Goal: Task Accomplishment & Management: Manage account settings

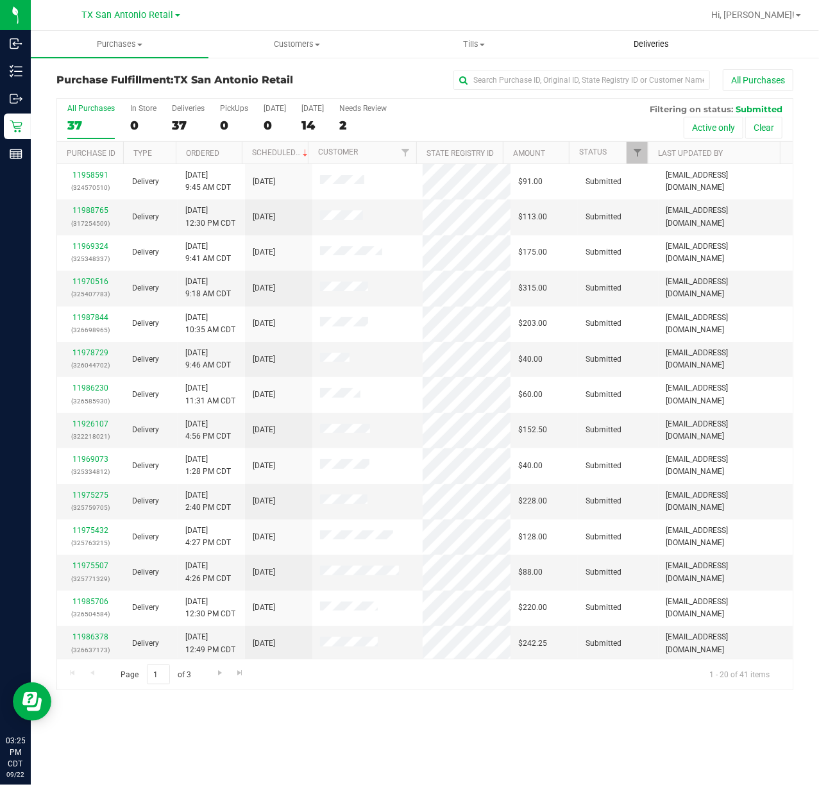
click at [670, 37] on uib-tab-heading "Deliveries" at bounding box center [652, 44] width 176 height 26
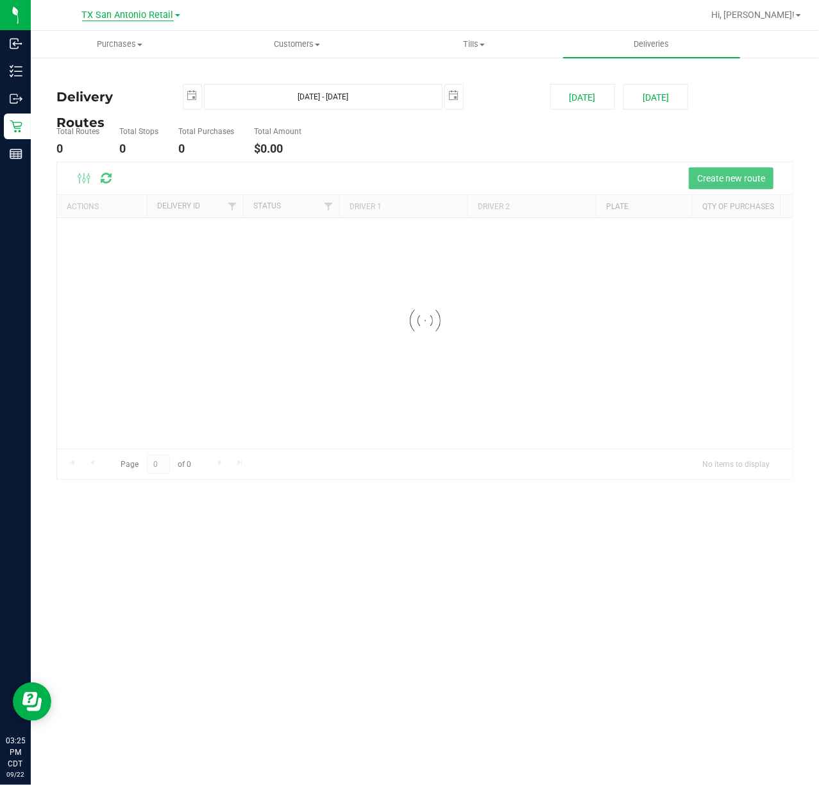
click at [113, 17] on span "TX San Antonio Retail" at bounding box center [128, 16] width 92 height 12
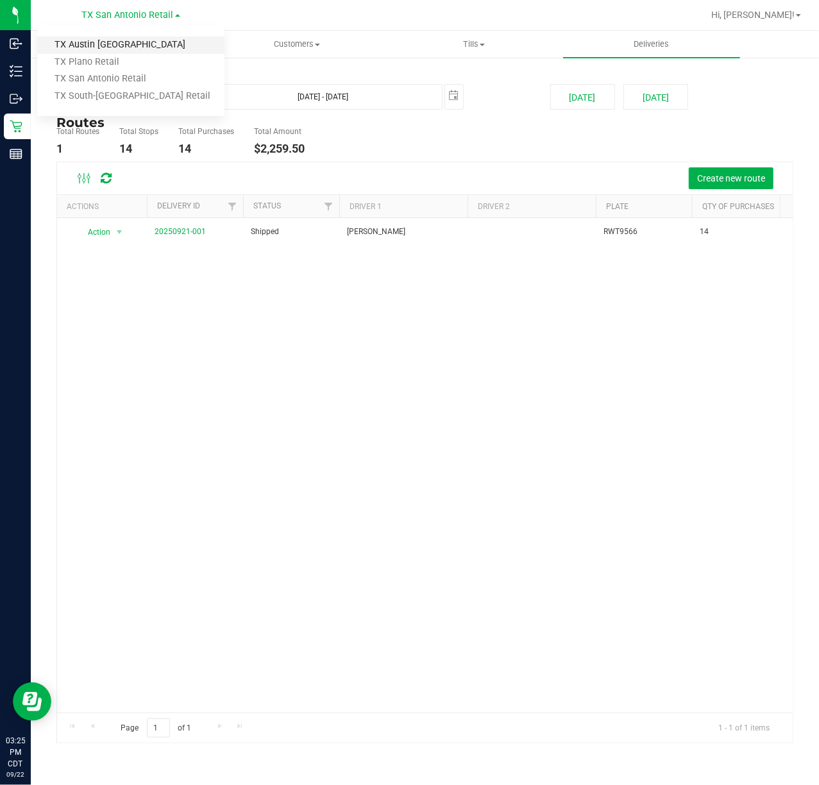
click at [119, 41] on link "TX Austin [GEOGRAPHIC_DATA]" at bounding box center [130, 45] width 187 height 17
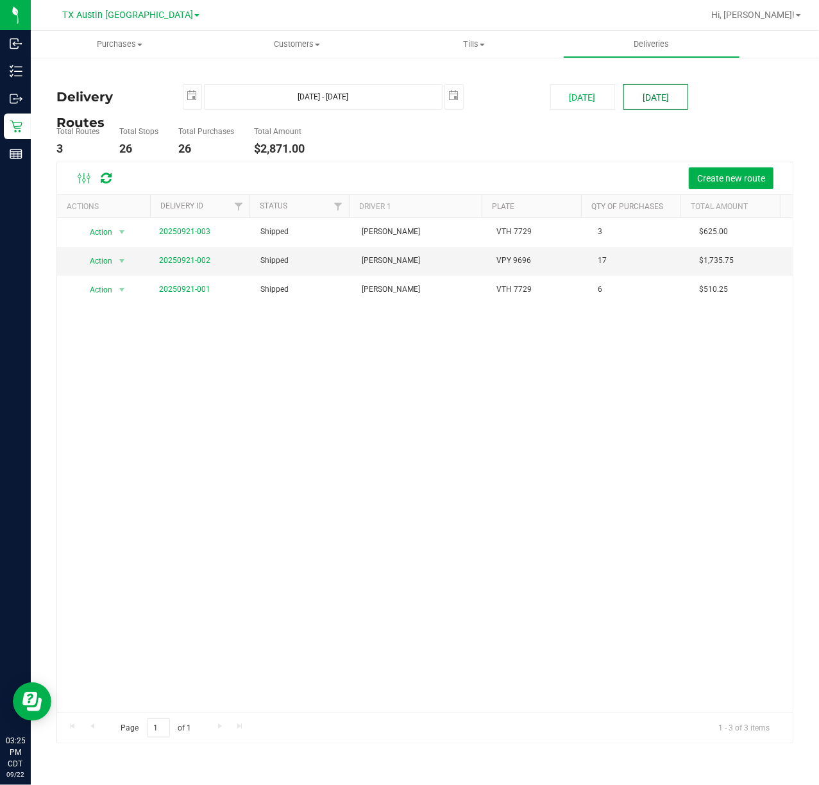
click at [675, 95] on button "[DATE]" at bounding box center [655, 97] width 65 height 26
type input "[DATE] - [DATE]"
type input "[DATE]"
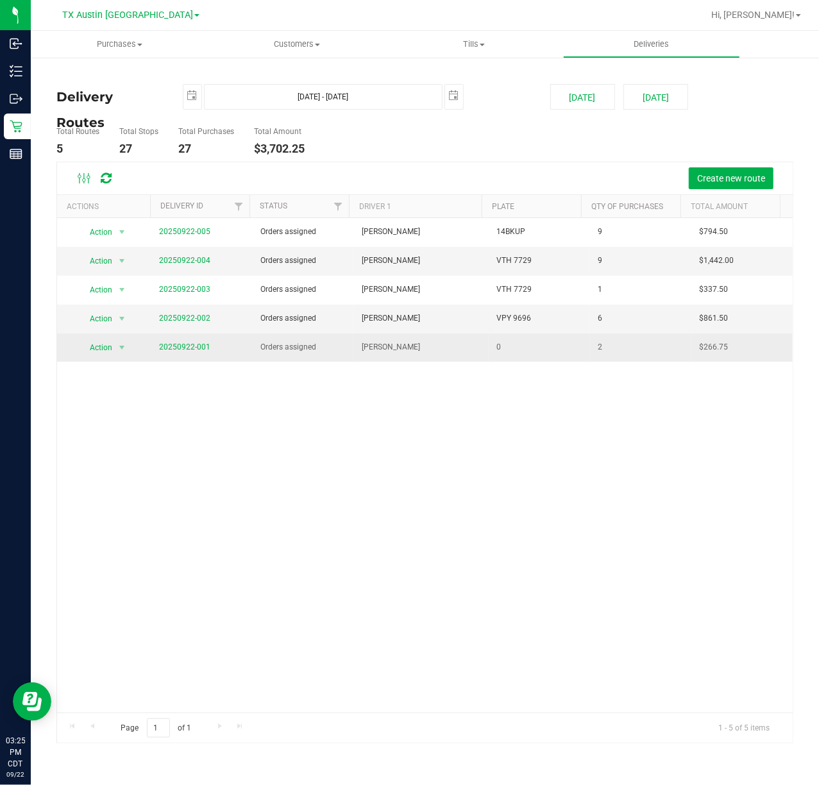
click at [194, 342] on span "20250922-001" at bounding box center [184, 347] width 51 height 12
click at [191, 345] on link "20250922-001" at bounding box center [184, 346] width 51 height 9
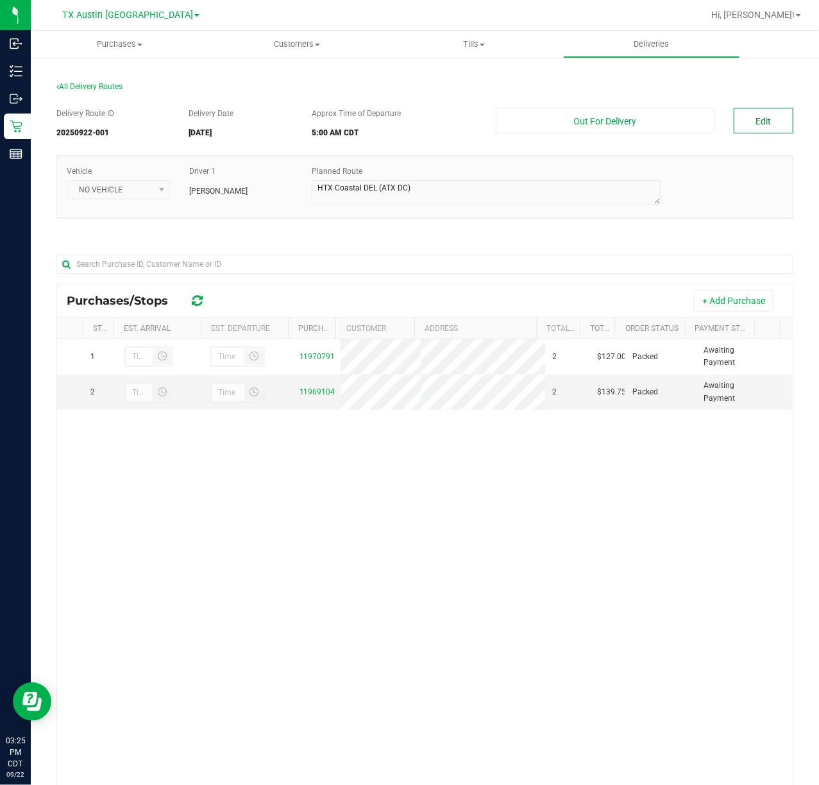
click at [736, 119] on button "Edit" at bounding box center [764, 121] width 60 height 26
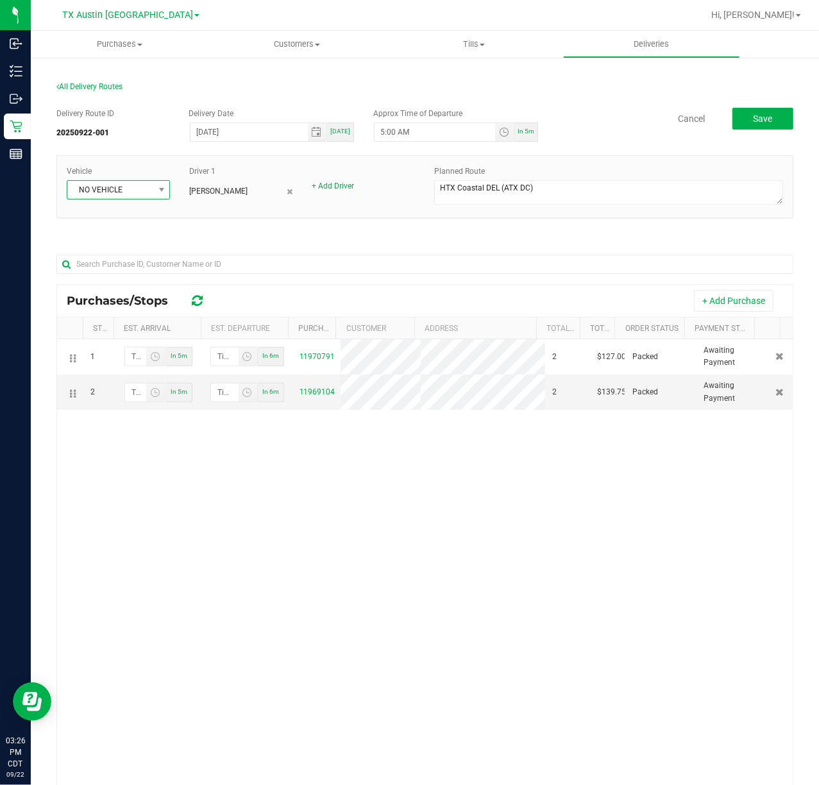
click at [147, 193] on span "NO VEHICLE" at bounding box center [110, 190] width 86 height 18
click at [149, 276] on li "TX Escape 42" at bounding box center [131, 266] width 128 height 22
click at [762, 112] on button "Save" at bounding box center [762, 119] width 61 height 22
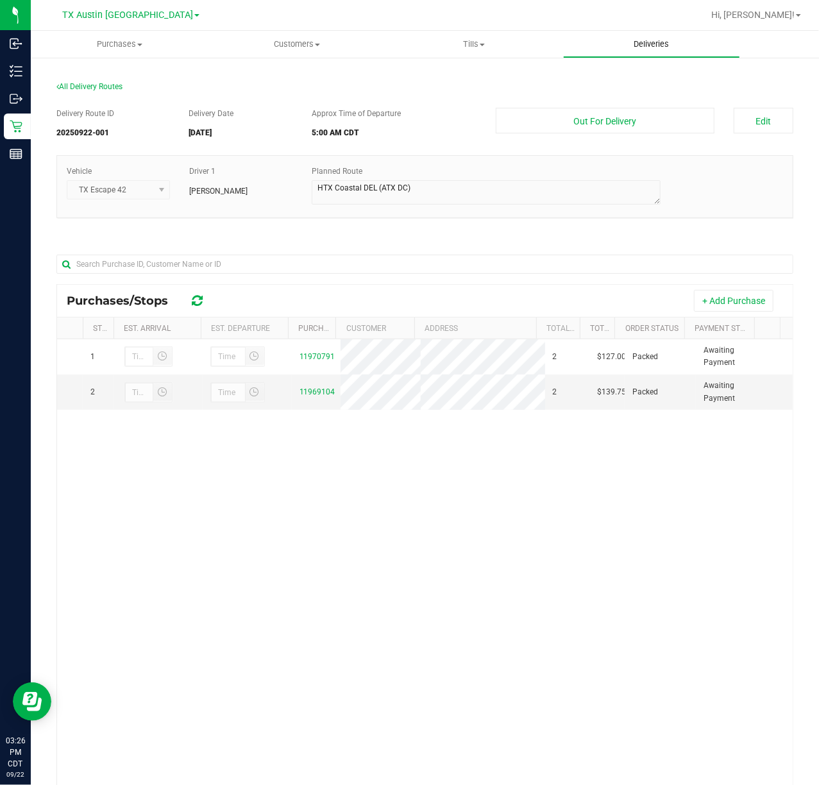
click at [644, 40] on span "Deliveries" at bounding box center [651, 44] width 70 height 12
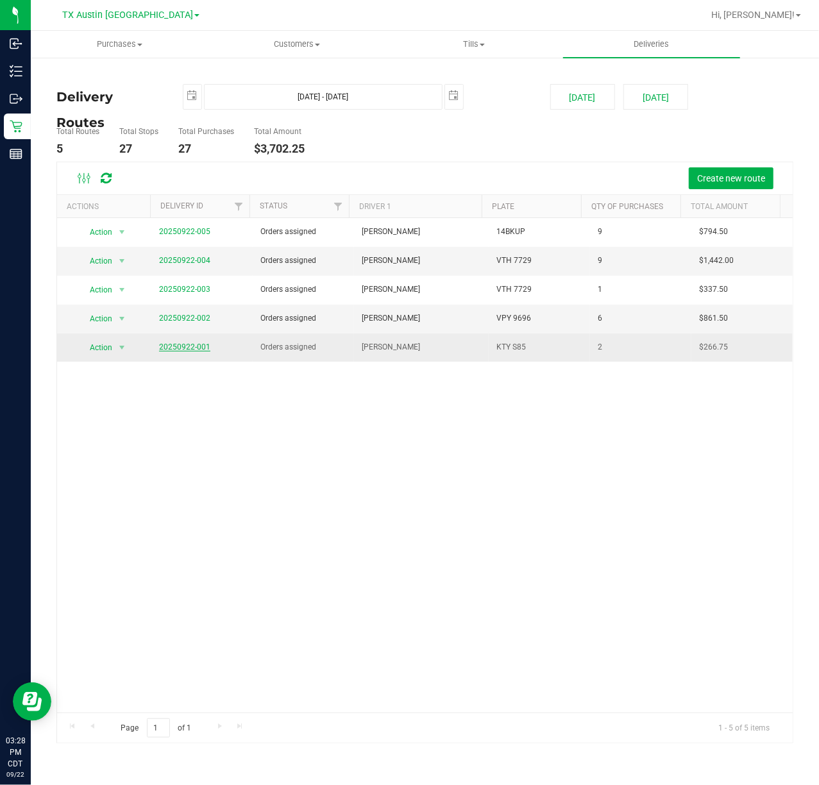
click at [174, 350] on link "20250922-001" at bounding box center [184, 346] width 51 height 9
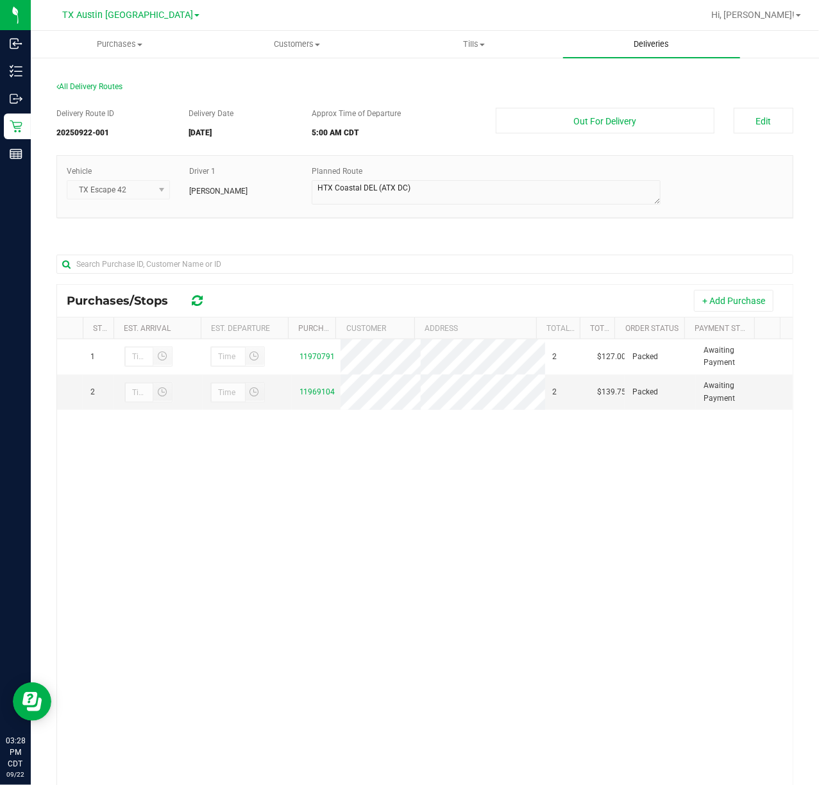
click at [691, 51] on uib-tab-heading "Deliveries" at bounding box center [652, 44] width 178 height 27
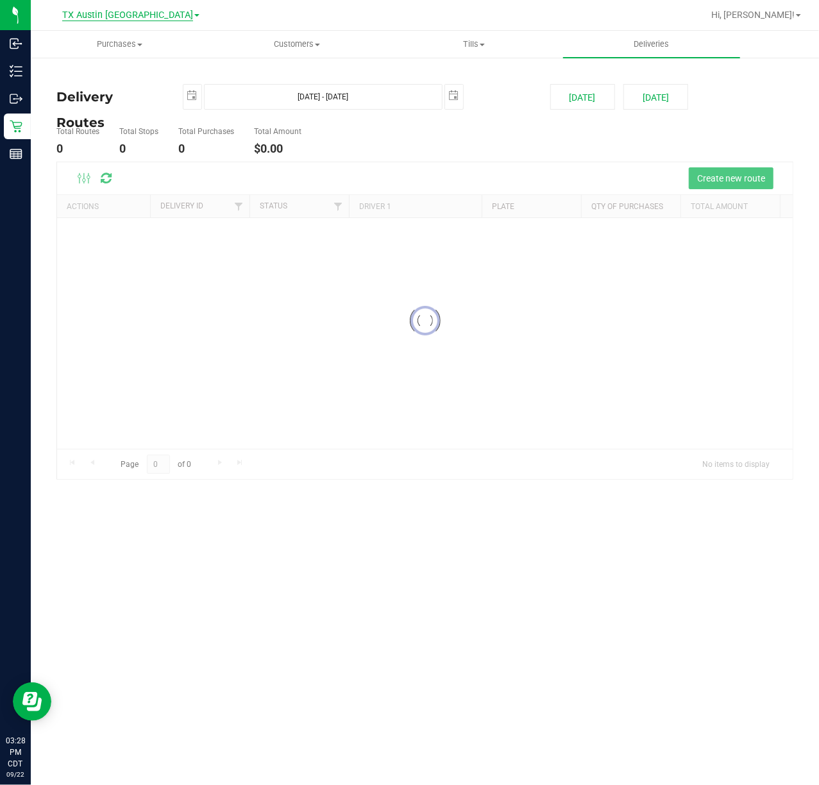
click at [134, 19] on span "TX Austin [GEOGRAPHIC_DATA]" at bounding box center [127, 16] width 131 height 12
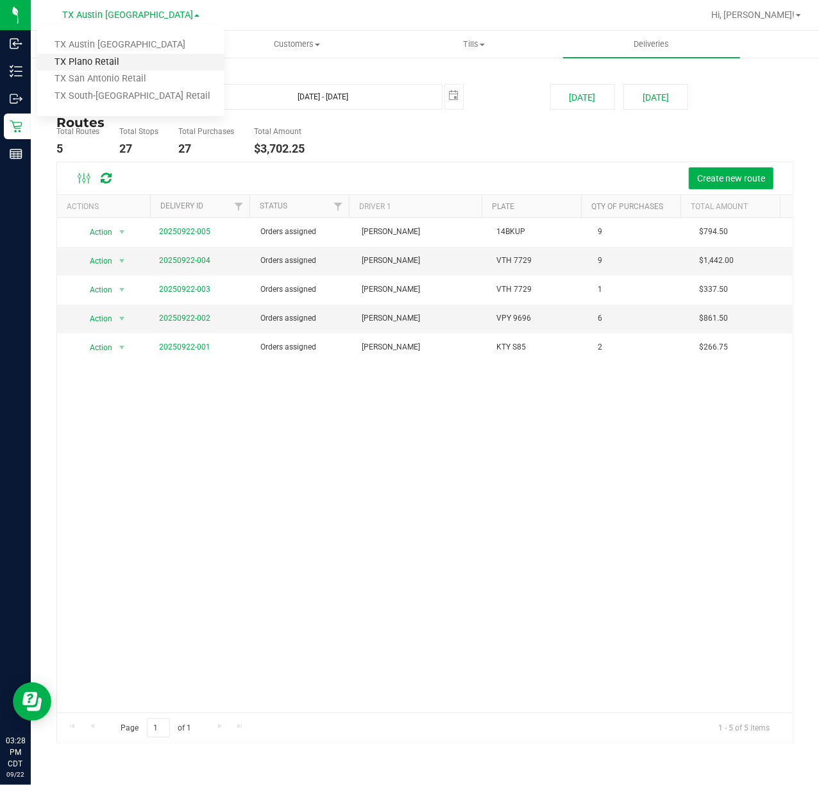
click at [130, 55] on link "TX Plano Retail" at bounding box center [130, 62] width 187 height 17
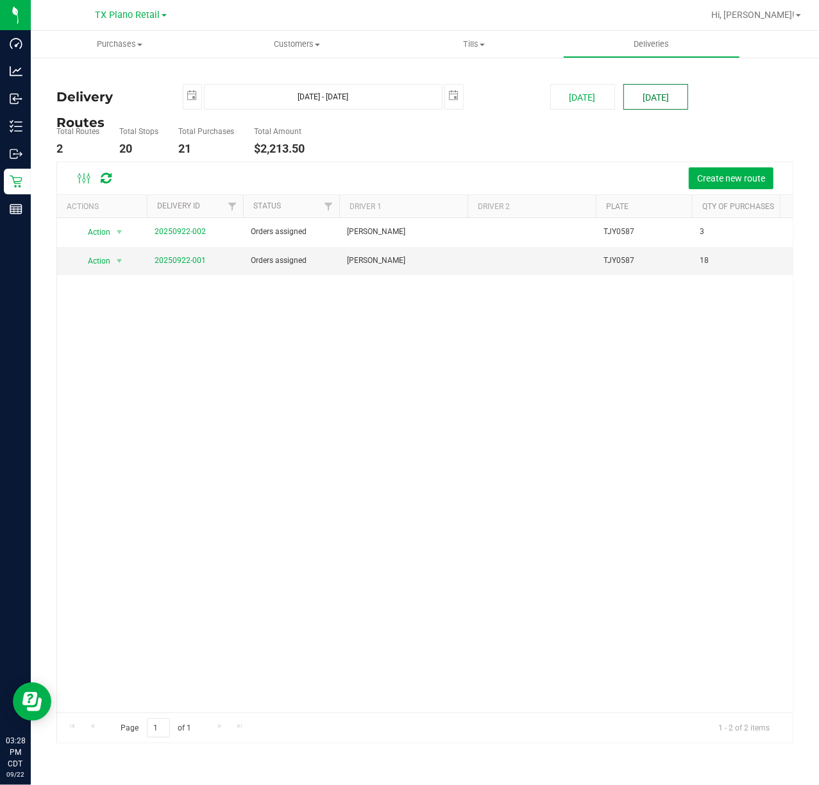
click at [670, 105] on button "[DATE]" at bounding box center [655, 97] width 65 height 26
click at [573, 454] on div "Action Action Cancel Delivery Edit Delivery View Delivery 20250922-002 Orders a…" at bounding box center [424, 465] width 735 height 494
click at [119, 16] on span "TX Plano Retail" at bounding box center [128, 16] width 65 height 12
click at [119, 42] on link "TX Austin [GEOGRAPHIC_DATA]" at bounding box center [130, 45] width 187 height 17
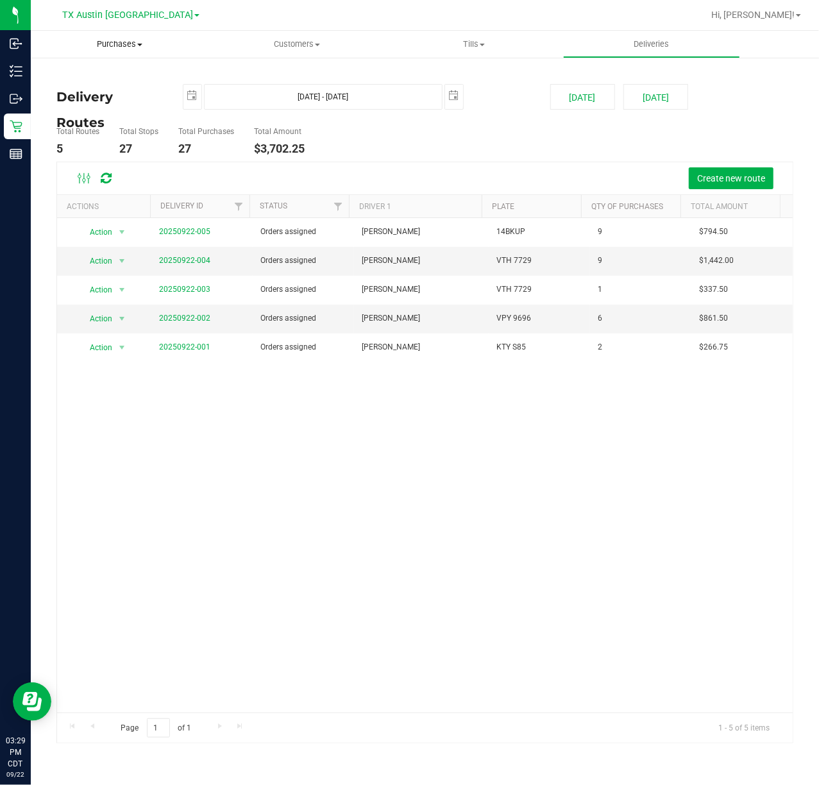
click at [123, 52] on uib-tab-heading "Purchases Summary of purchases Fulfillment All purchases" at bounding box center [120, 44] width 178 height 27
click at [113, 86] on li "Fulfillment" at bounding box center [120, 92] width 178 height 15
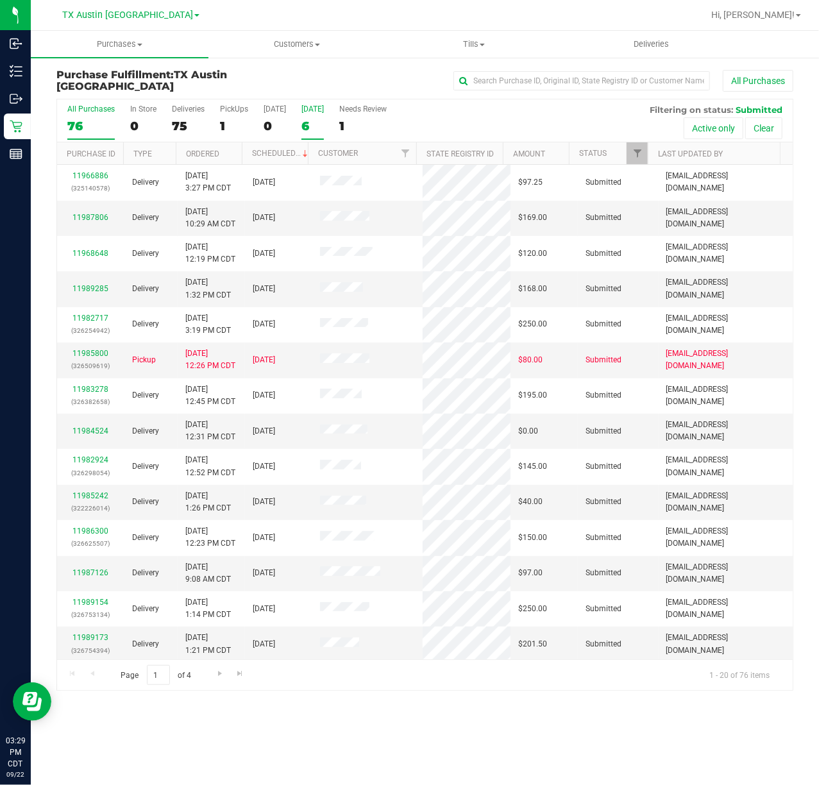
click at [318, 126] on div "6" at bounding box center [312, 126] width 22 height 15
click at [0, 0] on input "Tomorrow 6" at bounding box center [0, 0] width 0 height 0
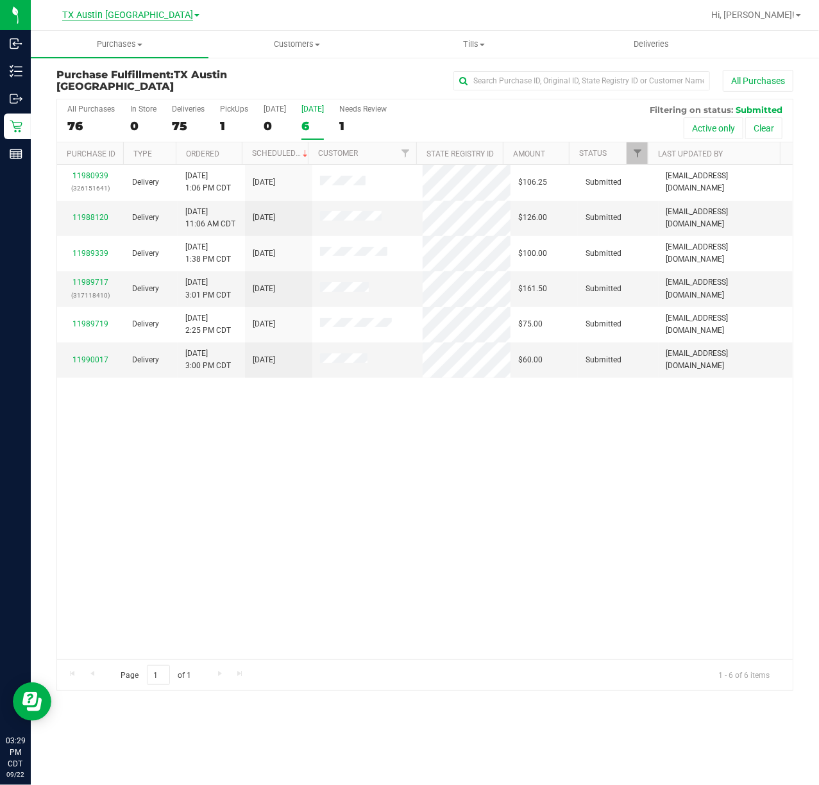
click at [135, 18] on span "TX Austin [GEOGRAPHIC_DATA]" at bounding box center [127, 16] width 131 height 12
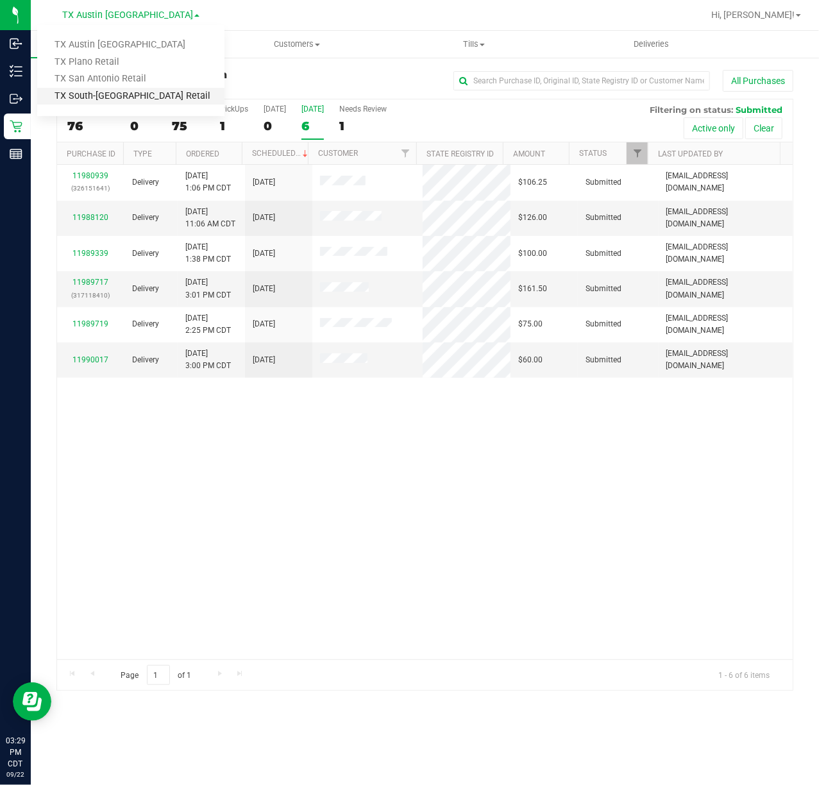
click at [112, 90] on link "TX South-[GEOGRAPHIC_DATA] Retail" at bounding box center [130, 96] width 187 height 17
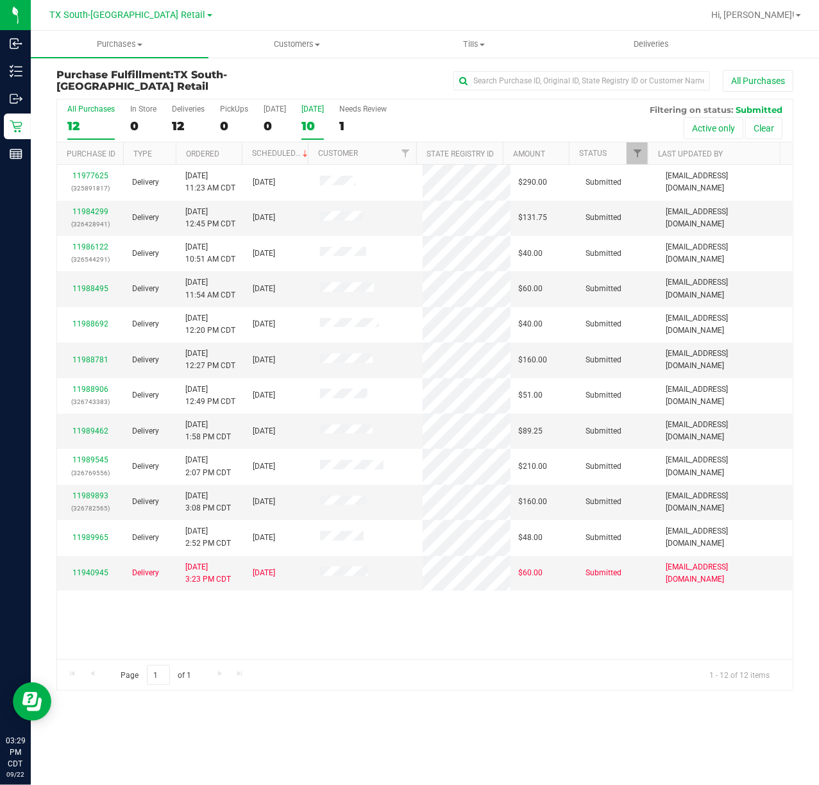
click at [313, 110] on div "[DATE]" at bounding box center [312, 109] width 22 height 9
click at [0, 0] on input "Tomorrow 10" at bounding box center [0, 0] width 0 height 0
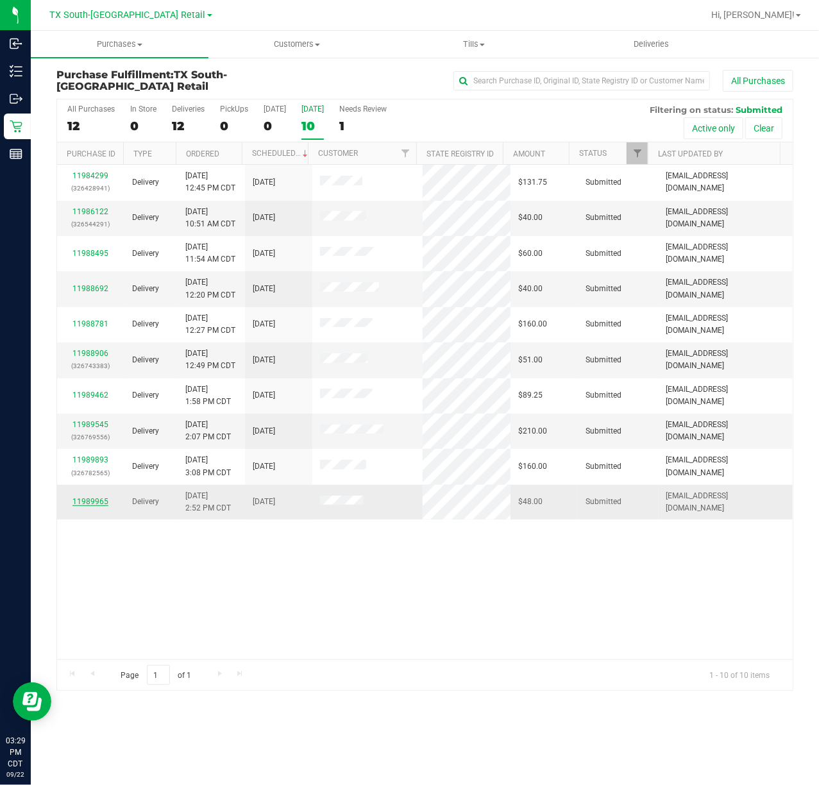
click at [77, 500] on link "11989965" at bounding box center [90, 501] width 36 height 9
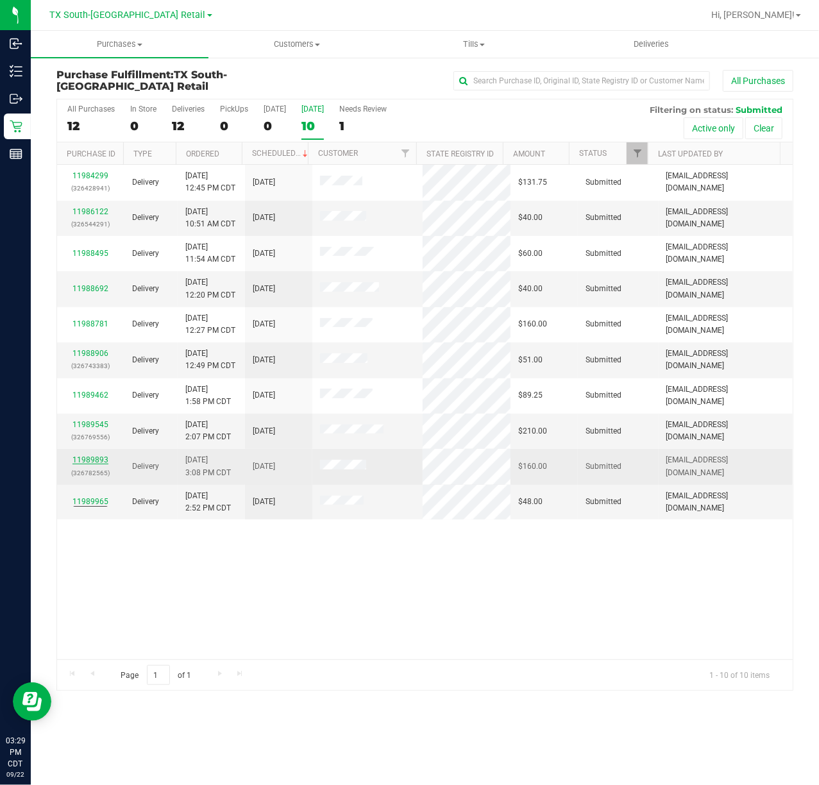
click at [90, 463] on link "11989893" at bounding box center [90, 459] width 36 height 9
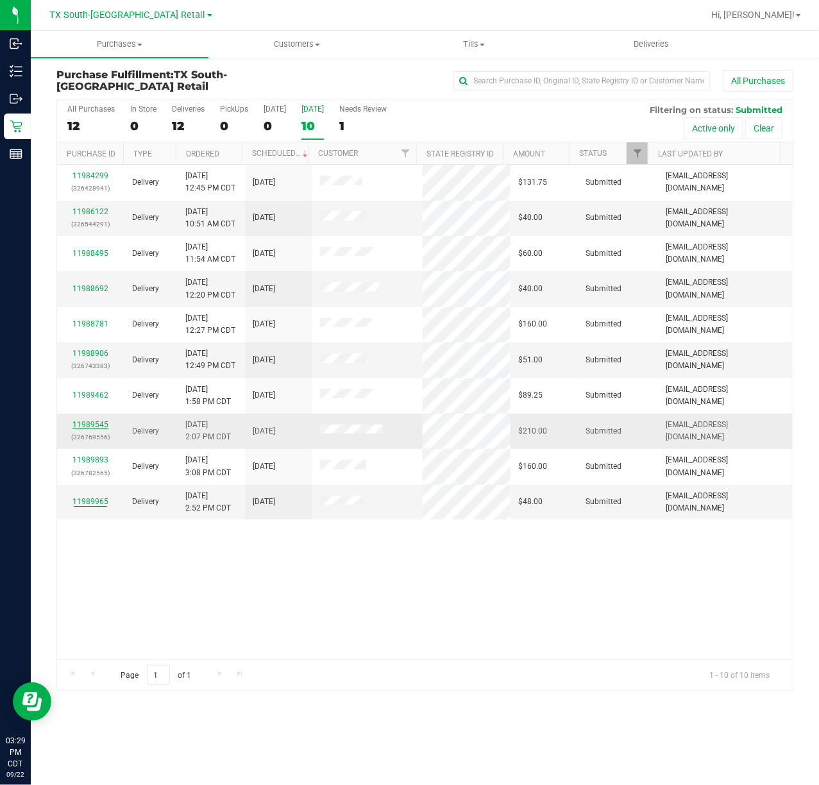
click at [90, 428] on link "11989545" at bounding box center [90, 424] width 36 height 9
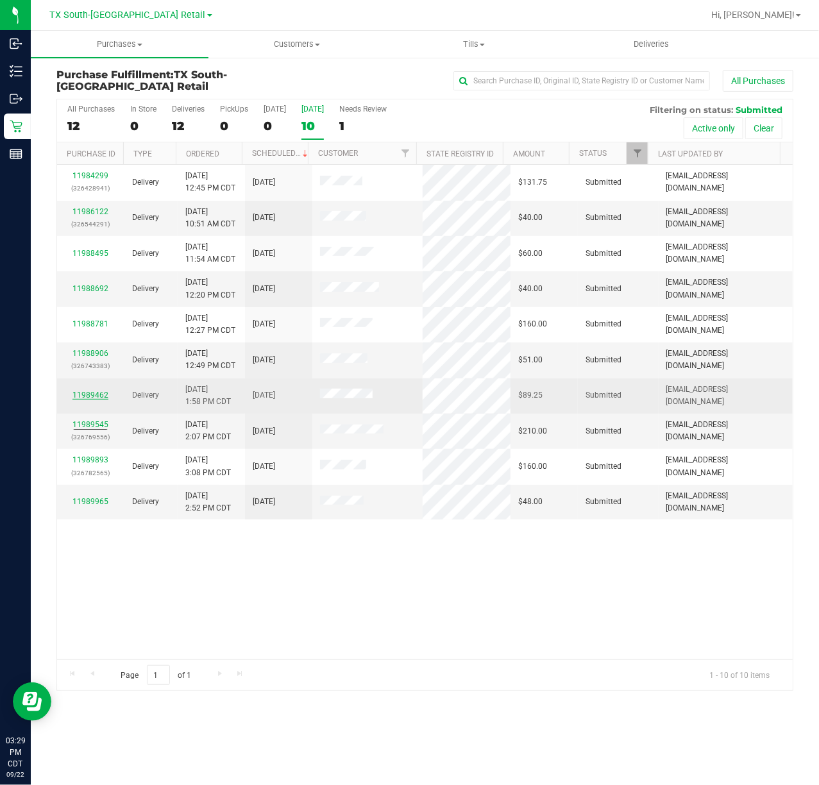
click at [90, 396] on link "11989462" at bounding box center [90, 394] width 36 height 9
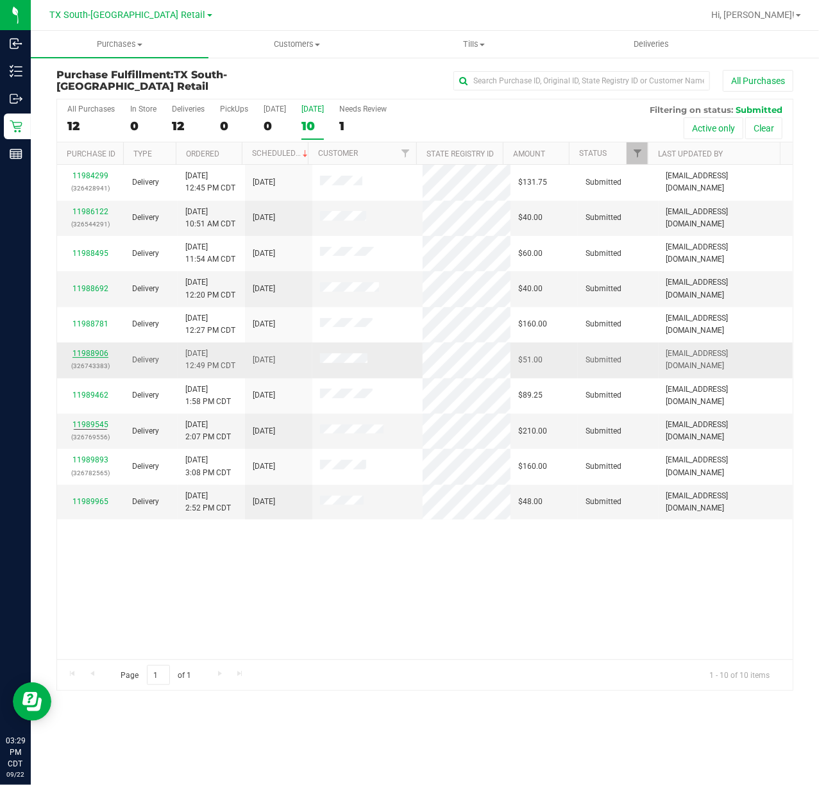
click at [88, 355] on link "11988906" at bounding box center [90, 353] width 36 height 9
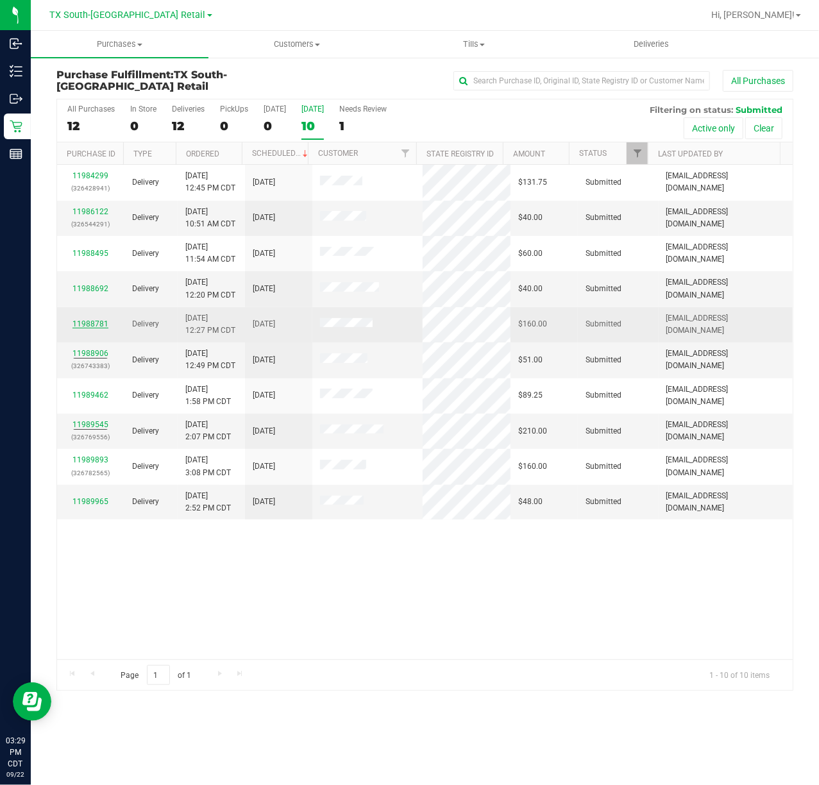
click at [91, 326] on link "11988781" at bounding box center [90, 323] width 36 height 9
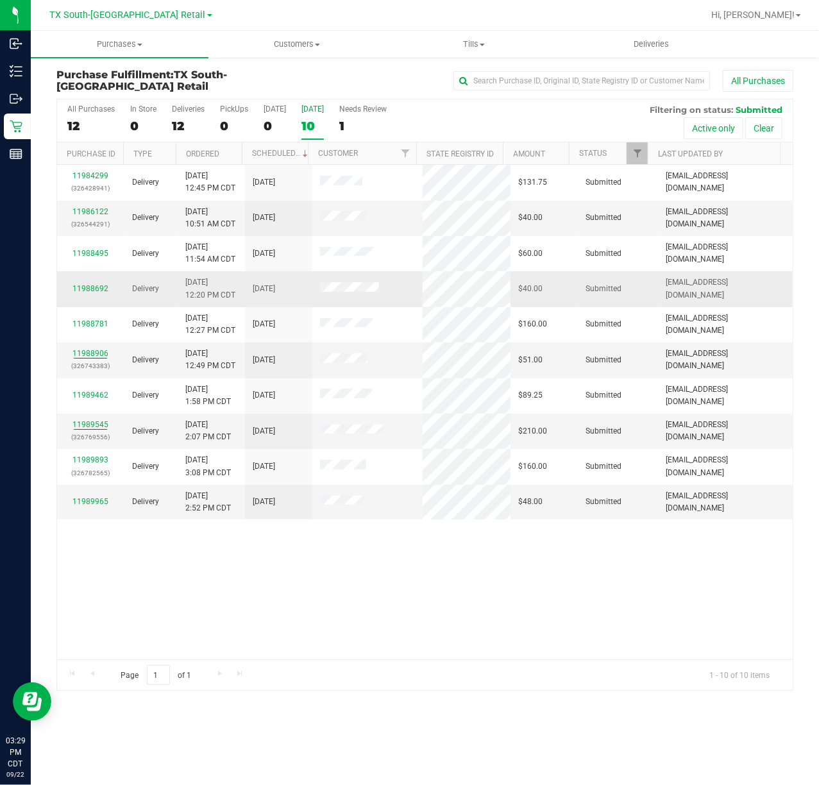
click at [88, 283] on div "11988692" at bounding box center [91, 289] width 52 height 12
click at [85, 290] on link "11988692" at bounding box center [90, 288] width 36 height 9
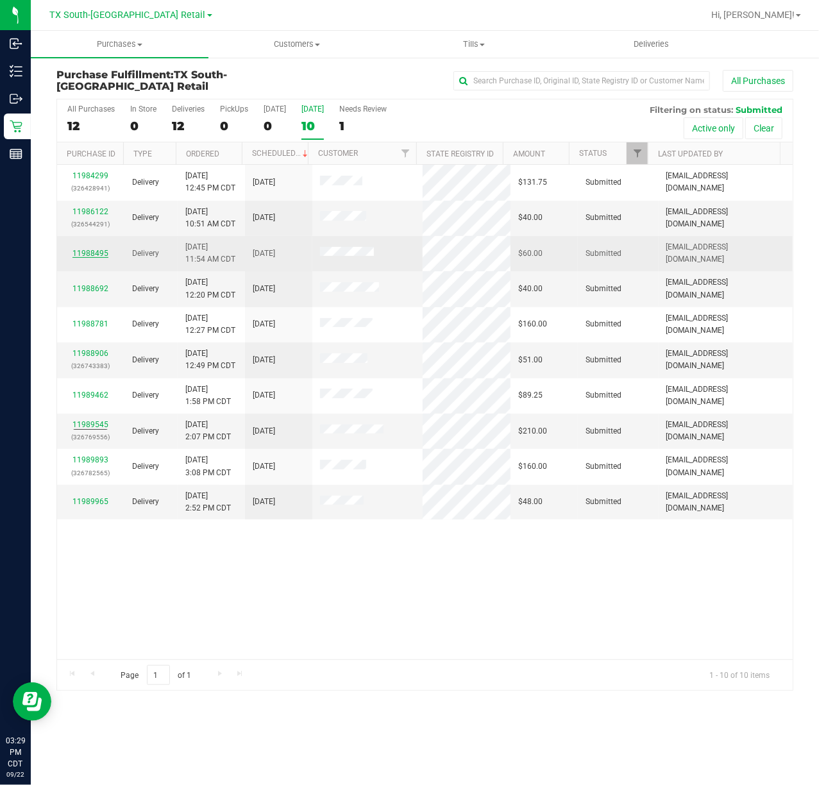
click at [85, 249] on link "11988495" at bounding box center [90, 253] width 36 height 9
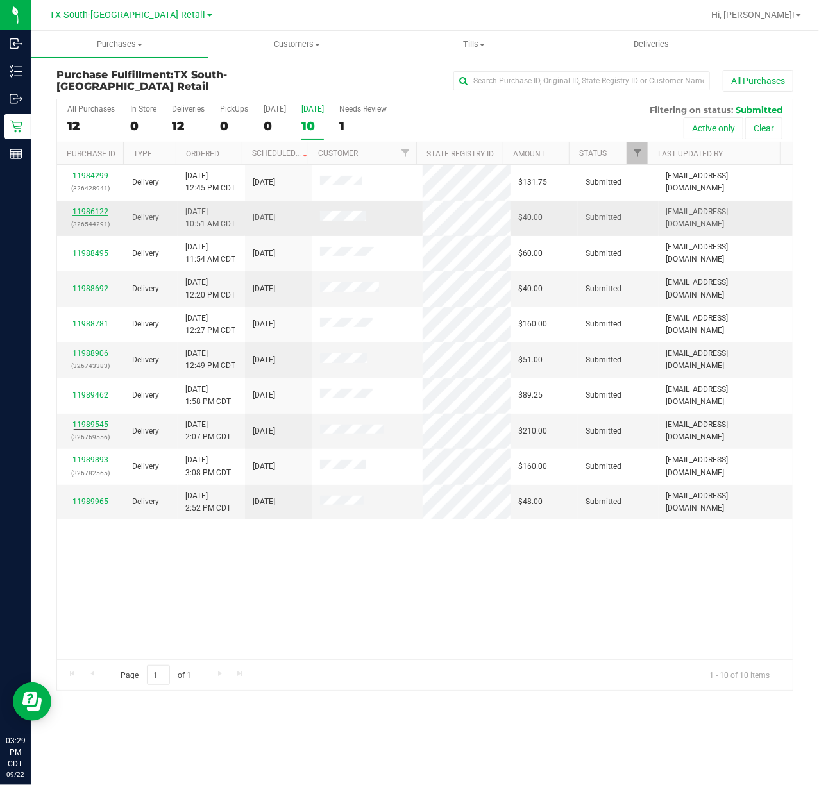
click at [87, 214] on link "11986122" at bounding box center [90, 211] width 36 height 9
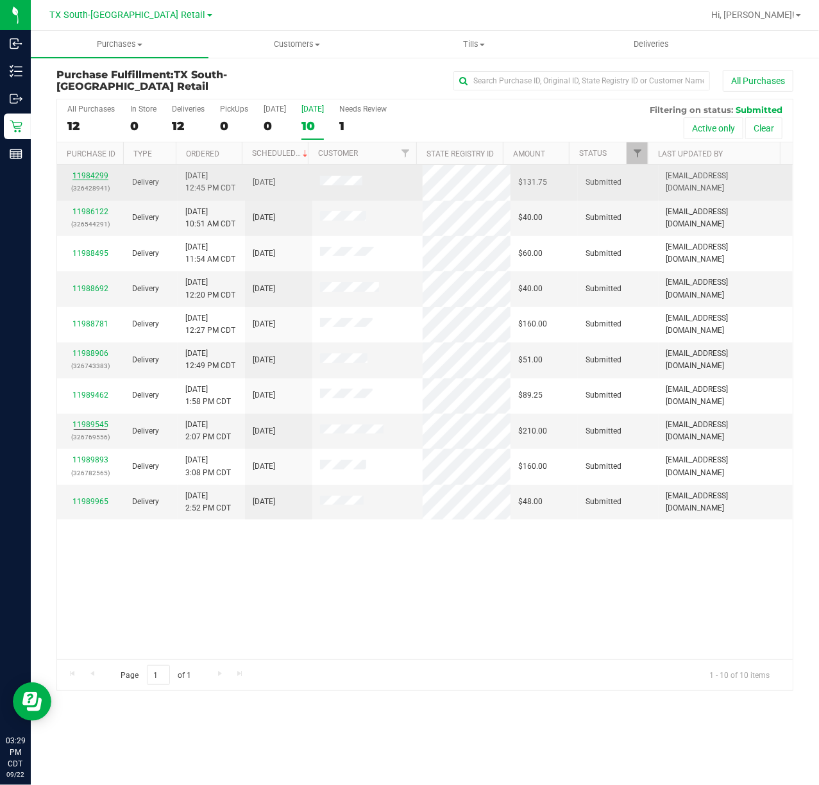
click at [92, 178] on link "11984299" at bounding box center [90, 175] width 36 height 9
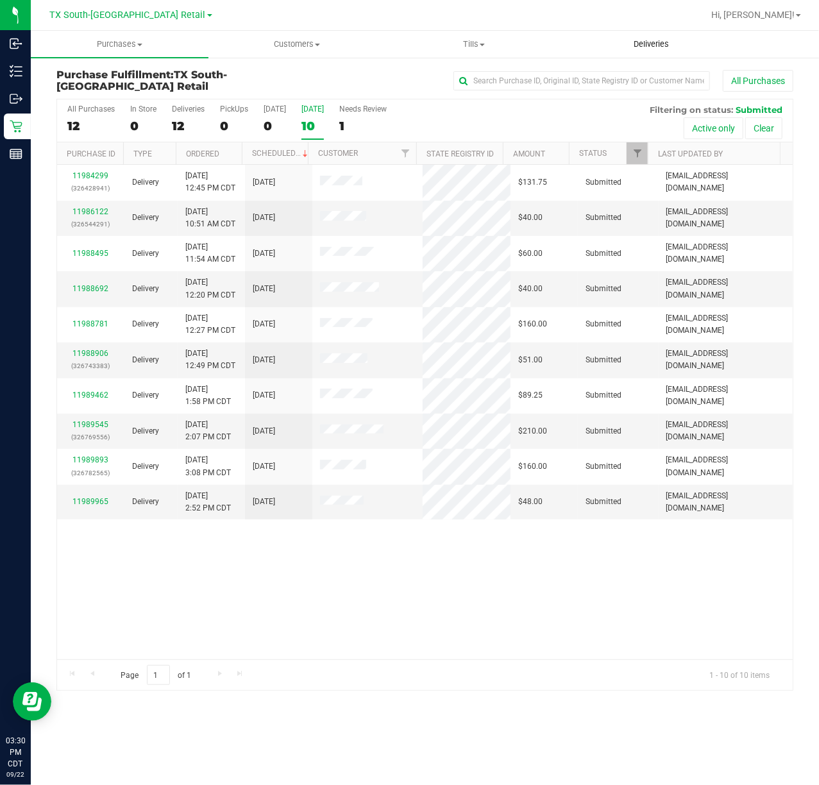
click at [666, 49] on span "Deliveries" at bounding box center [651, 44] width 70 height 12
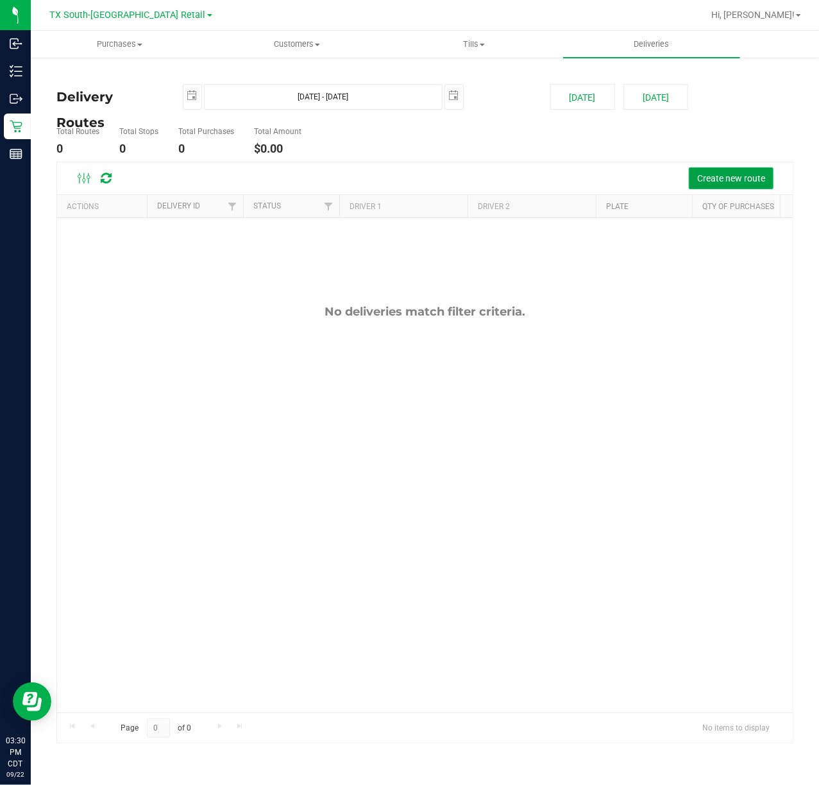
click at [710, 167] on button "Create new route" at bounding box center [731, 178] width 85 height 22
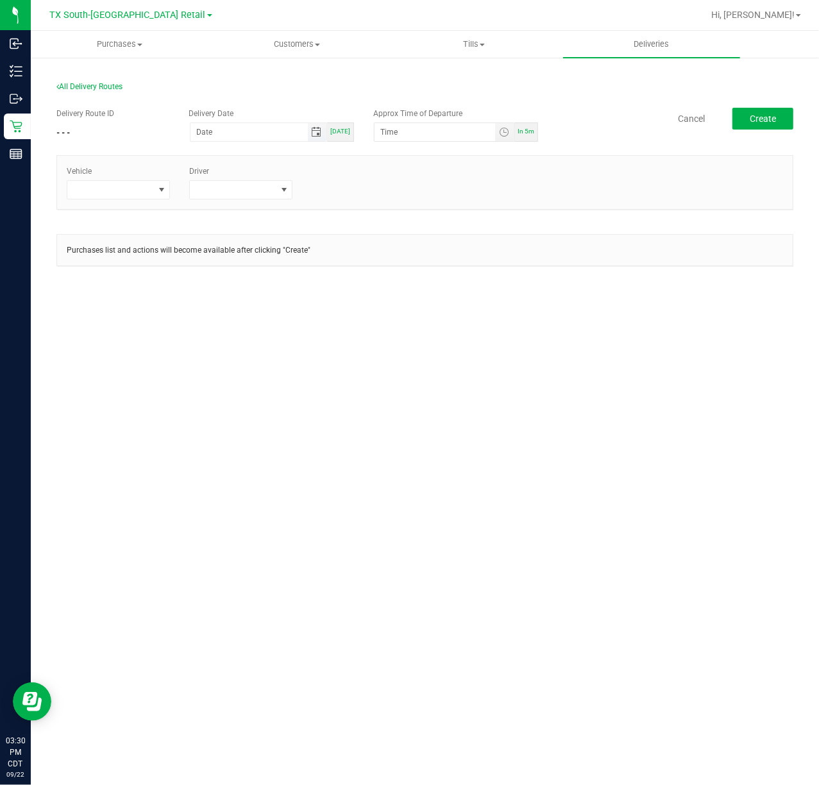
click at [315, 133] on span "Toggle calendar" at bounding box center [317, 132] width 10 height 10
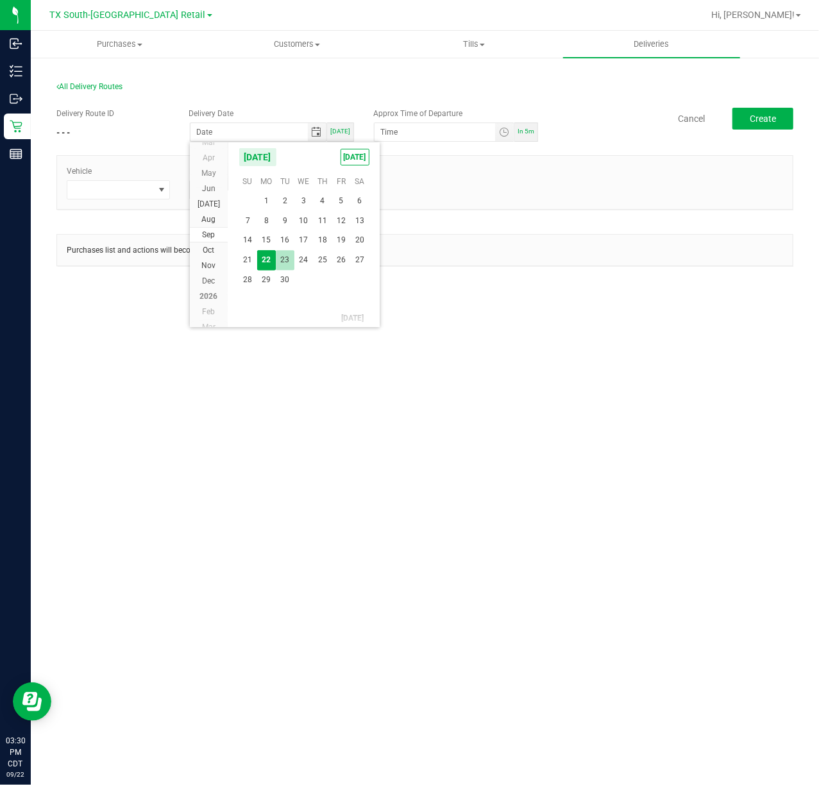
click at [292, 260] on span "23" at bounding box center [285, 260] width 19 height 20
type input "[DATE]"
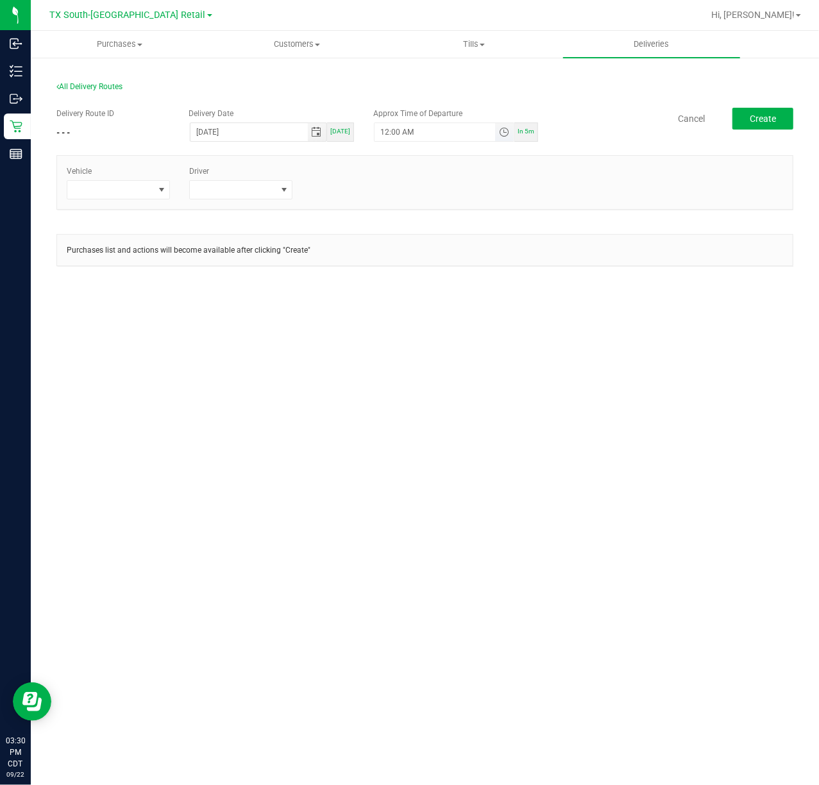
click at [505, 128] on span "Toggle time list" at bounding box center [504, 132] width 10 height 10
click at [472, 382] on button "Set" at bounding box center [467, 383] width 48 height 28
type input "5:00 AM"
click at [165, 201] on div "Vehicle Driver" at bounding box center [424, 182] width 735 height 53
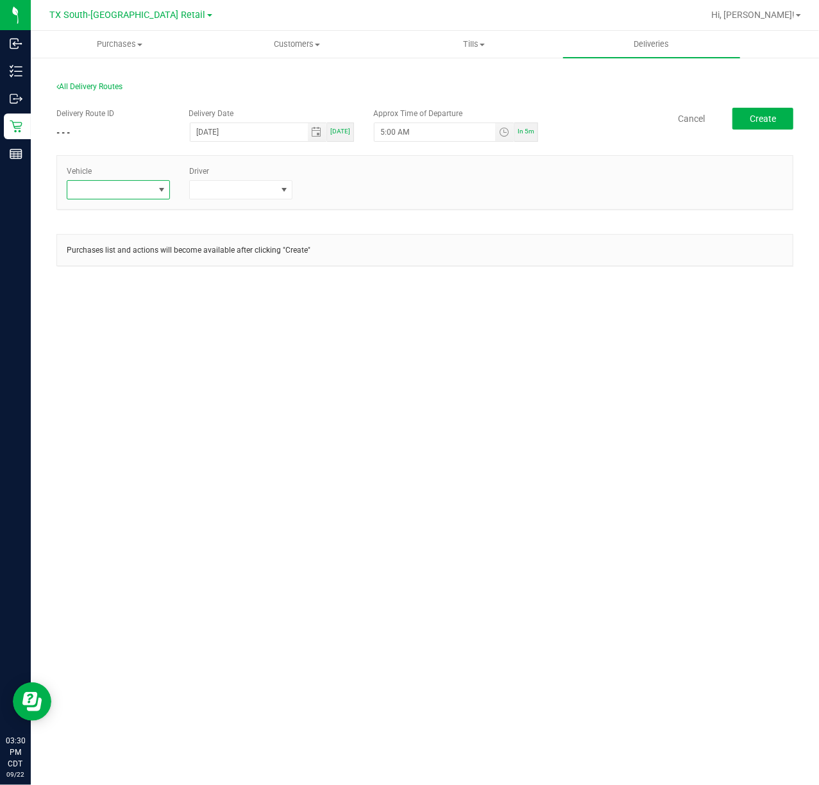
click at [157, 185] on span at bounding box center [161, 190] width 10 height 10
type input "tx"
click at [159, 288] on li "TX-TRANSIT-29" at bounding box center [127, 287] width 120 height 22
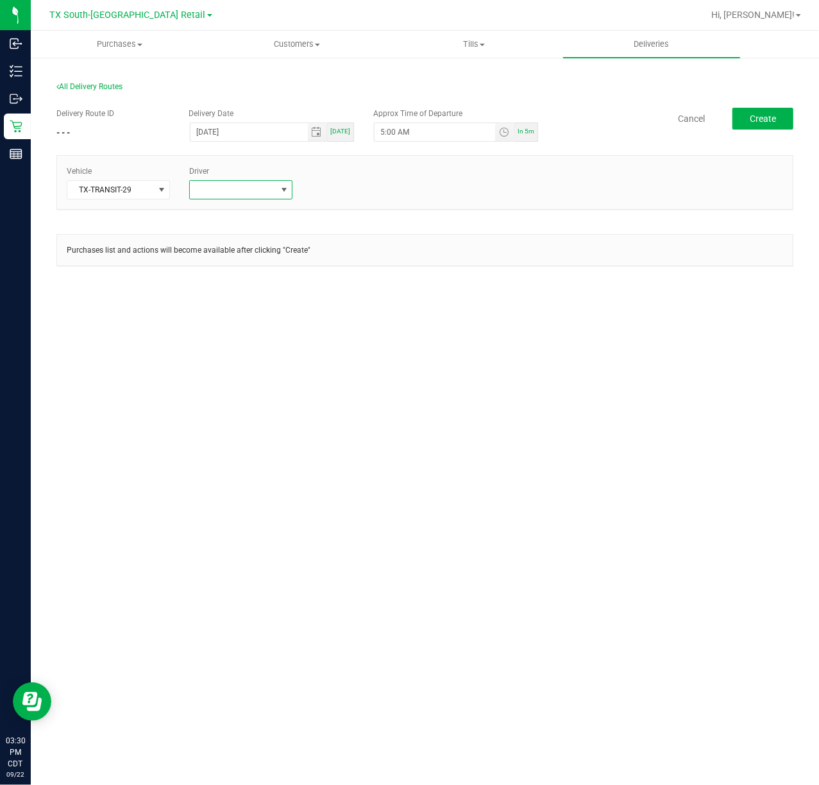
click at [252, 183] on span at bounding box center [233, 190] width 86 height 18
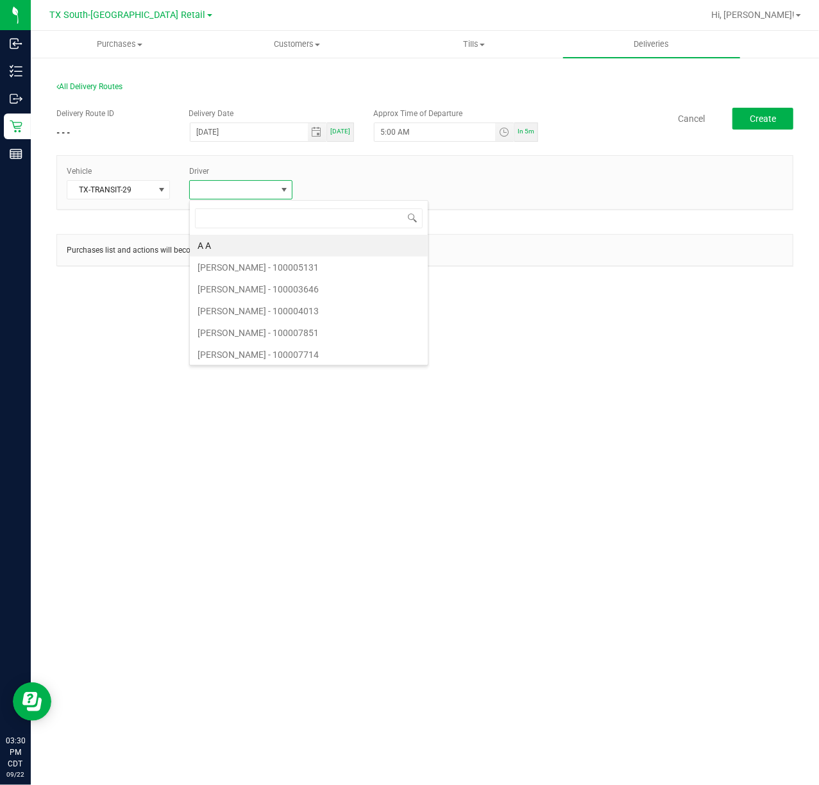
scroll to position [19, 103]
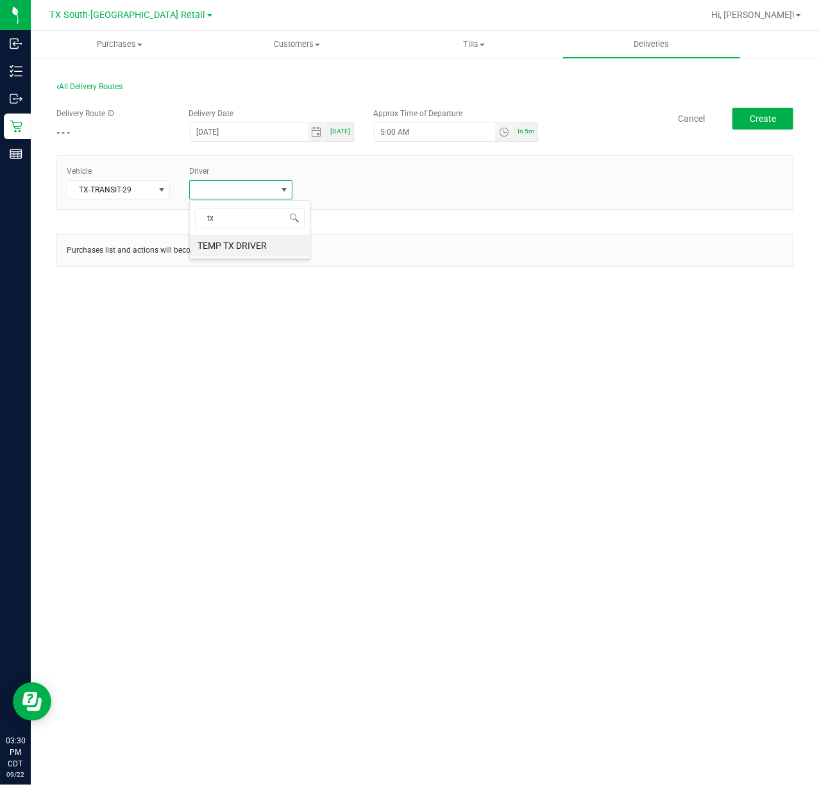
type input "t"
type input "rau"
click at [301, 242] on li "Raul Calderon" at bounding box center [250, 246] width 120 height 22
click at [775, 130] on div "Delivery Route ID - - - Delivery Date 09/23/2025 Today Approx Time of Departure…" at bounding box center [424, 126] width 737 height 36
click at [778, 113] on button "Create" at bounding box center [762, 119] width 61 height 22
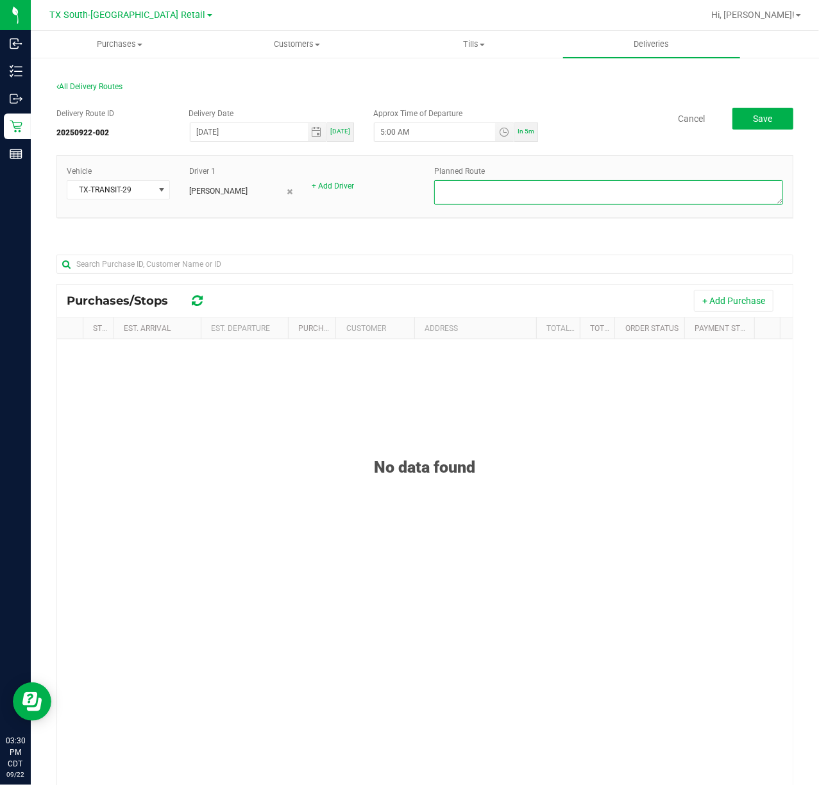
click at [709, 201] on textarea at bounding box center [608, 192] width 349 height 24
type textarea "South ATX retail"
click at [750, 130] on div "Delivery Route ID 20250922-002 Delivery Date 09/23/2025 Today Approx Time of De…" at bounding box center [424, 126] width 737 height 36
click at [763, 104] on div "Delivery Route ID 20250922-002 Delivery Date 09/23/2025 Today Approx Time of De…" at bounding box center [424, 486] width 737 height 776
click at [762, 109] on button "Save" at bounding box center [762, 119] width 61 height 22
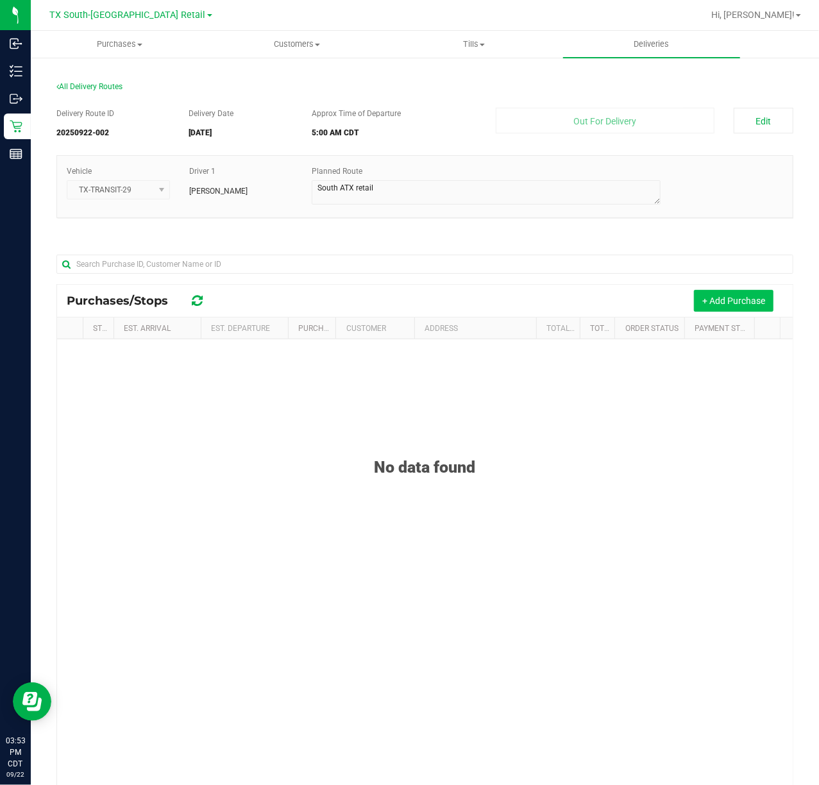
click at [736, 301] on button "+ Add Purchase" at bounding box center [734, 301] width 80 height 22
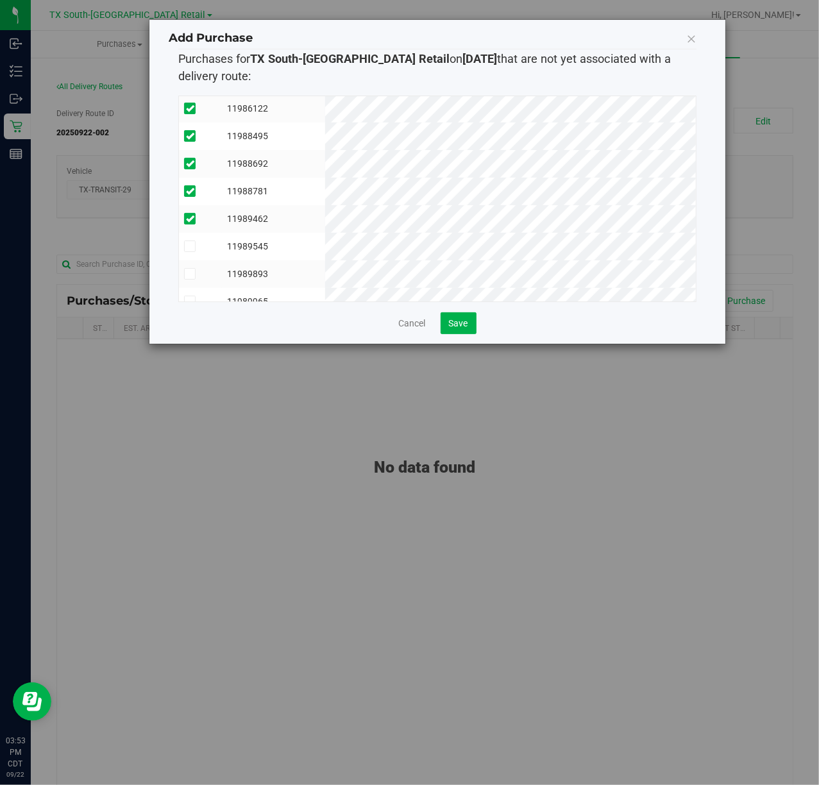
scroll to position [80, 0]
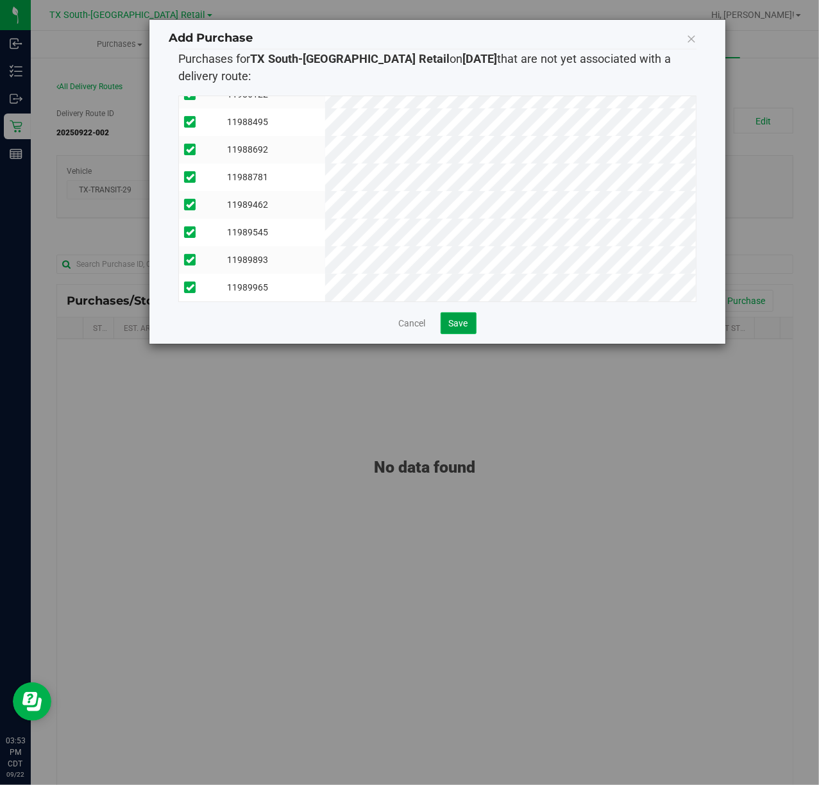
click at [467, 324] on span "Save" at bounding box center [458, 323] width 19 height 10
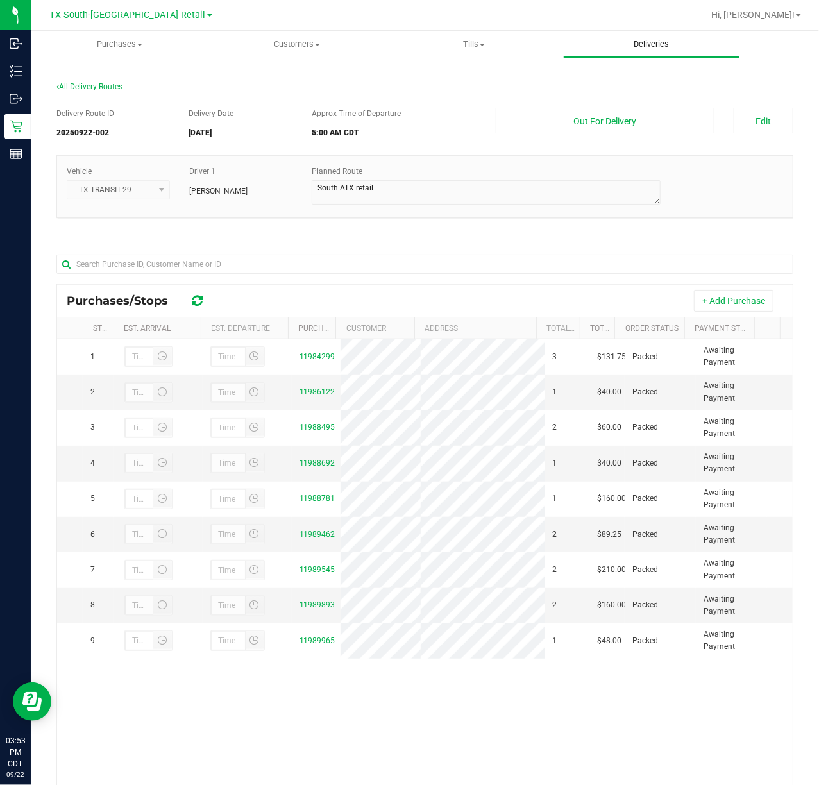
click at [640, 37] on uib-tab-heading "Deliveries" at bounding box center [652, 44] width 176 height 26
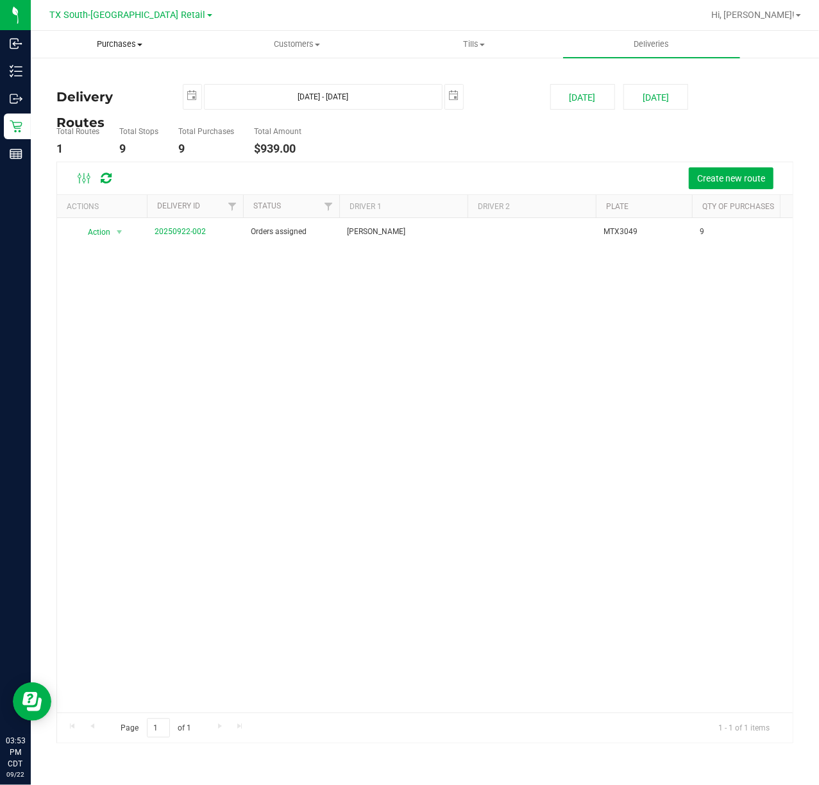
click at [121, 44] on span "Purchases" at bounding box center [119, 44] width 176 height 12
click at [94, 90] on span "Fulfillment" at bounding box center [71, 92] width 80 height 11
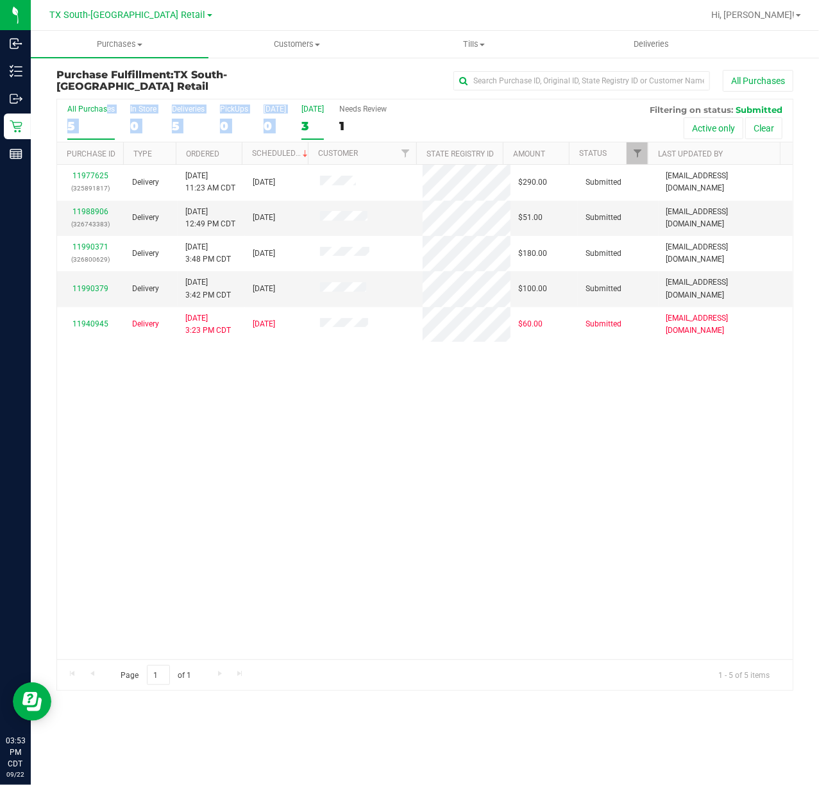
click at [301, 108] on div "All Purchases 5 In Store 0 Deliveries 5 PickUps 0 Today 0 Tomorrow 3 Needs Revi…" at bounding box center [424, 104] width 735 height 10
click at [301, 108] on div "Tomorrow" at bounding box center [312, 109] width 22 height 9
click at [0, 0] on input "Tomorrow 3" at bounding box center [0, 0] width 0 height 0
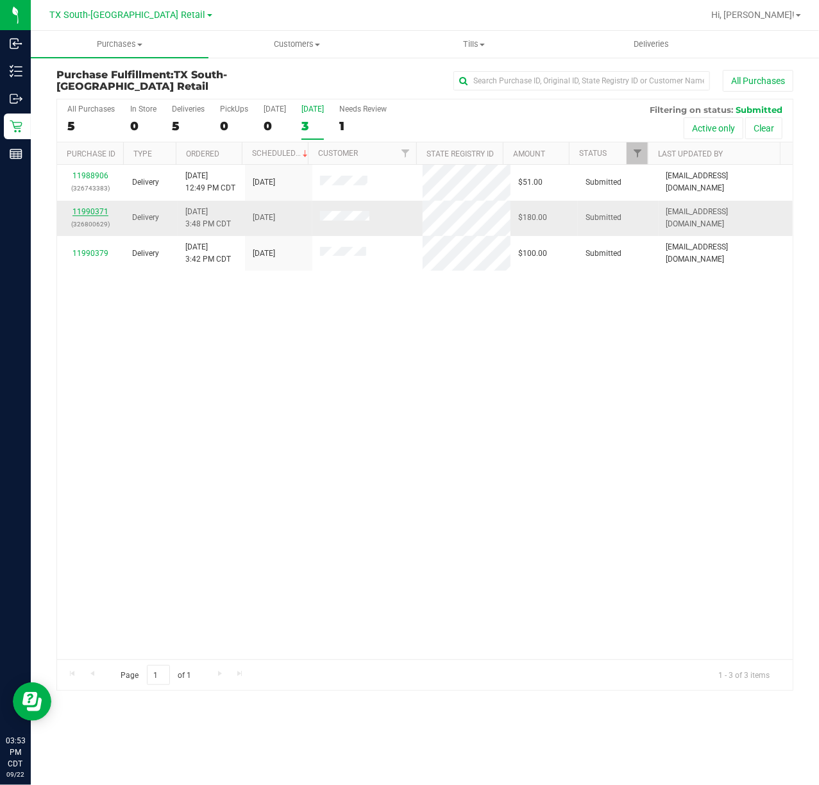
click at [94, 214] on link "11990371" at bounding box center [90, 211] width 36 height 9
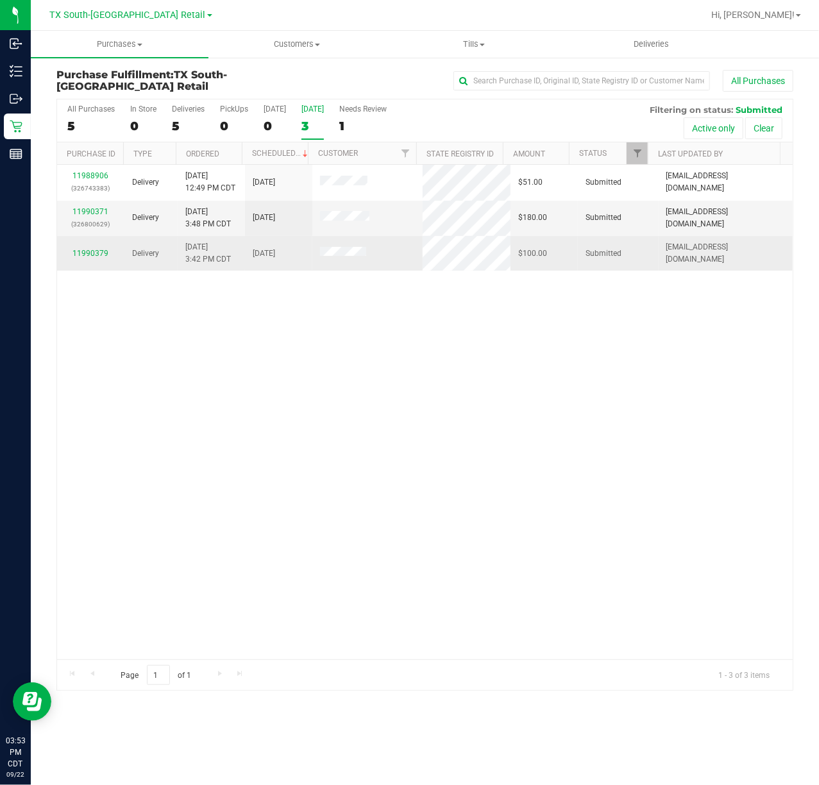
click at [91, 247] on div "11990379" at bounding box center [91, 253] width 52 height 12
click at [91, 253] on link "11990379" at bounding box center [90, 253] width 36 height 9
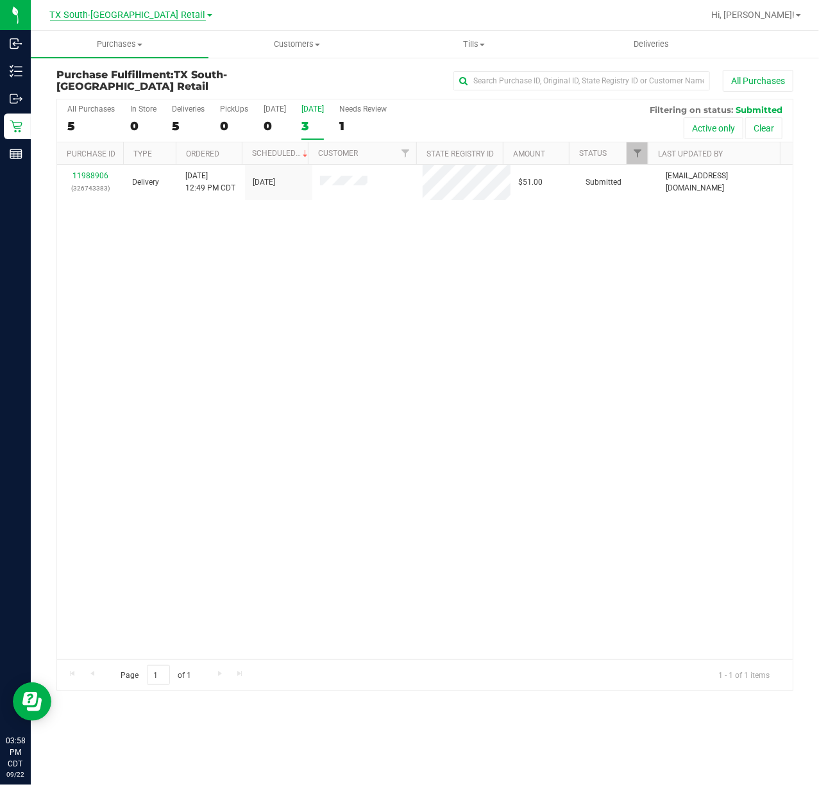
click at [152, 15] on span "TX South-[GEOGRAPHIC_DATA] Retail" at bounding box center [128, 16] width 156 height 12
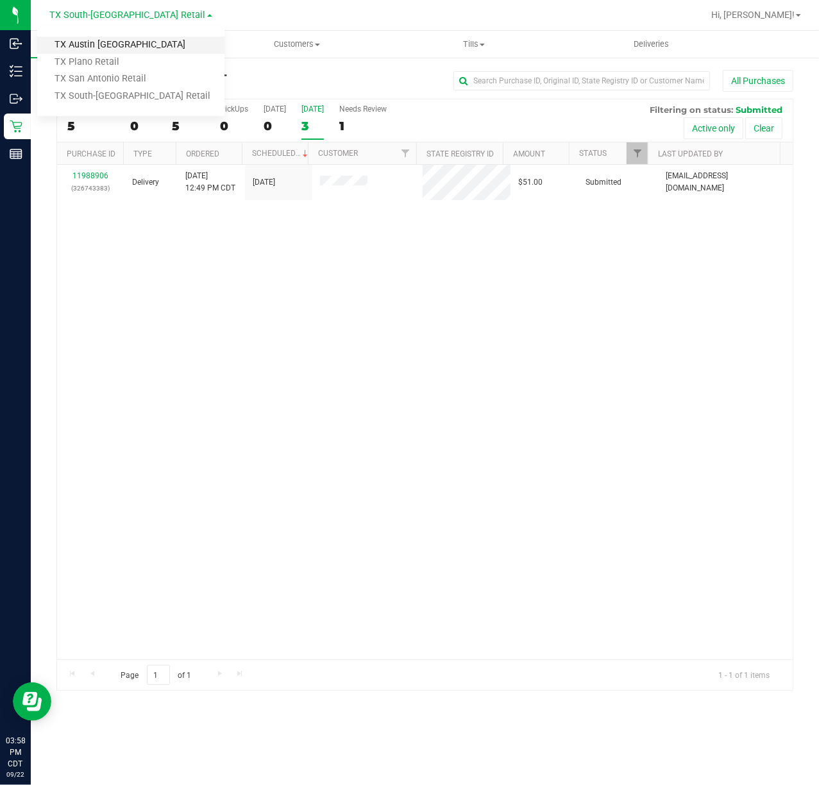
click at [135, 44] on link "TX Austin [GEOGRAPHIC_DATA]" at bounding box center [130, 45] width 187 height 17
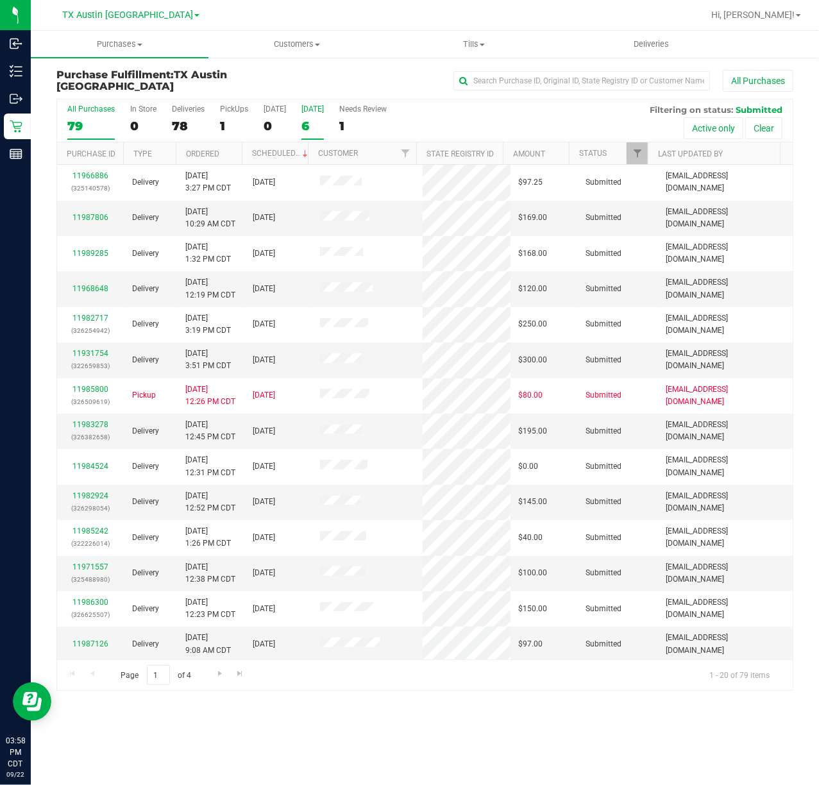
click at [305, 124] on div "6" at bounding box center [312, 126] width 22 height 15
click at [0, 0] on input "Tomorrow 6" at bounding box center [0, 0] width 0 height 0
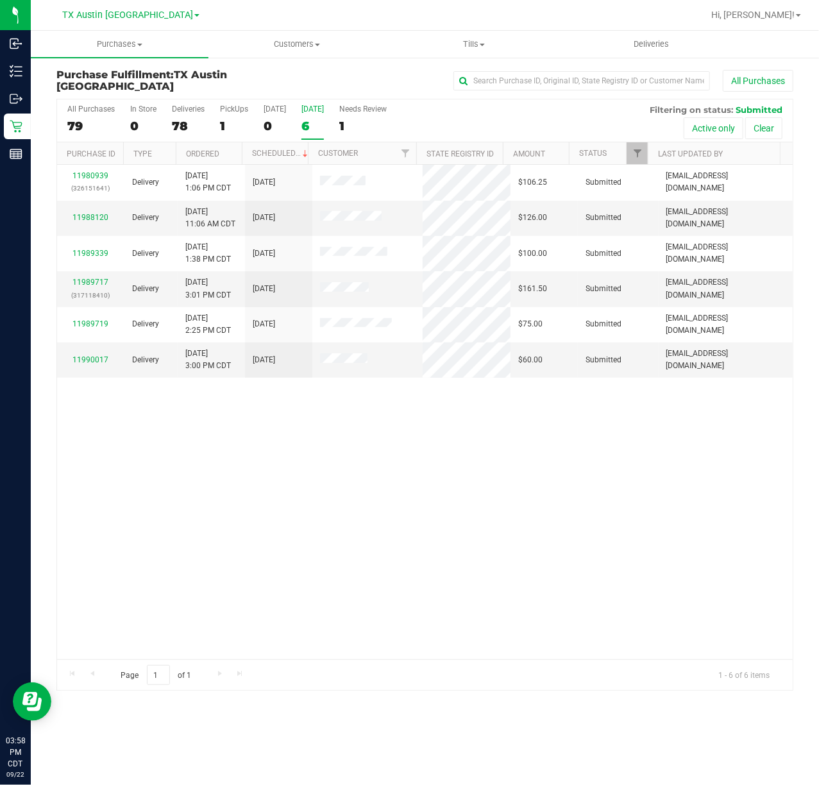
click at [312, 123] on div "6" at bounding box center [312, 126] width 22 height 15
click at [0, 0] on input "Tomorrow 6" at bounding box center [0, 0] width 0 height 0
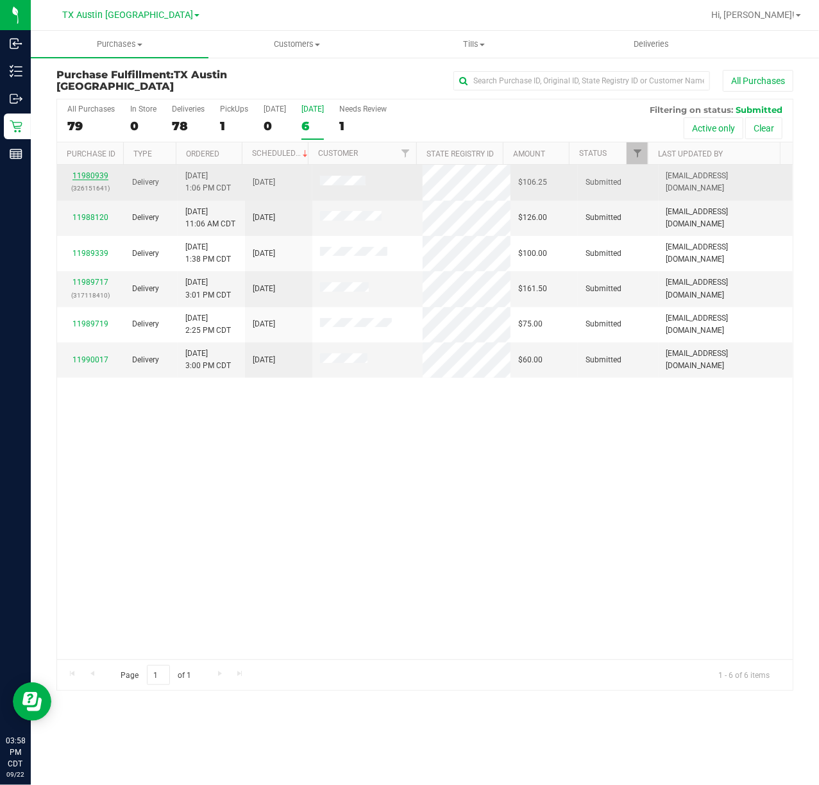
click at [85, 177] on link "11980939" at bounding box center [90, 175] width 36 height 9
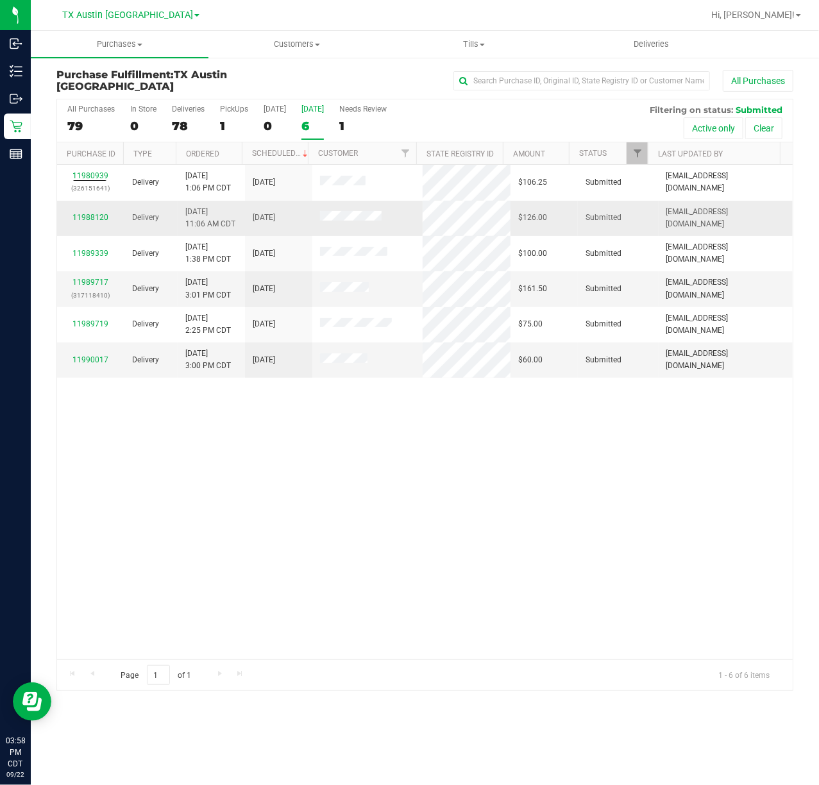
click at [88, 212] on div "11988120" at bounding box center [91, 218] width 52 height 12
click at [88, 215] on link "11988120" at bounding box center [90, 217] width 36 height 9
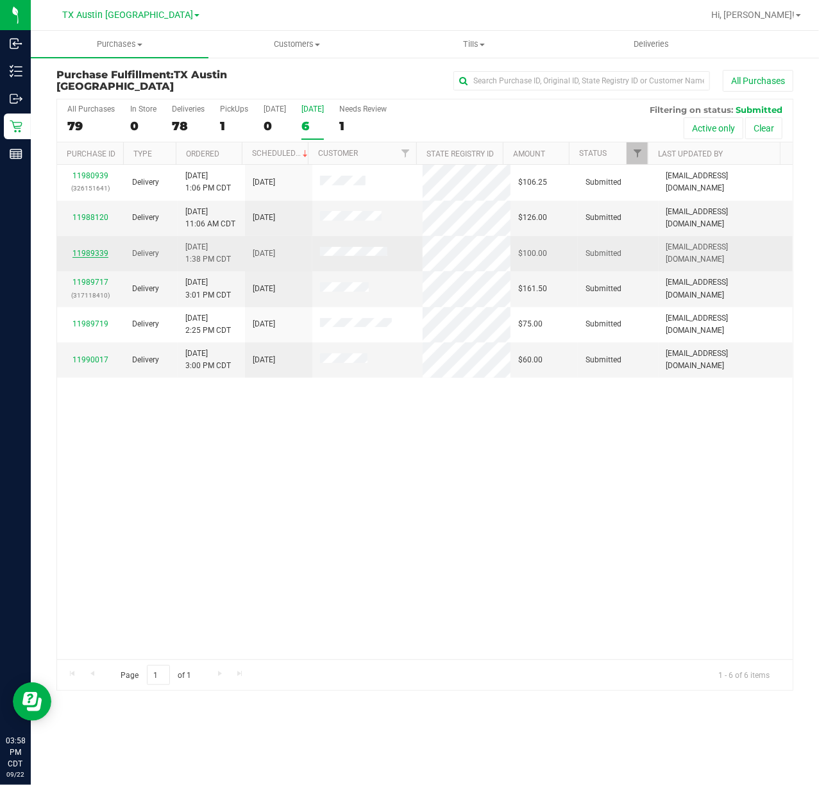
click at [94, 249] on link "11989339" at bounding box center [90, 253] width 36 height 9
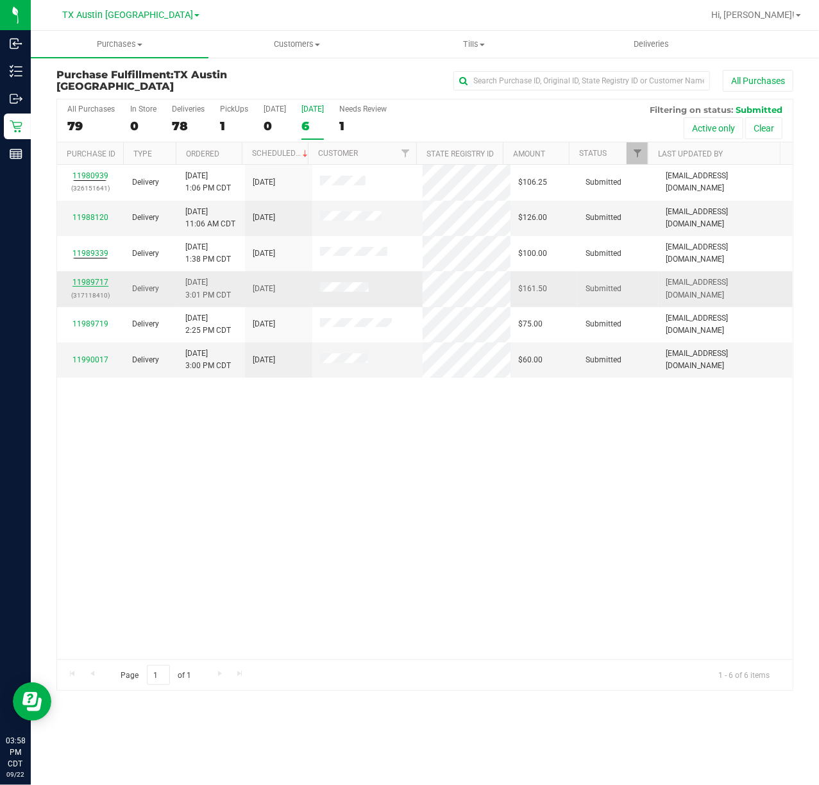
click at [96, 283] on link "11989717" at bounding box center [90, 282] width 36 height 9
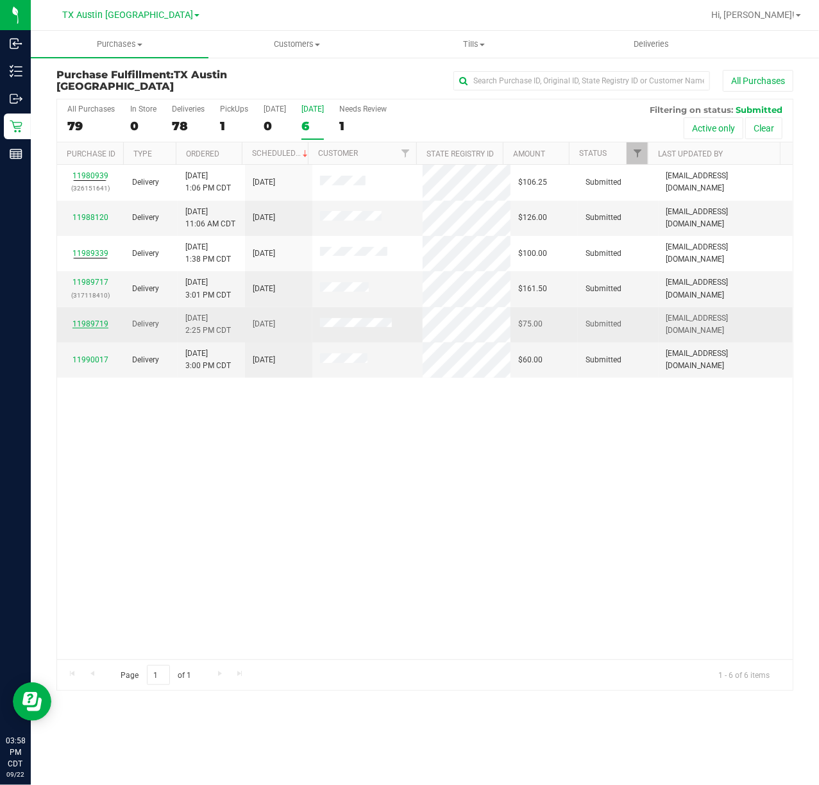
click at [96, 324] on link "11989719" at bounding box center [90, 323] width 36 height 9
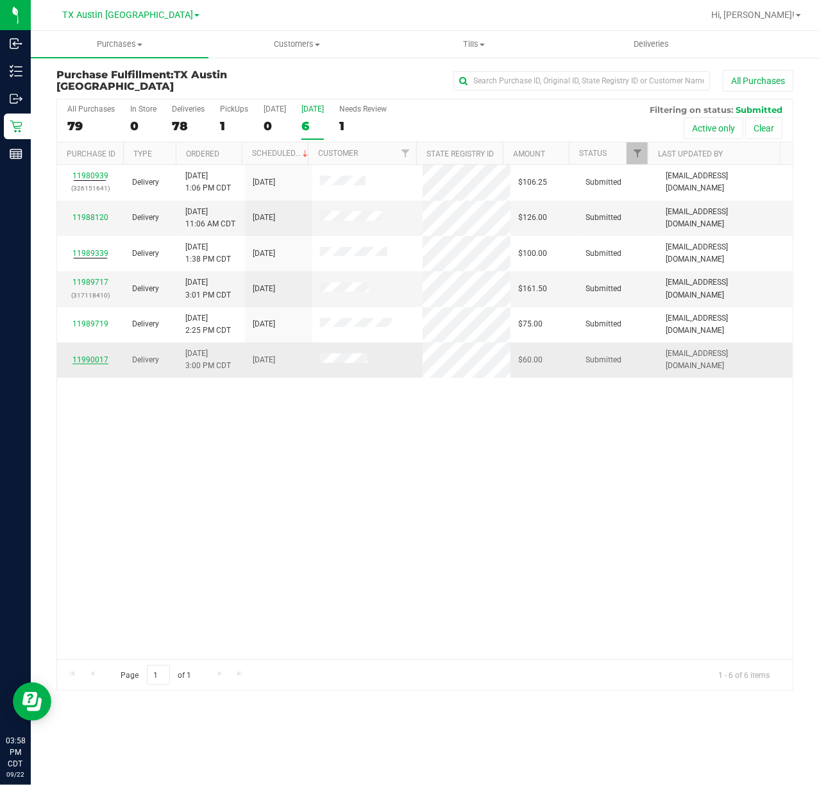
click at [95, 355] on link "11990017" at bounding box center [90, 359] width 36 height 9
click at [222, 116] on label "PickUps 1" at bounding box center [234, 122] width 28 height 35
click at [0, 0] on input "PickUps 1" at bounding box center [0, 0] width 0 height 0
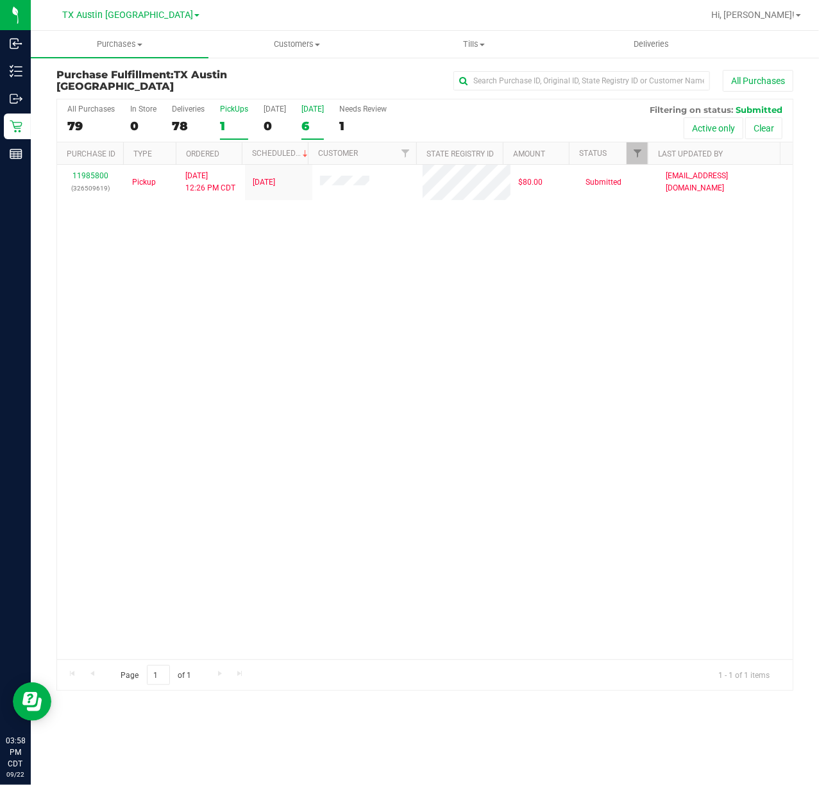
click at [306, 118] on label "Tomorrow 6" at bounding box center [312, 122] width 22 height 35
click at [0, 0] on input "Tomorrow 6" at bounding box center [0, 0] width 0 height 0
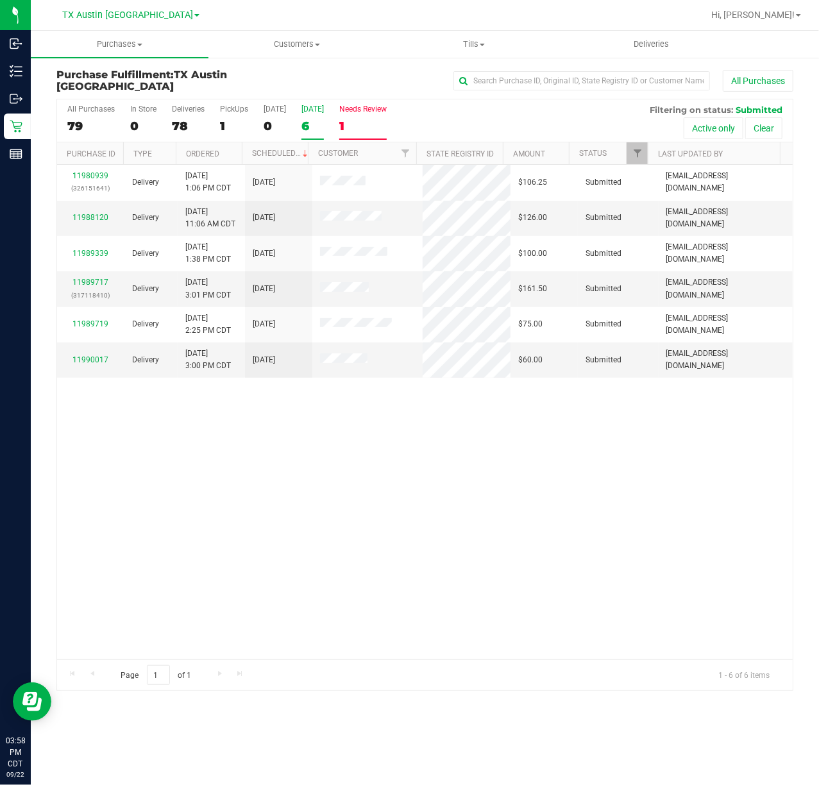
click at [377, 117] on label "Needs Review 1" at bounding box center [362, 122] width 47 height 35
click at [0, 0] on input "Needs Review 1" at bounding box center [0, 0] width 0 height 0
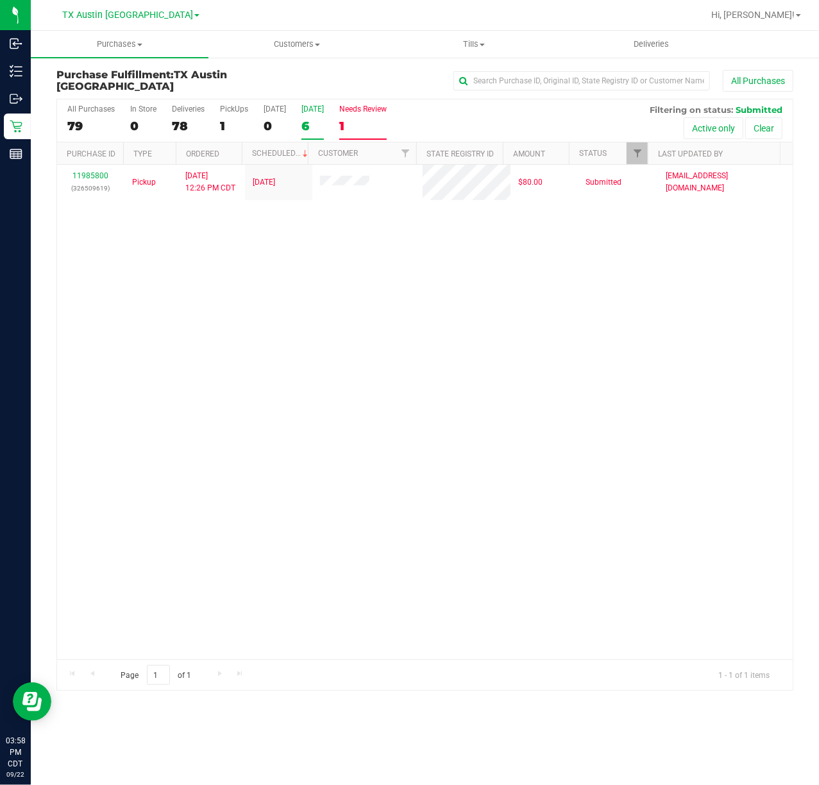
click at [306, 119] on div "6" at bounding box center [312, 126] width 22 height 15
click at [0, 0] on input "Tomorrow 6" at bounding box center [0, 0] width 0 height 0
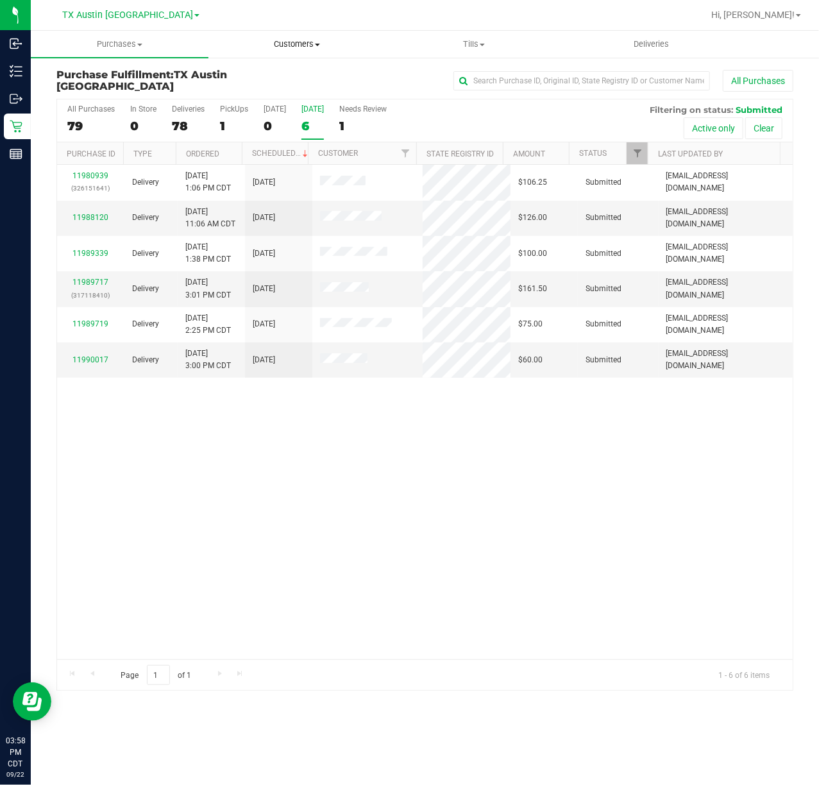
click at [283, 55] on uib-tab-heading "Customers All customers Add a new customer All physicians" at bounding box center [297, 44] width 176 height 26
click at [280, 78] on span "All customers" at bounding box center [254, 77] width 92 height 11
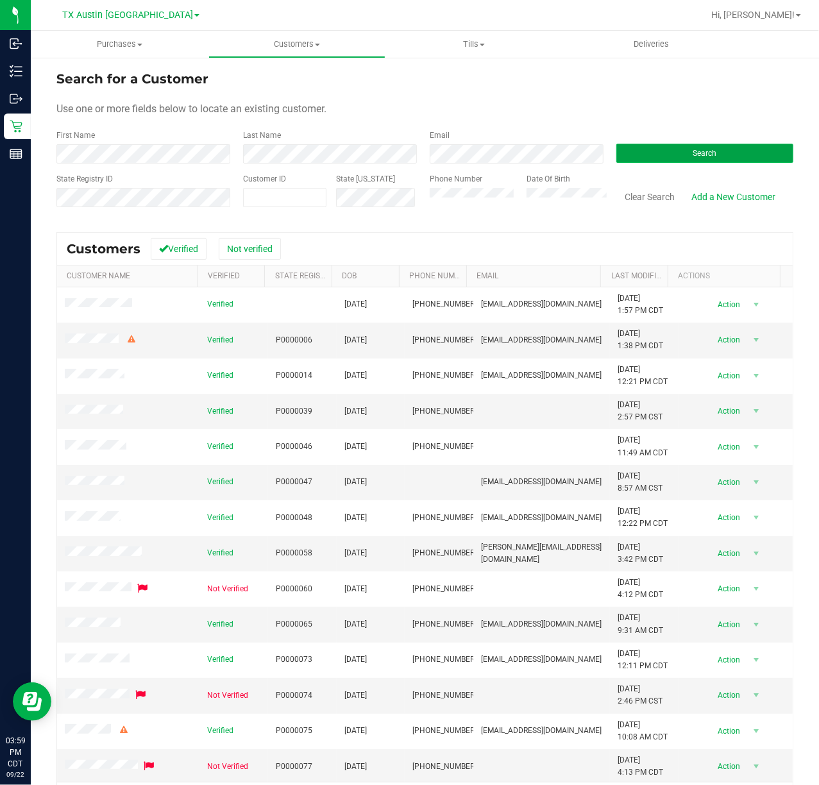
click at [736, 147] on button "Search" at bounding box center [704, 153] width 177 height 19
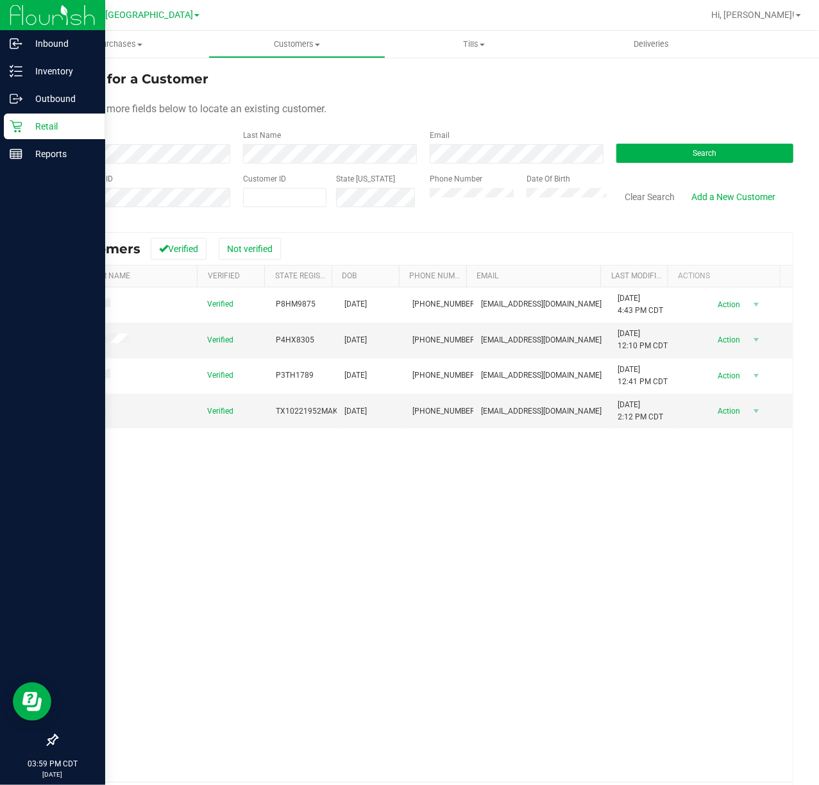
click at [29, 128] on p "Retail" at bounding box center [60, 126] width 77 height 15
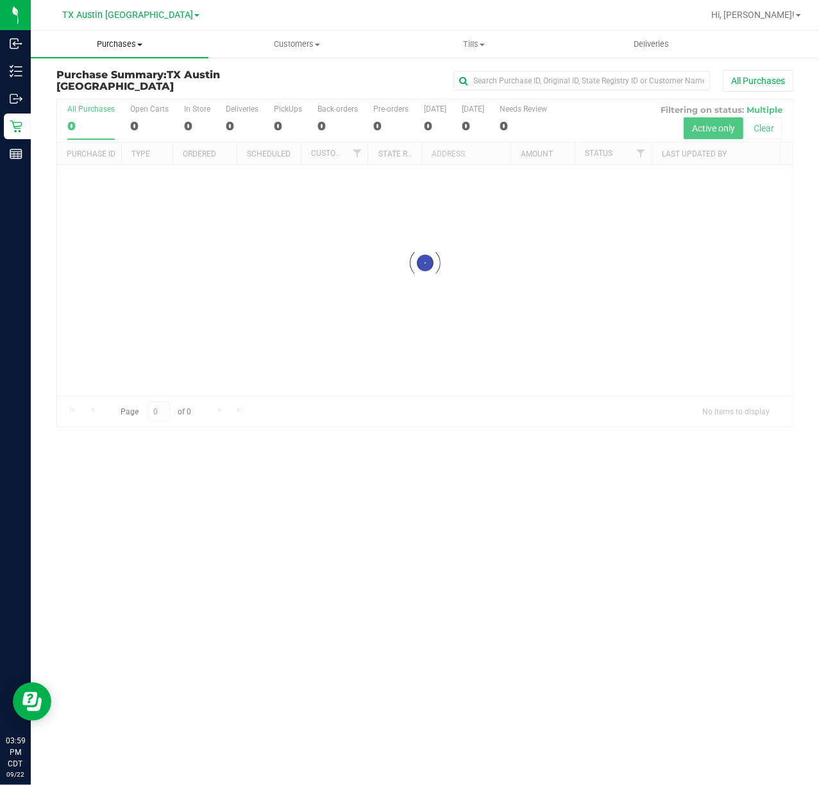
click at [112, 46] on span "Purchases" at bounding box center [120, 44] width 178 height 12
click at [106, 91] on span "Fulfillment" at bounding box center [71, 92] width 80 height 11
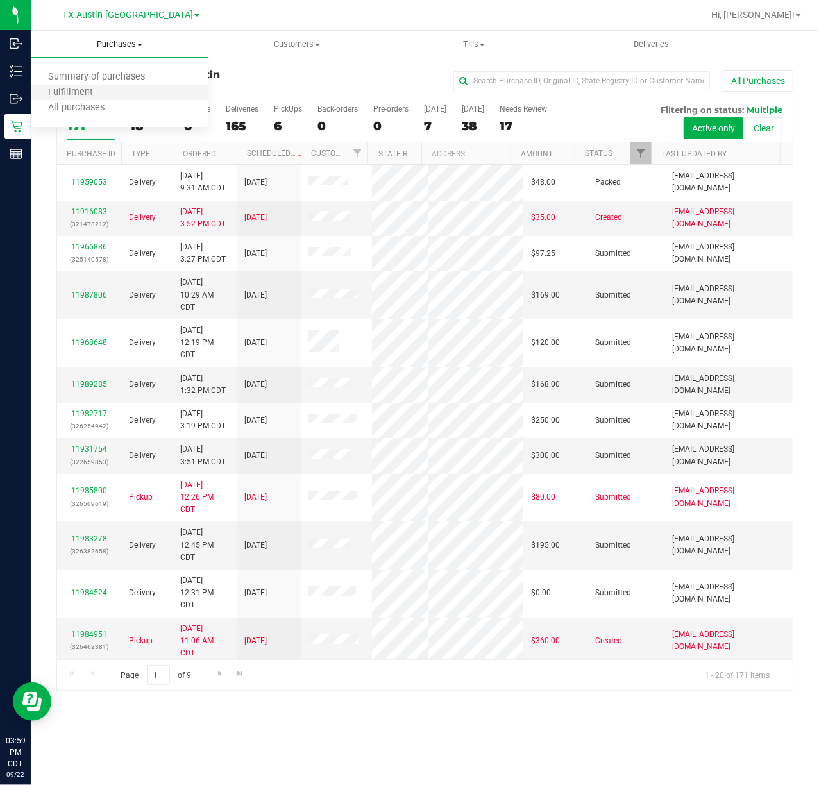
click at [121, 94] on li "Fulfillment" at bounding box center [120, 92] width 178 height 15
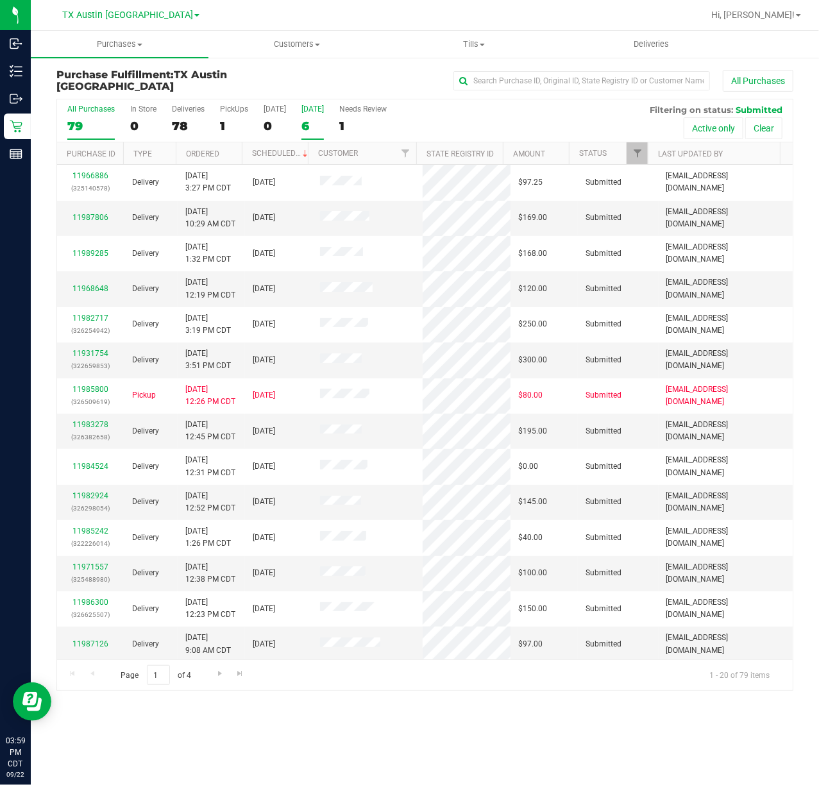
click at [304, 115] on label "Tomorrow 6" at bounding box center [312, 122] width 22 height 35
click at [0, 0] on input "Tomorrow 6" at bounding box center [0, 0] width 0 height 0
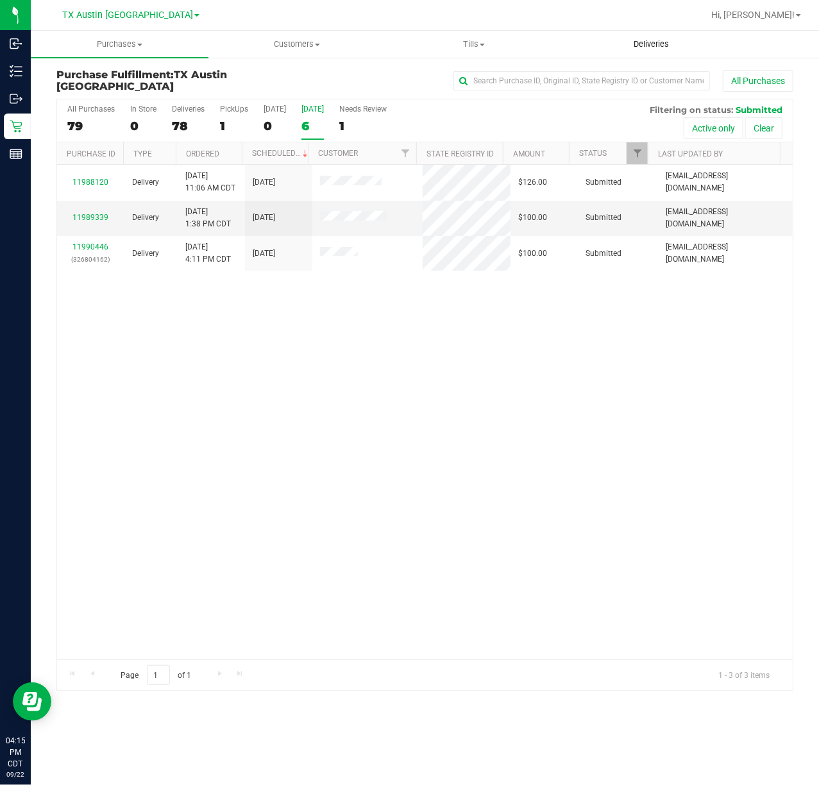
click at [655, 44] on span "Deliveries" at bounding box center [651, 44] width 70 height 12
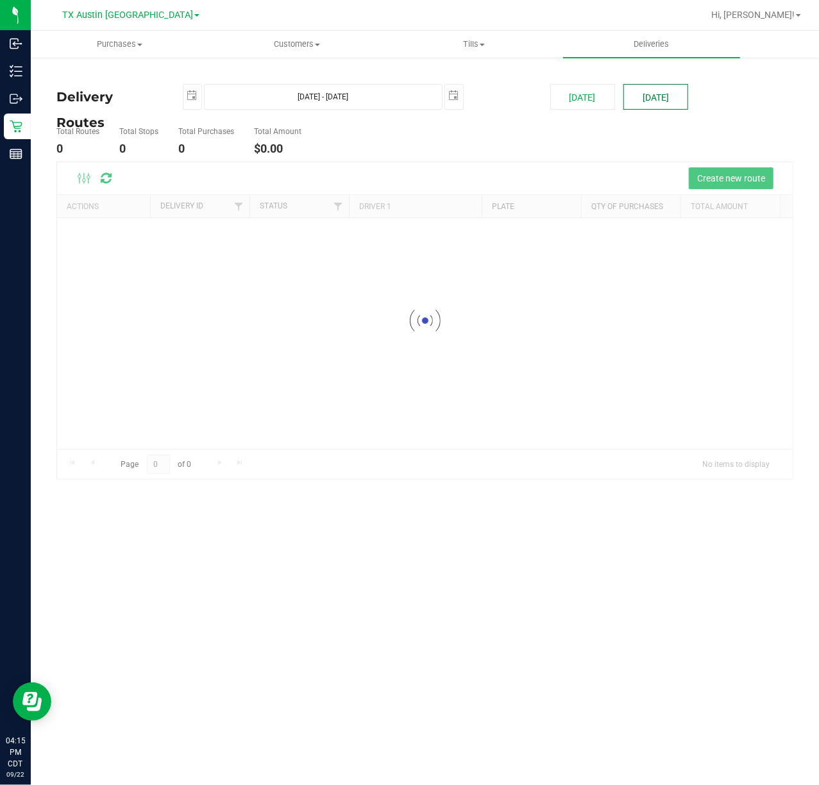
click at [644, 108] on button "[DATE]" at bounding box center [655, 97] width 65 height 26
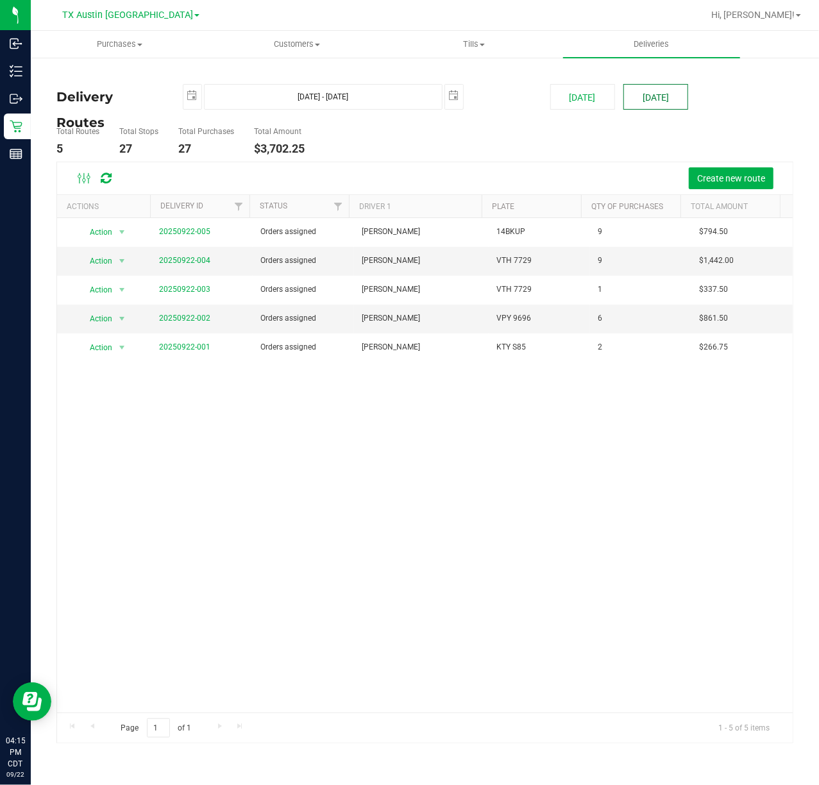
click at [655, 103] on button "[DATE]" at bounding box center [655, 97] width 65 height 26
click at [205, 264] on link "20250922-004" at bounding box center [184, 260] width 51 height 9
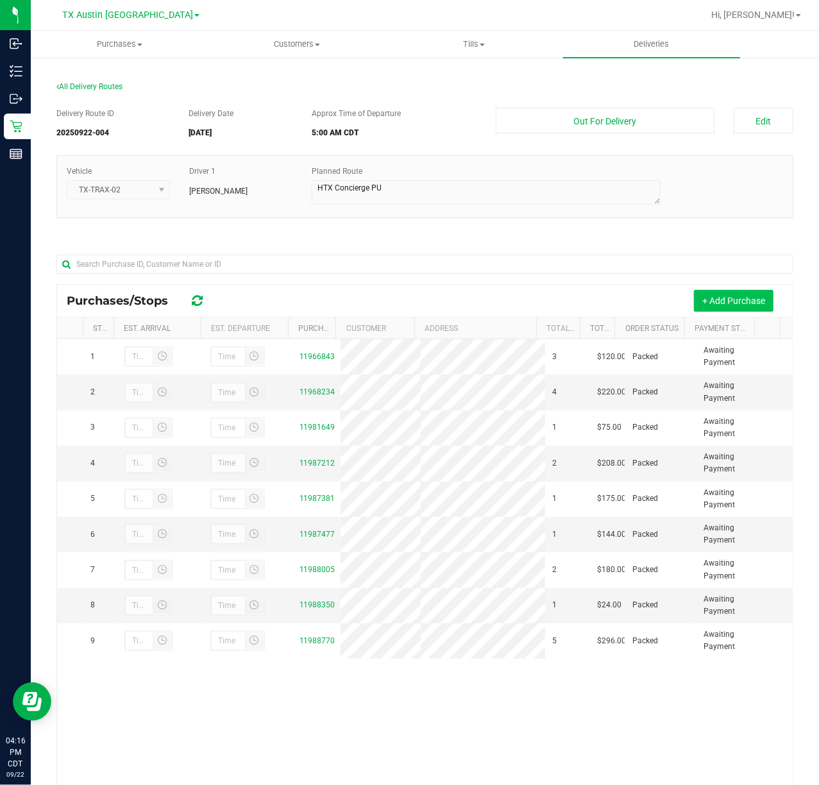
click at [732, 298] on button "+ Add Purchase" at bounding box center [734, 301] width 80 height 22
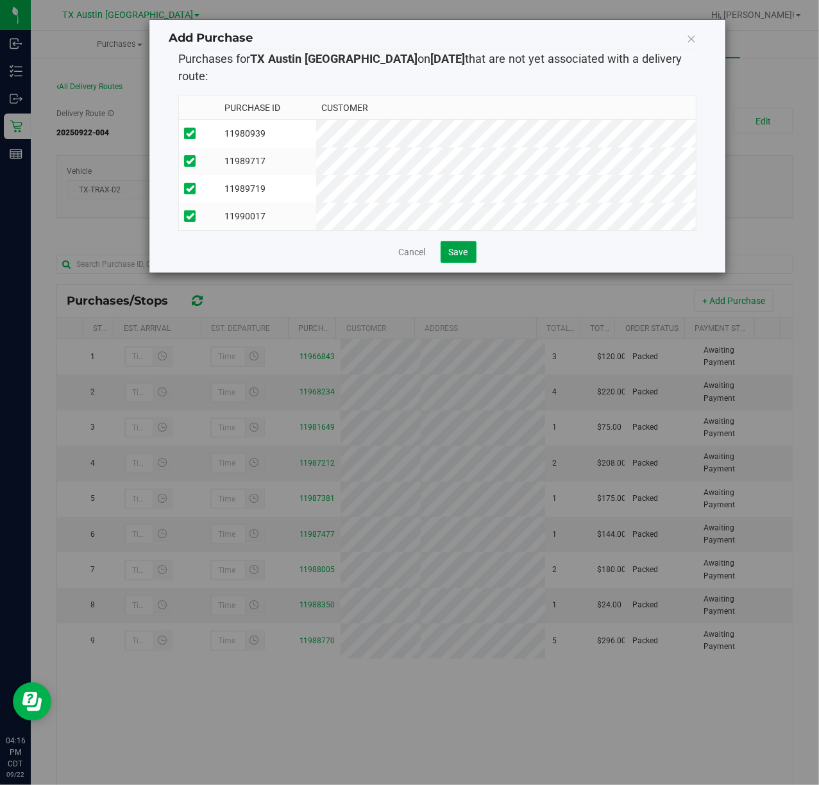
click at [441, 251] on button "Save" at bounding box center [458, 252] width 36 height 22
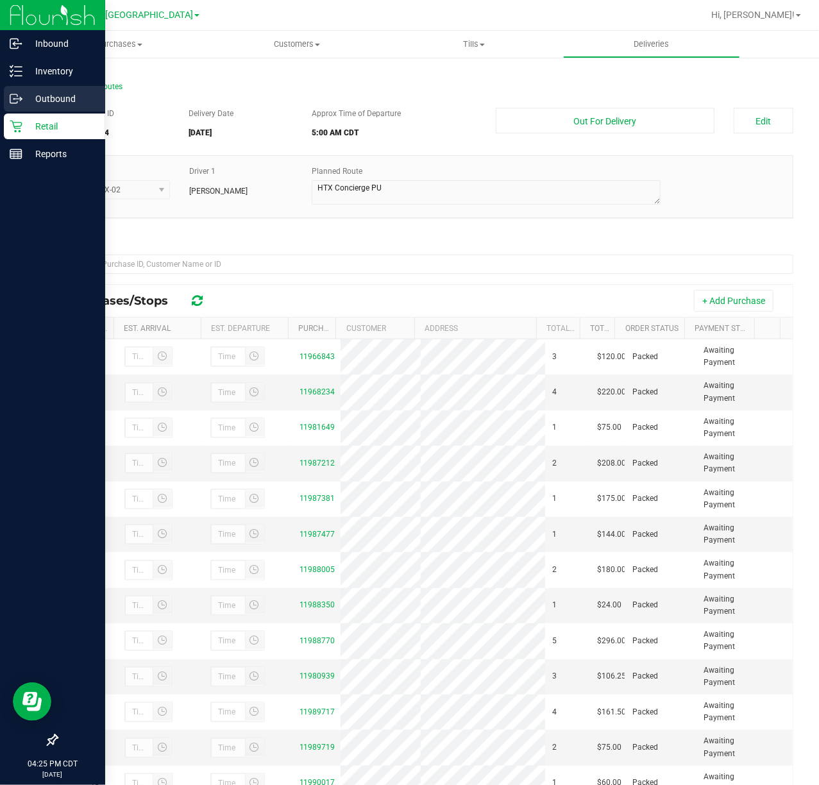
click at [11, 105] on div "Outbound" at bounding box center [54, 99] width 101 height 26
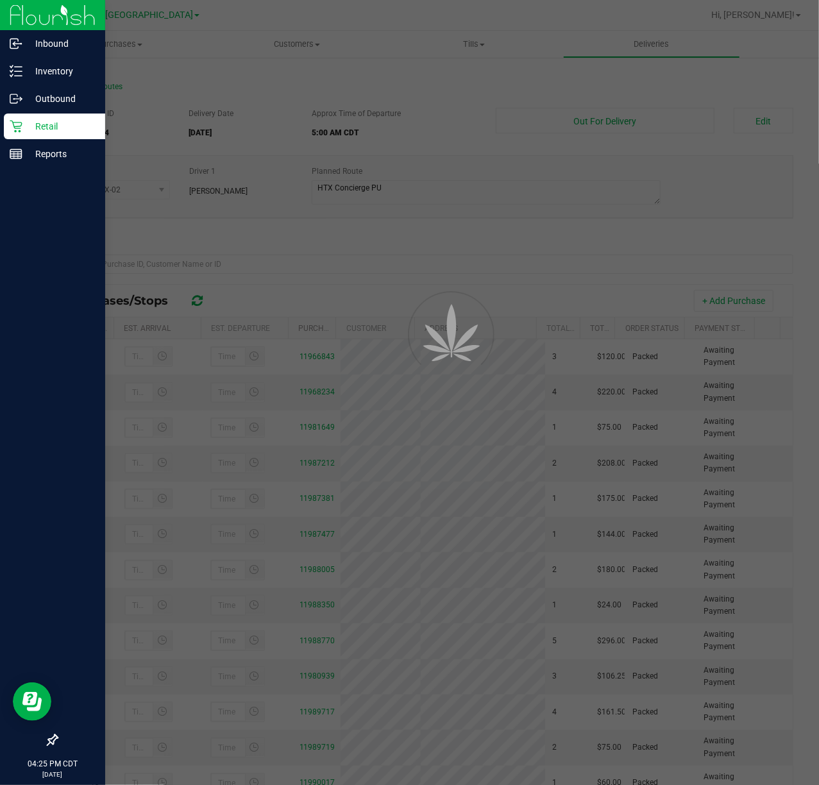
click at [11, 121] on icon at bounding box center [16, 127] width 12 height 12
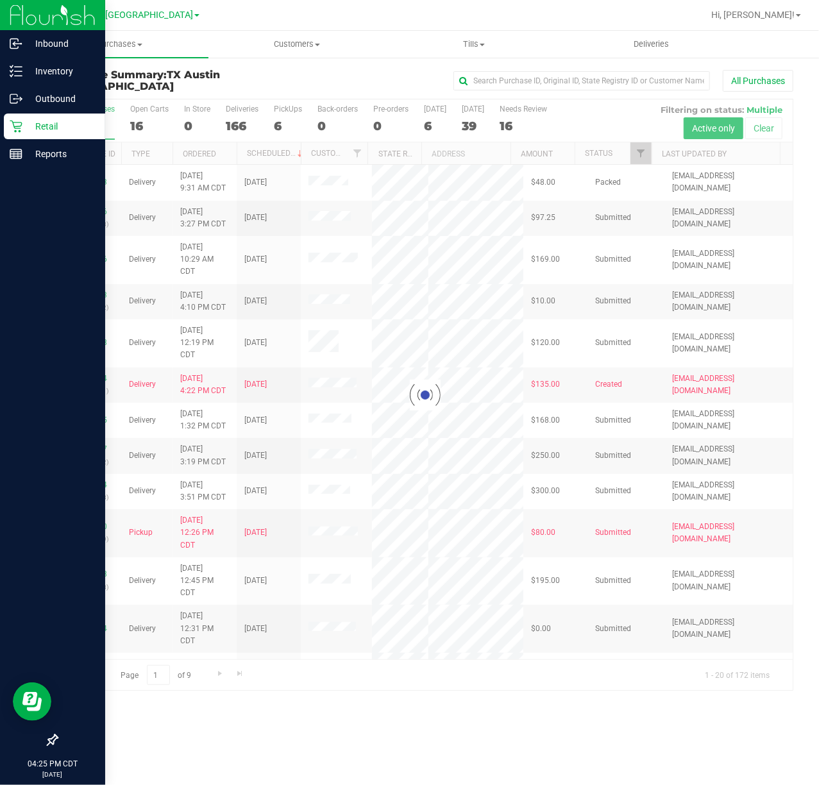
click at [11, 121] on icon at bounding box center [16, 127] width 12 height 12
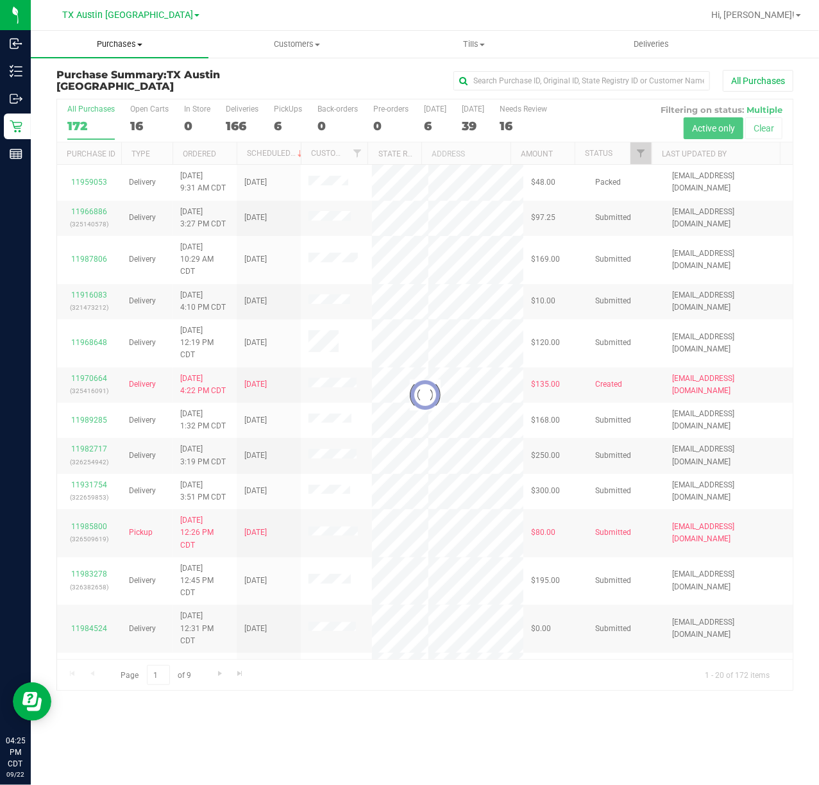
click at [110, 46] on span "Purchases" at bounding box center [120, 44] width 178 height 12
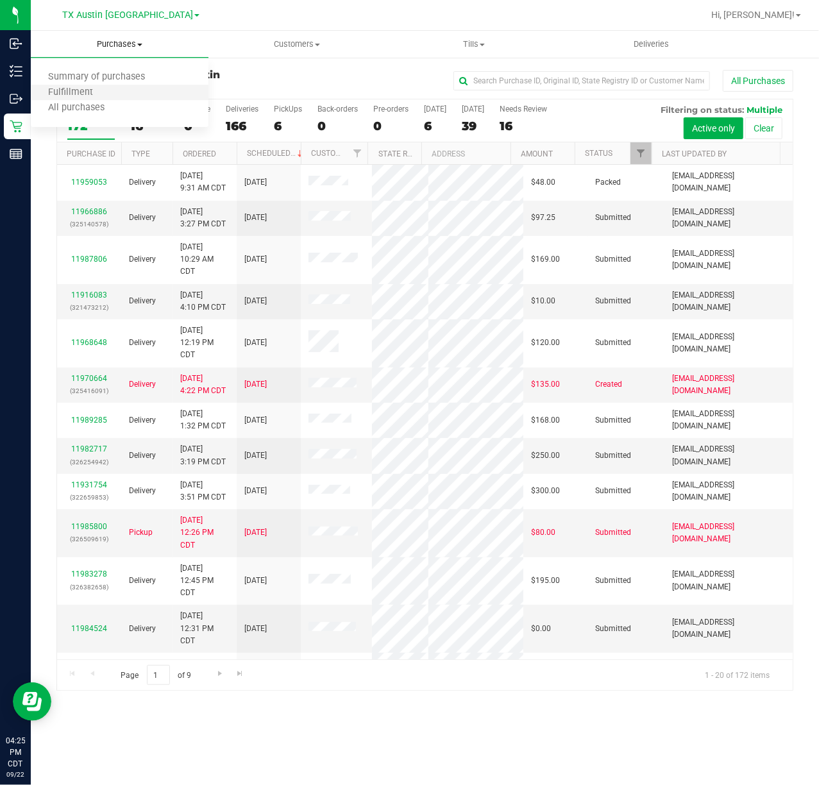
click at [110, 88] on li "Fulfillment" at bounding box center [120, 92] width 178 height 15
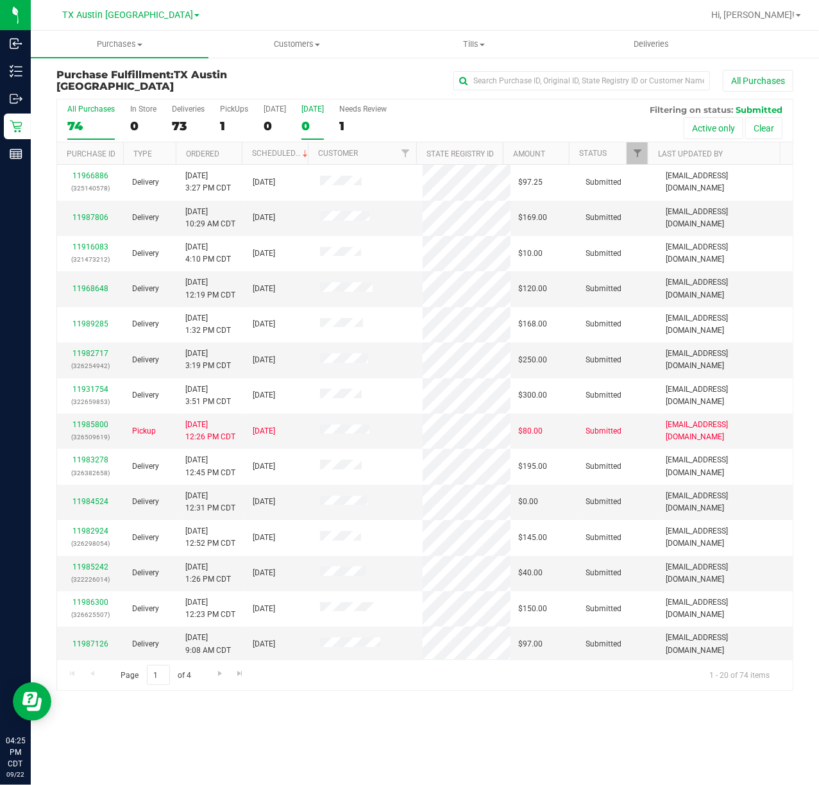
click at [317, 113] on div "[DATE]" at bounding box center [312, 109] width 22 height 9
click at [0, 0] on input "Tomorrow 0" at bounding box center [0, 0] width 0 height 0
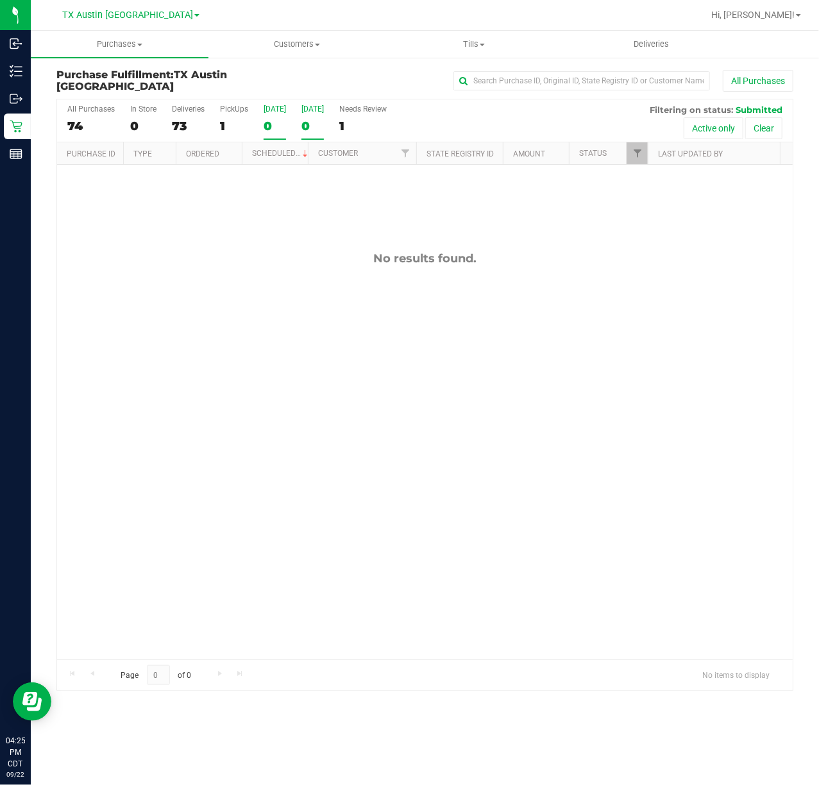
click at [271, 119] on div "0" at bounding box center [275, 126] width 22 height 15
click at [0, 0] on input "Today 0" at bounding box center [0, 0] width 0 height 0
click at [378, 117] on label "Needs Review 1" at bounding box center [362, 122] width 47 height 35
click at [0, 0] on input "Needs Review 1" at bounding box center [0, 0] width 0 height 0
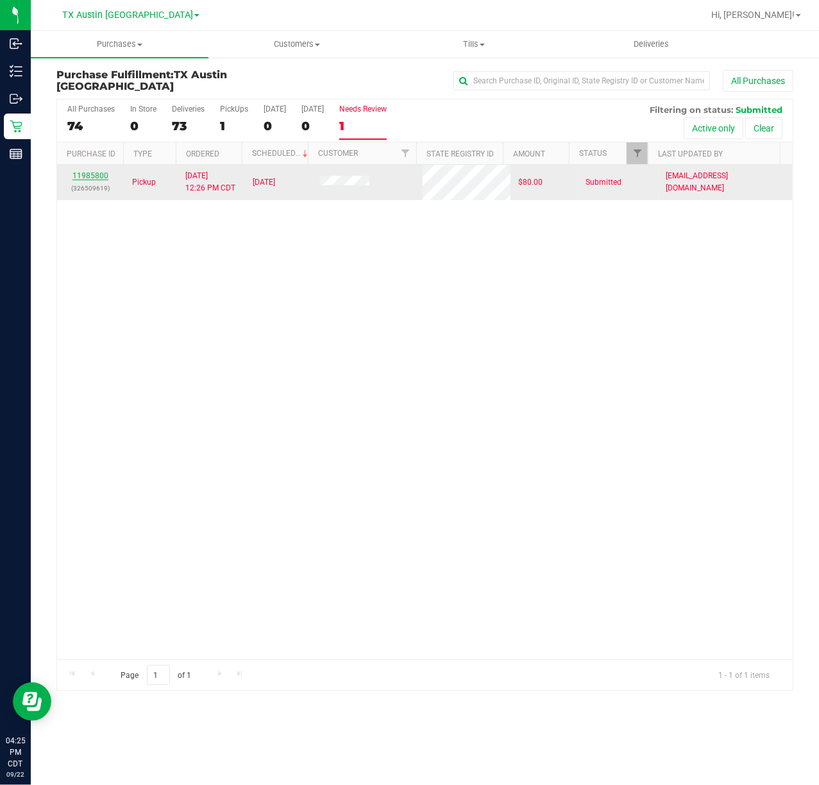
click at [86, 171] on link "11985800" at bounding box center [90, 175] width 36 height 9
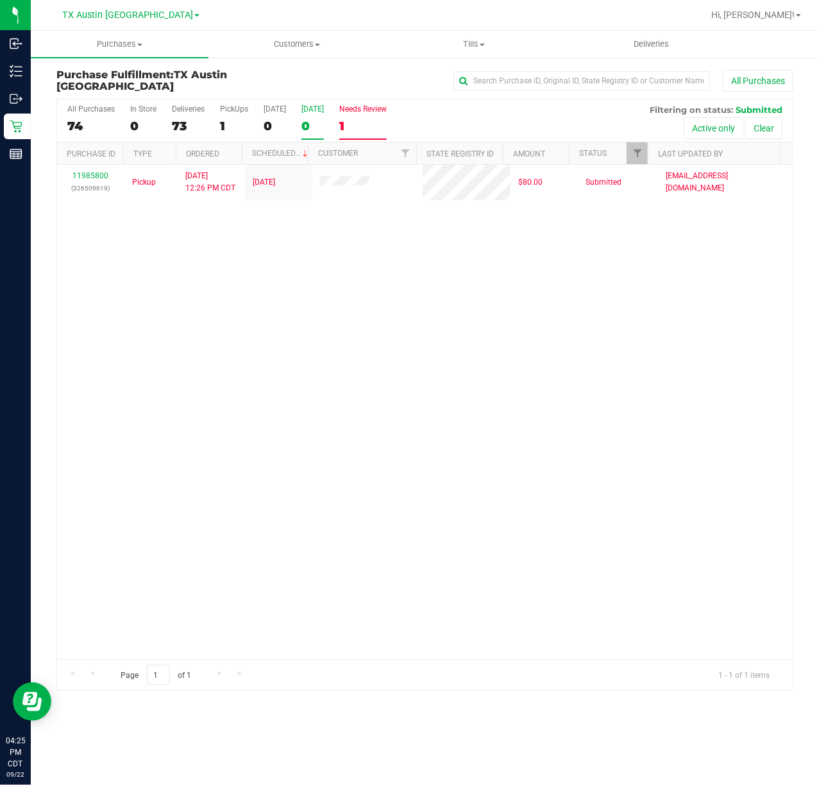
click at [304, 119] on div "0" at bounding box center [312, 126] width 22 height 15
click at [0, 0] on input "Tomorrow 0" at bounding box center [0, 0] width 0 height 0
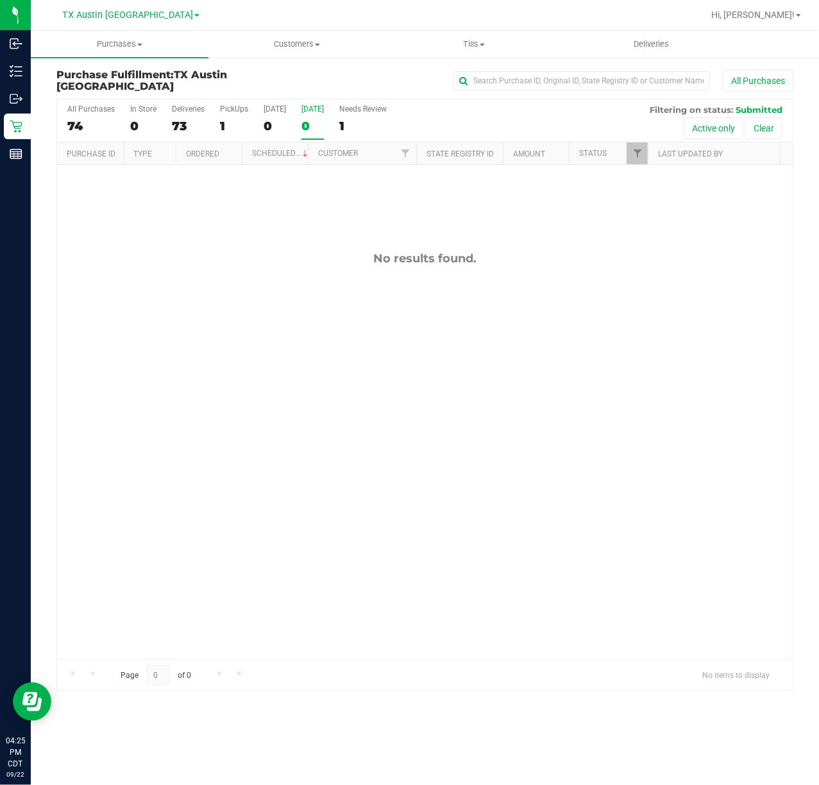
click at [130, 5] on div "TX Austin DC TX Austin DC TX Plano Retail TX San Antonio Retail TX South-Austin…" at bounding box center [130, 15] width 187 height 20
click at [127, 13] on span "TX Austin [GEOGRAPHIC_DATA]" at bounding box center [127, 16] width 131 height 12
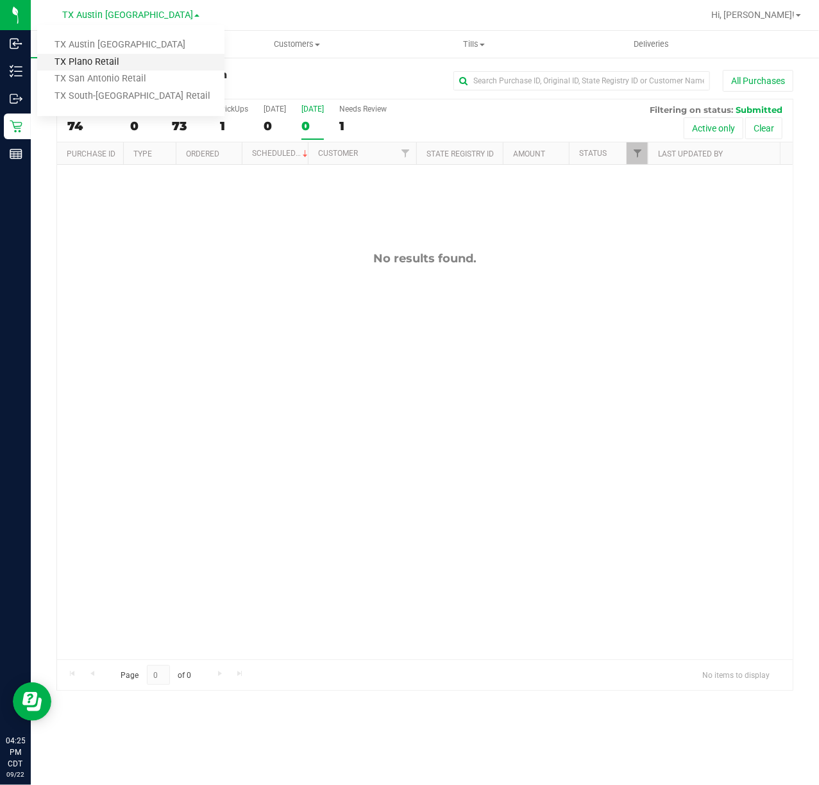
click at [114, 63] on link "TX Plano Retail" at bounding box center [130, 62] width 187 height 17
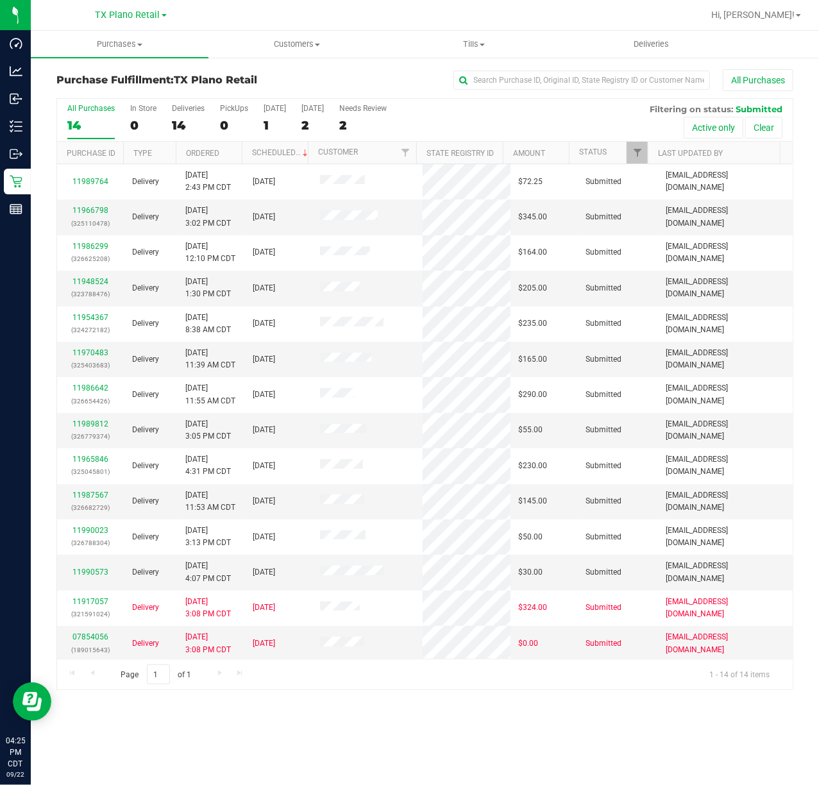
click at [131, 7] on div "TX Plano Retail TX Austin DC TX Plano Retail TX San Antonio Retail TX South-Aus…" at bounding box center [131, 14] width 71 height 15
click at [131, 21] on span "TX Plano Retail" at bounding box center [128, 16] width 65 height 12
click at [113, 80] on link "TX San Antonio Retail" at bounding box center [130, 79] width 187 height 17
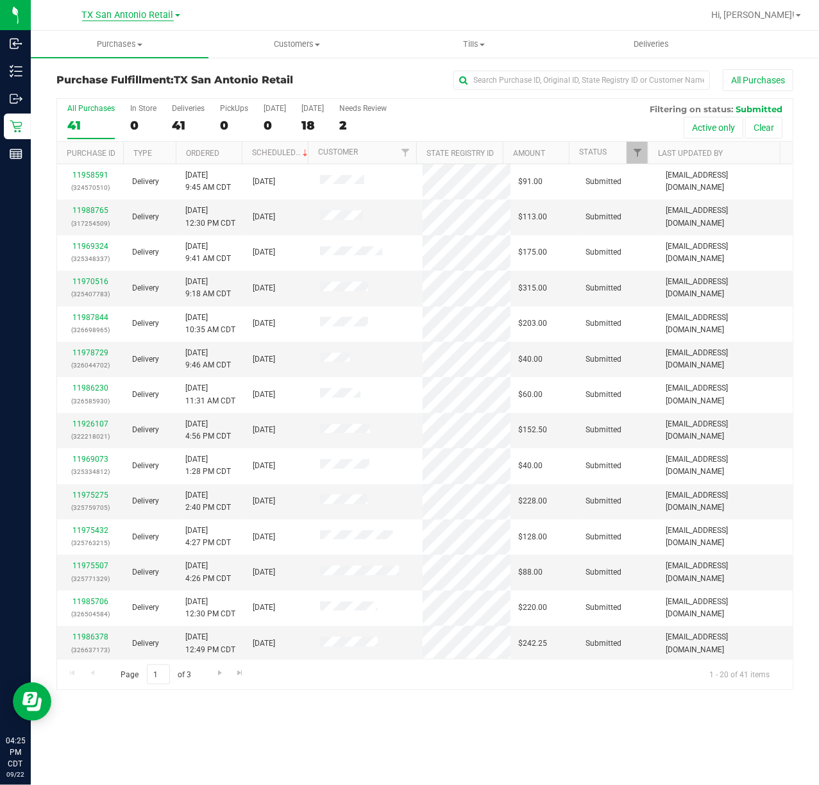
click at [124, 10] on span "TX San Antonio Retail" at bounding box center [128, 16] width 92 height 12
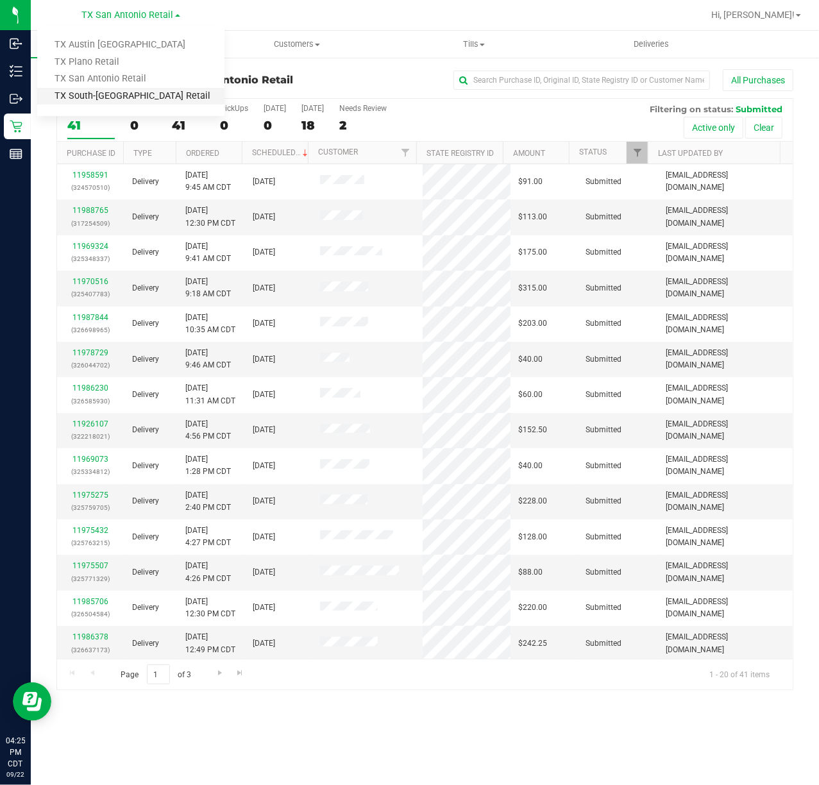
click at [100, 96] on link "TX South-[GEOGRAPHIC_DATA] Retail" at bounding box center [130, 96] width 187 height 17
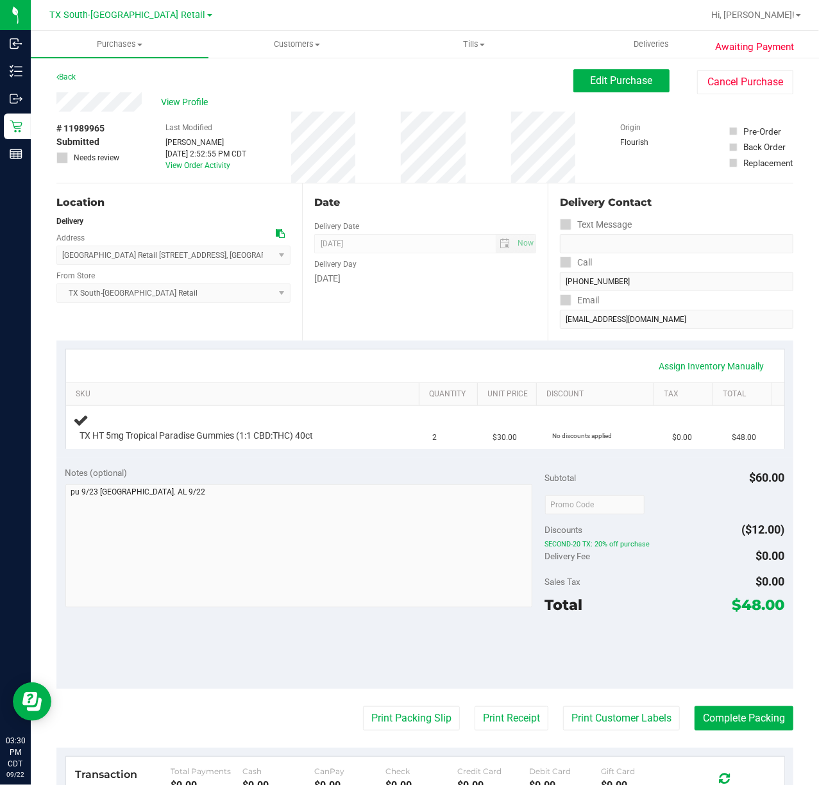
click at [405, 310] on div "Date Delivery Date [DATE] Now [DATE] 07:00 AM Now Delivery Day [DATE]" at bounding box center [425, 261] width 246 height 157
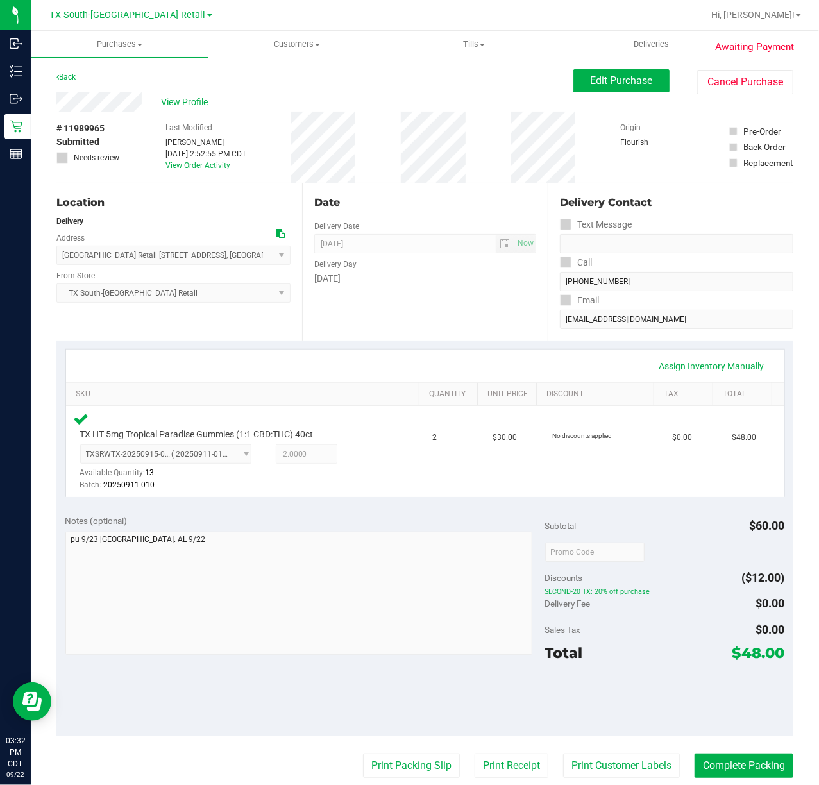
click at [442, 319] on div "Date Delivery Date 09/23/2025 Now 09/23/2025 07:00 AM Now Delivery Day Tuesday" at bounding box center [425, 261] width 246 height 157
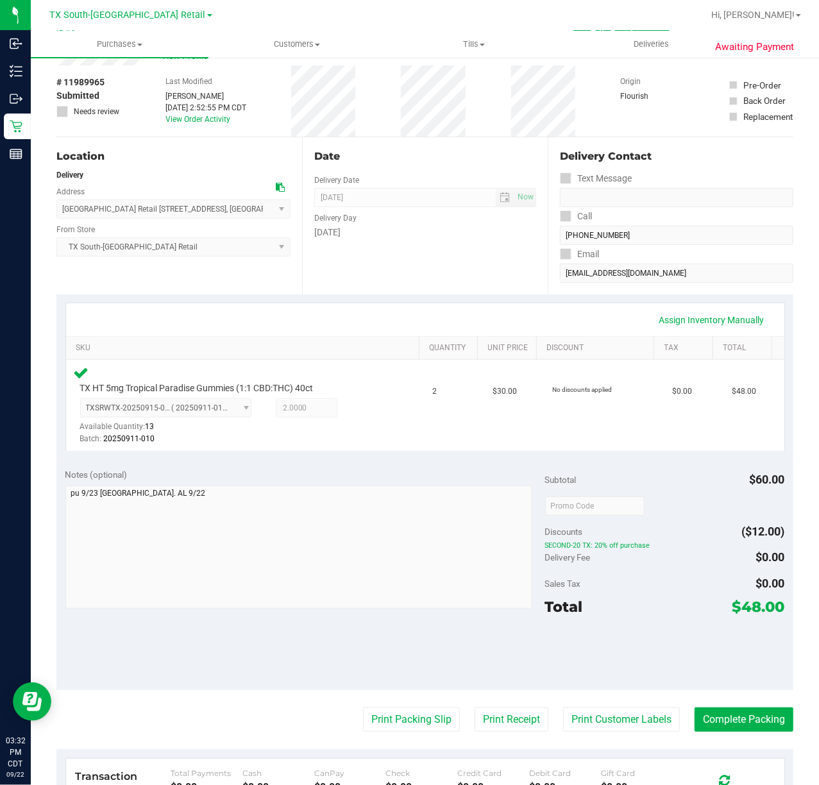
scroll to position [85, 0]
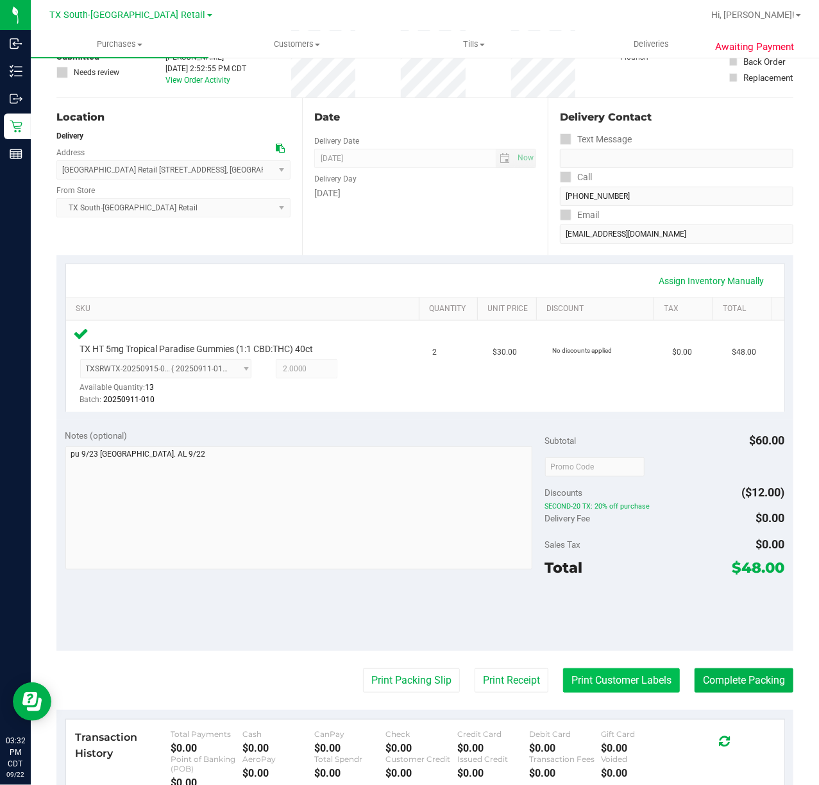
click at [616, 688] on button "Print Customer Labels" at bounding box center [621, 680] width 117 height 24
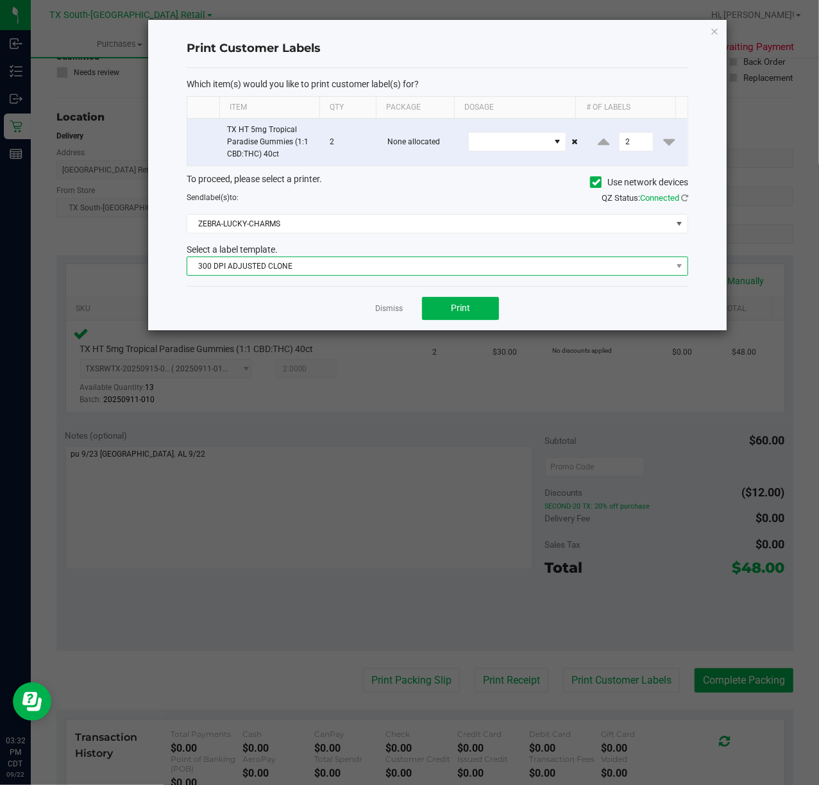
click at [435, 272] on span "300 DPI ADJUSTED CLONE" at bounding box center [429, 266] width 484 height 18
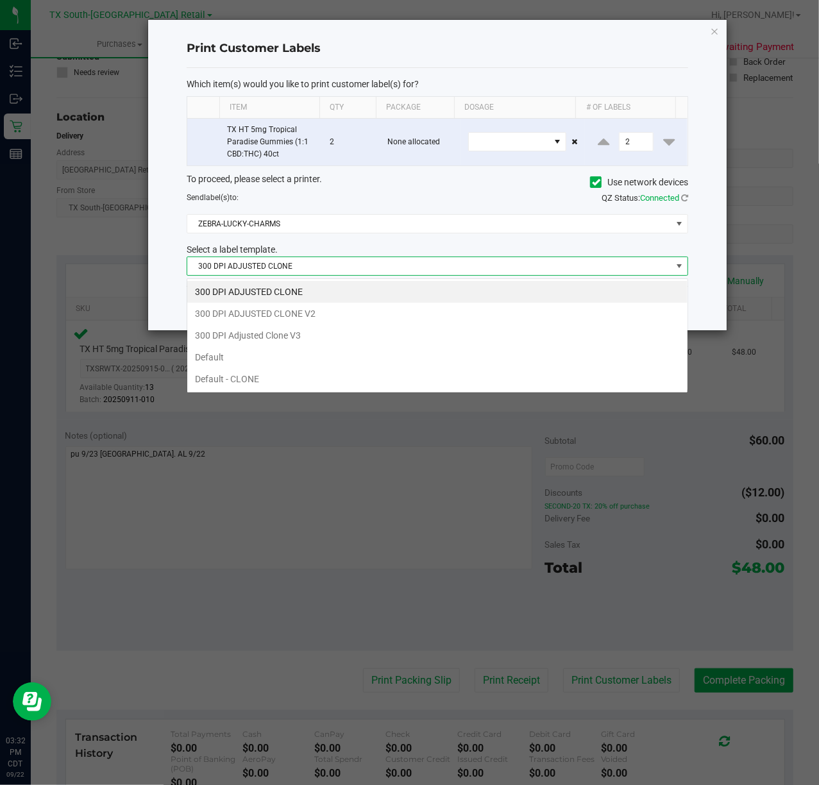
scroll to position [19, 501]
click at [396, 339] on li "300 DPI Adjusted Clone V3" at bounding box center [437, 335] width 500 height 22
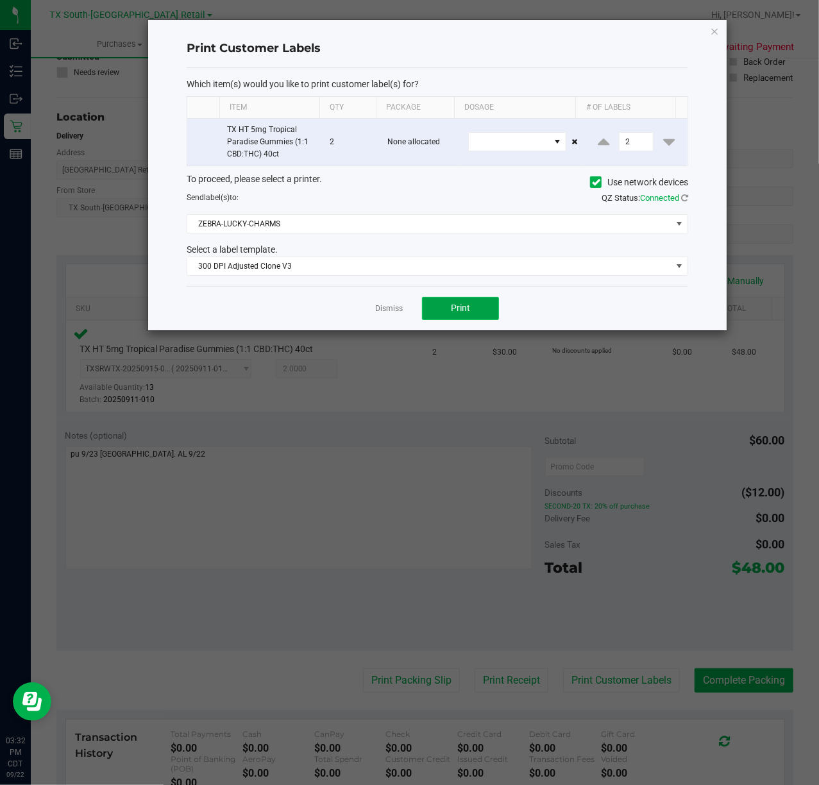
click at [449, 306] on button "Print" at bounding box center [460, 308] width 77 height 23
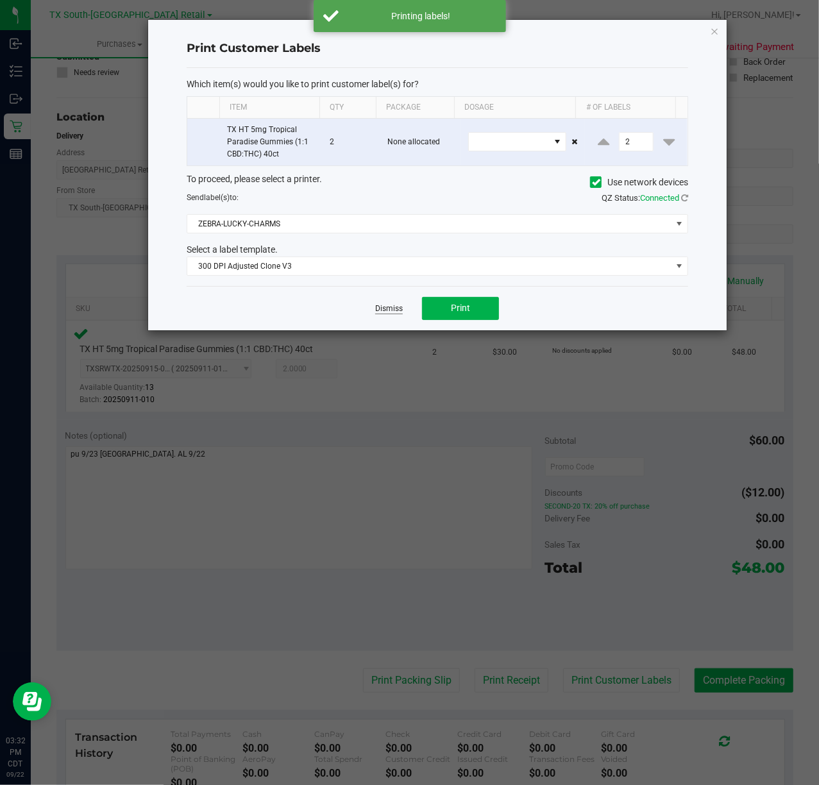
click at [399, 312] on link "Dismiss" at bounding box center [389, 308] width 28 height 11
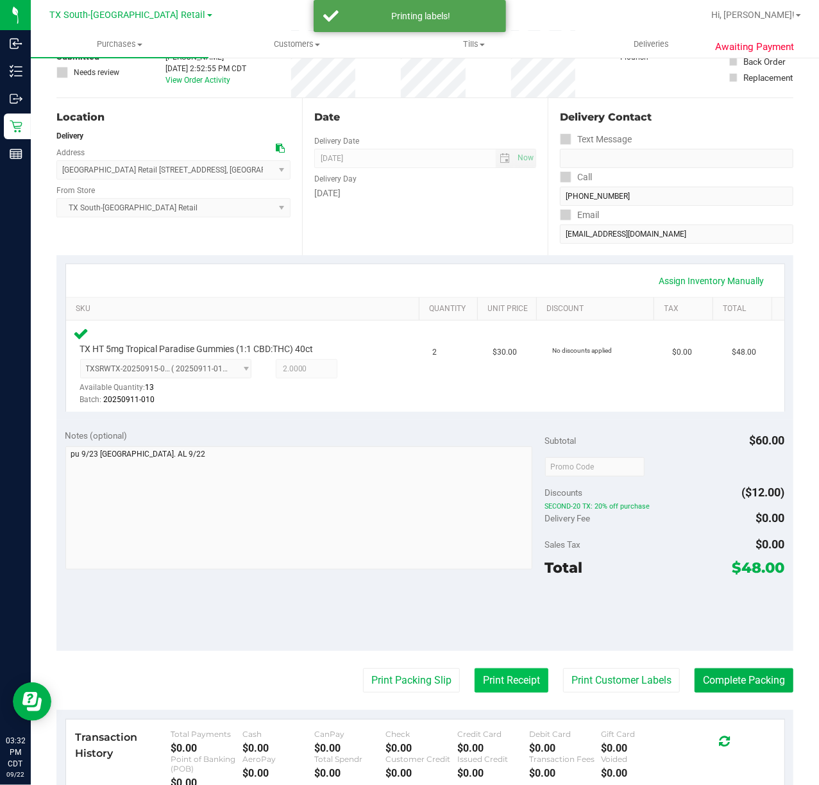
click at [505, 678] on button "Print Receipt" at bounding box center [511, 680] width 74 height 24
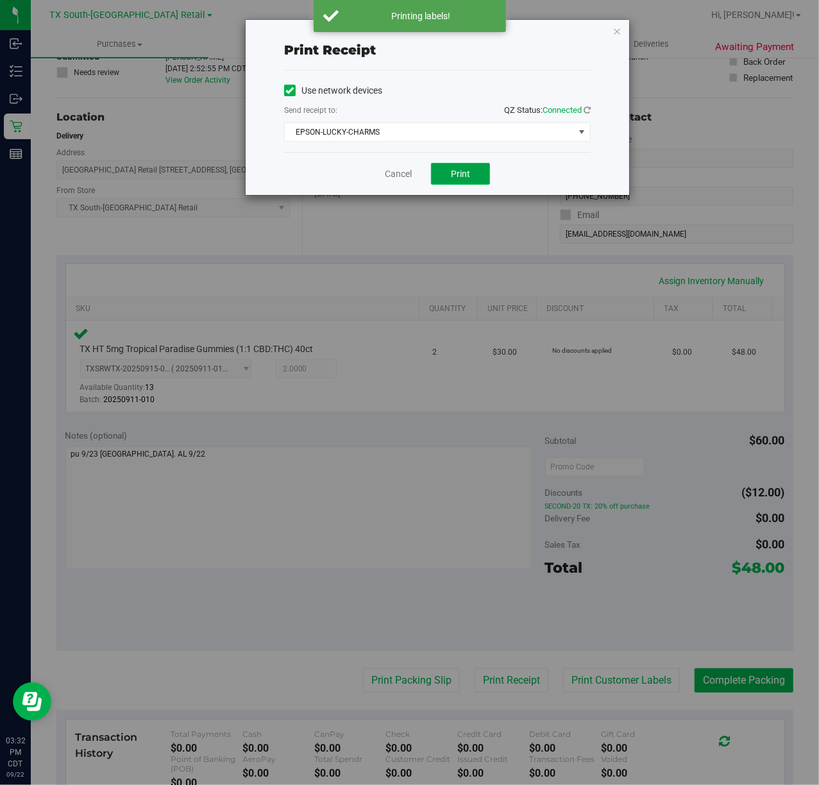
click at [462, 178] on span "Print" at bounding box center [460, 174] width 19 height 10
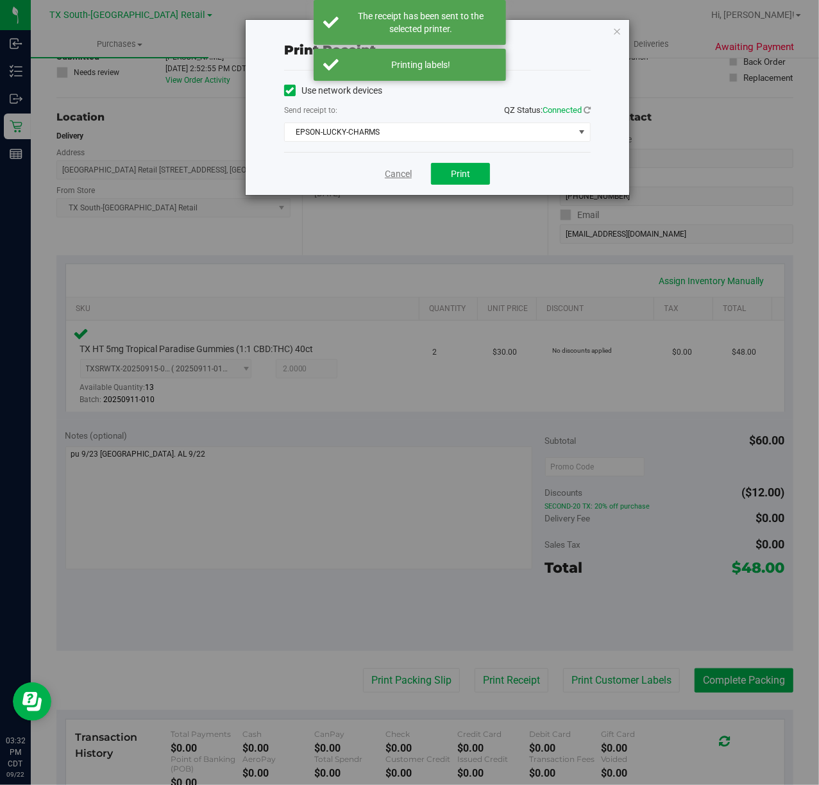
click at [401, 177] on link "Cancel" at bounding box center [398, 173] width 27 height 13
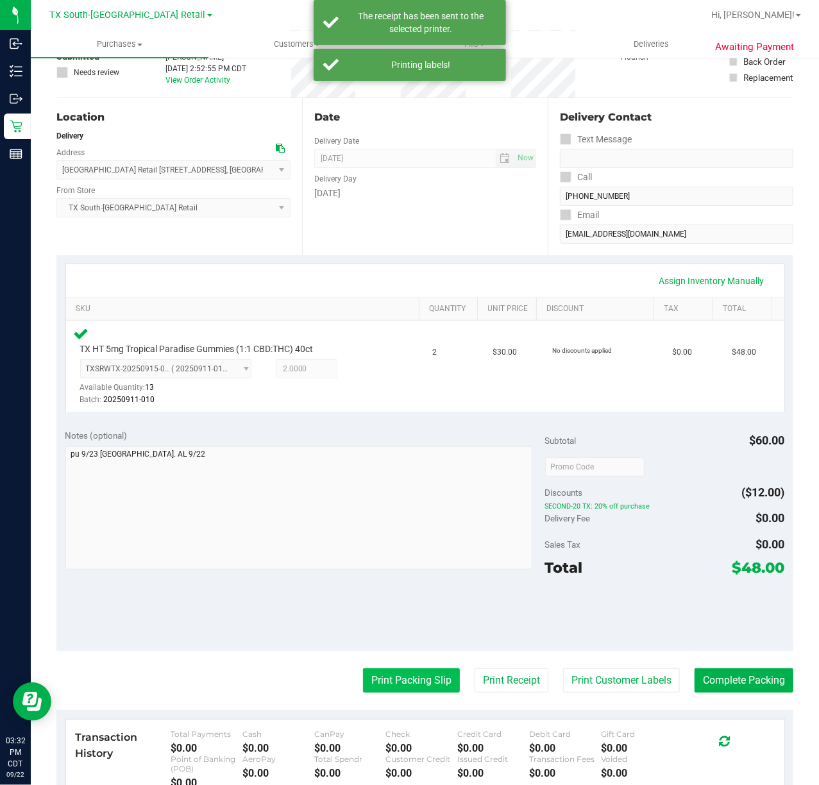
drag, startPoint x: 434, startPoint y: 689, endPoint x: 434, endPoint y: 678, distance: 10.3
click at [434, 678] on button "Print Packing Slip" at bounding box center [411, 680] width 97 height 24
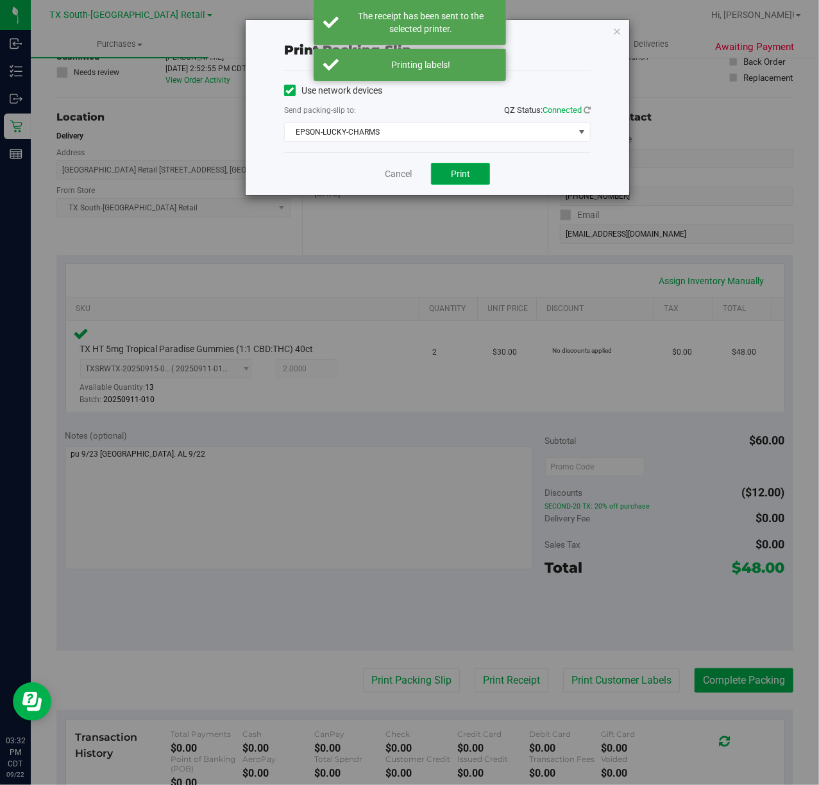
click at [445, 176] on button "Print" at bounding box center [460, 174] width 59 height 22
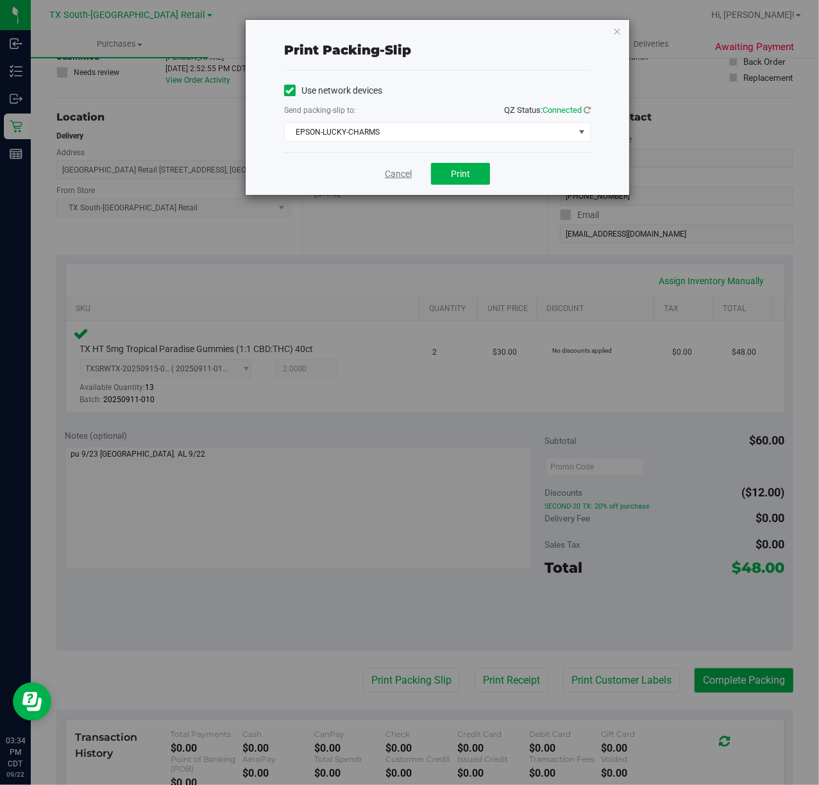
click at [387, 177] on link "Cancel" at bounding box center [398, 173] width 27 height 13
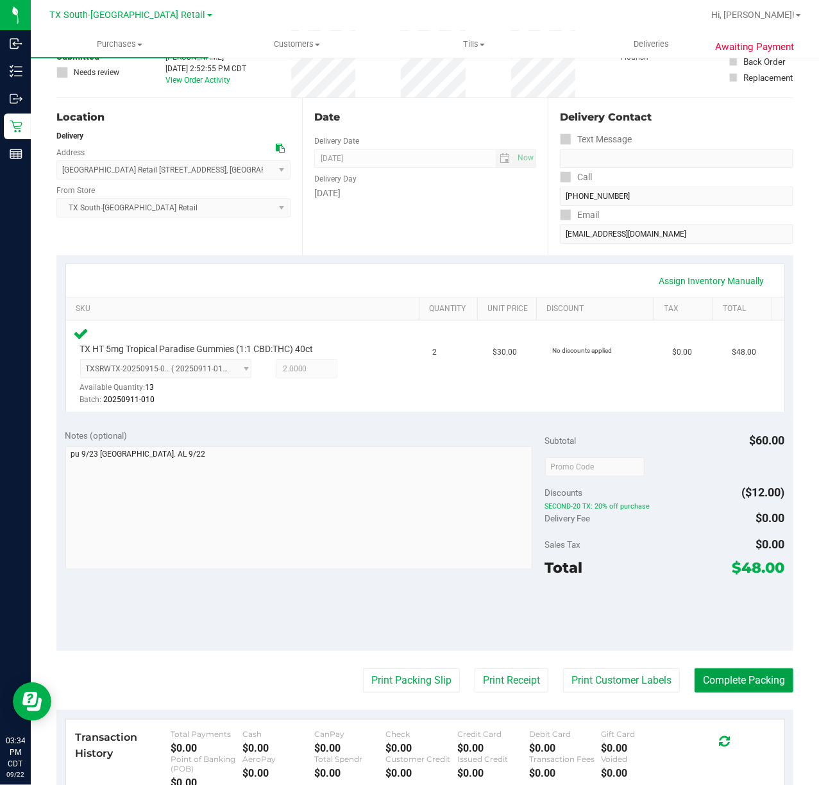
click at [726, 680] on button "Complete Packing" at bounding box center [743, 680] width 99 height 24
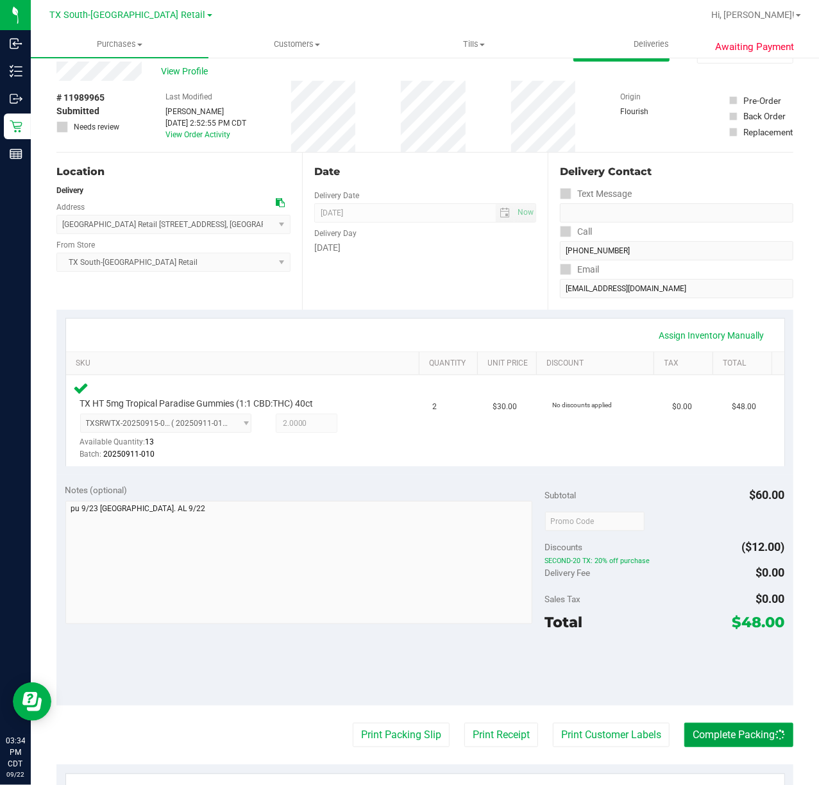
scroll to position [0, 0]
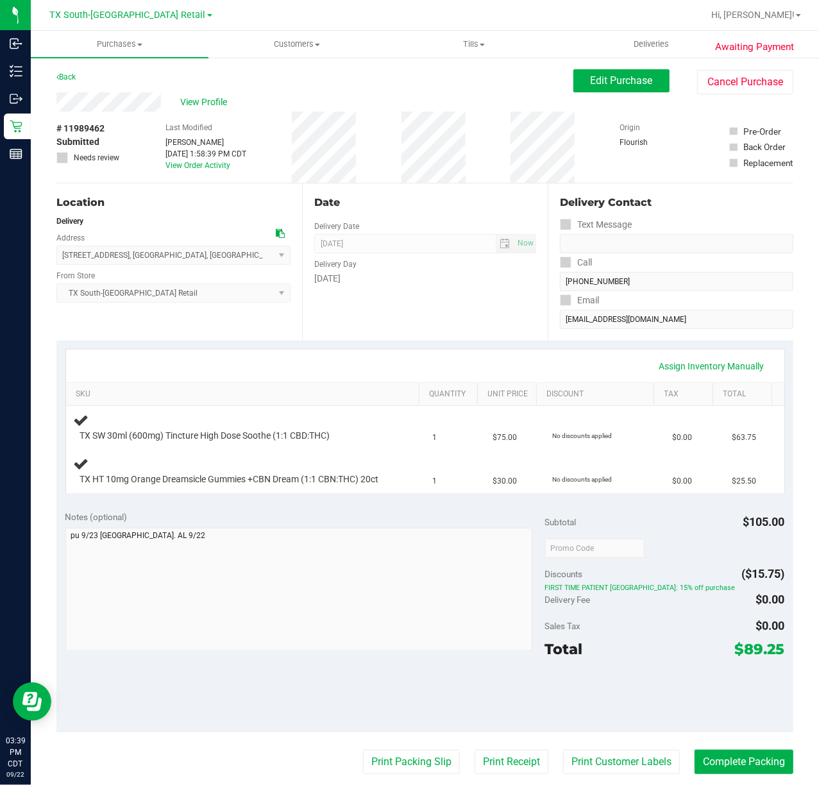
click at [418, 501] on div "Assign Inventory Manually SKU Quantity Unit Price Discount Tax Total TX SW 30ml…" at bounding box center [424, 420] width 737 height 161
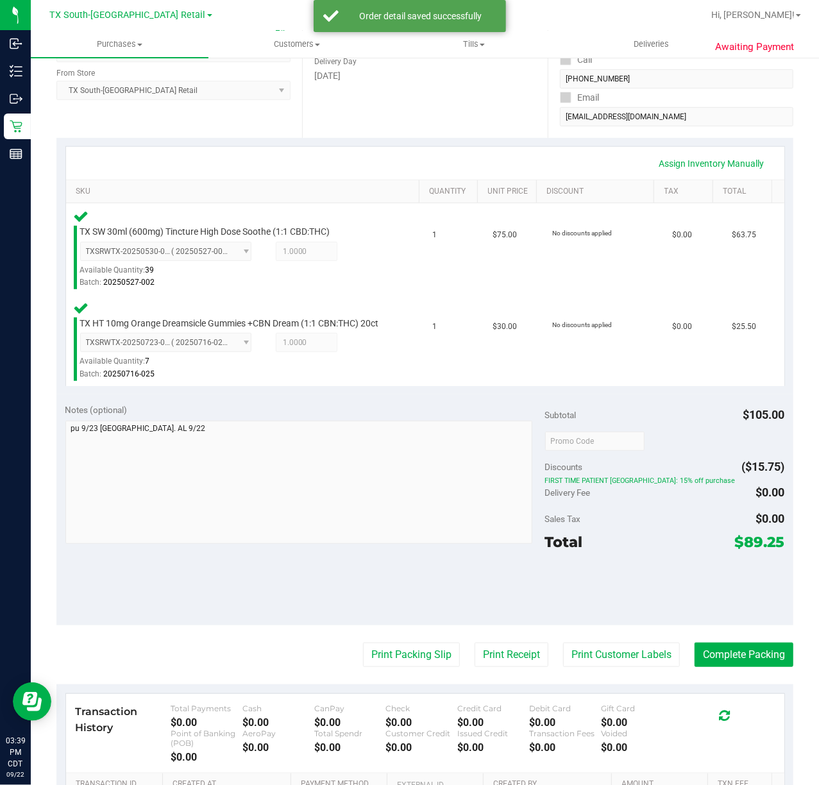
scroll to position [256, 0]
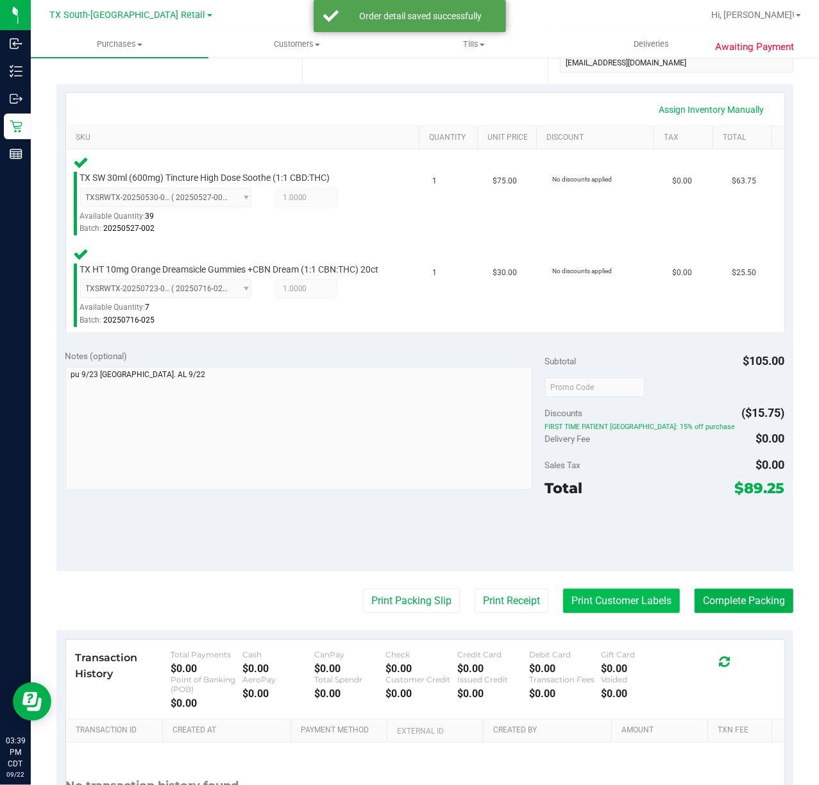
click at [601, 608] on button "Print Customer Labels" at bounding box center [621, 601] width 117 height 24
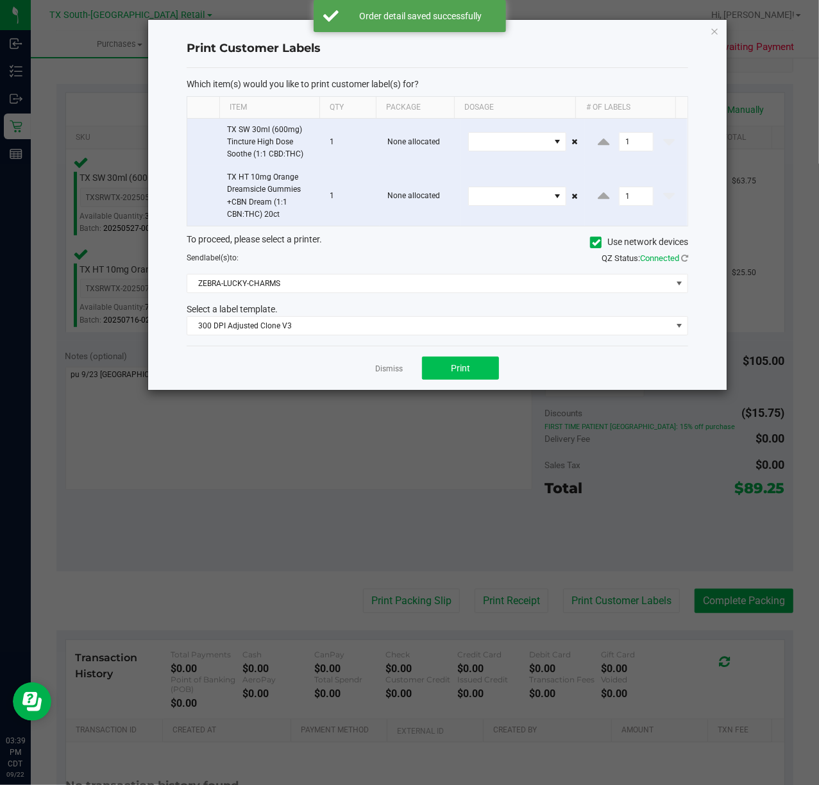
click at [439, 382] on div "Dismiss Print" at bounding box center [437, 368] width 501 height 44
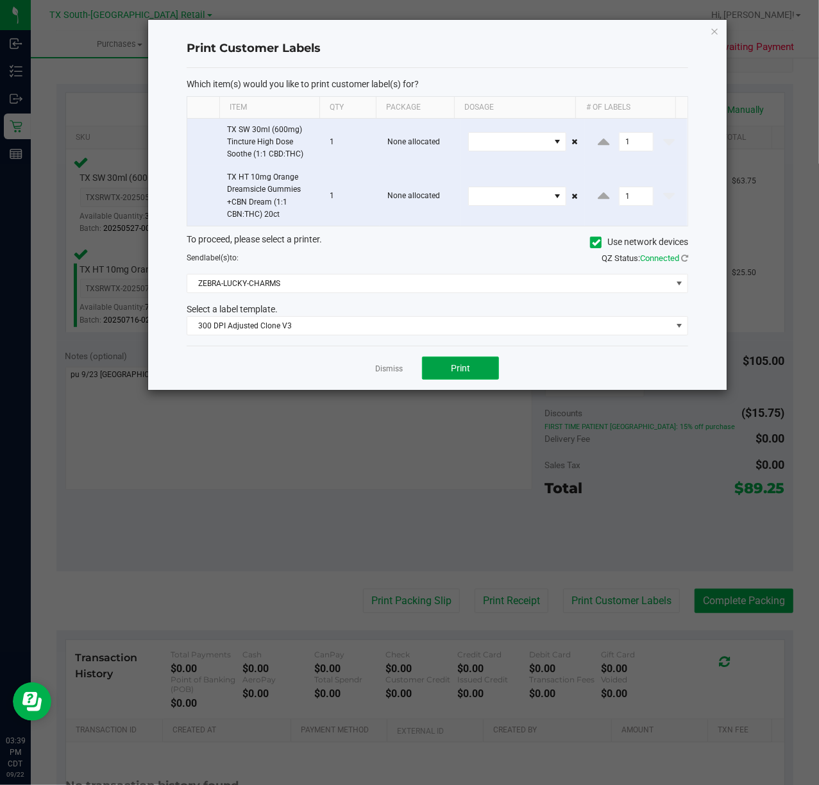
click at [439, 373] on button "Print" at bounding box center [460, 367] width 77 height 23
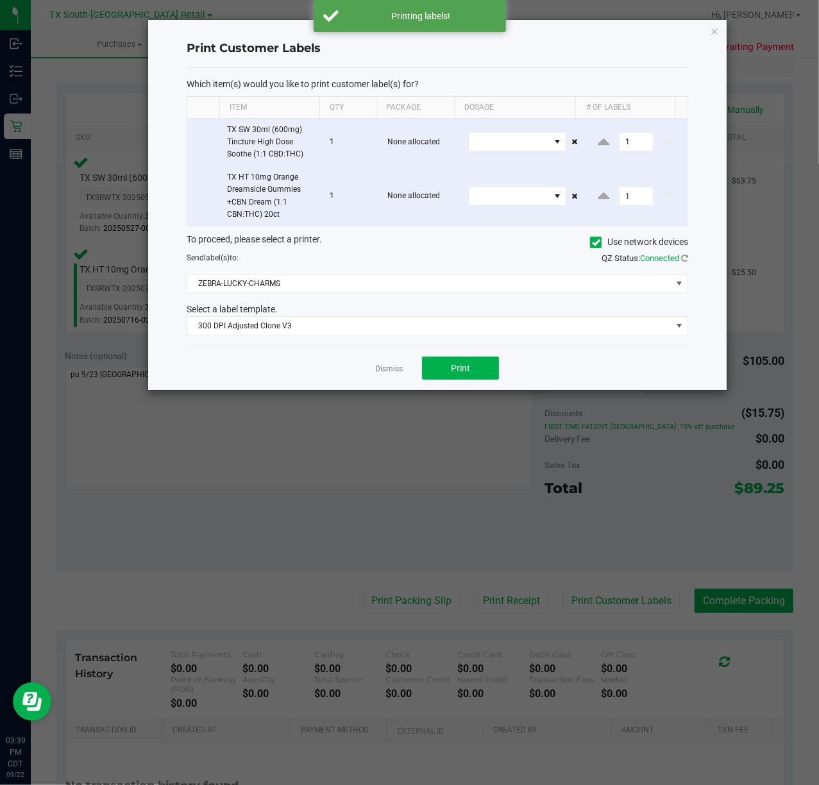
click at [393, 368] on link "Dismiss" at bounding box center [389, 369] width 28 height 11
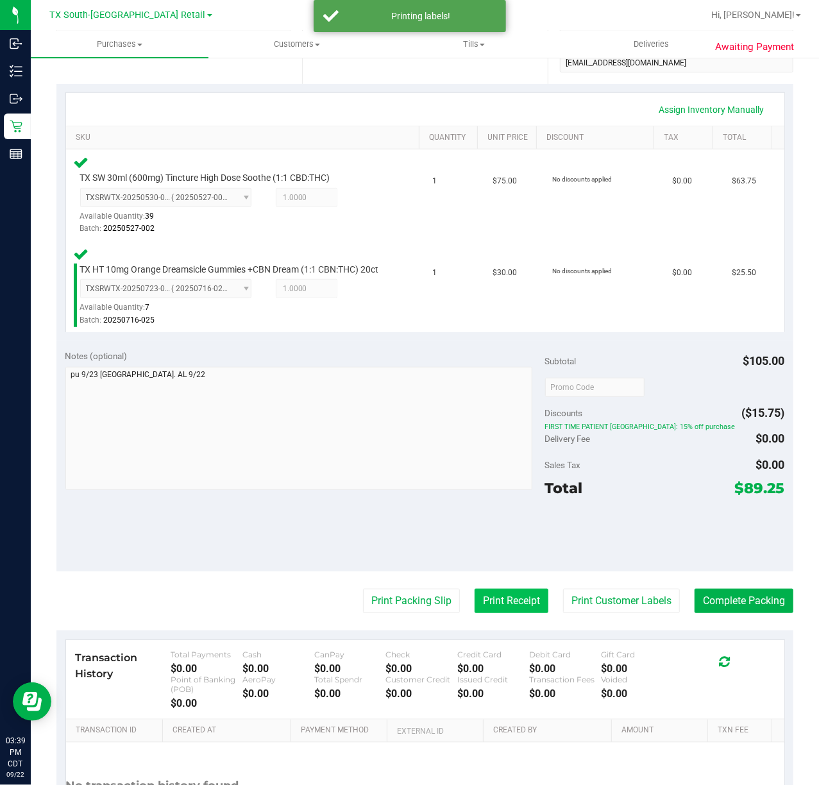
click at [519, 613] on button "Print Receipt" at bounding box center [511, 601] width 74 height 24
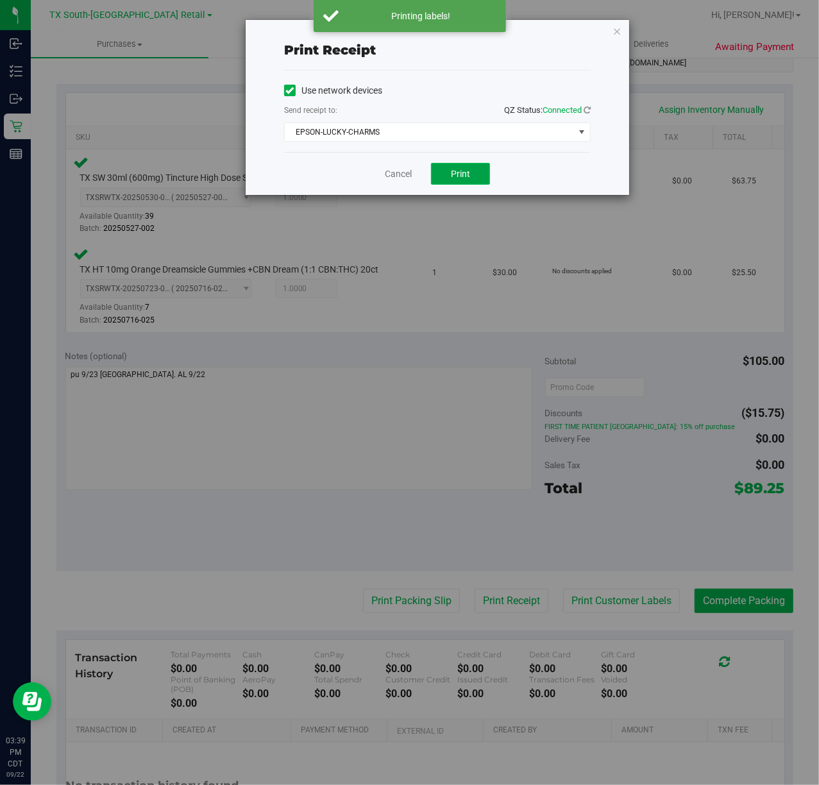
click at [437, 168] on button "Print" at bounding box center [460, 174] width 59 height 22
click at [396, 183] on div "Cancel Print" at bounding box center [437, 173] width 306 height 43
click at [398, 176] on link "Cancel" at bounding box center [393, 173] width 27 height 13
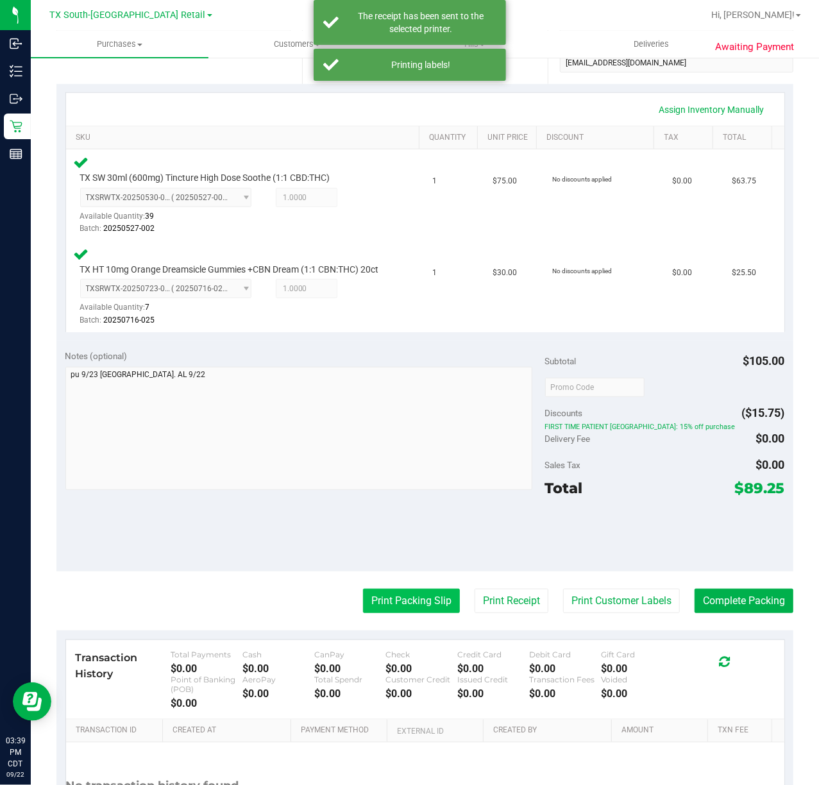
click at [393, 613] on button "Print Packing Slip" at bounding box center [411, 601] width 97 height 24
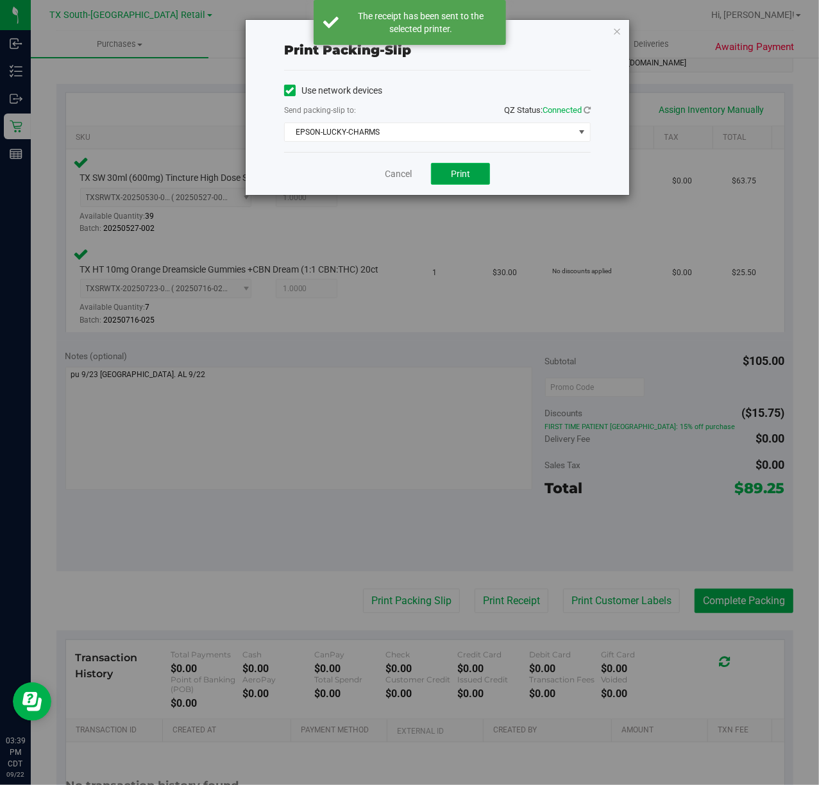
click at [464, 164] on button "Print" at bounding box center [460, 174] width 59 height 22
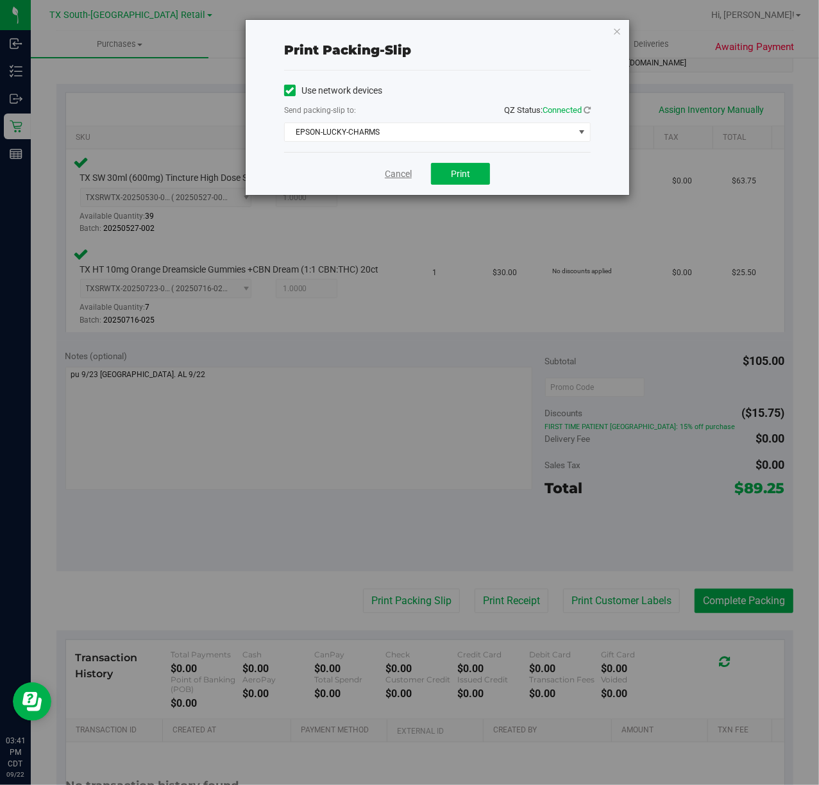
click at [398, 177] on link "Cancel" at bounding box center [398, 173] width 27 height 13
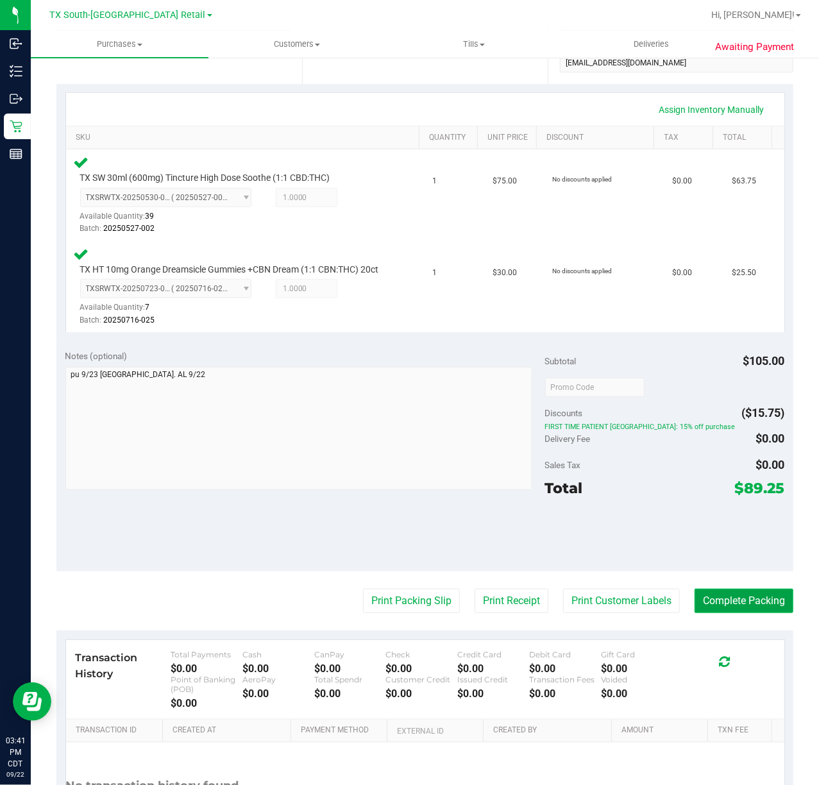
click at [709, 608] on button "Complete Packing" at bounding box center [743, 601] width 99 height 24
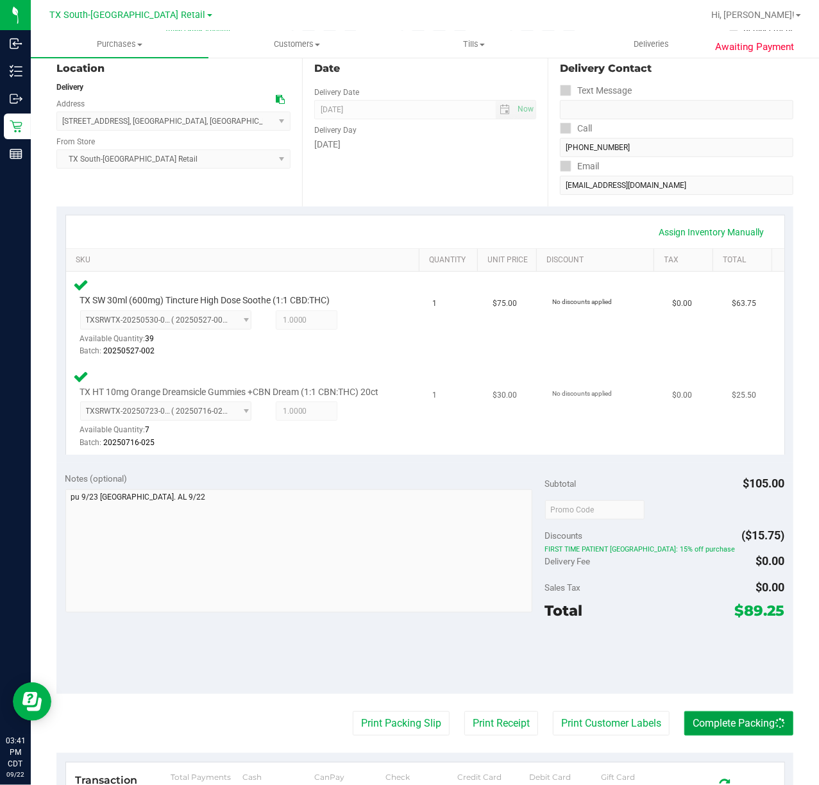
scroll to position [0, 0]
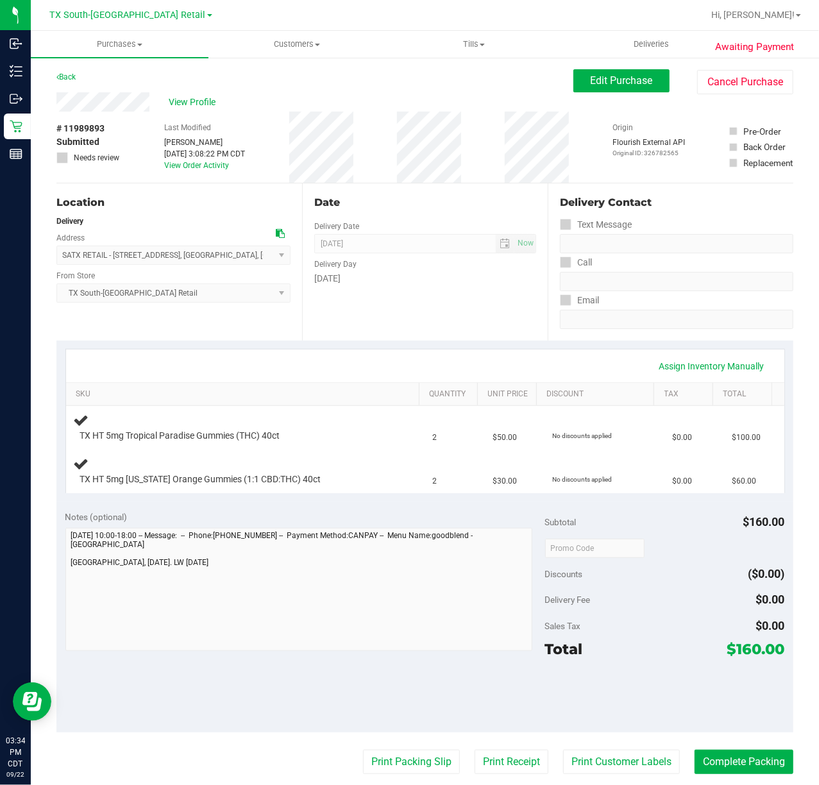
click at [365, 303] on div "Date Delivery Date 09/23/2025 Now 09/23/2025 07:00 AM Now Delivery Day Tuesday" at bounding box center [425, 261] width 246 height 157
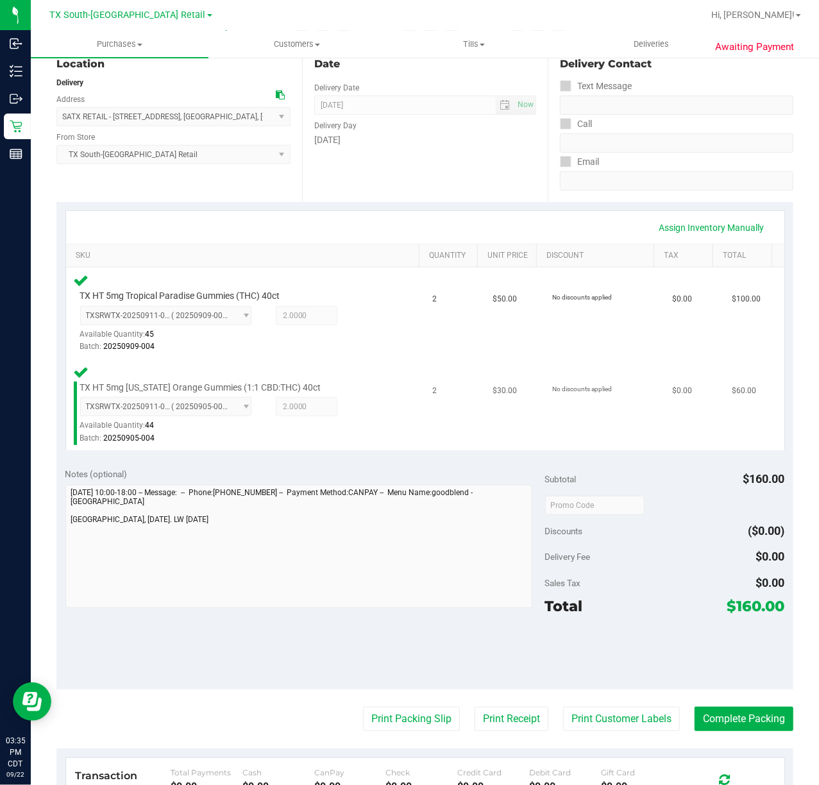
scroll to position [171, 0]
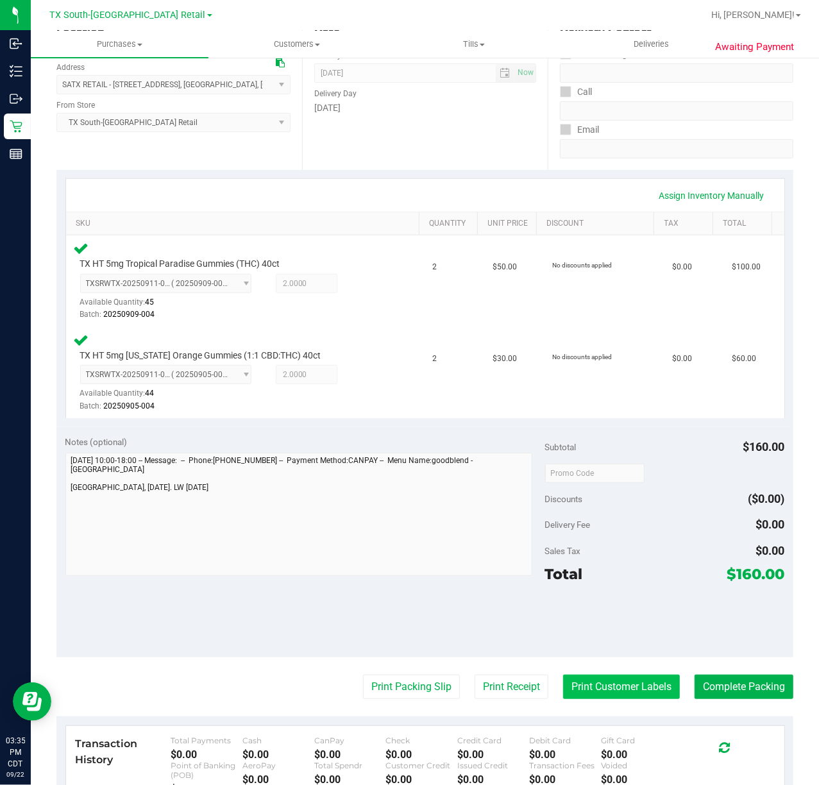
click at [583, 696] on button "Print Customer Labels" at bounding box center [621, 687] width 117 height 24
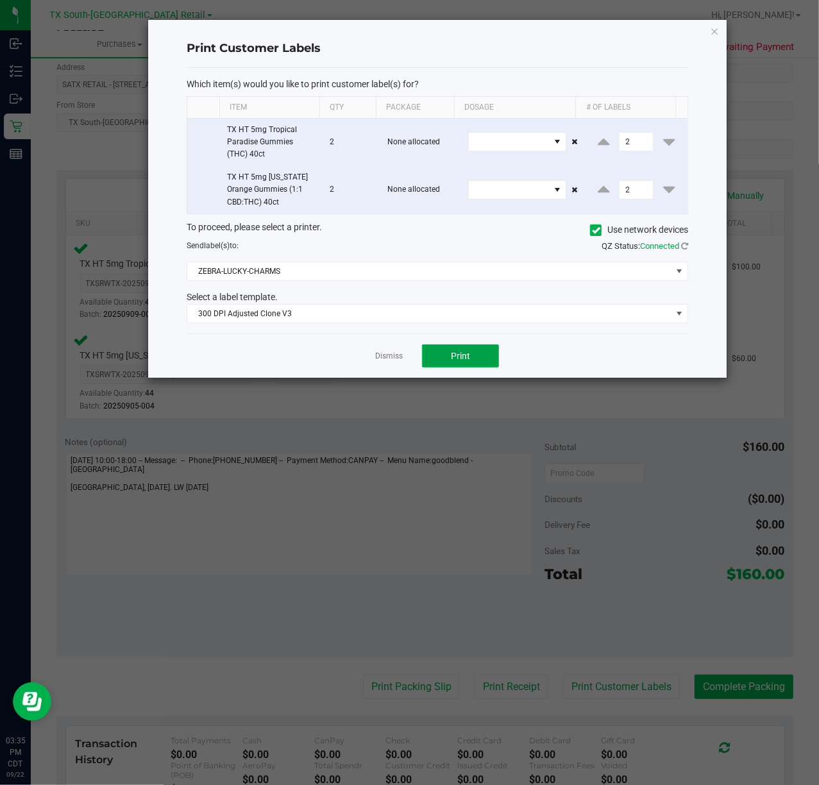
click at [447, 360] on button "Print" at bounding box center [460, 355] width 77 height 23
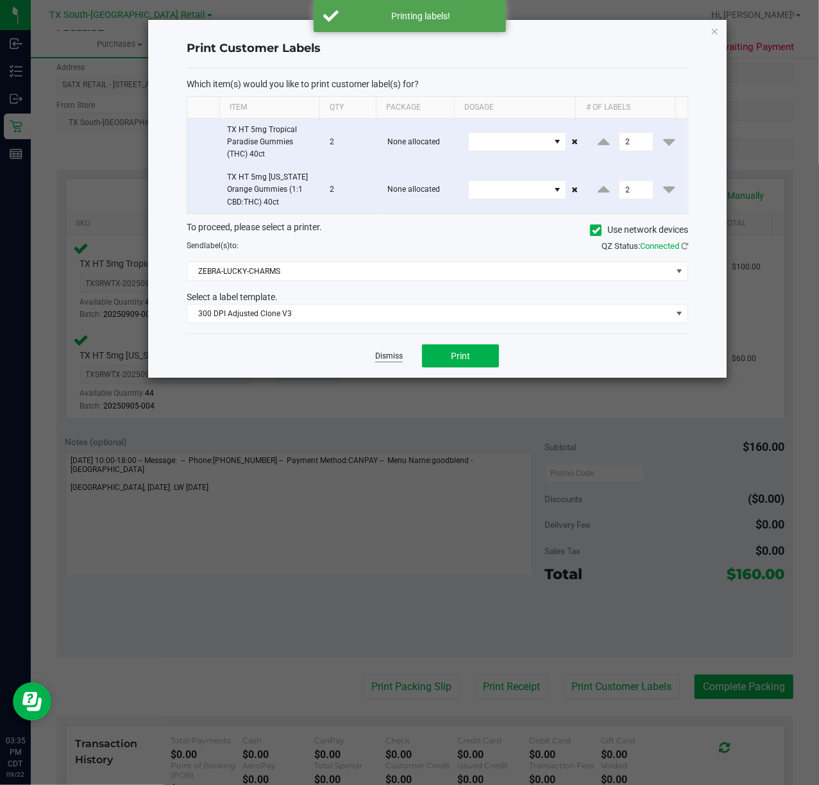
click at [400, 359] on link "Dismiss" at bounding box center [389, 356] width 28 height 11
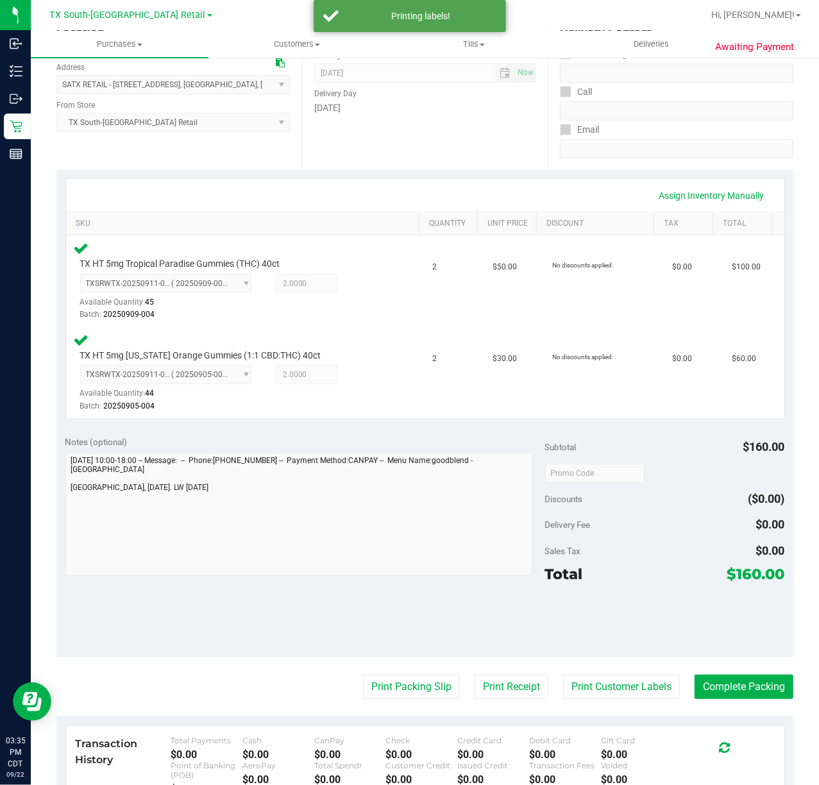
click at [478, 710] on purchase-details "Back Edit Purchase Cancel Purchase View Profile # 11989893 Submitted Needs revi…" at bounding box center [424, 432] width 737 height 1067
click at [487, 685] on button "Print Receipt" at bounding box center [511, 687] width 74 height 24
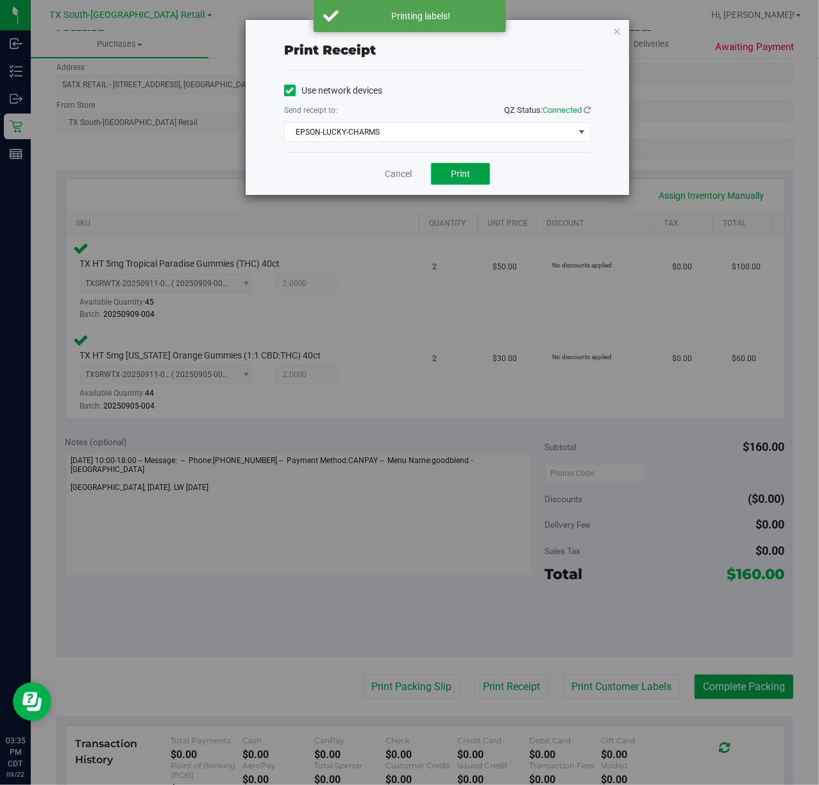
click at [459, 176] on span "Print" at bounding box center [460, 174] width 19 height 10
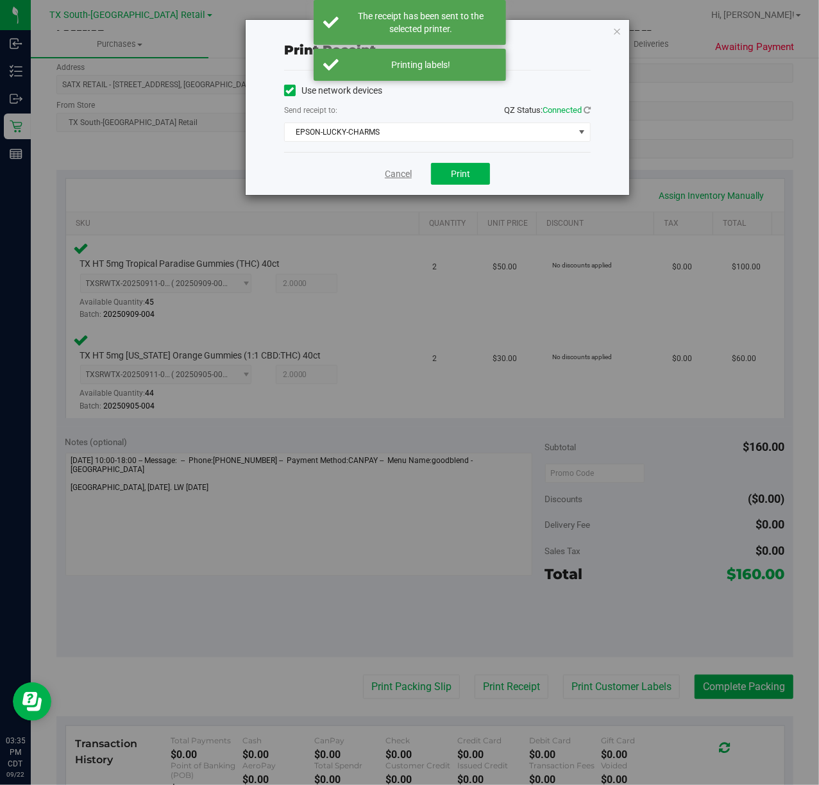
click at [393, 168] on link "Cancel" at bounding box center [398, 173] width 27 height 13
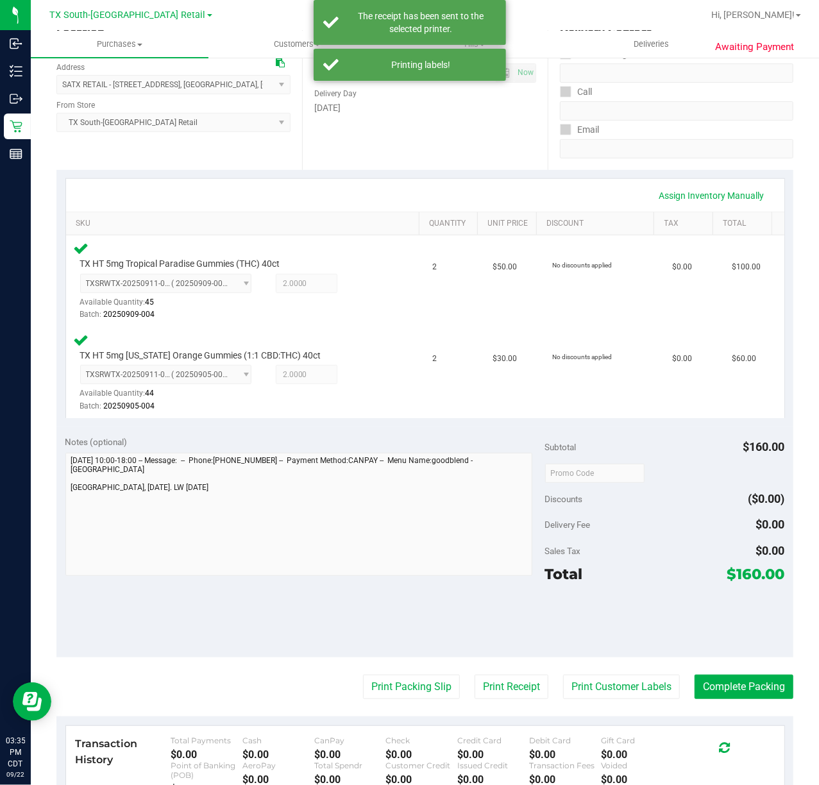
click at [399, 703] on purchase-details "Back Edit Purchase Cancel Purchase View Profile # 11989893 Submitted Needs revi…" at bounding box center [424, 432] width 737 height 1067
drag, startPoint x: 400, startPoint y: 694, endPoint x: 401, endPoint y: 687, distance: 6.4
click at [401, 687] on button "Print Packing Slip" at bounding box center [411, 687] width 97 height 24
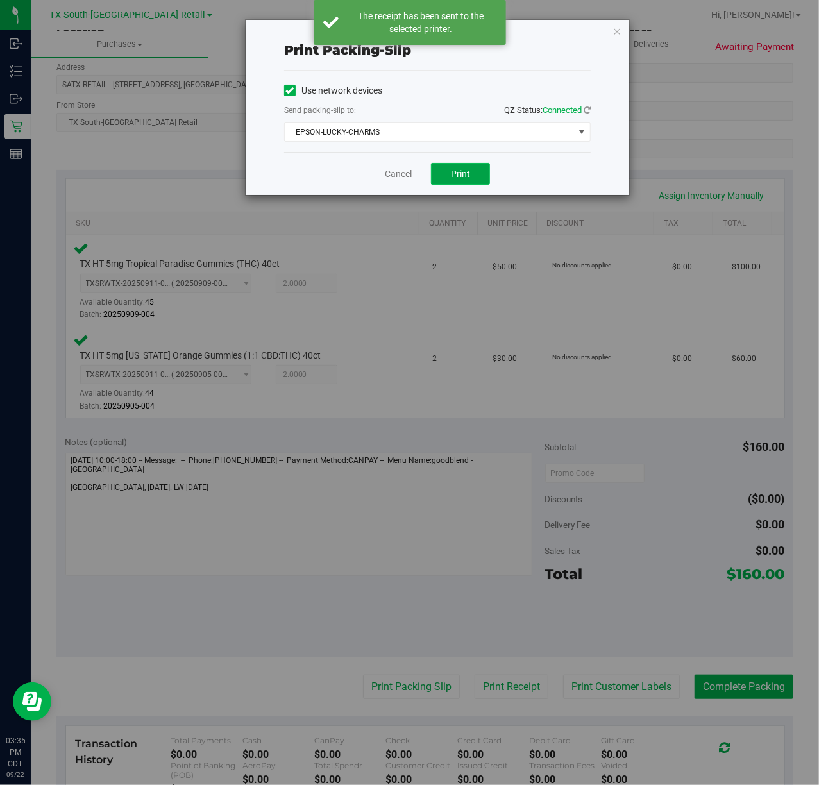
click at [432, 176] on button "Print" at bounding box center [460, 174] width 59 height 22
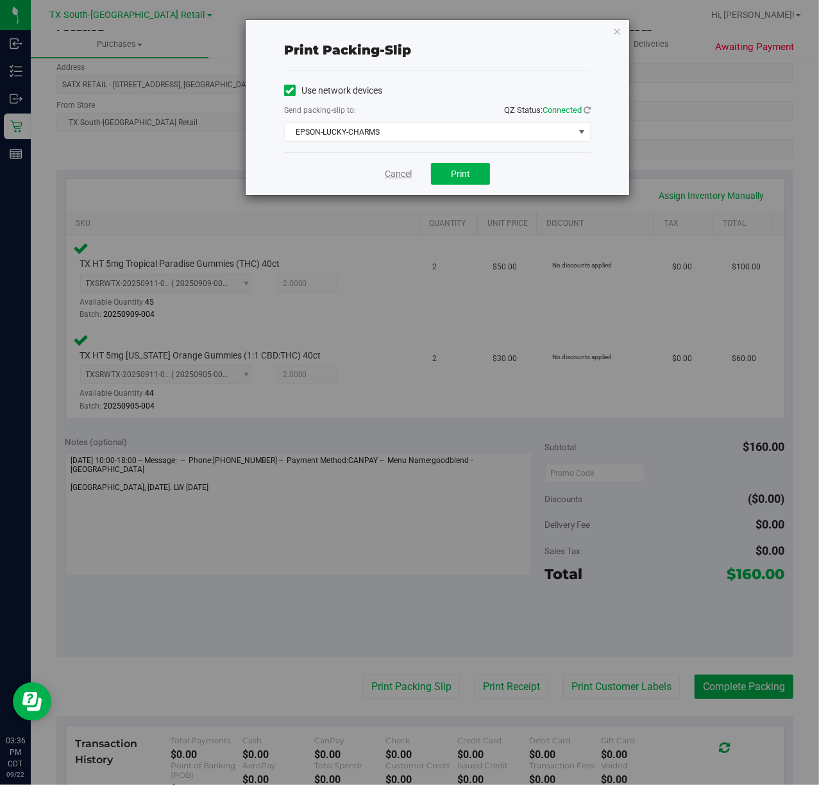
click at [392, 173] on link "Cancel" at bounding box center [398, 173] width 27 height 13
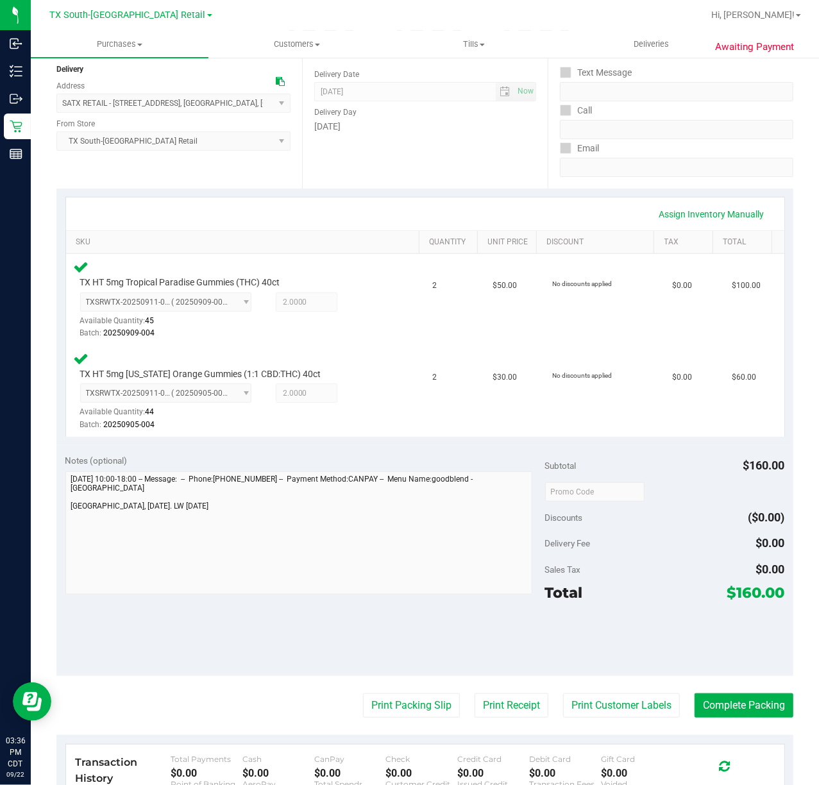
scroll to position [142, 0]
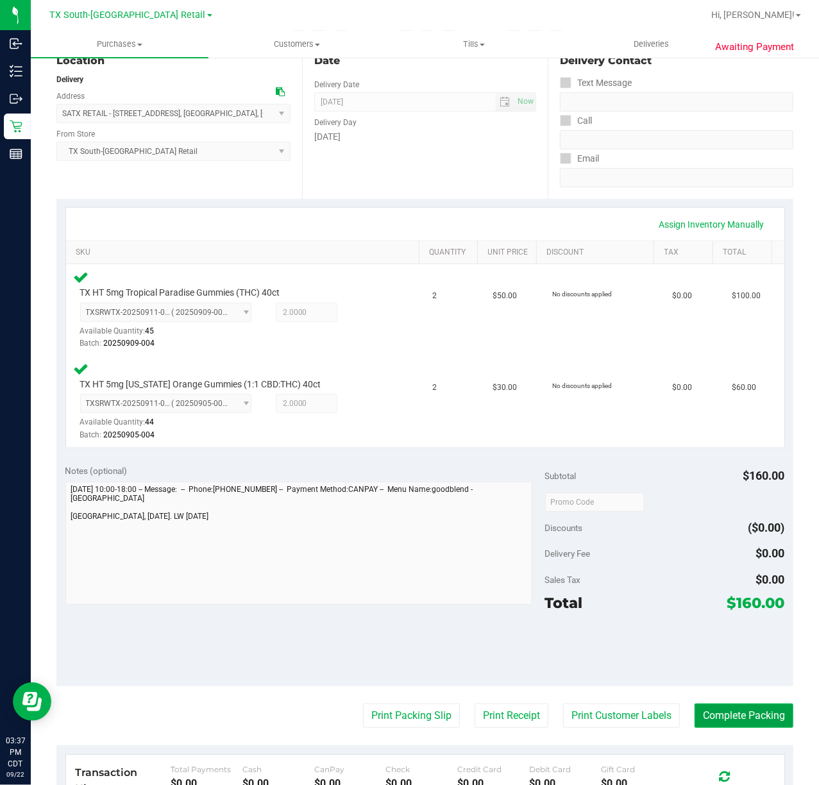
click at [716, 712] on button "Complete Packing" at bounding box center [743, 715] width 99 height 24
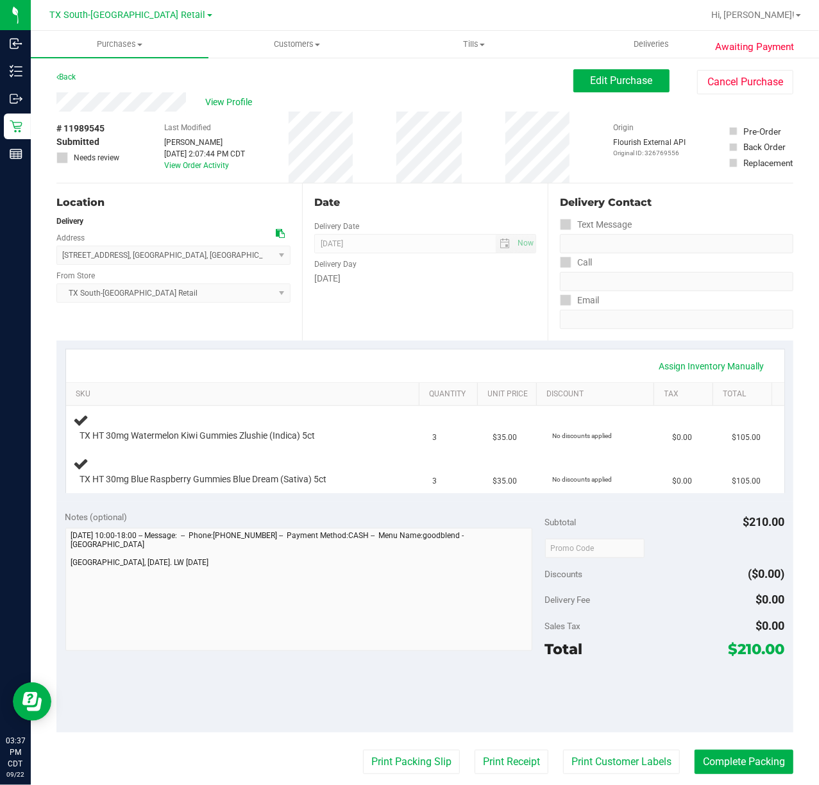
click at [392, 280] on div "[DATE]" at bounding box center [425, 278] width 222 height 13
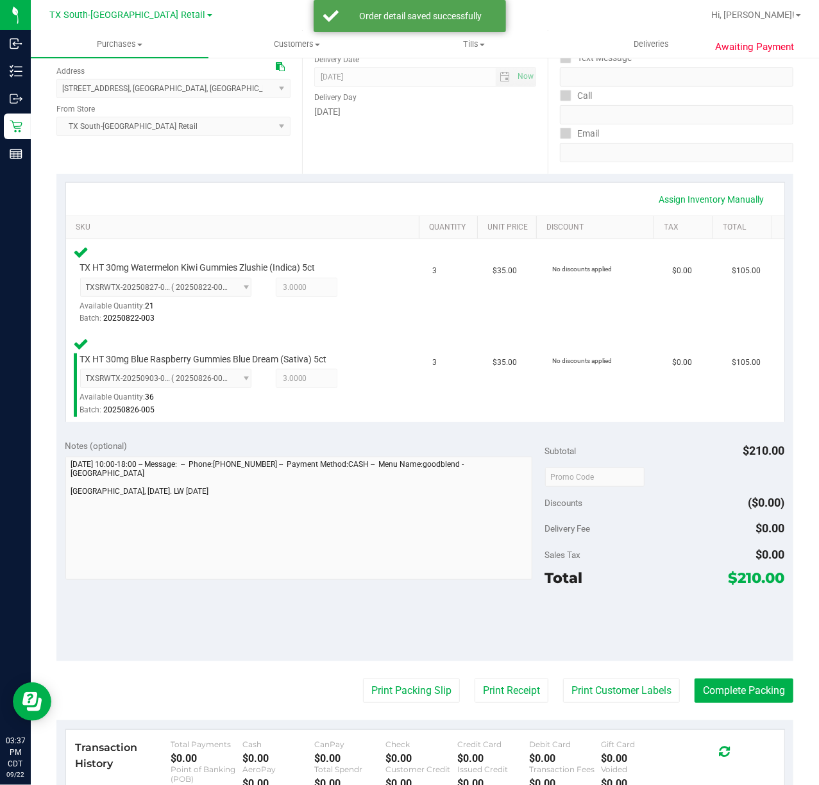
scroll to position [171, 0]
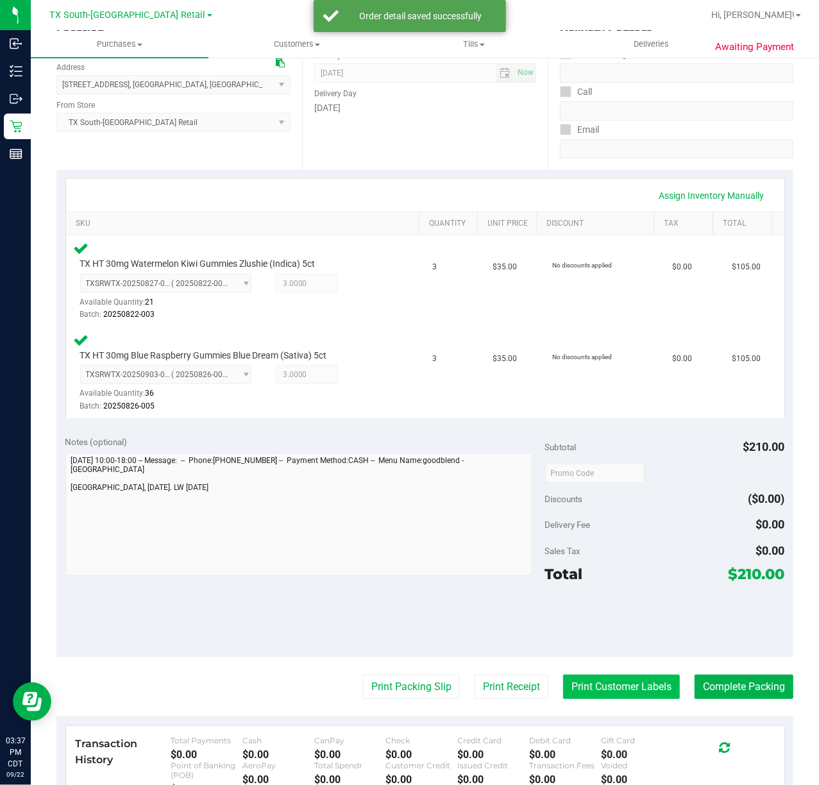
click at [563, 678] on button "Print Customer Labels" at bounding box center [621, 687] width 117 height 24
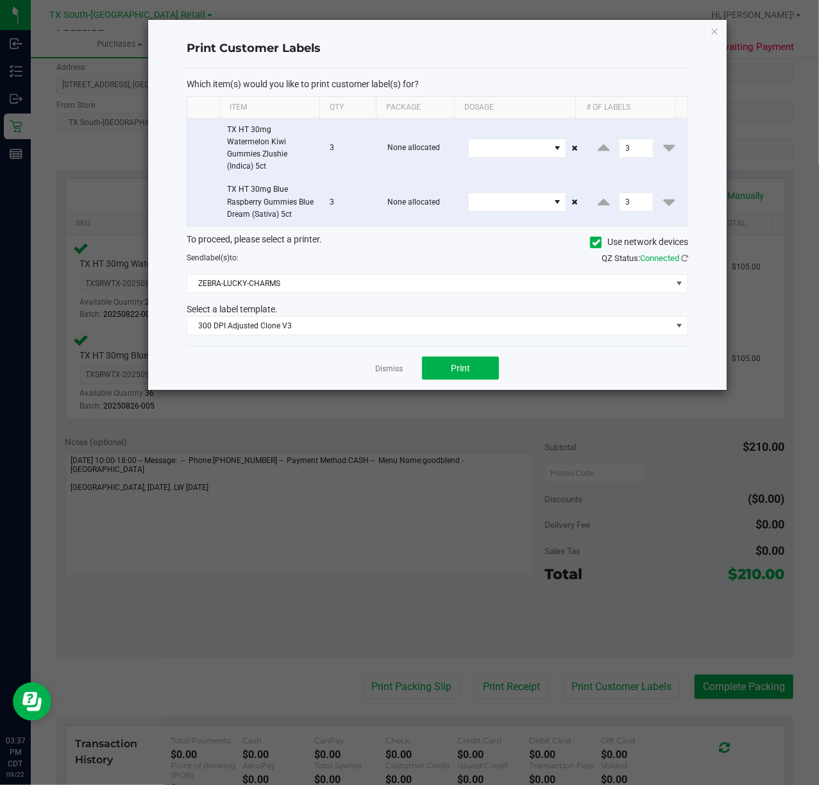
click at [422, 358] on div "Dismiss Print" at bounding box center [437, 368] width 501 height 44
click at [423, 362] on button "Print" at bounding box center [460, 367] width 77 height 23
click at [398, 373] on link "Dismiss" at bounding box center [389, 369] width 28 height 11
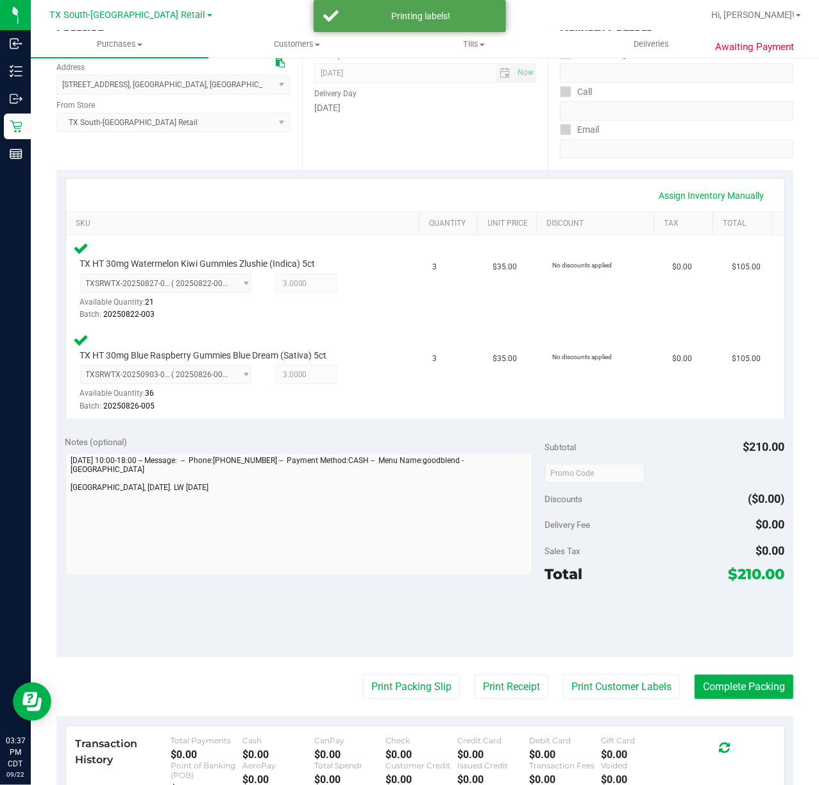
click at [489, 672] on purchase-details "Back Edit Purchase Cancel Purchase View Profile # 11989545 Submitted Needs revi…" at bounding box center [424, 432] width 737 height 1067
click at [490, 676] on button "Print Receipt" at bounding box center [511, 687] width 74 height 24
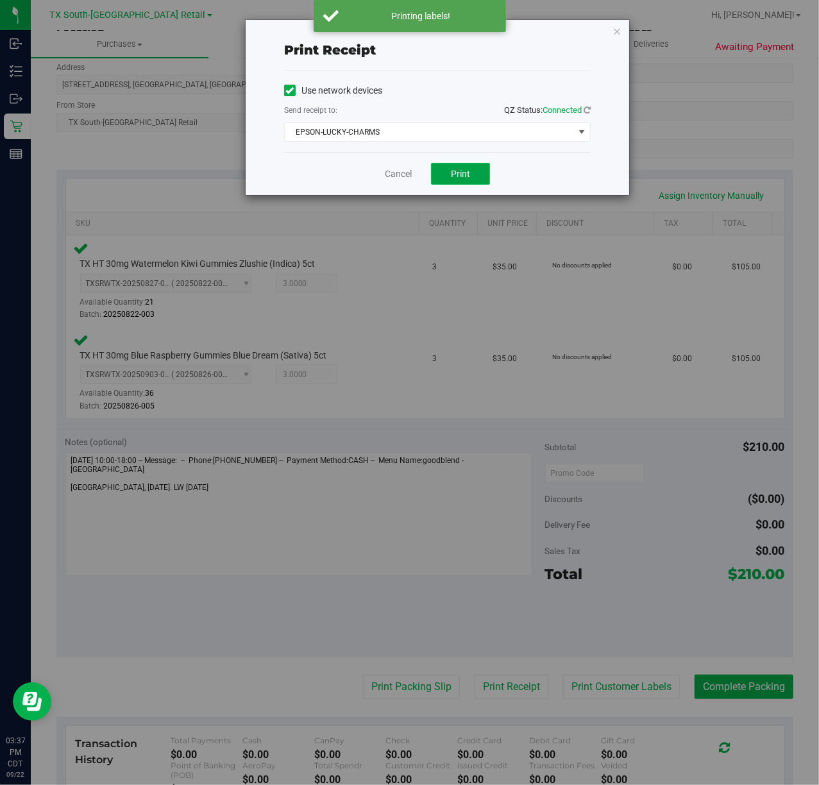
click at [473, 181] on button "Print" at bounding box center [460, 174] width 59 height 22
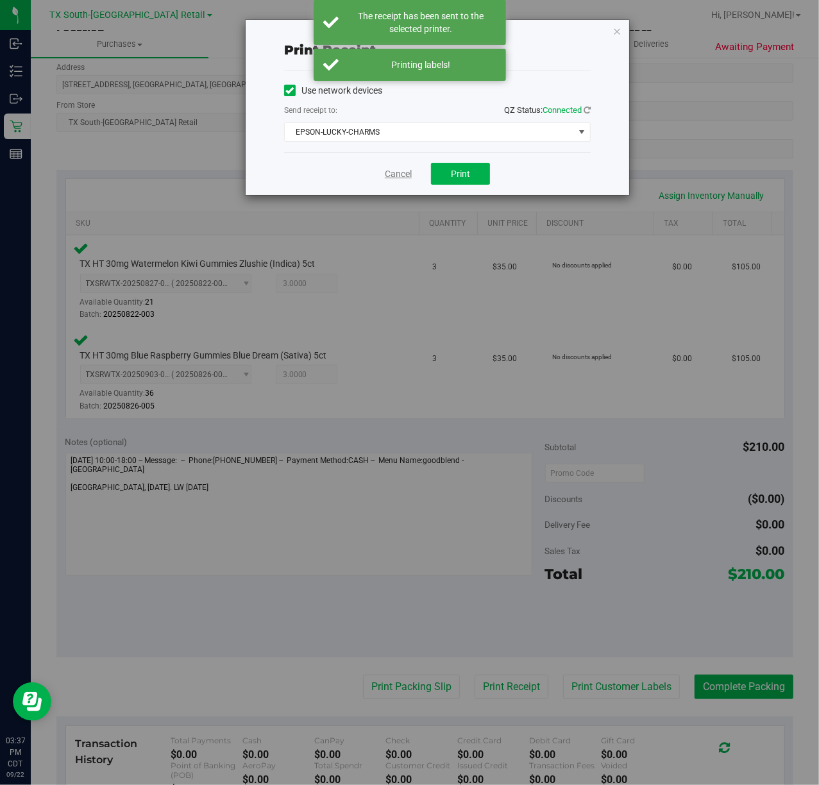
click at [395, 178] on link "Cancel" at bounding box center [398, 173] width 27 height 13
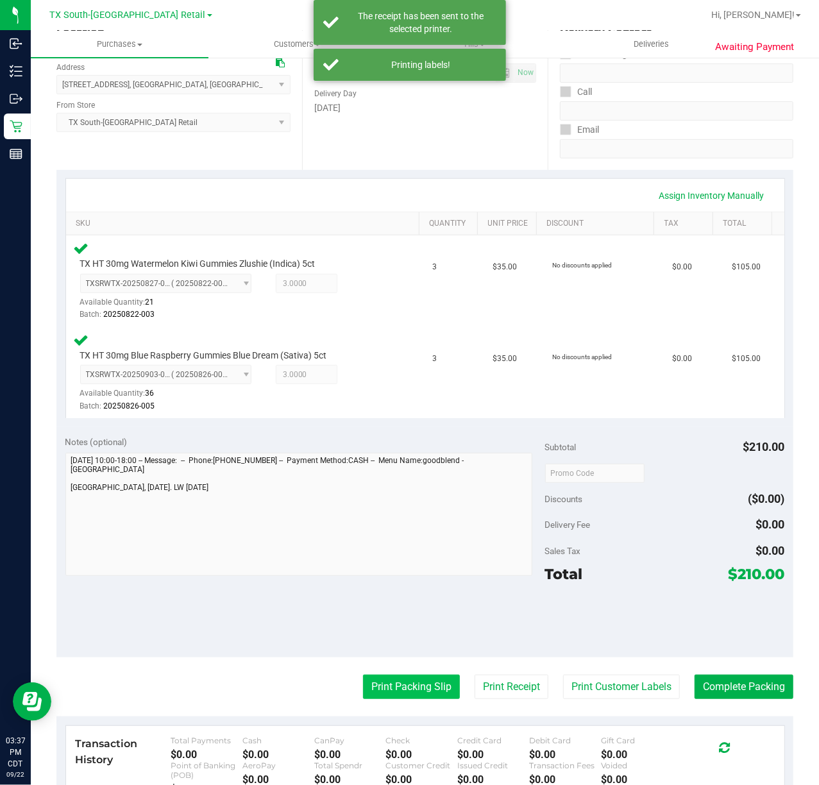
click at [426, 683] on button "Print Packing Slip" at bounding box center [411, 687] width 97 height 24
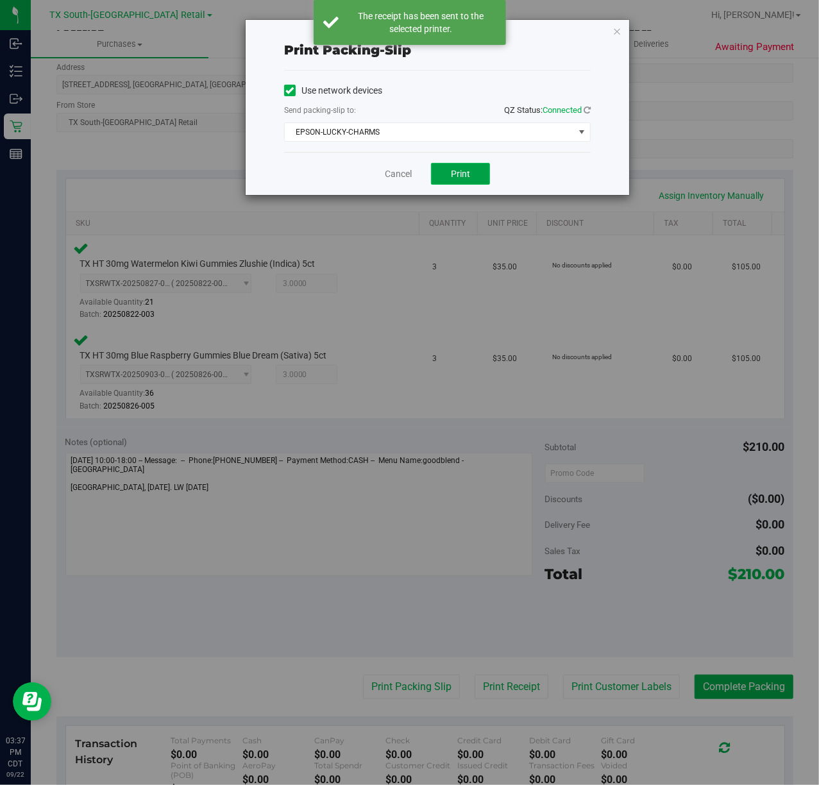
click at [460, 169] on span "Print" at bounding box center [460, 174] width 19 height 10
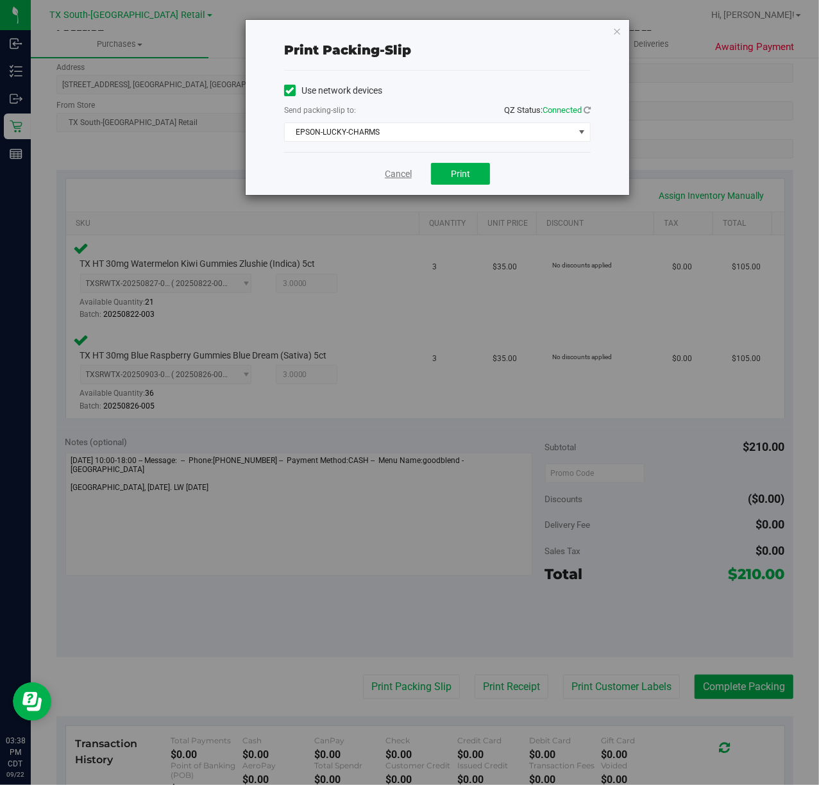
click at [403, 174] on link "Cancel" at bounding box center [398, 173] width 27 height 13
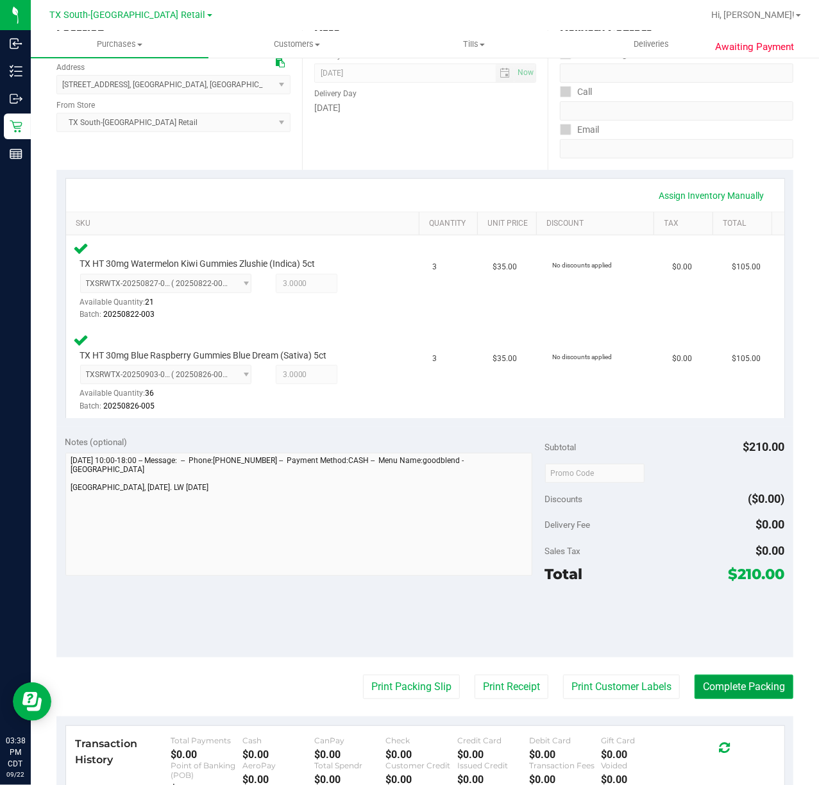
click at [740, 681] on button "Complete Packing" at bounding box center [743, 687] width 99 height 24
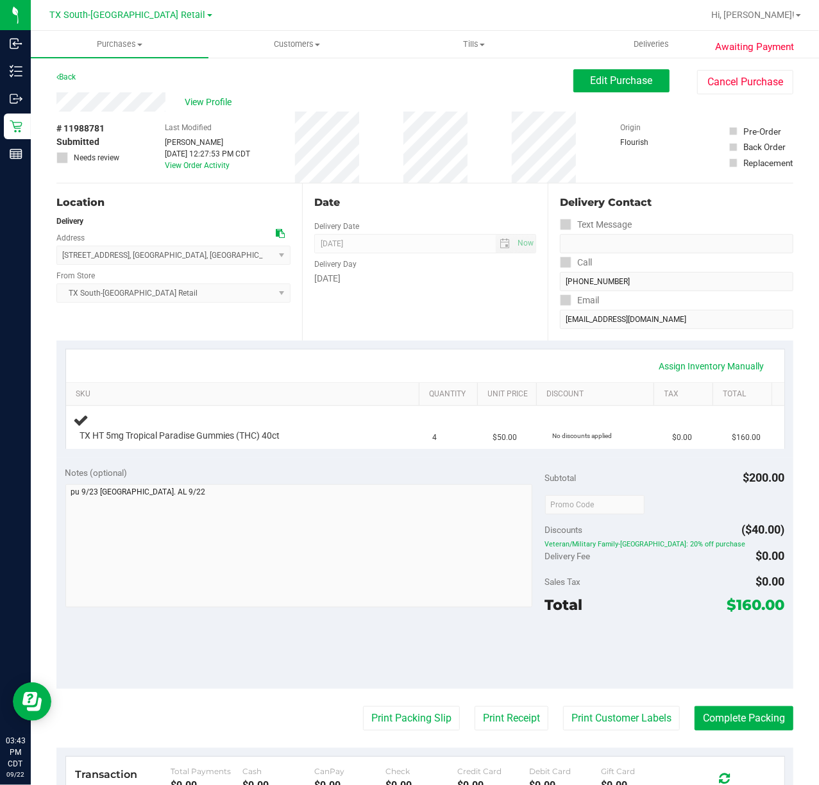
click at [380, 318] on div "Date Delivery Date [DATE] Now [DATE] 07:00 AM Now Delivery Day [DATE]" at bounding box center [425, 261] width 246 height 157
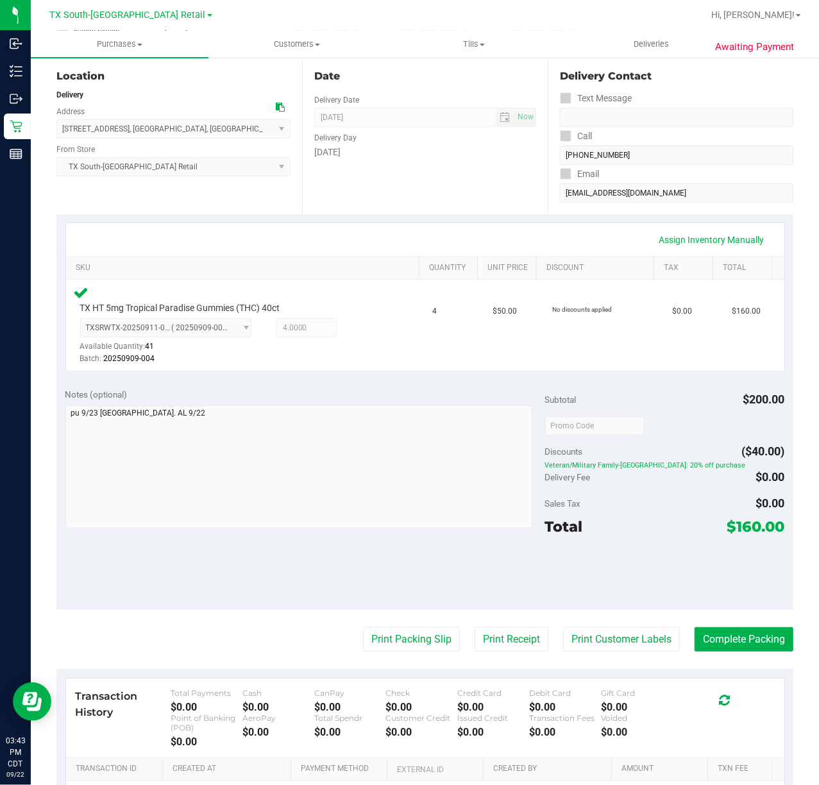
scroll to position [171, 0]
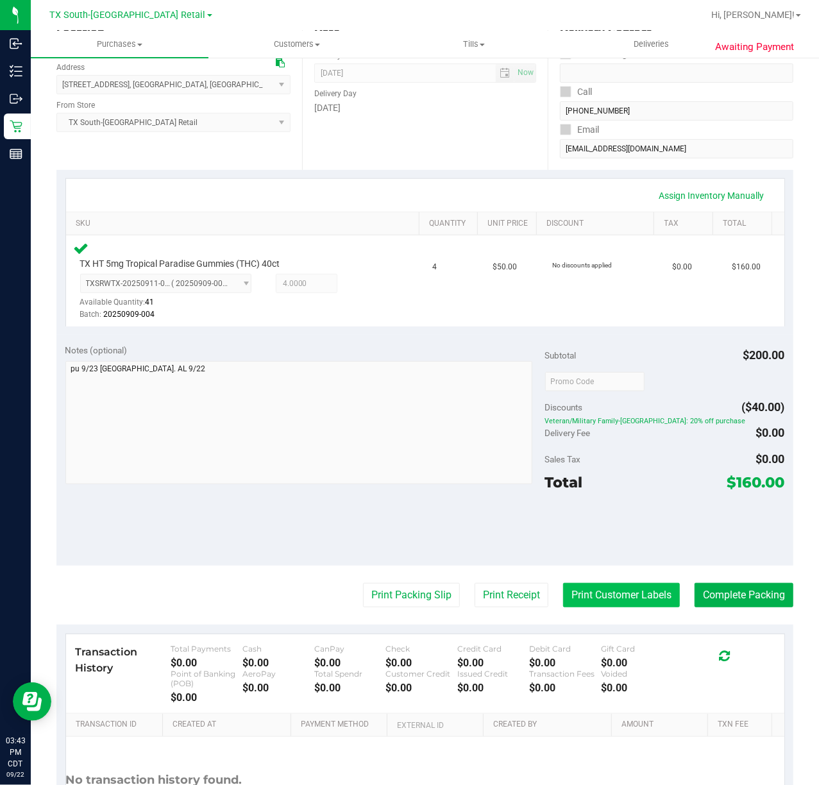
click at [596, 596] on button "Print Customer Labels" at bounding box center [621, 595] width 117 height 24
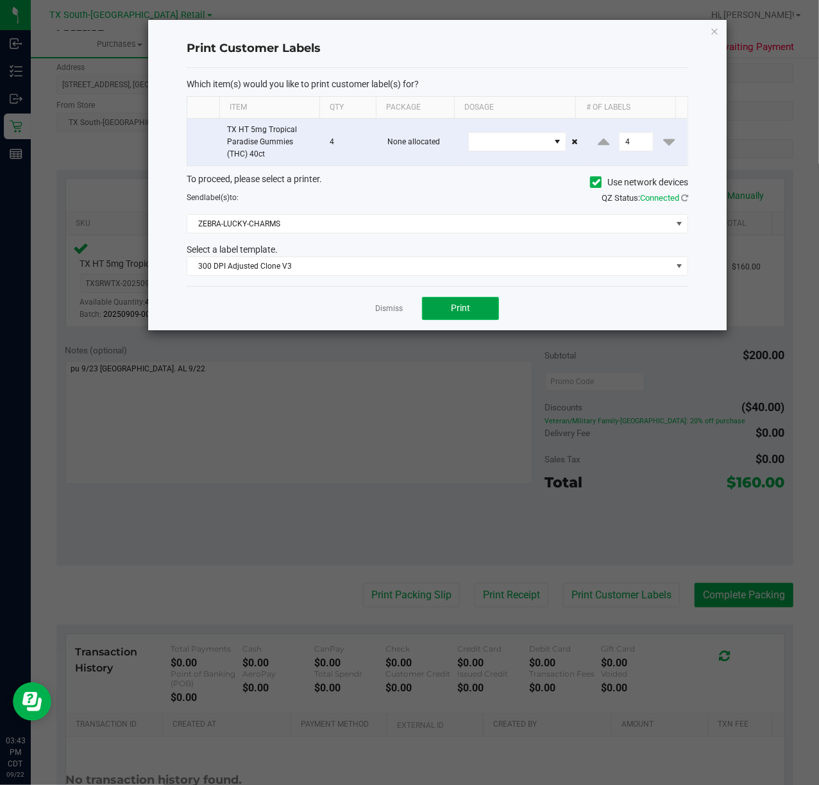
click at [430, 312] on button "Print" at bounding box center [460, 308] width 77 height 23
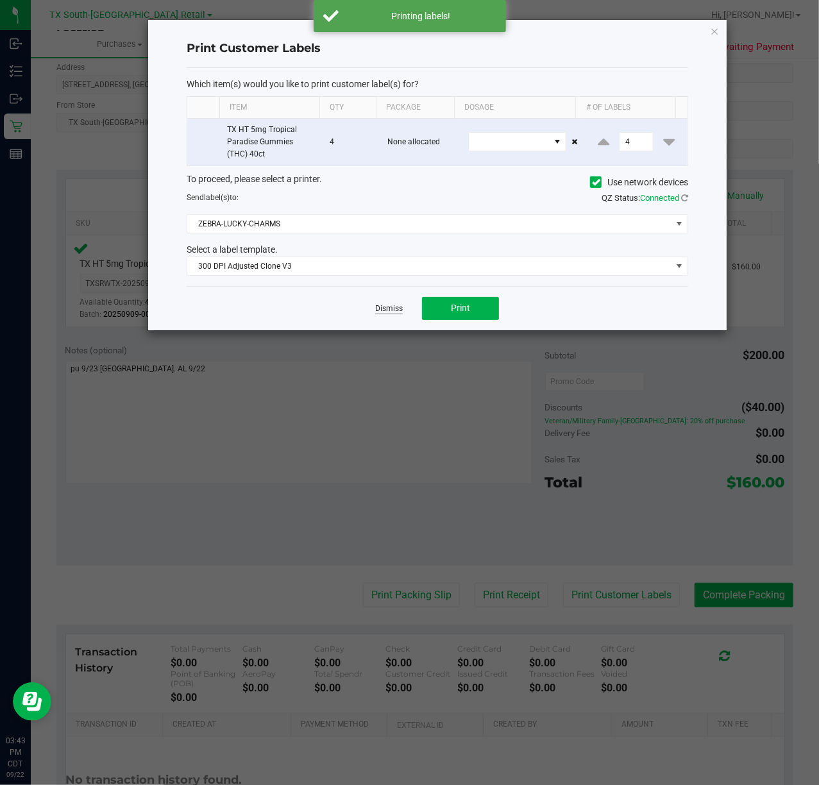
click at [394, 310] on link "Dismiss" at bounding box center [389, 308] width 28 height 11
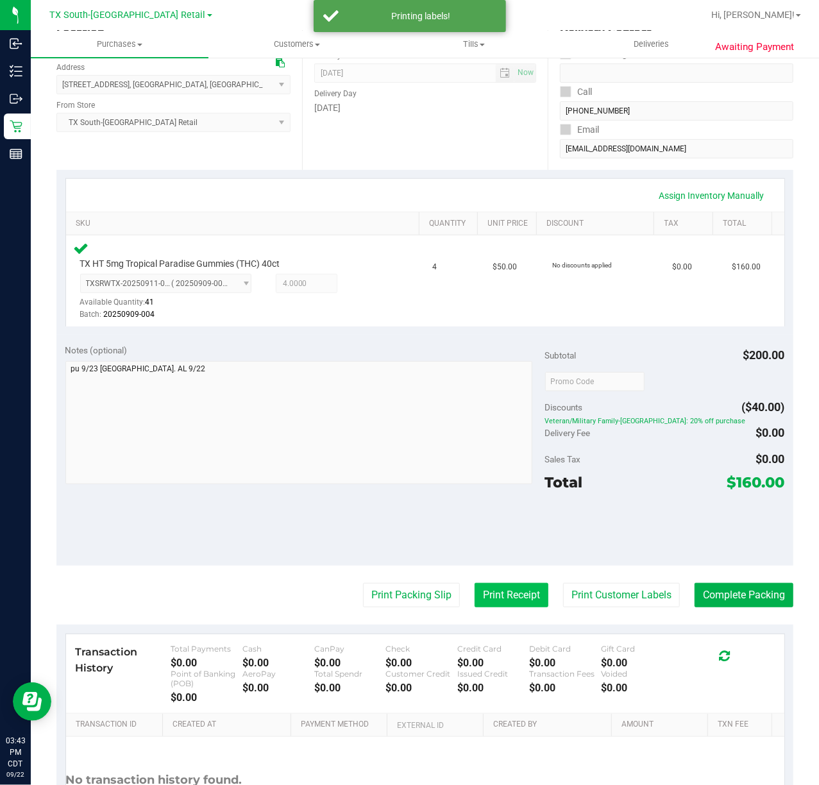
click at [481, 591] on button "Print Receipt" at bounding box center [511, 595] width 74 height 24
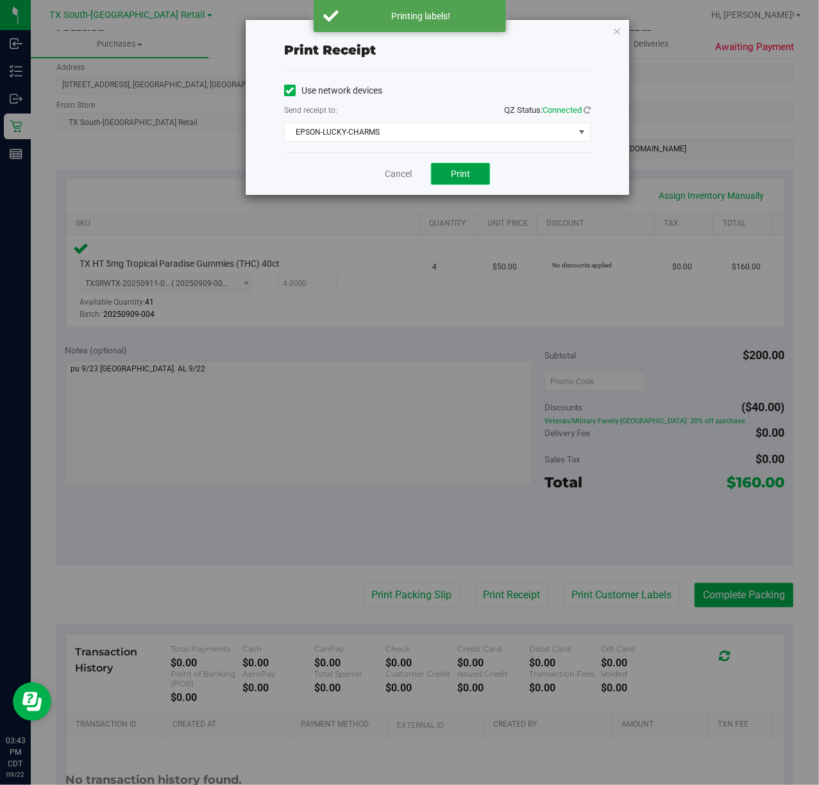
click at [447, 169] on button "Print" at bounding box center [460, 174] width 59 height 22
click at [401, 170] on link "Cancel" at bounding box center [393, 173] width 27 height 13
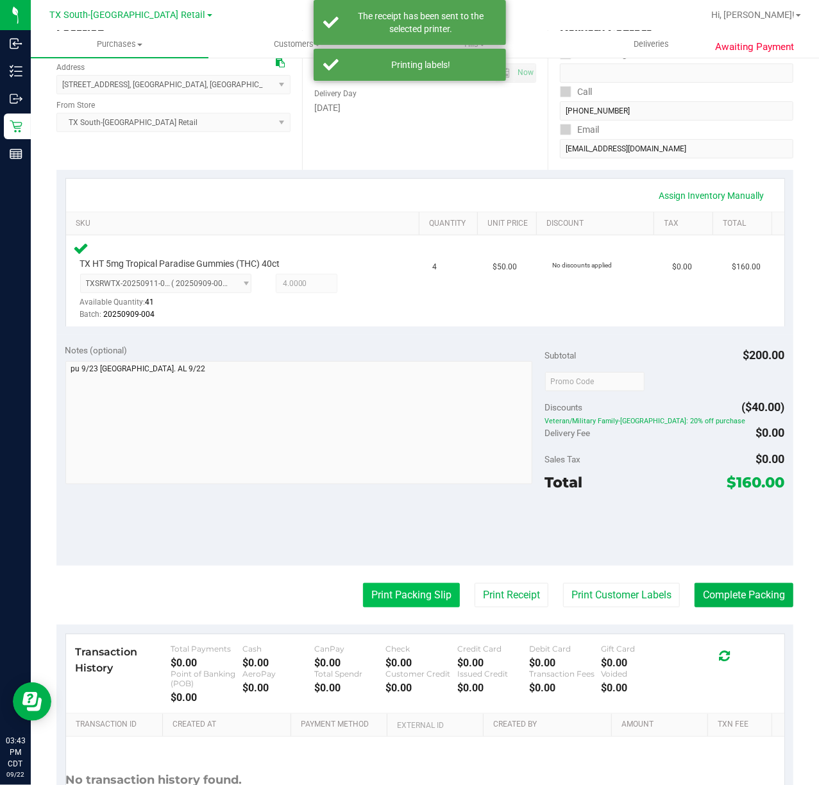
click at [377, 594] on button "Print Packing Slip" at bounding box center [411, 595] width 97 height 24
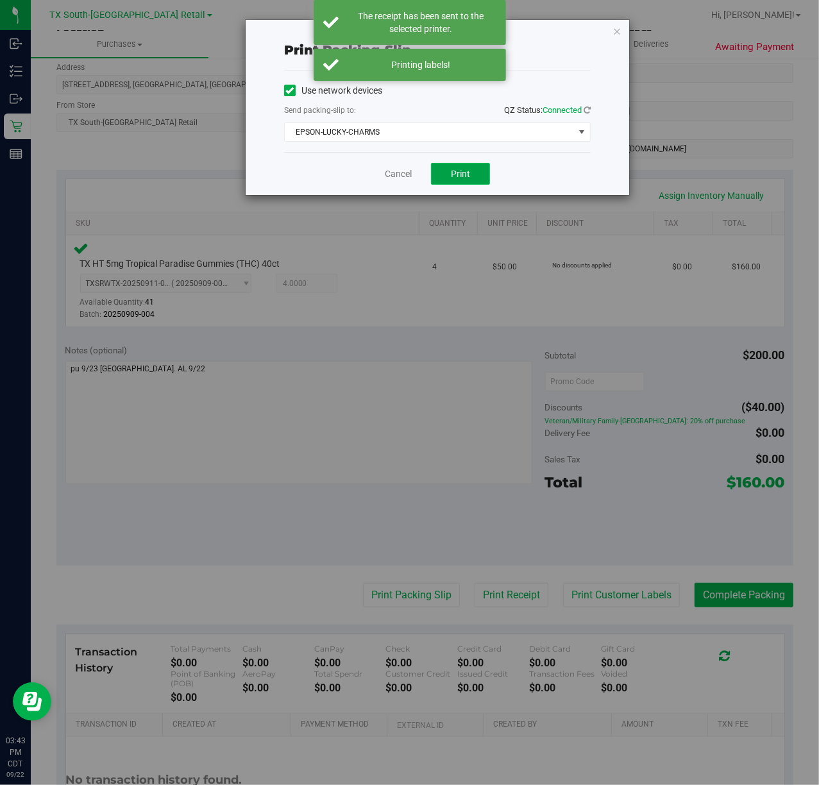
click at [455, 167] on button "Print" at bounding box center [460, 174] width 59 height 22
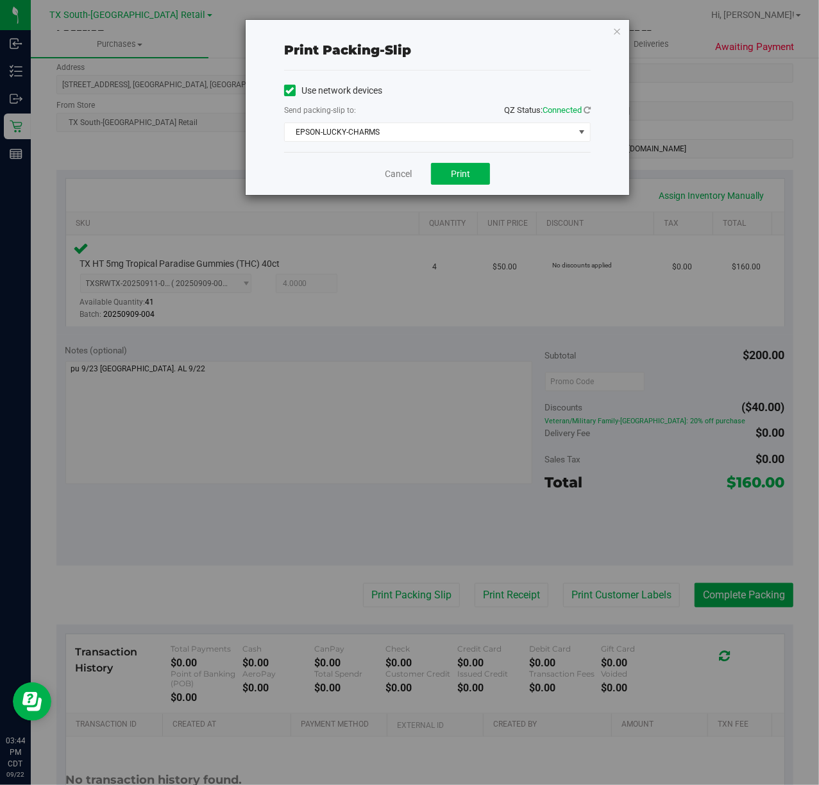
click at [395, 167] on div "Cancel Print" at bounding box center [437, 173] width 306 height 43
click at [391, 167] on div "Cancel Print" at bounding box center [437, 173] width 306 height 43
click at [392, 168] on link "Cancel" at bounding box center [398, 173] width 27 height 13
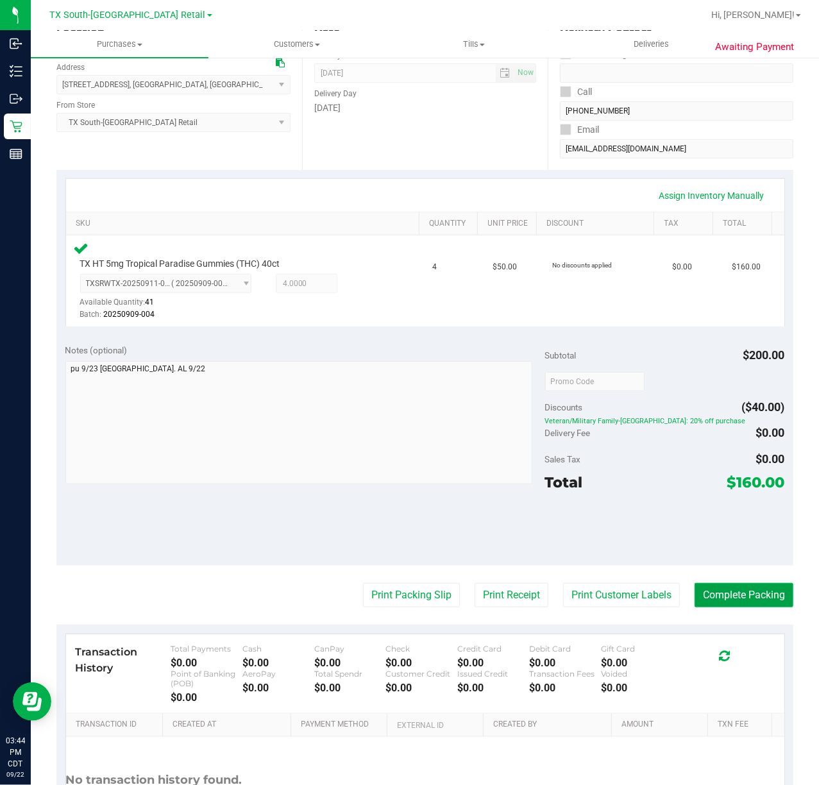
click at [750, 596] on button "Complete Packing" at bounding box center [743, 595] width 99 height 24
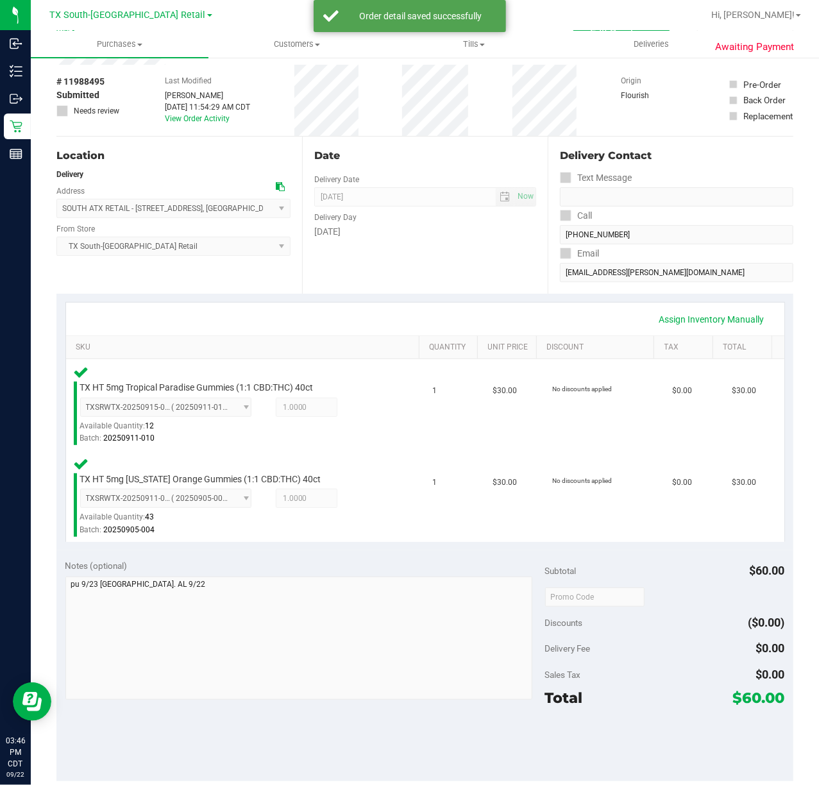
scroll to position [171, 0]
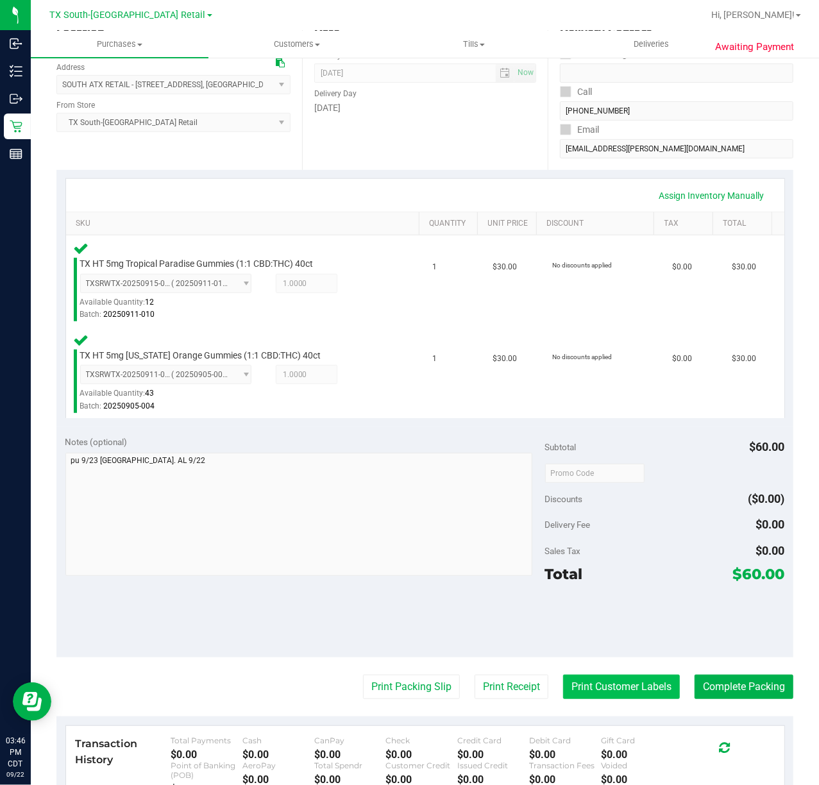
click at [598, 689] on button "Print Customer Labels" at bounding box center [621, 687] width 117 height 24
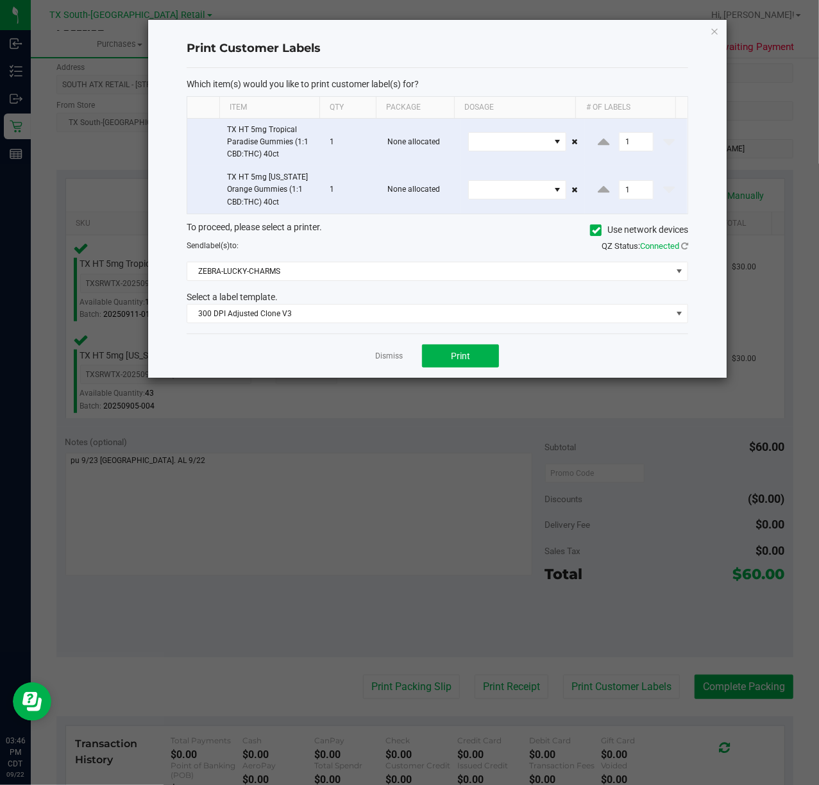
click at [465, 341] on div "Dismiss Print" at bounding box center [437, 355] width 501 height 44
click at [451, 348] on button "Print" at bounding box center [460, 355] width 77 height 23
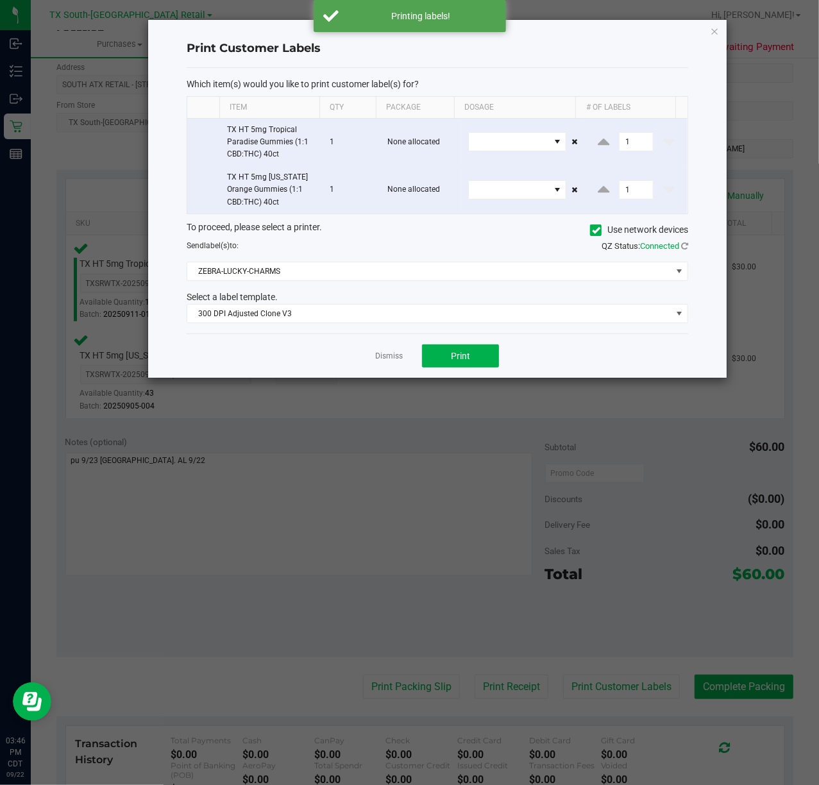
click at [391, 351] on div "Dismiss Print" at bounding box center [437, 355] width 501 height 44
click at [381, 352] on app-cancel-button "Dismiss" at bounding box center [389, 355] width 28 height 13
drag, startPoint x: 381, startPoint y: 353, endPoint x: 375, endPoint y: 365, distance: 14.1
click at [381, 354] on link "Dismiss" at bounding box center [389, 356] width 28 height 11
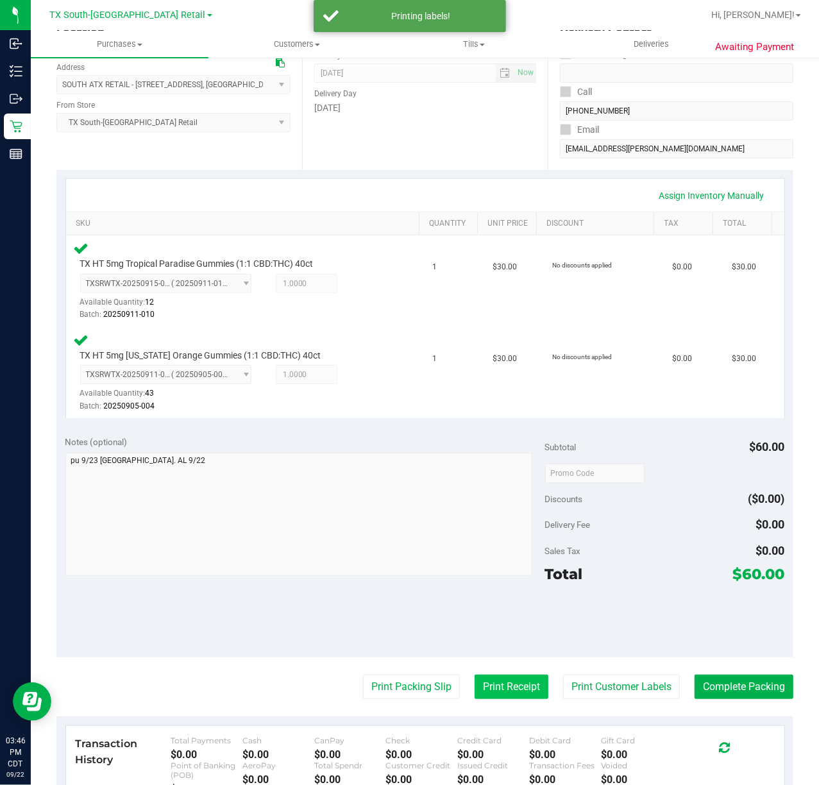
click at [474, 685] on button "Print Receipt" at bounding box center [511, 687] width 74 height 24
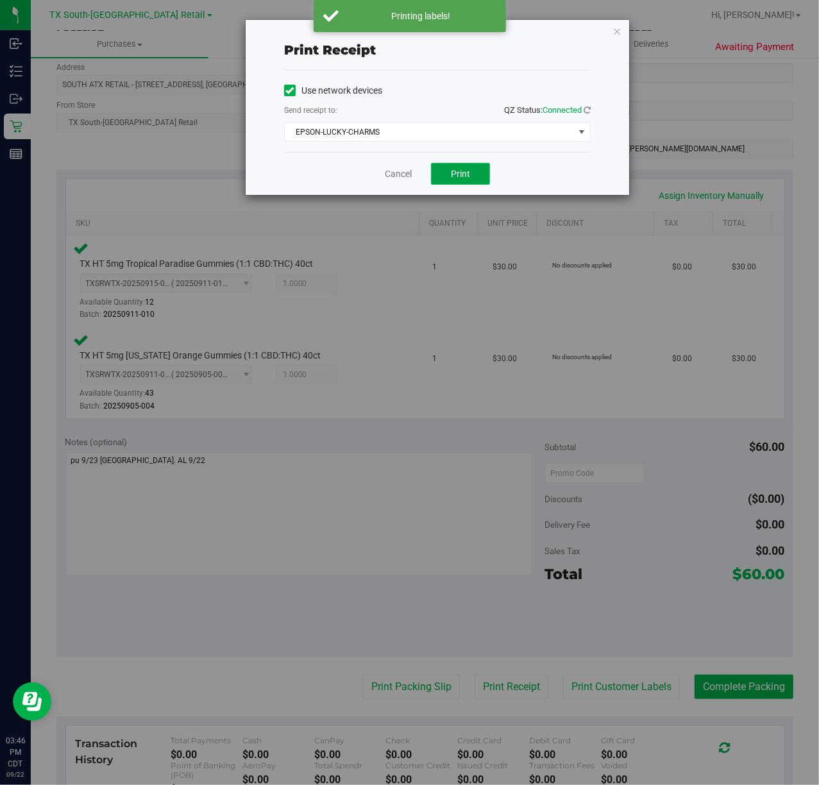
click at [448, 178] on button "Print" at bounding box center [460, 174] width 59 height 22
click at [407, 177] on link "Cancel" at bounding box center [393, 173] width 27 height 13
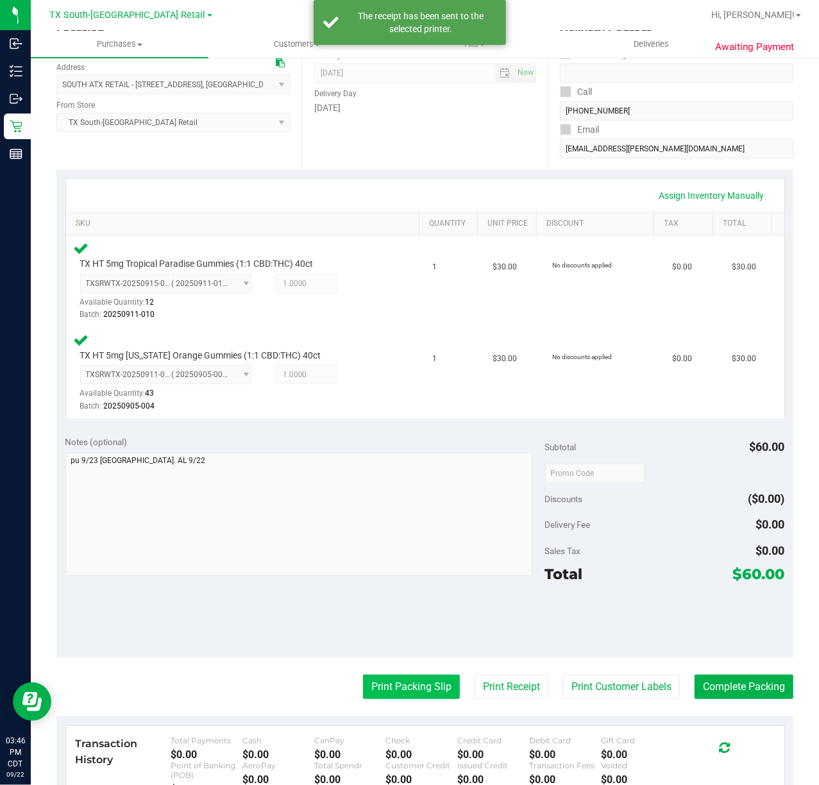
click at [388, 695] on button "Print Packing Slip" at bounding box center [411, 687] width 97 height 24
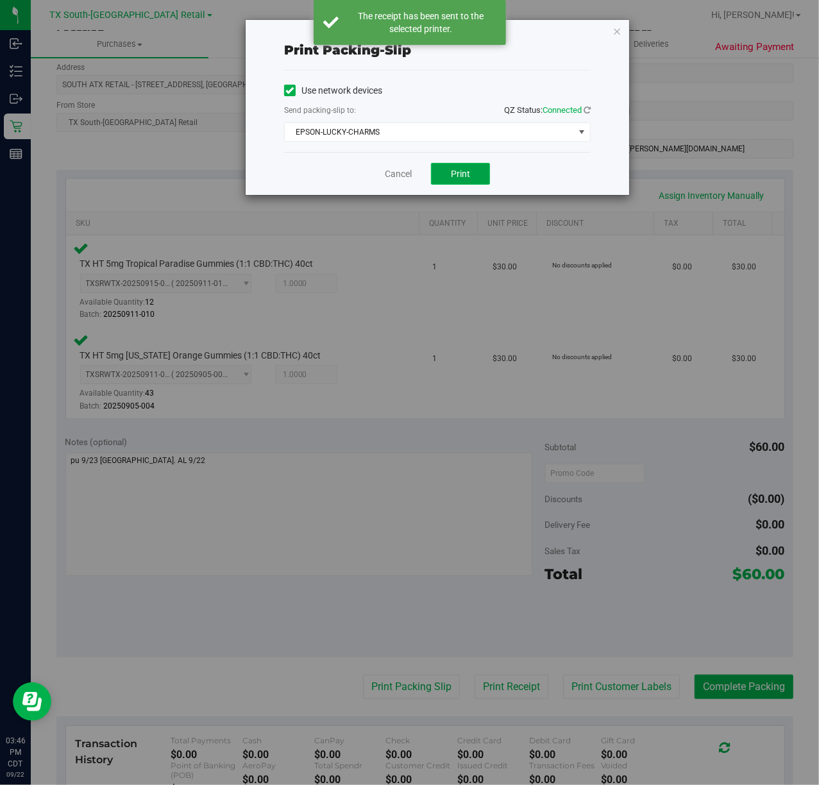
click at [467, 185] on button "Print" at bounding box center [460, 174] width 59 height 22
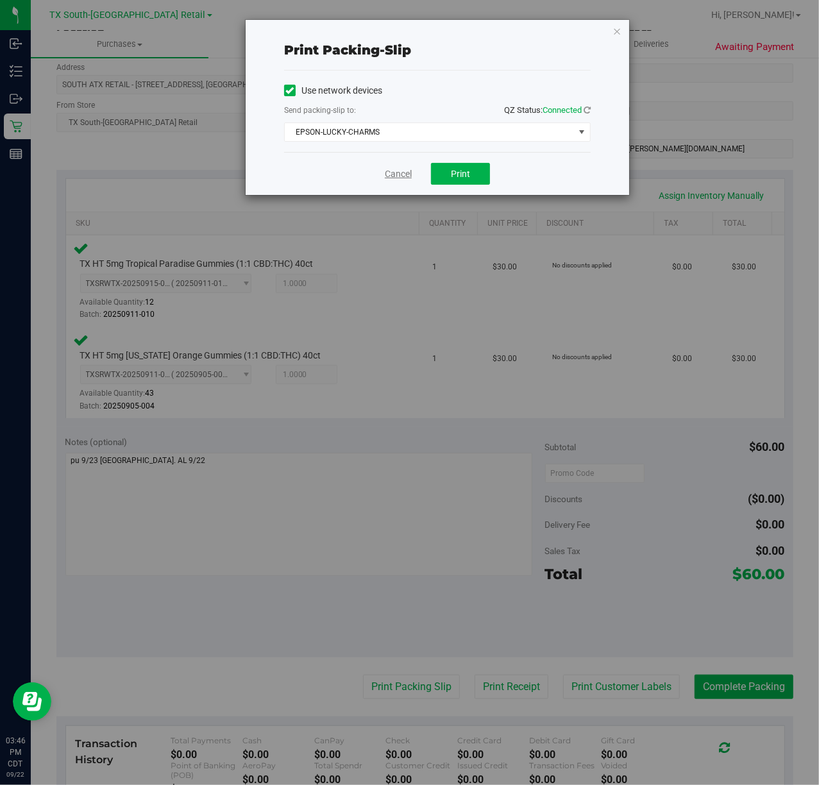
click at [391, 174] on link "Cancel" at bounding box center [398, 173] width 27 height 13
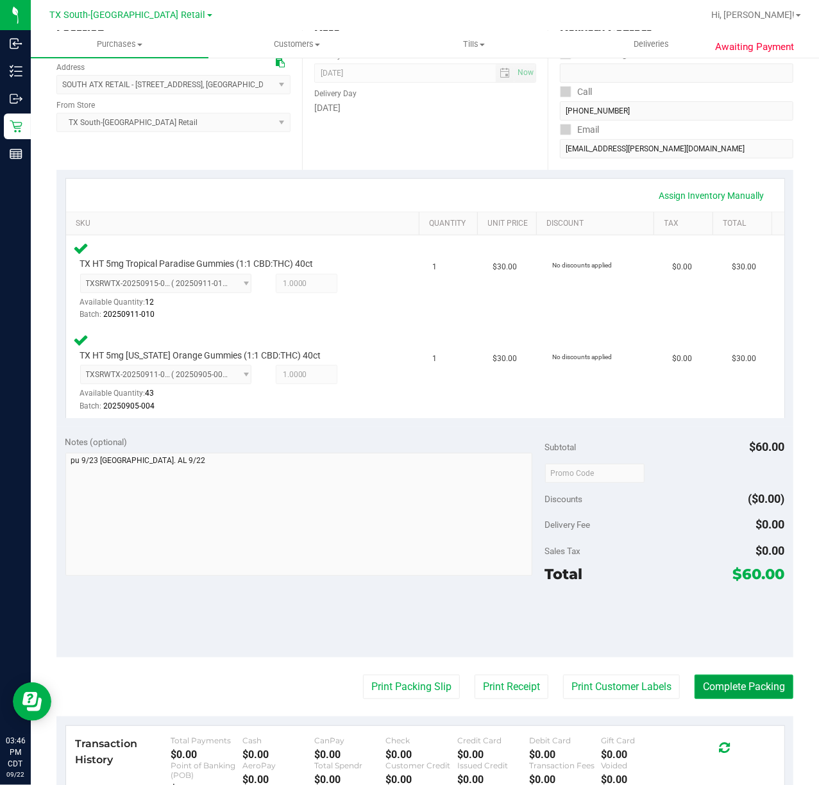
click at [755, 683] on button "Complete Packing" at bounding box center [743, 687] width 99 height 24
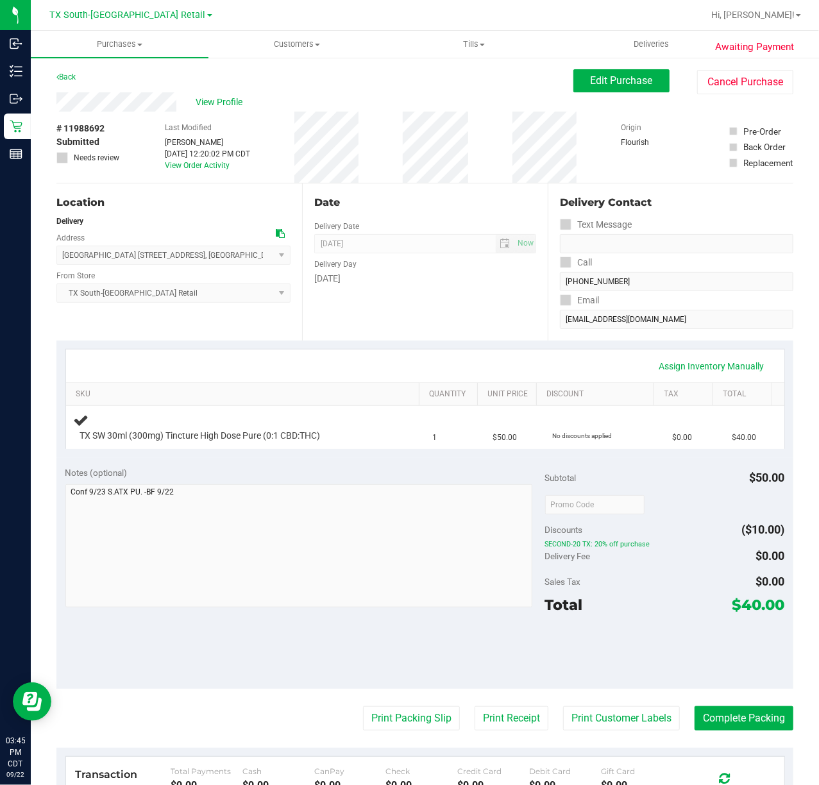
click at [514, 285] on div "[DATE]" at bounding box center [425, 278] width 222 height 13
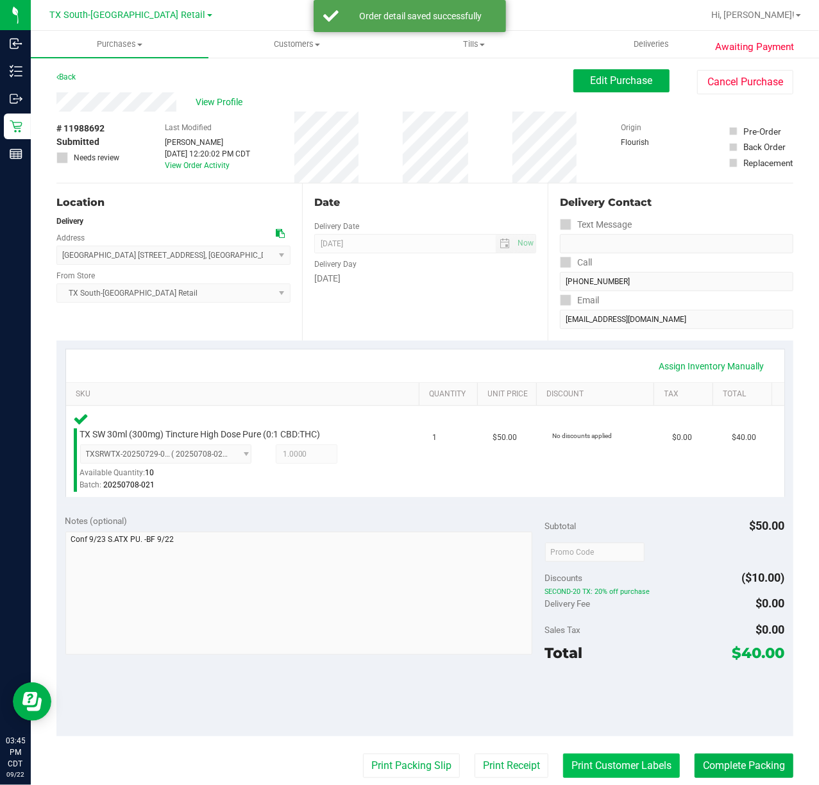
click at [639, 760] on button "Print Customer Labels" at bounding box center [621, 765] width 117 height 24
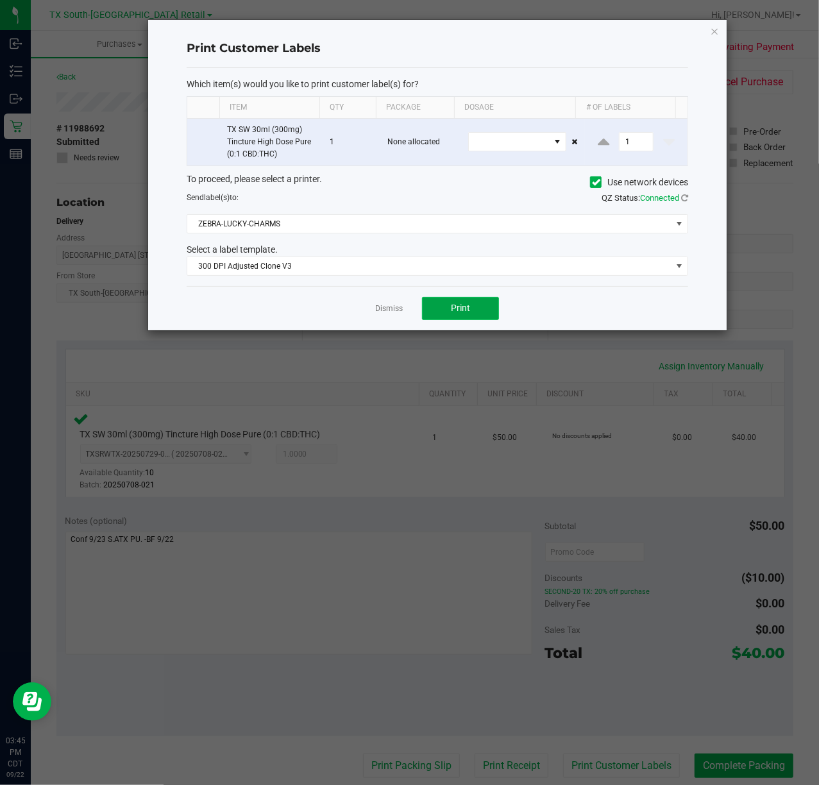
click at [439, 300] on button "Print" at bounding box center [460, 308] width 77 height 23
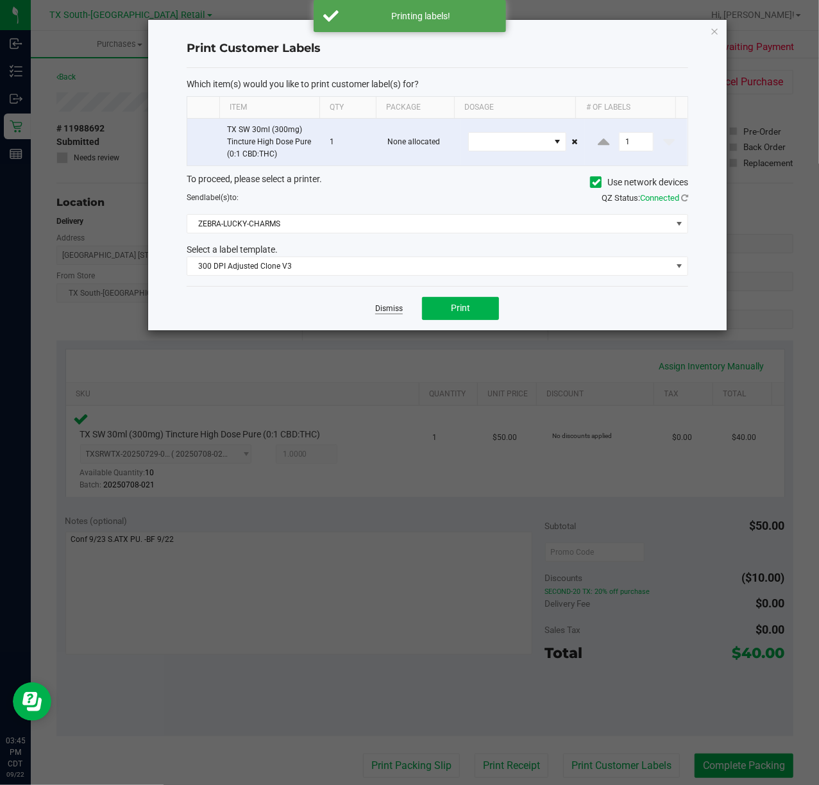
click at [398, 310] on link "Dismiss" at bounding box center [389, 308] width 28 height 11
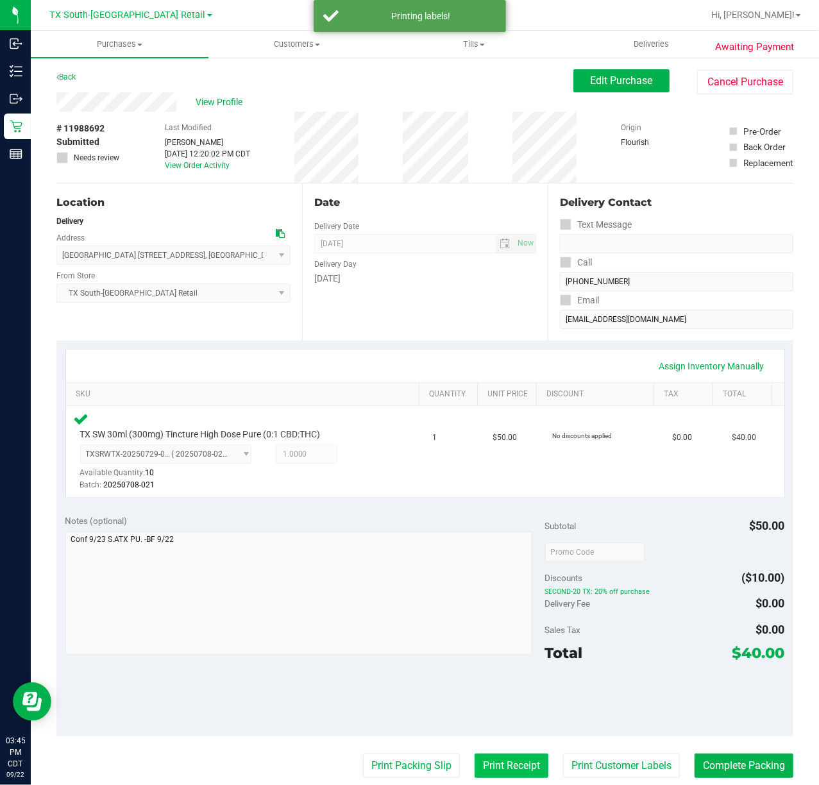
drag, startPoint x: 494, startPoint y: 780, endPoint x: 501, endPoint y: 763, distance: 18.4
click at [496, 771] on purchase-details "Back Edit Purchase Cancel Purchase View Profile # 11988692 Submitted Needs revi…" at bounding box center [424, 556] width 737 height 975
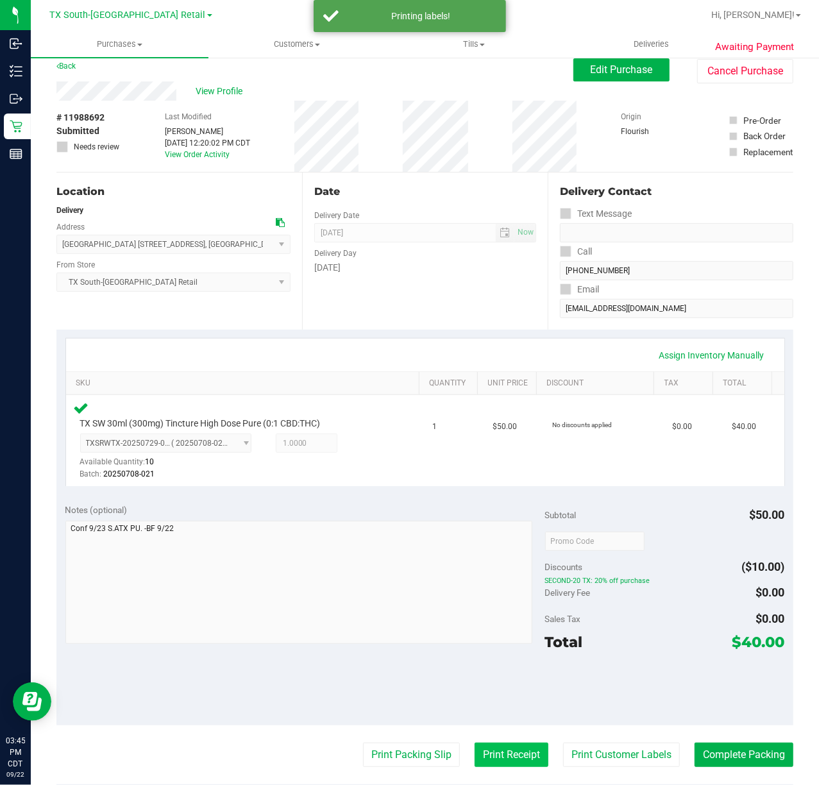
click at [505, 759] on button "Print Receipt" at bounding box center [511, 754] width 74 height 24
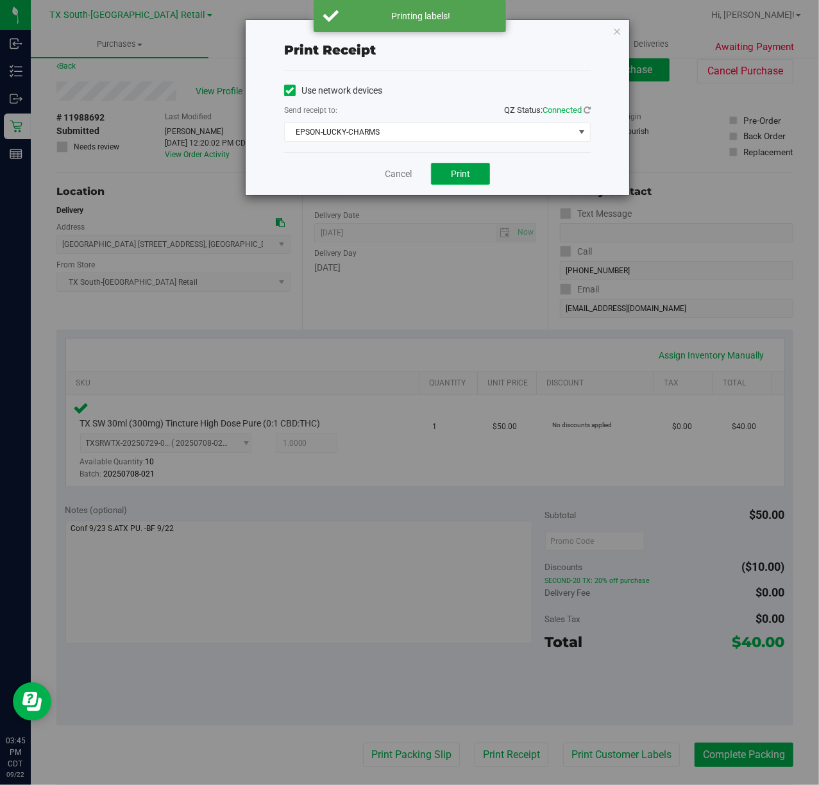
click at [460, 172] on span "Print" at bounding box center [460, 174] width 19 height 10
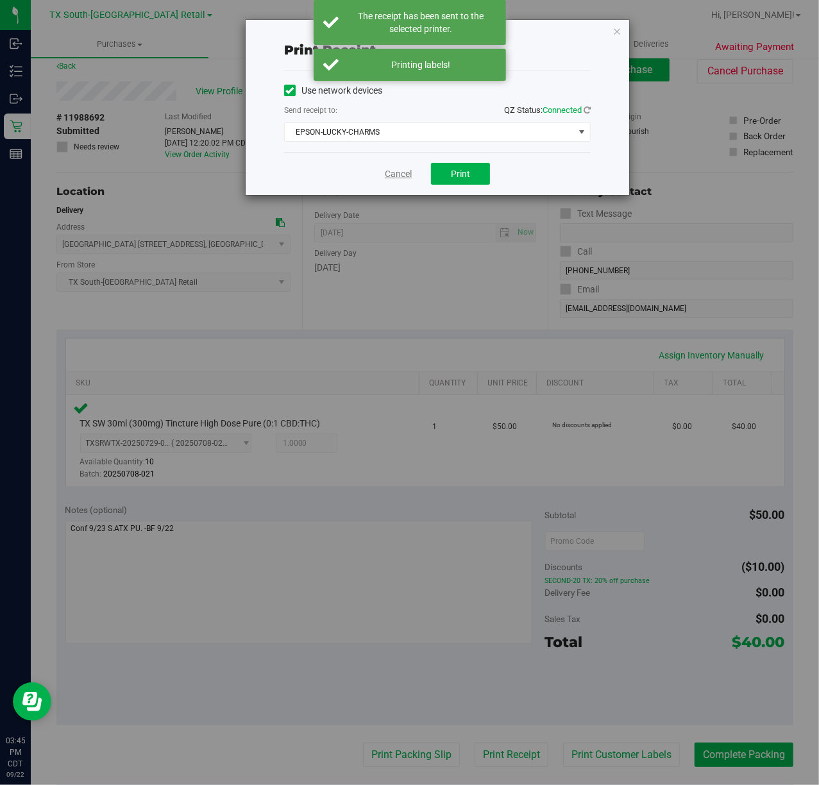
click at [391, 175] on link "Cancel" at bounding box center [398, 173] width 27 height 13
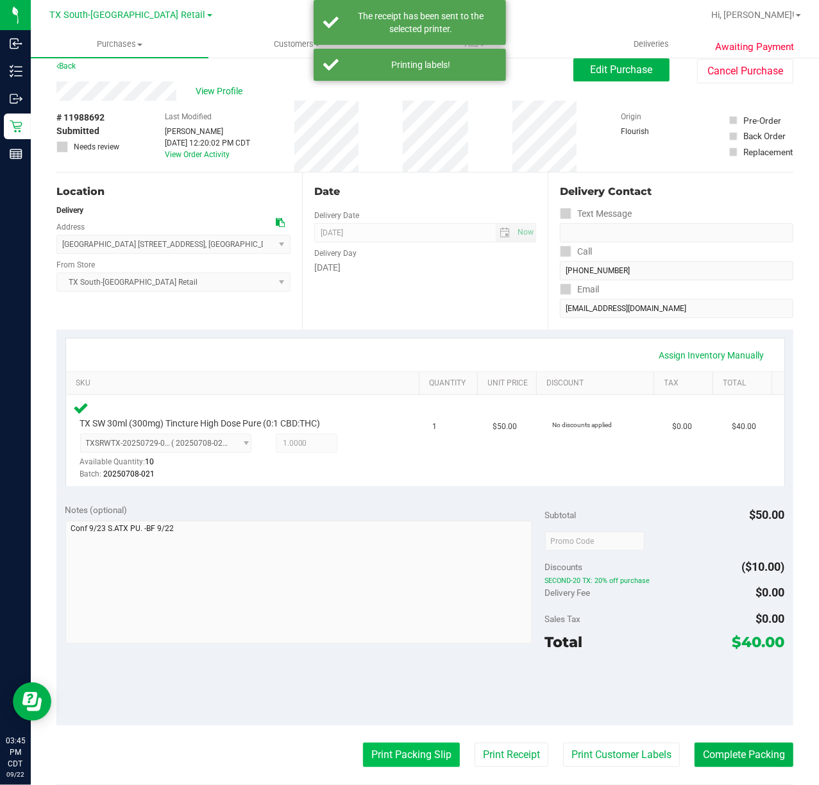
click at [363, 748] on button "Print Packing Slip" at bounding box center [411, 754] width 97 height 24
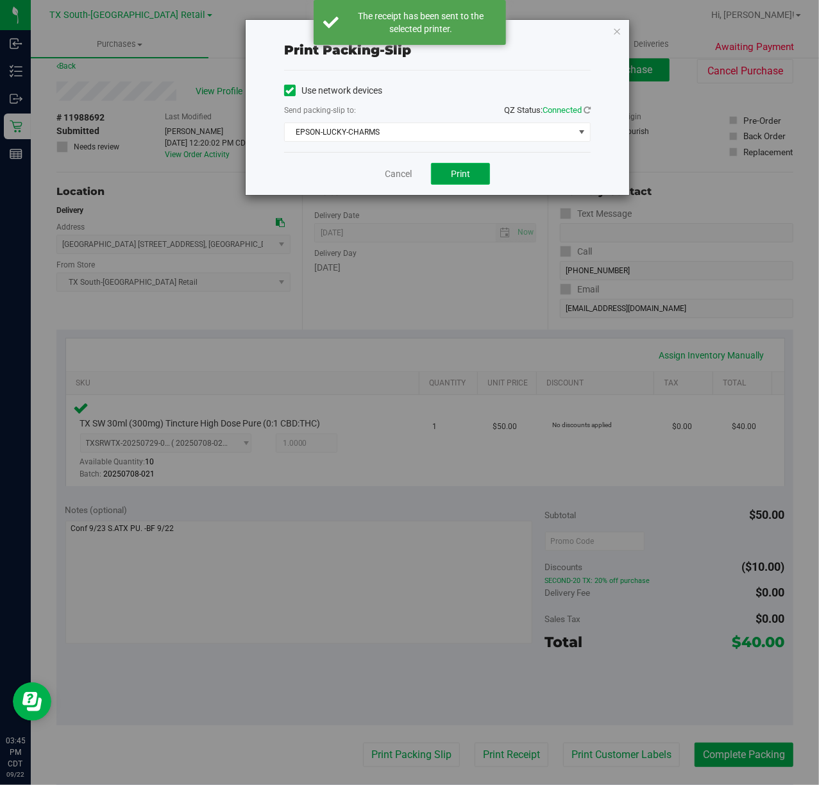
click at [440, 177] on button "Print" at bounding box center [460, 174] width 59 height 22
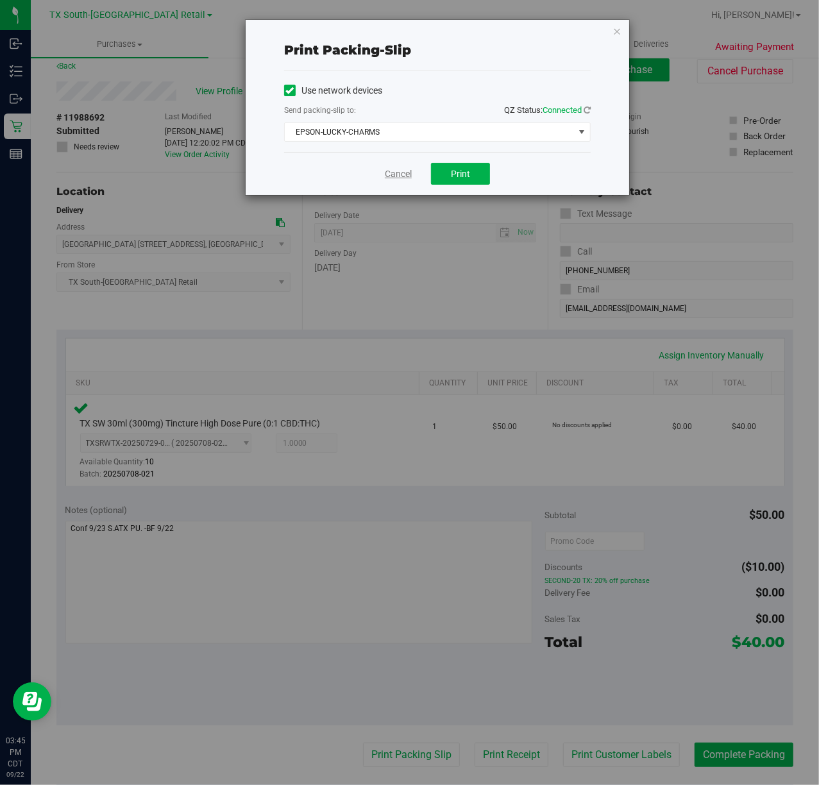
click at [398, 176] on link "Cancel" at bounding box center [398, 173] width 27 height 13
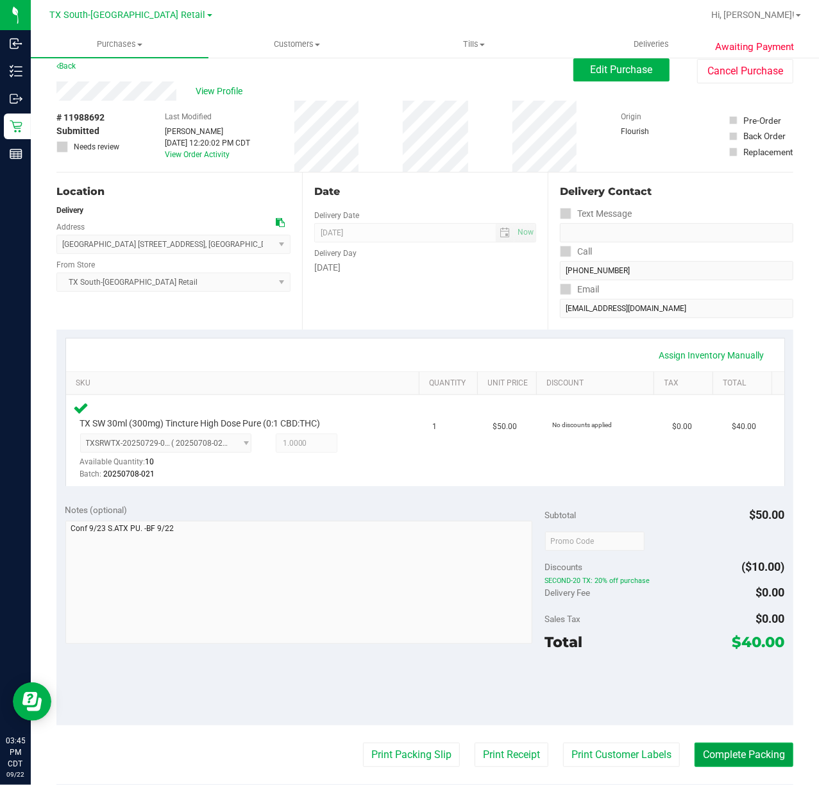
click at [719, 765] on button "Complete Packing" at bounding box center [743, 754] width 99 height 24
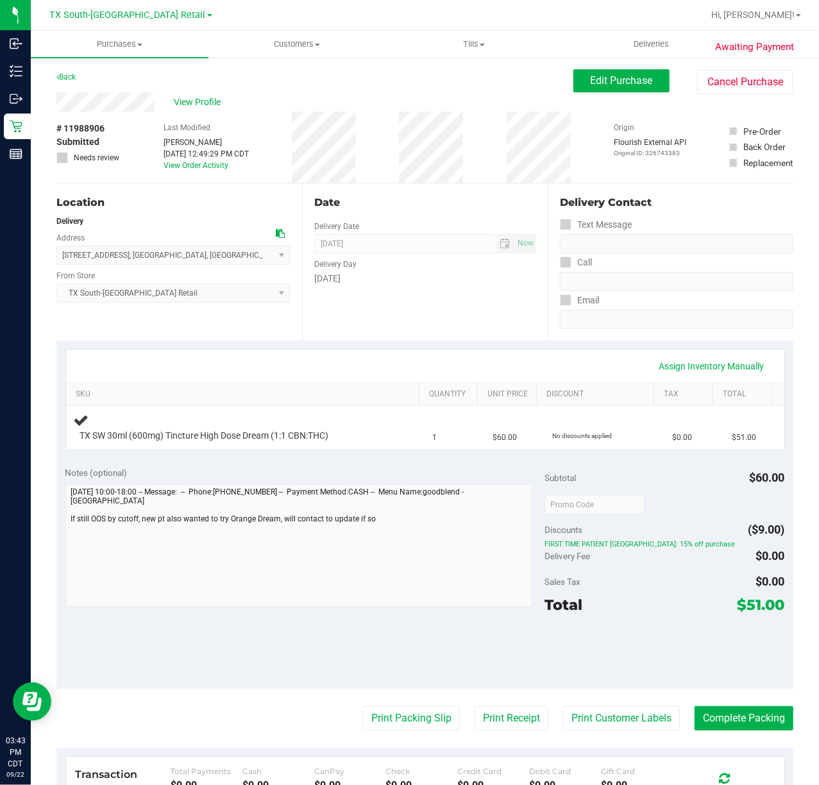
drag, startPoint x: 458, startPoint y: 309, endPoint x: 412, endPoint y: 262, distance: 65.7
click at [457, 308] on div "Date Delivery Date [DATE] Now [DATE] 07:00 AM Now Delivery Day [DATE]" at bounding box center [425, 261] width 246 height 157
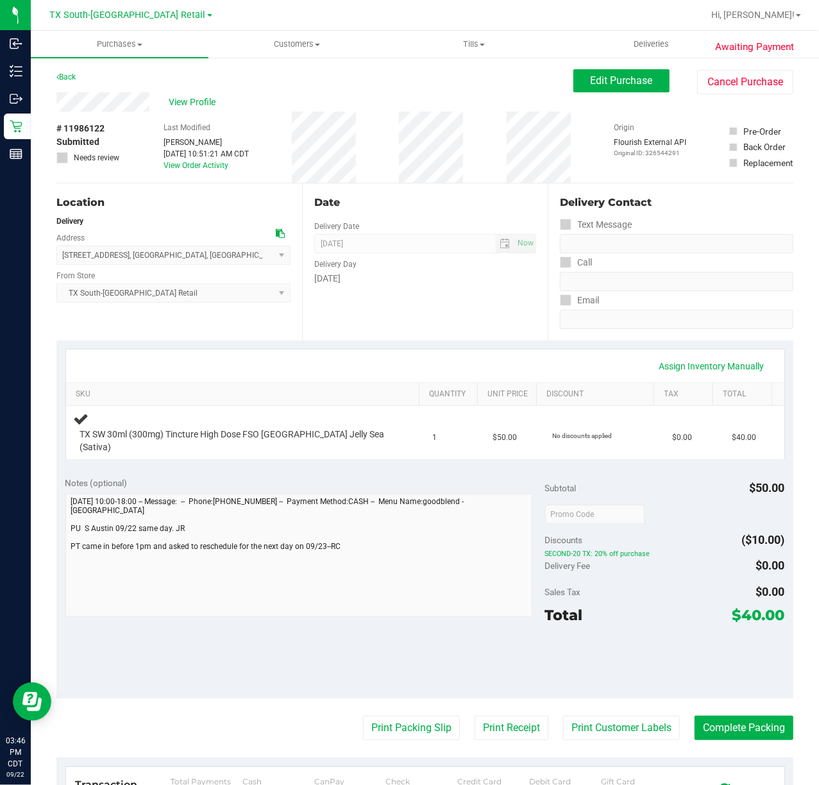
click at [416, 310] on div "Date Delivery Date [DATE] Now [DATE] 07:00 AM Now Delivery Day [DATE]" at bounding box center [425, 261] width 246 height 157
click at [598, 88] on button "Edit Purchase" at bounding box center [621, 80] width 96 height 23
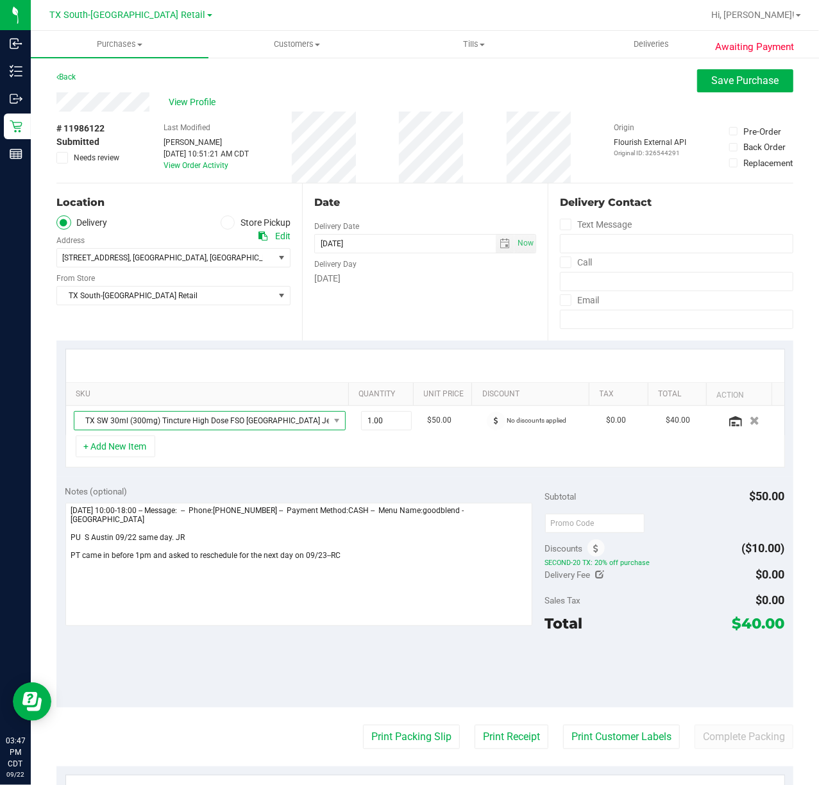
click at [281, 424] on span "TX SW 30ml (300mg) Tincture High Dose FSO [GEOGRAPHIC_DATA] Jelly Sea (Sativa)" at bounding box center [201, 421] width 255 height 18
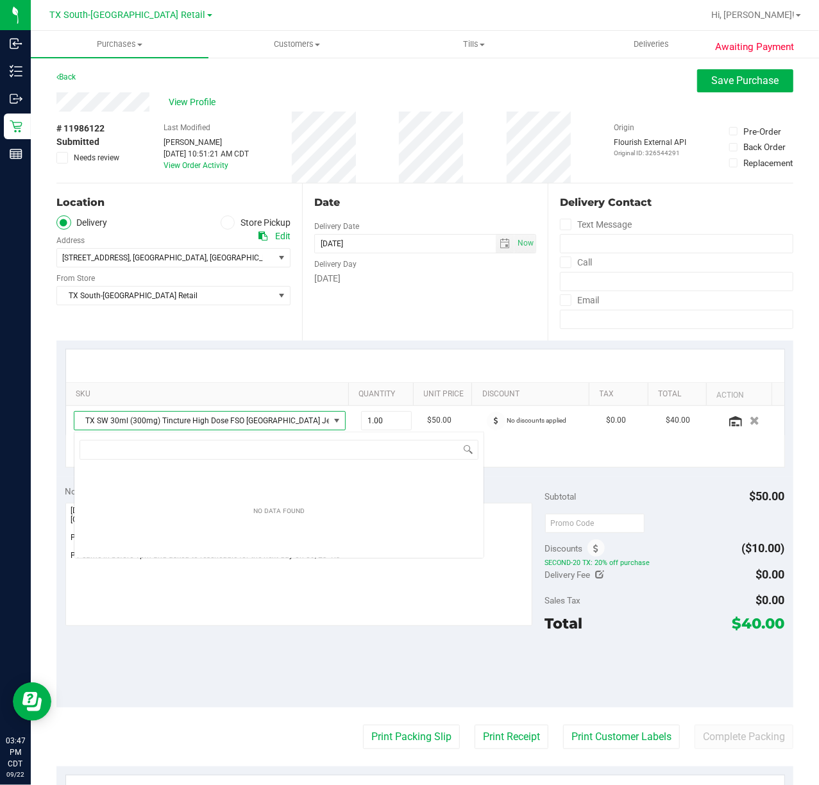
scroll to position [19, 260]
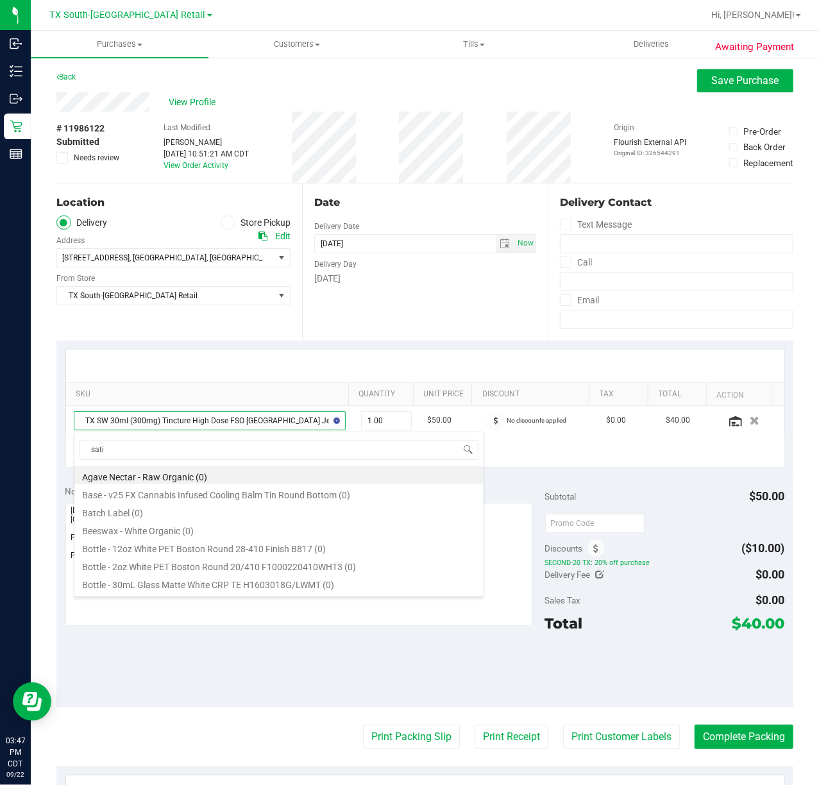
type input "sativ"
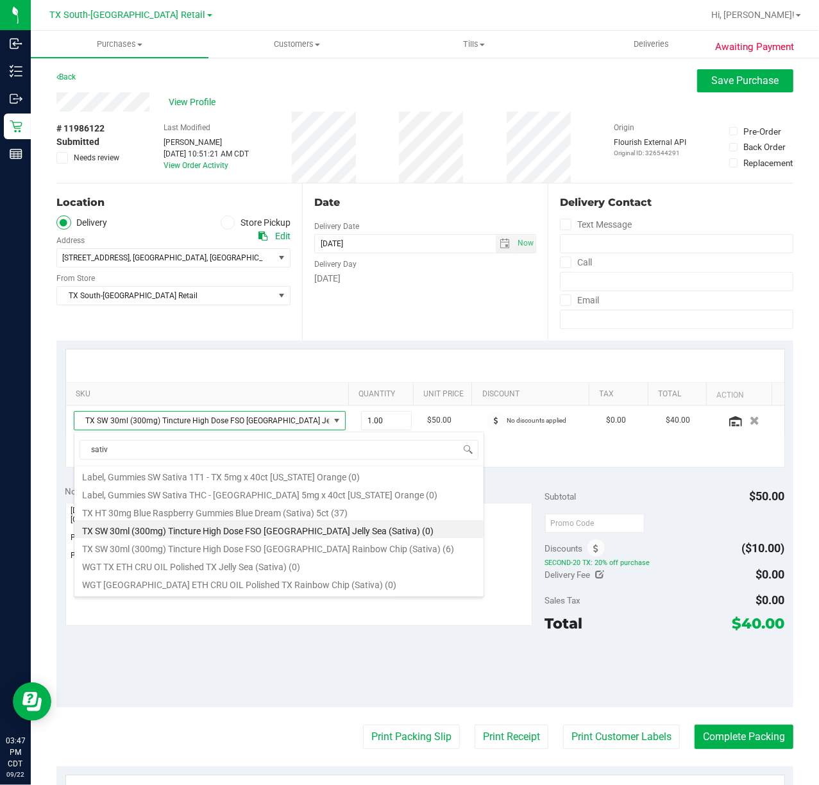
scroll to position [137, 0]
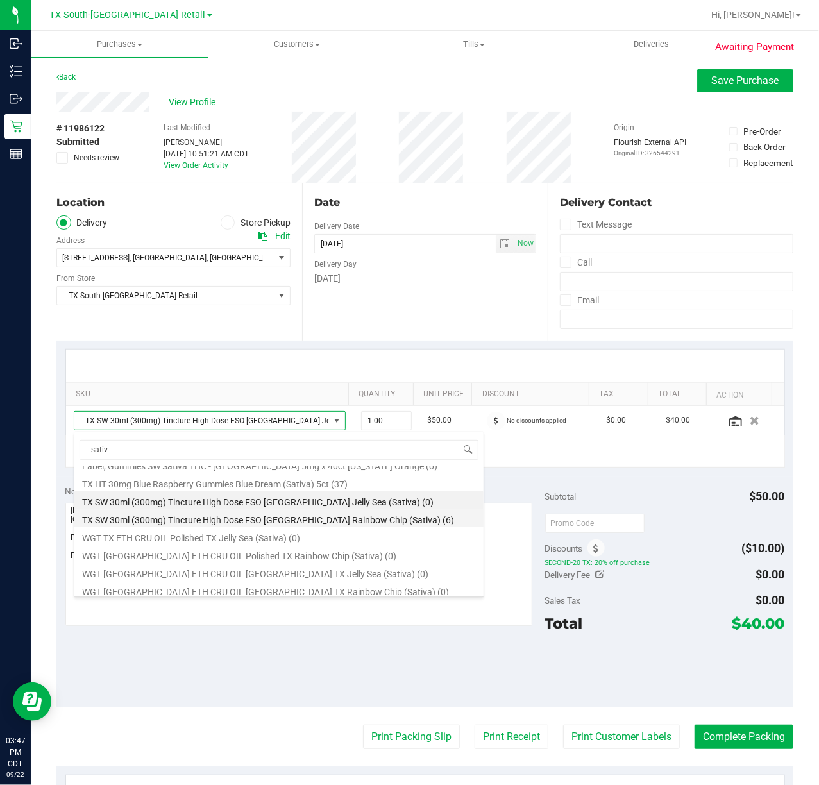
click at [244, 517] on li "TX SW 30ml (300mg) Tincture High Dose FSO [GEOGRAPHIC_DATA] Rainbow Chip (Sativ…" at bounding box center [278, 518] width 409 height 18
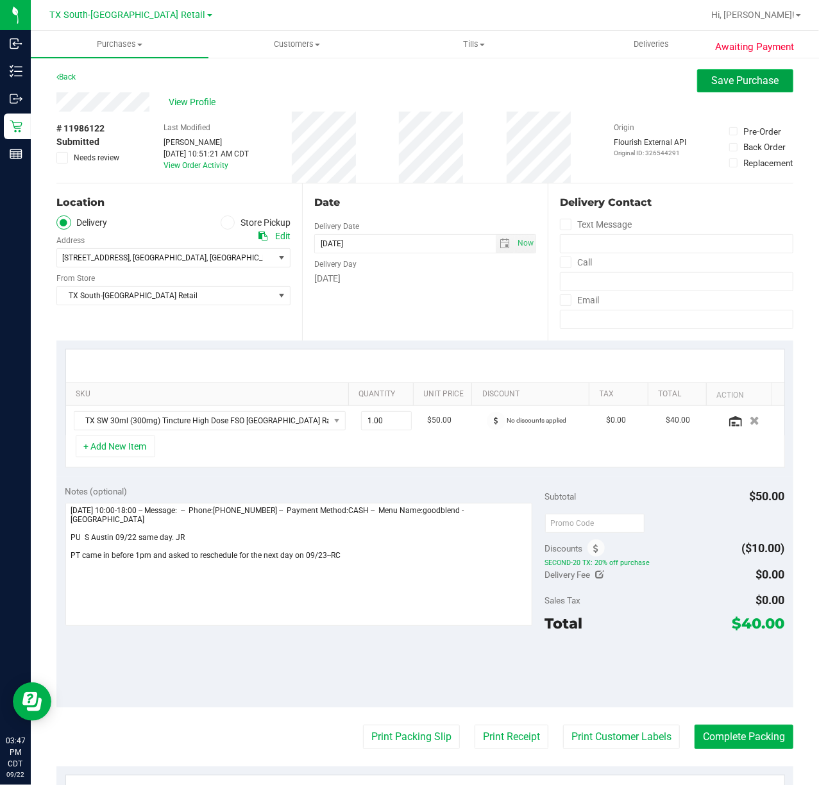
click at [755, 80] on span "Save Purchase" at bounding box center [745, 80] width 67 height 12
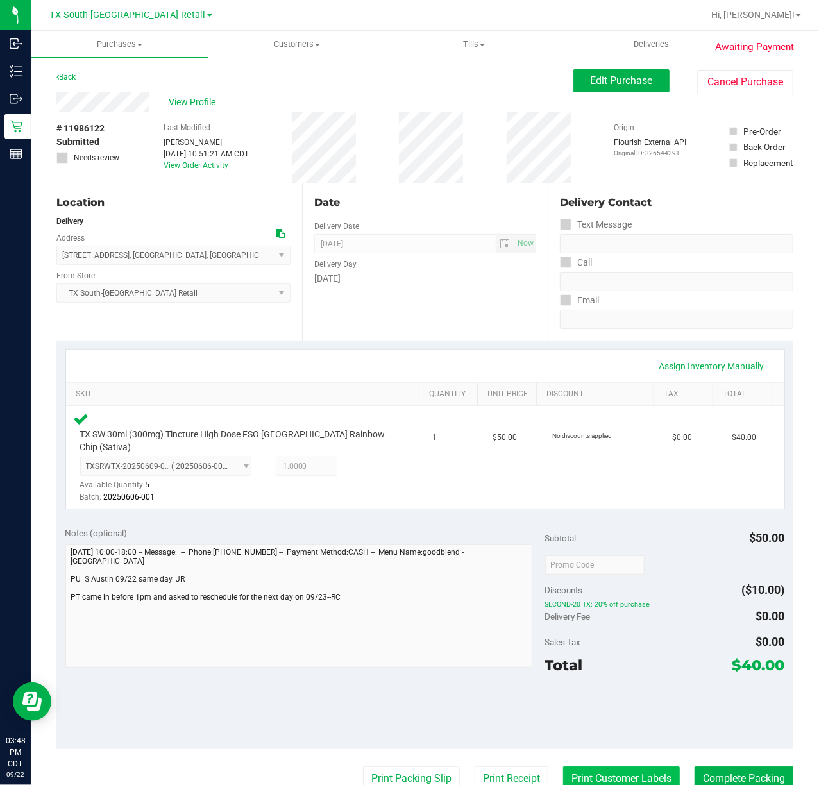
click at [568, 769] on button "Print Customer Labels" at bounding box center [621, 778] width 117 height 24
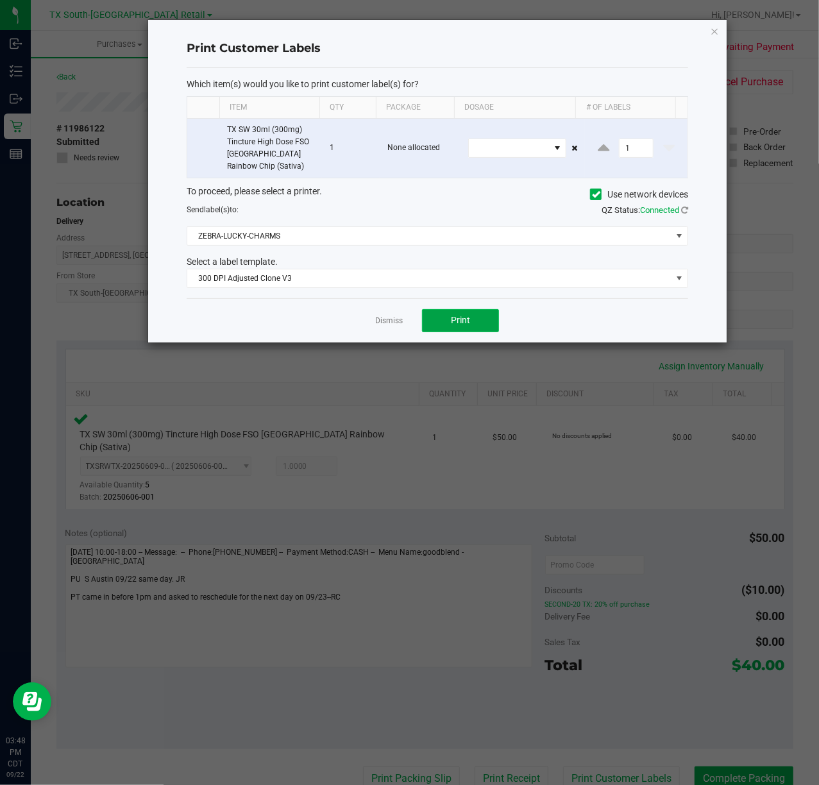
click at [455, 324] on span "Print" at bounding box center [460, 320] width 19 height 10
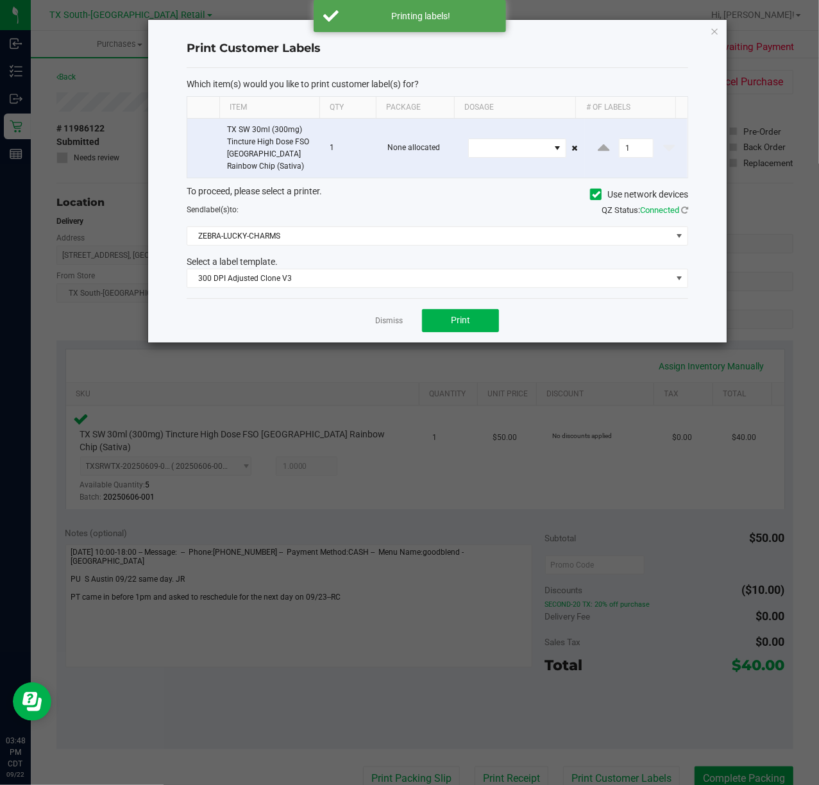
click at [392, 319] on link "Dismiss" at bounding box center [389, 320] width 28 height 11
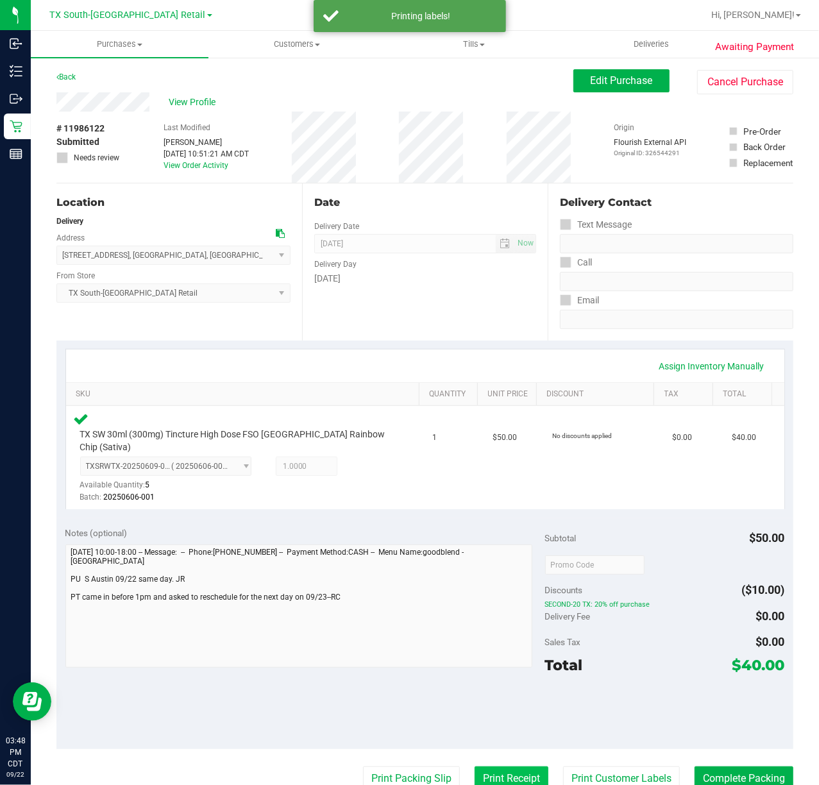
click at [501, 769] on button "Print Receipt" at bounding box center [511, 778] width 74 height 24
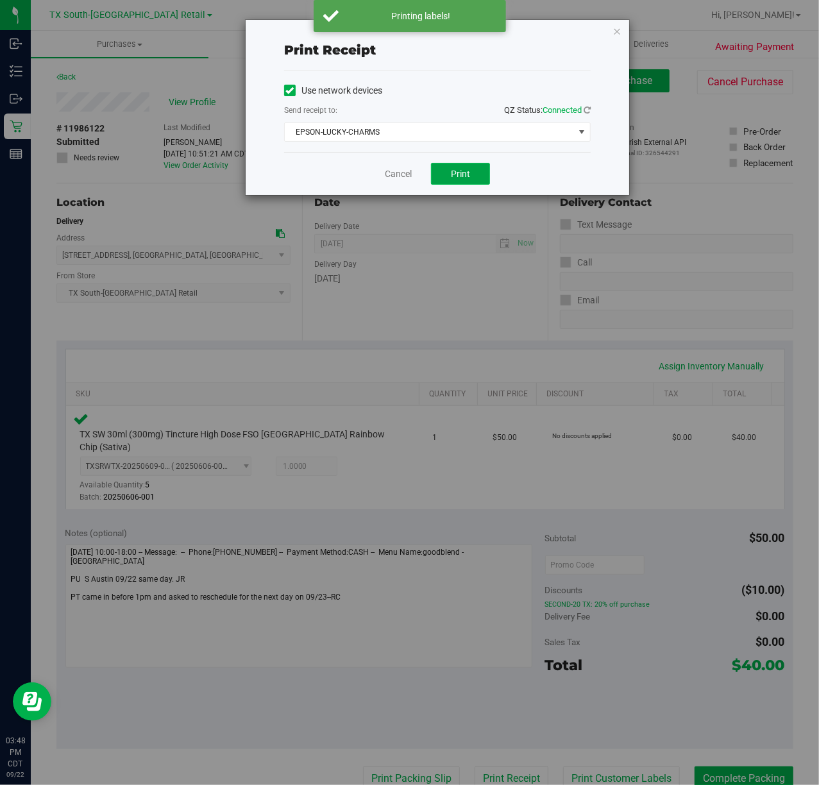
click at [444, 167] on button "Print" at bounding box center [460, 174] width 59 height 22
click at [400, 167] on div "Cancel Print" at bounding box center [437, 173] width 306 height 43
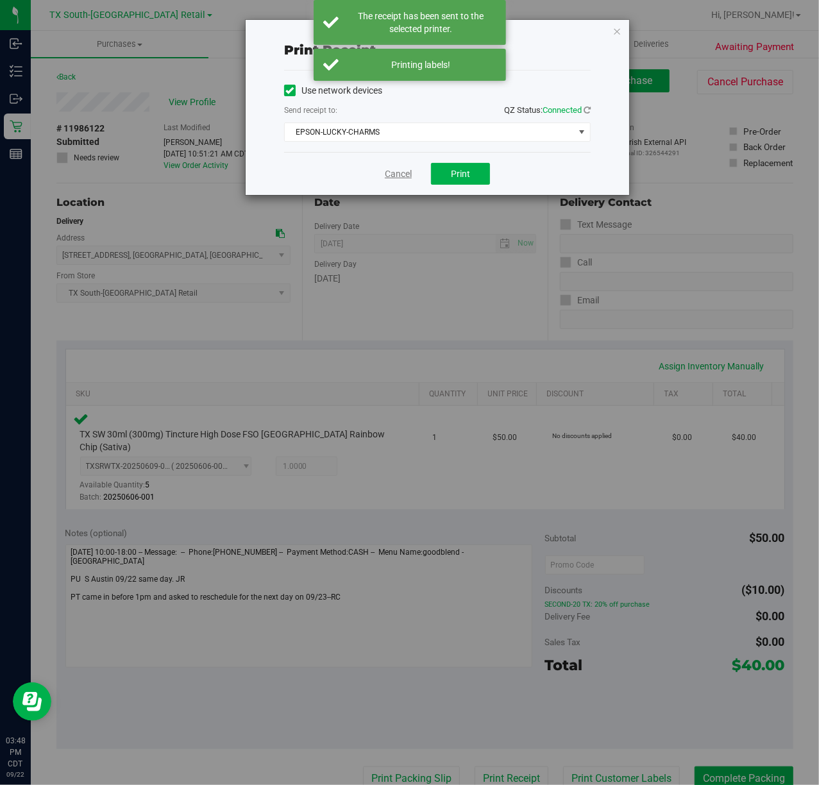
click at [395, 175] on link "Cancel" at bounding box center [398, 173] width 27 height 13
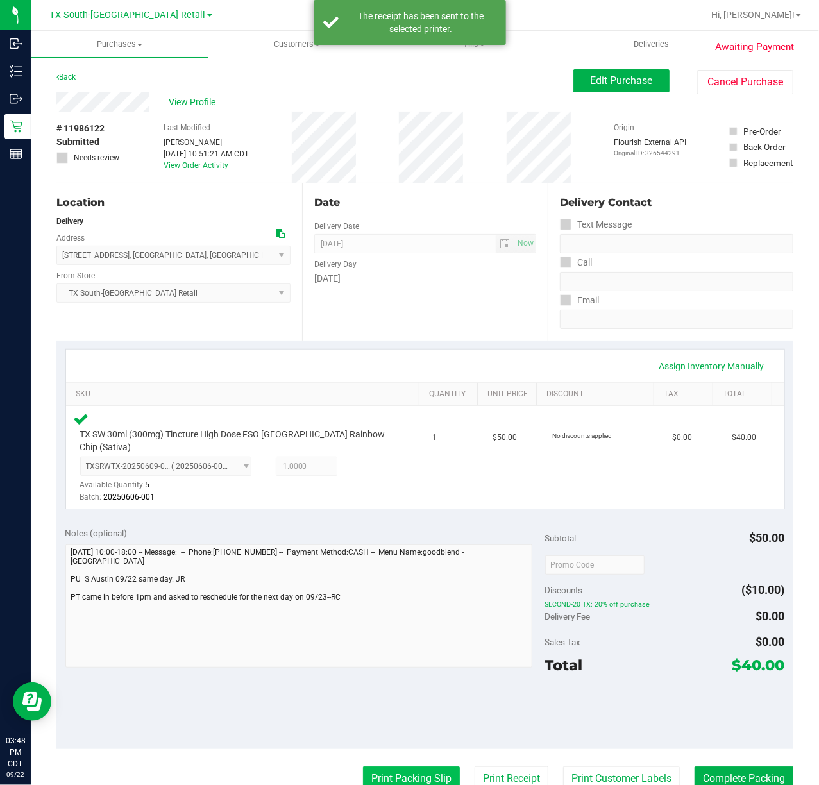
click at [375, 773] on button "Print Packing Slip" at bounding box center [411, 778] width 97 height 24
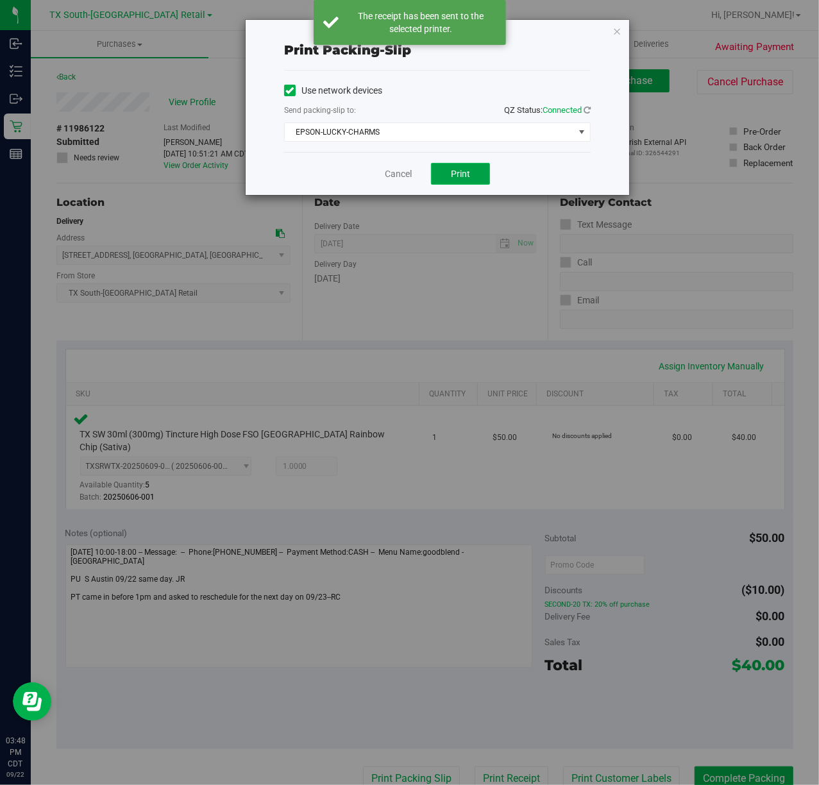
click at [462, 180] on button "Print" at bounding box center [460, 174] width 59 height 22
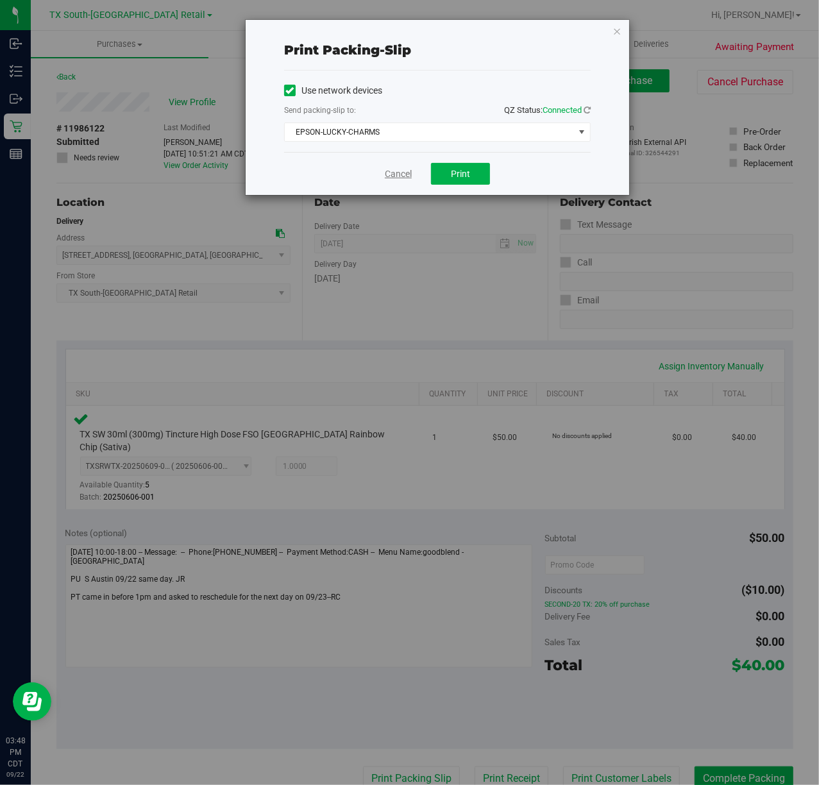
click at [398, 180] on link "Cancel" at bounding box center [398, 173] width 27 height 13
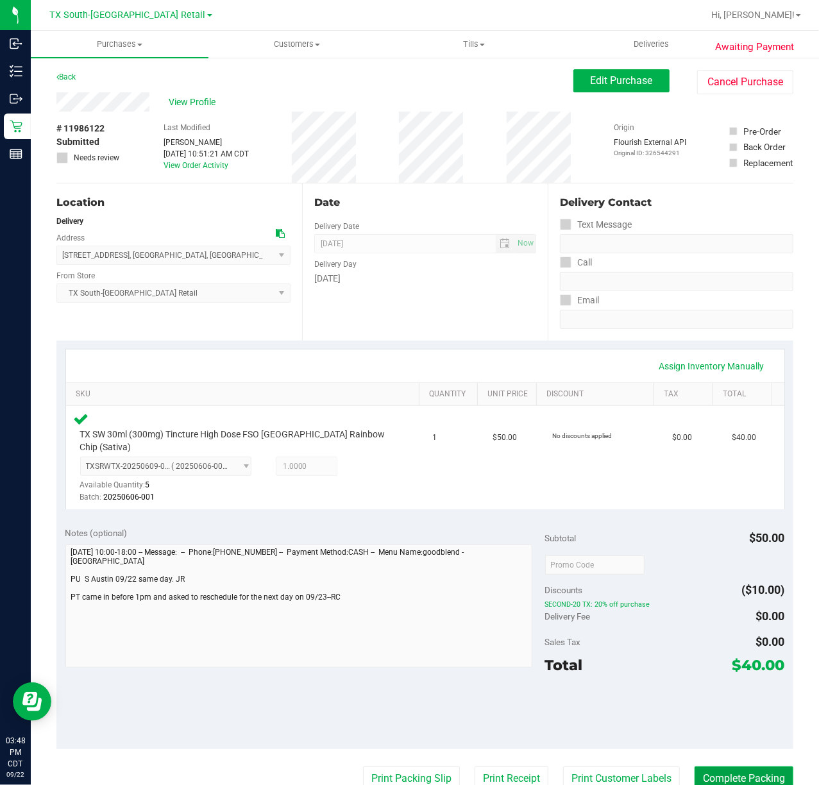
click at [740, 766] on button "Complete Packing" at bounding box center [743, 778] width 99 height 24
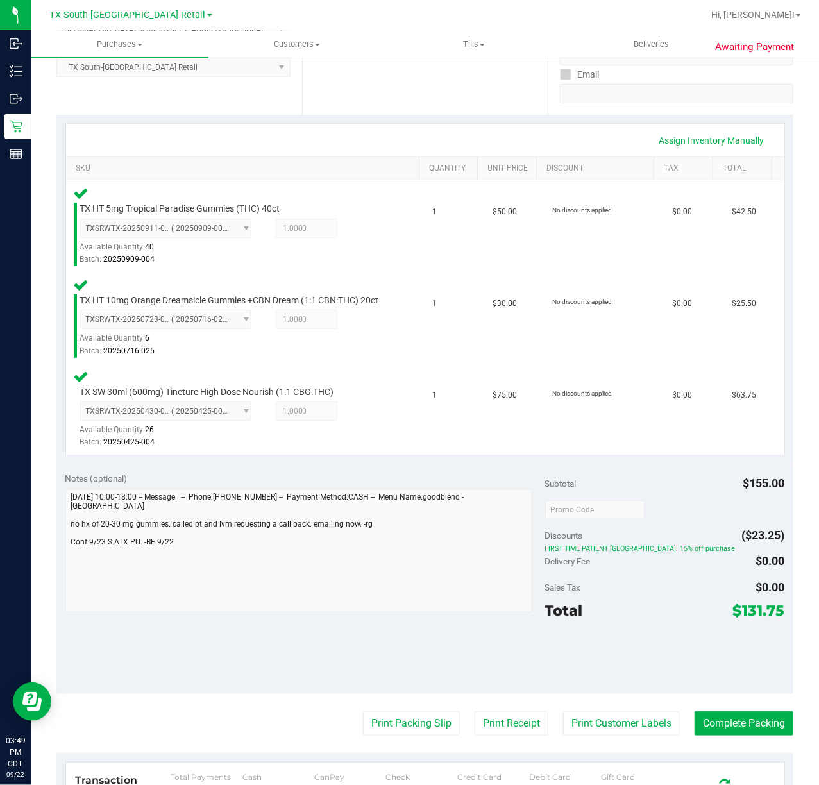
scroll to position [256, 0]
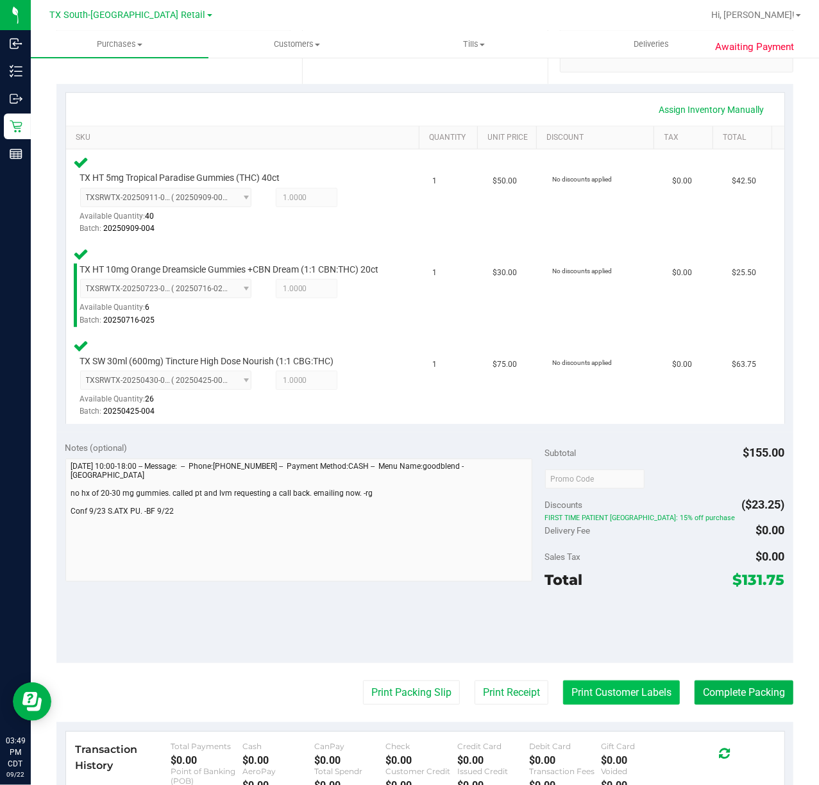
click at [577, 705] on button "Print Customer Labels" at bounding box center [621, 692] width 117 height 24
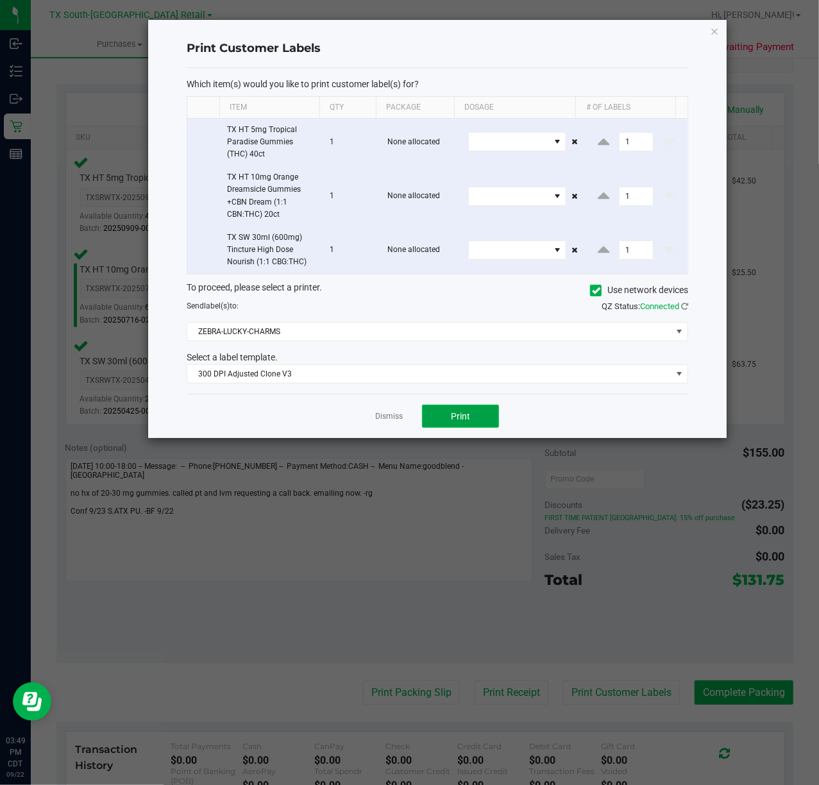
click at [430, 426] on button "Print" at bounding box center [460, 416] width 77 height 23
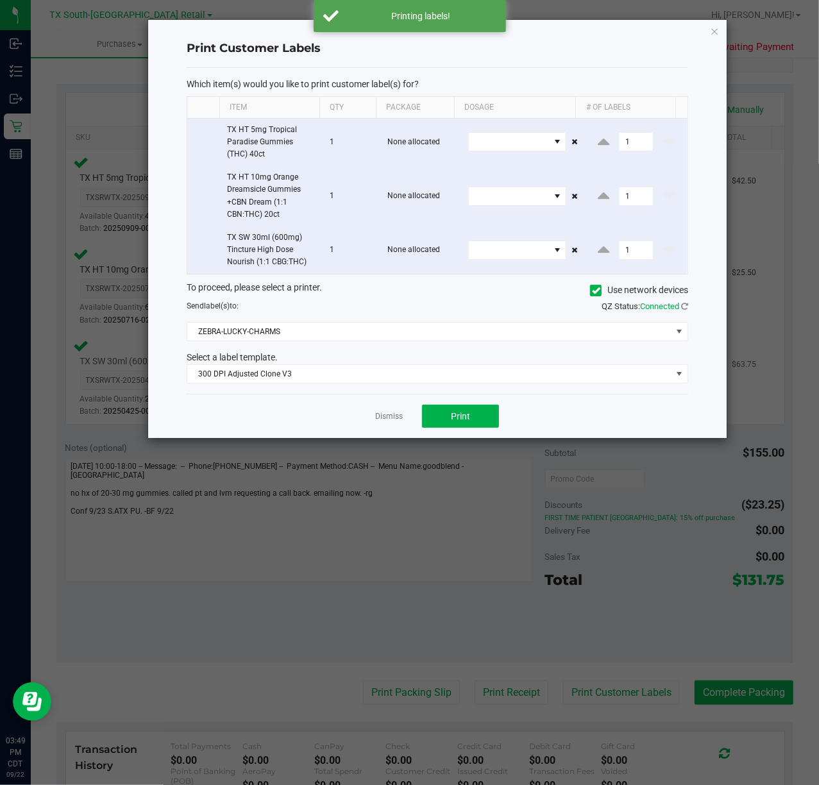
drag, startPoint x: 387, startPoint y: 419, endPoint x: 404, endPoint y: 421, distance: 16.8
click at [389, 419] on link "Dismiss" at bounding box center [389, 416] width 28 height 11
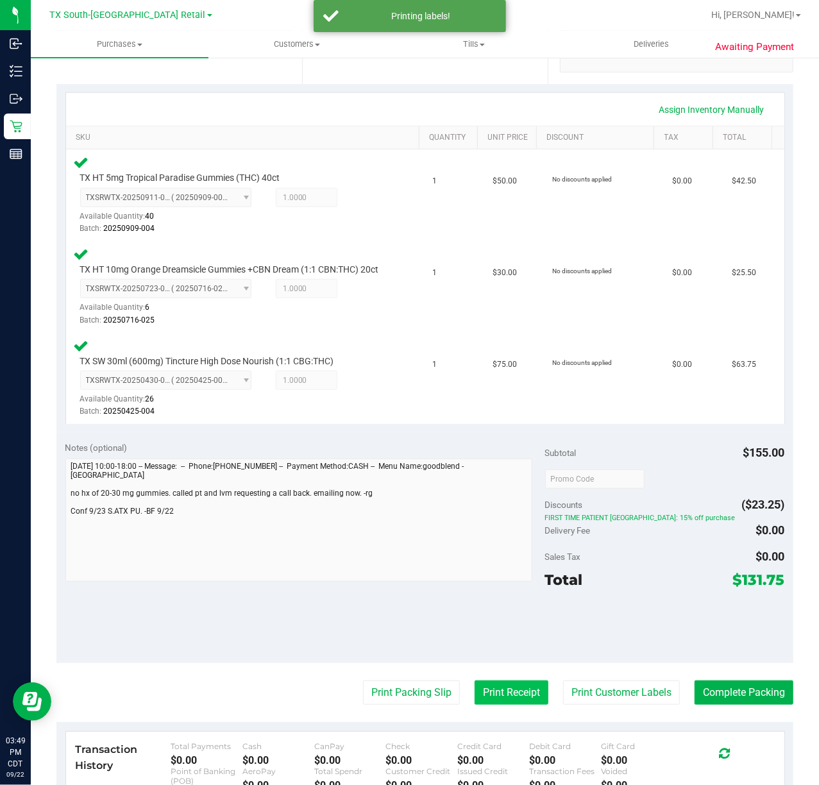
click at [487, 705] on button "Print Receipt" at bounding box center [511, 692] width 74 height 24
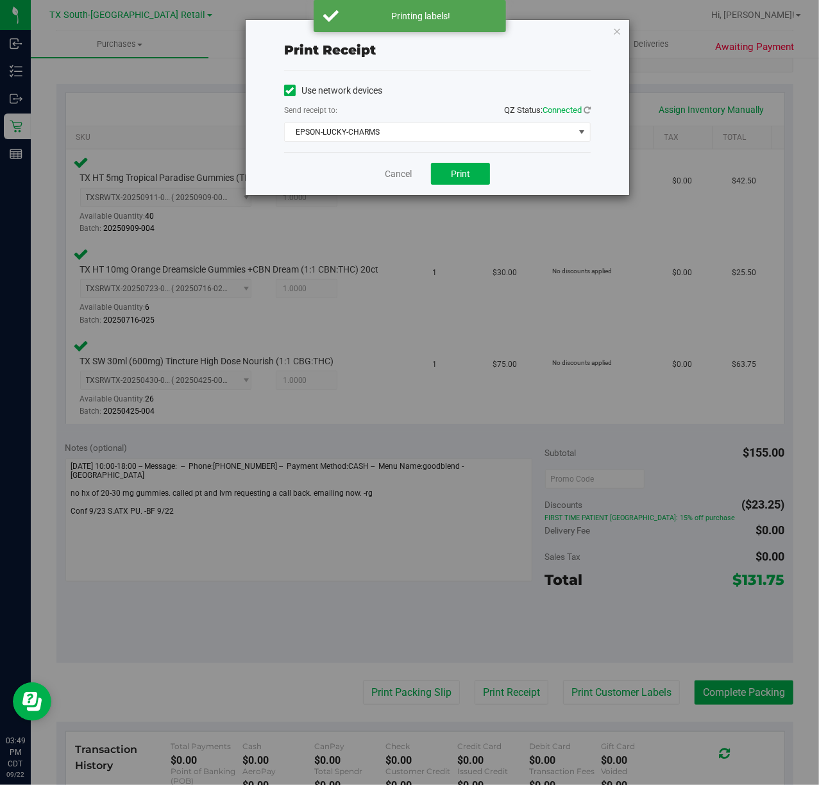
click at [422, 177] on div "Cancel Print" at bounding box center [437, 173] width 306 height 43
click at [429, 174] on div "Cancel Print" at bounding box center [437, 173] width 306 height 43
click at [442, 176] on button "Print" at bounding box center [460, 174] width 59 height 22
click at [394, 173] on link "Cancel" at bounding box center [393, 173] width 27 height 13
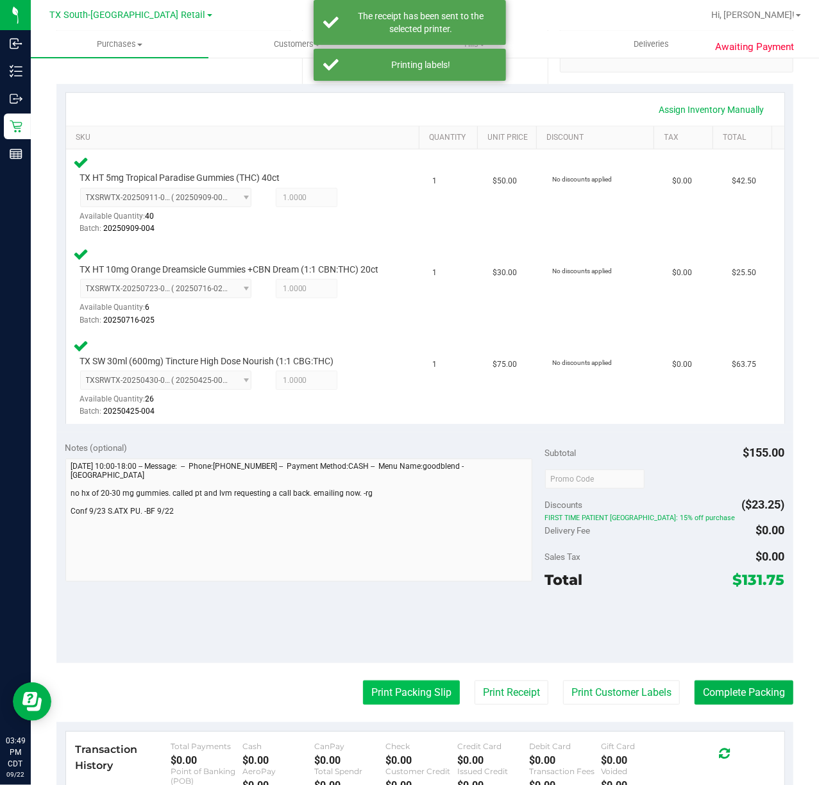
click at [393, 705] on button "Print Packing Slip" at bounding box center [411, 692] width 97 height 24
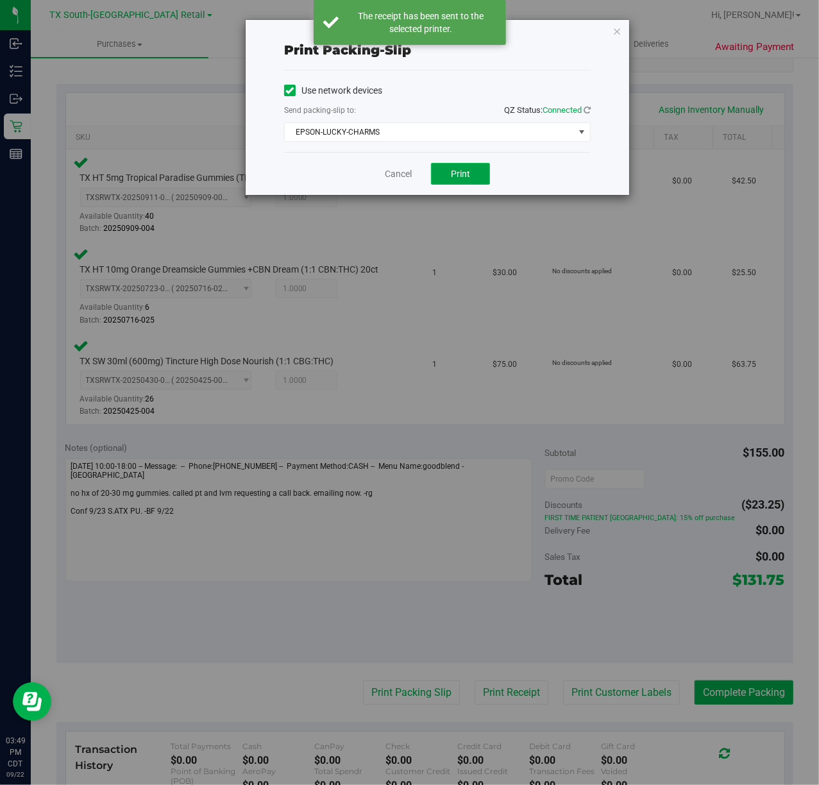
click at [448, 168] on button "Print" at bounding box center [460, 174] width 59 height 22
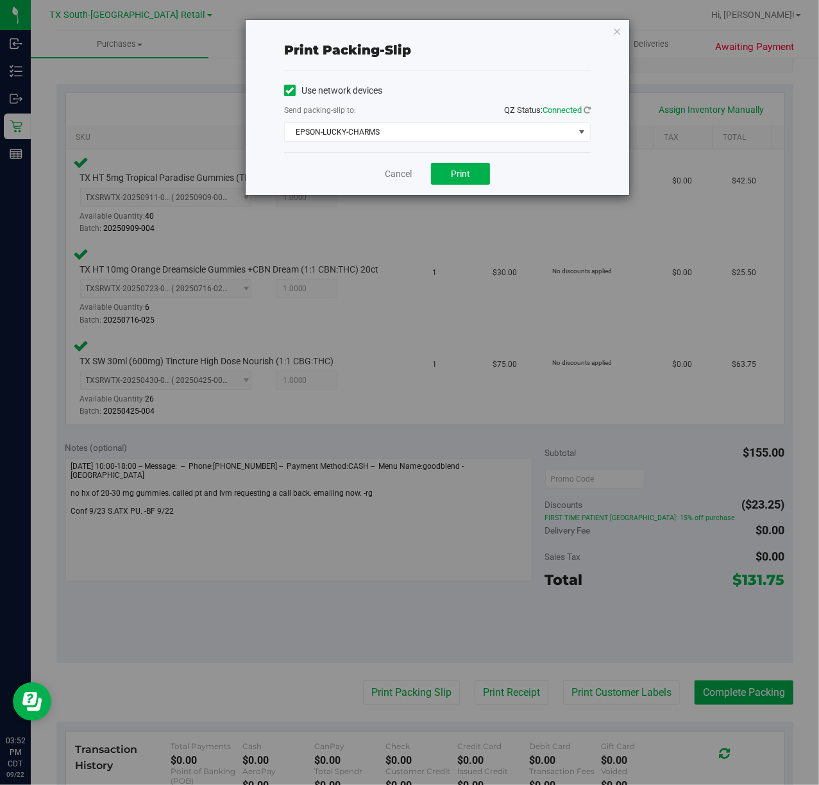
click at [395, 167] on div "Cancel Print" at bounding box center [437, 173] width 306 height 43
click at [394, 167] on div "Cancel Print" at bounding box center [437, 173] width 306 height 43
click at [393, 167] on div "Cancel Print" at bounding box center [437, 173] width 306 height 43
click at [396, 169] on link "Cancel" at bounding box center [398, 173] width 27 height 13
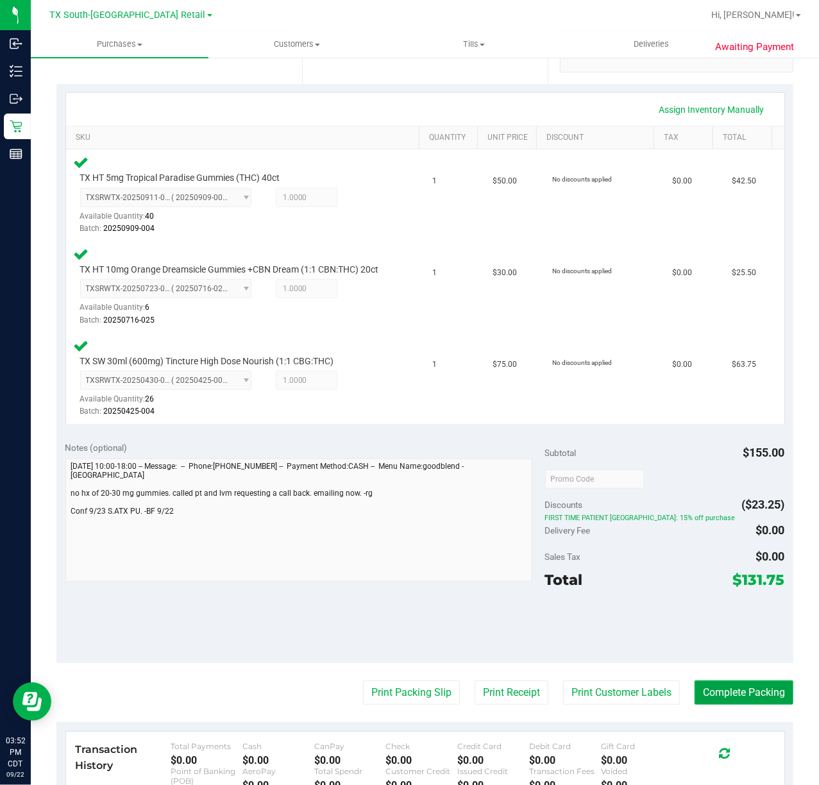
click at [731, 696] on button "Complete Packing" at bounding box center [743, 692] width 99 height 24
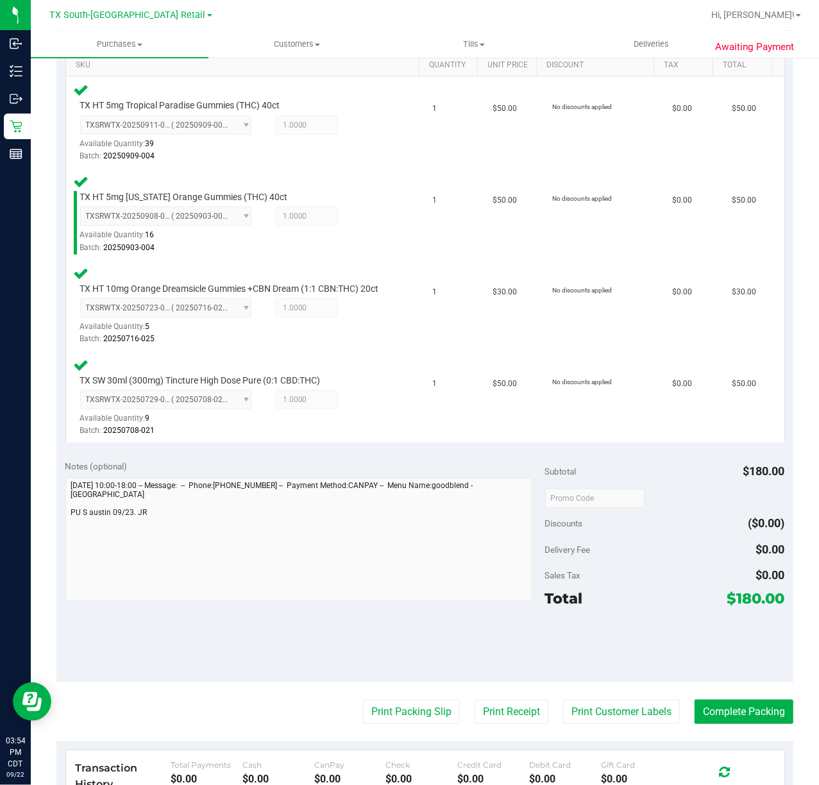
scroll to position [427, 0]
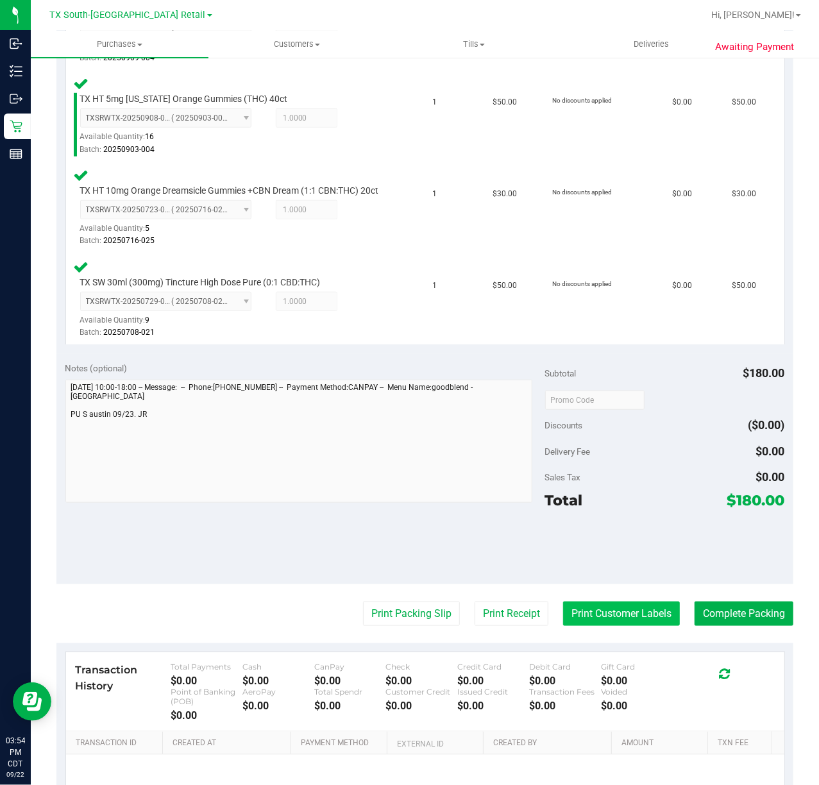
click at [636, 625] on button "Print Customer Labels" at bounding box center [621, 613] width 117 height 24
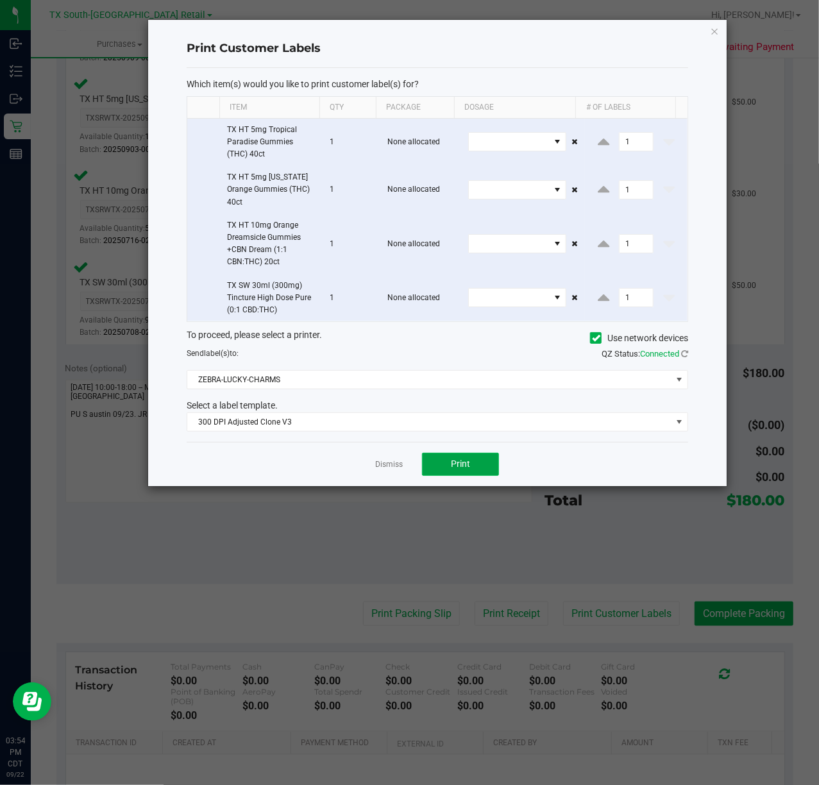
click at [455, 469] on span "Print" at bounding box center [460, 463] width 19 height 10
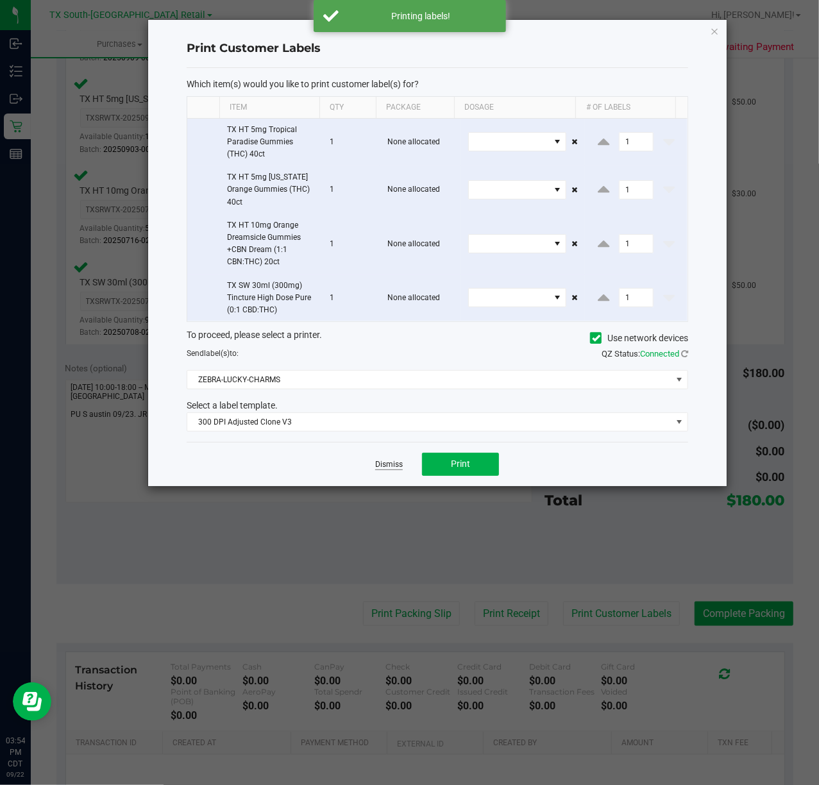
click at [400, 467] on link "Dismiss" at bounding box center [389, 464] width 28 height 11
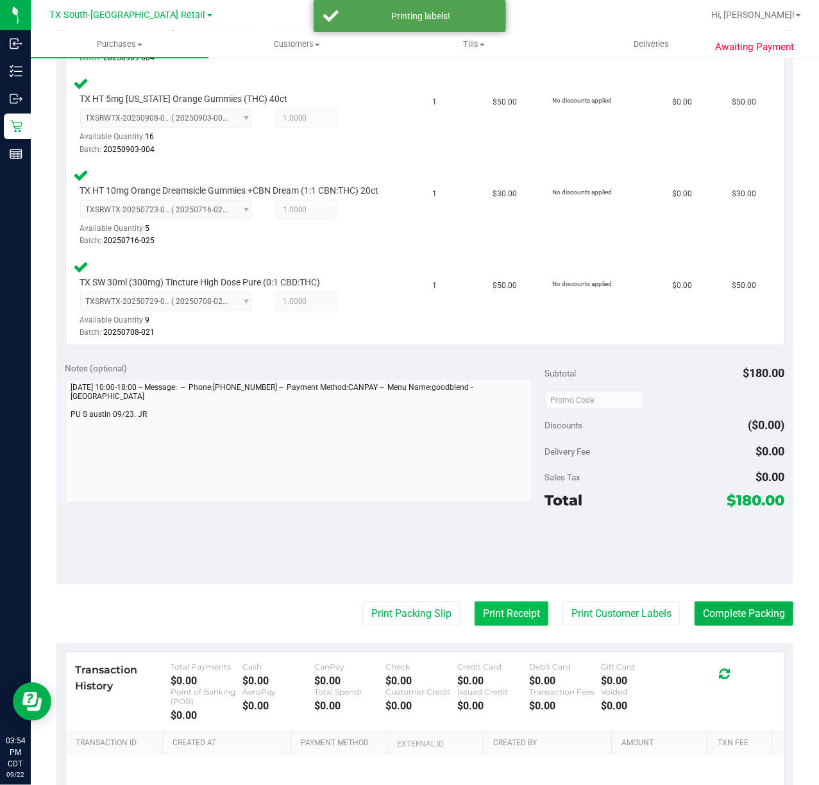
click at [498, 621] on button "Print Receipt" at bounding box center [511, 613] width 74 height 24
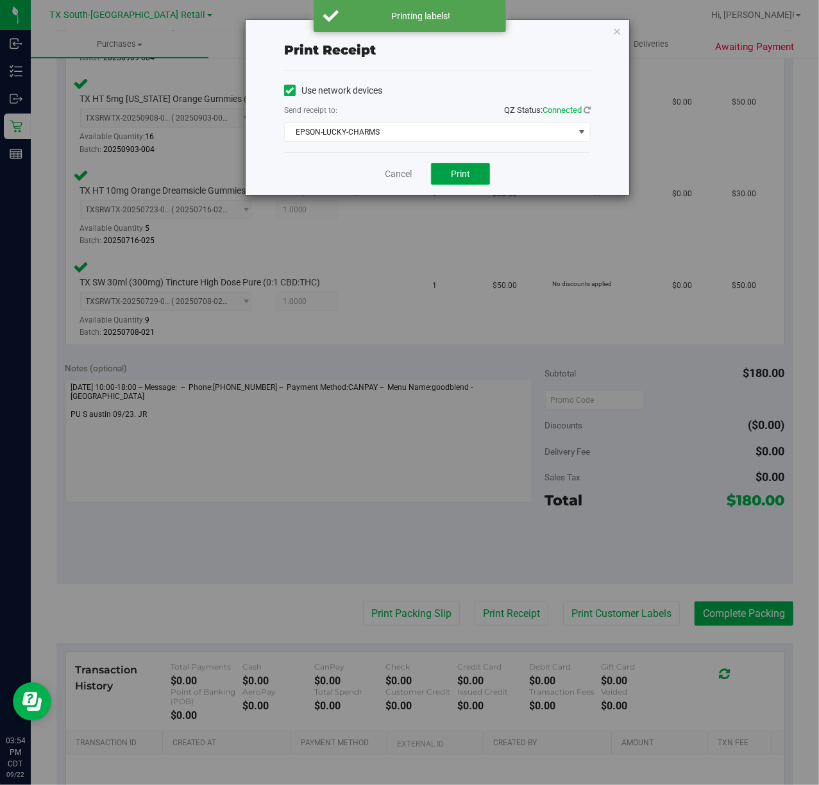
click at [474, 171] on button "Print" at bounding box center [460, 174] width 59 height 22
click at [399, 165] on div "Cancel Print" at bounding box center [437, 173] width 306 height 43
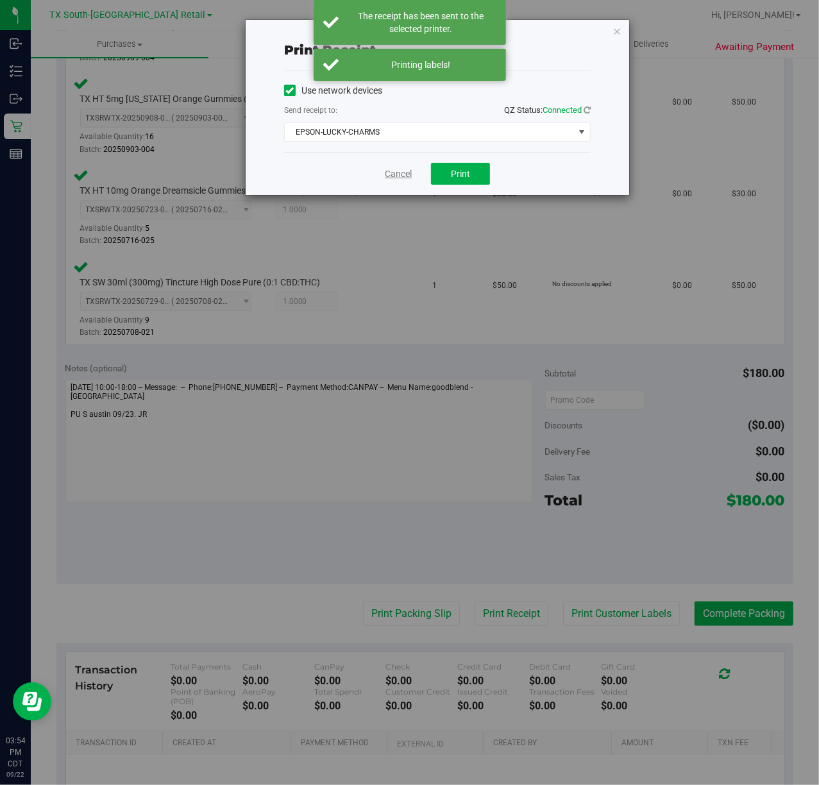
click at [398, 172] on link "Cancel" at bounding box center [398, 173] width 27 height 13
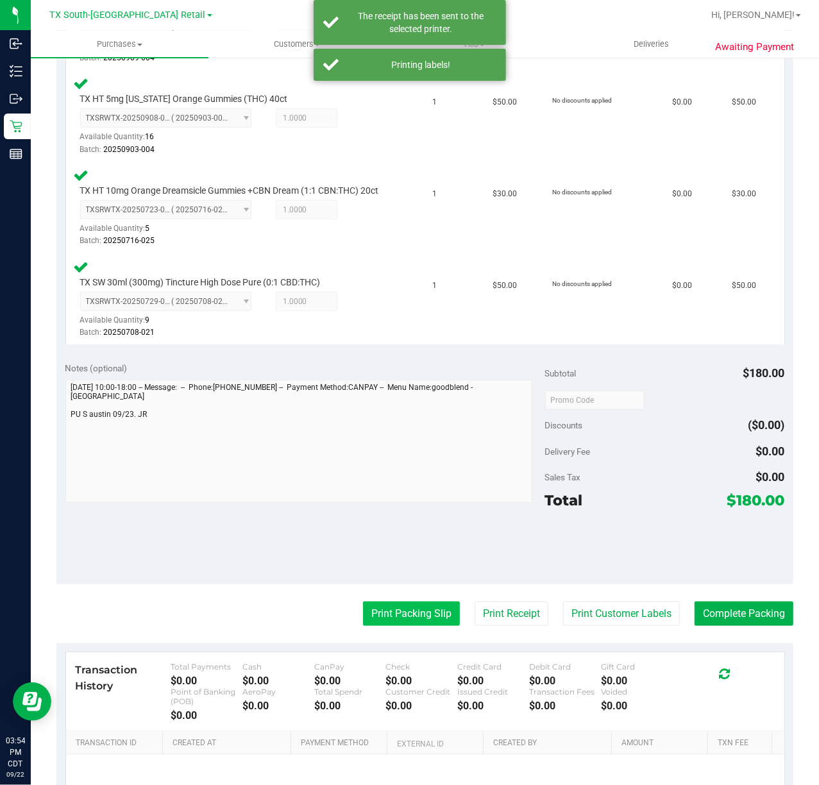
click at [408, 623] on button "Print Packing Slip" at bounding box center [411, 613] width 97 height 24
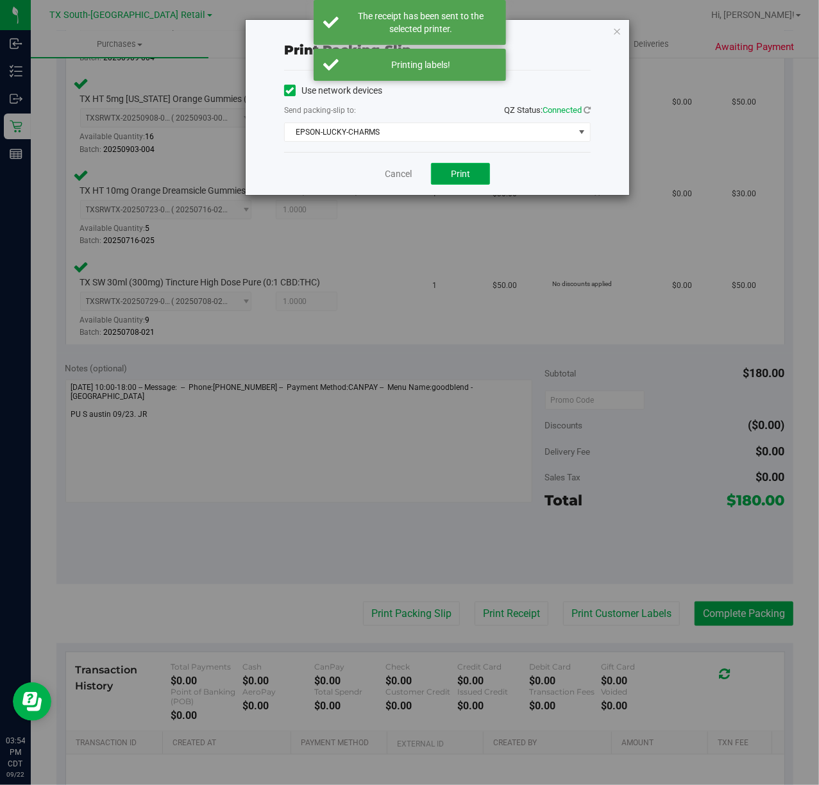
click at [455, 185] on button "Print" at bounding box center [460, 174] width 59 height 22
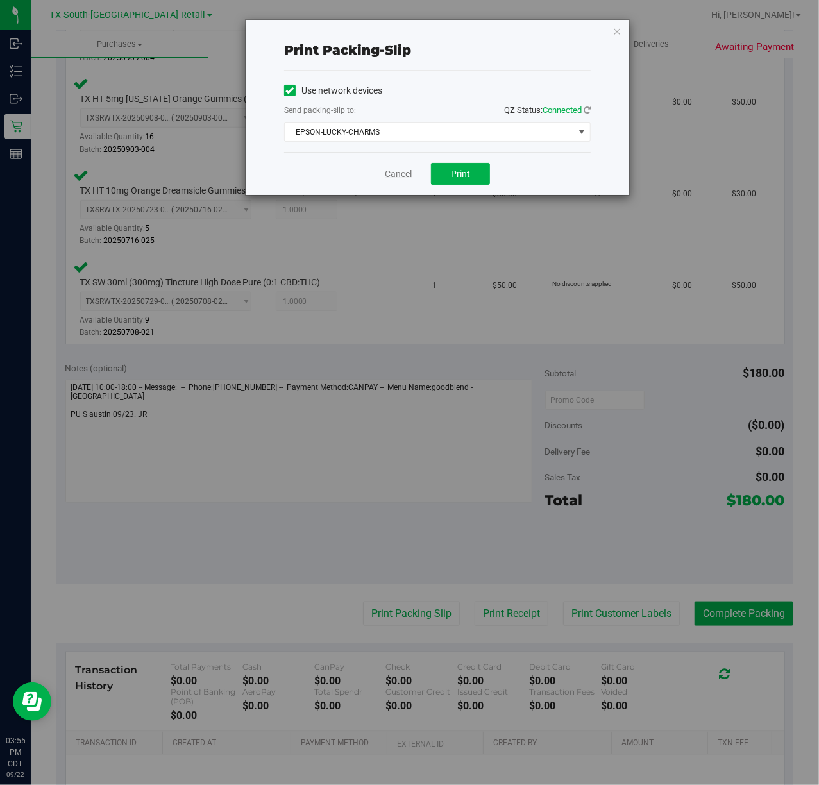
click at [403, 177] on link "Cancel" at bounding box center [398, 173] width 27 height 13
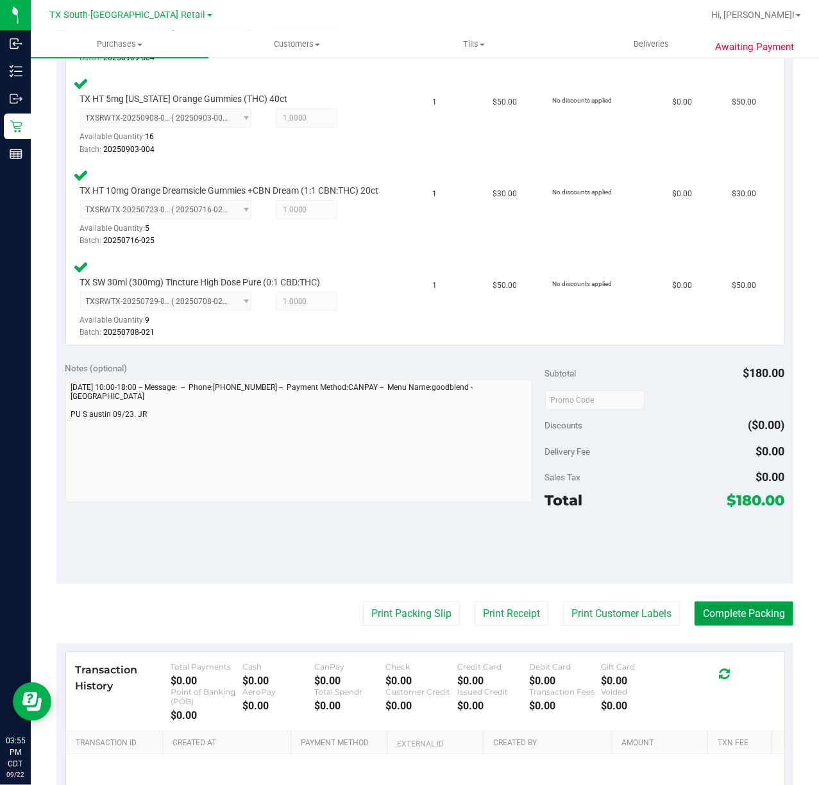
click at [732, 617] on button "Complete Packing" at bounding box center [743, 613] width 99 height 24
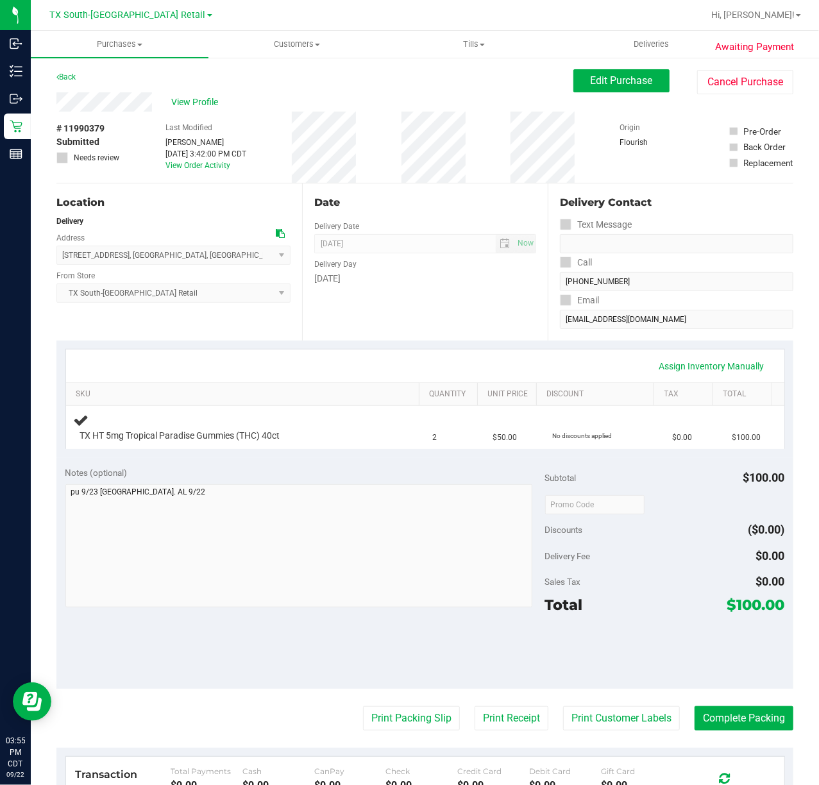
click at [486, 312] on div "Date Delivery Date [DATE] Now [DATE] 07:00 AM Now Delivery Day [DATE]" at bounding box center [425, 261] width 246 height 157
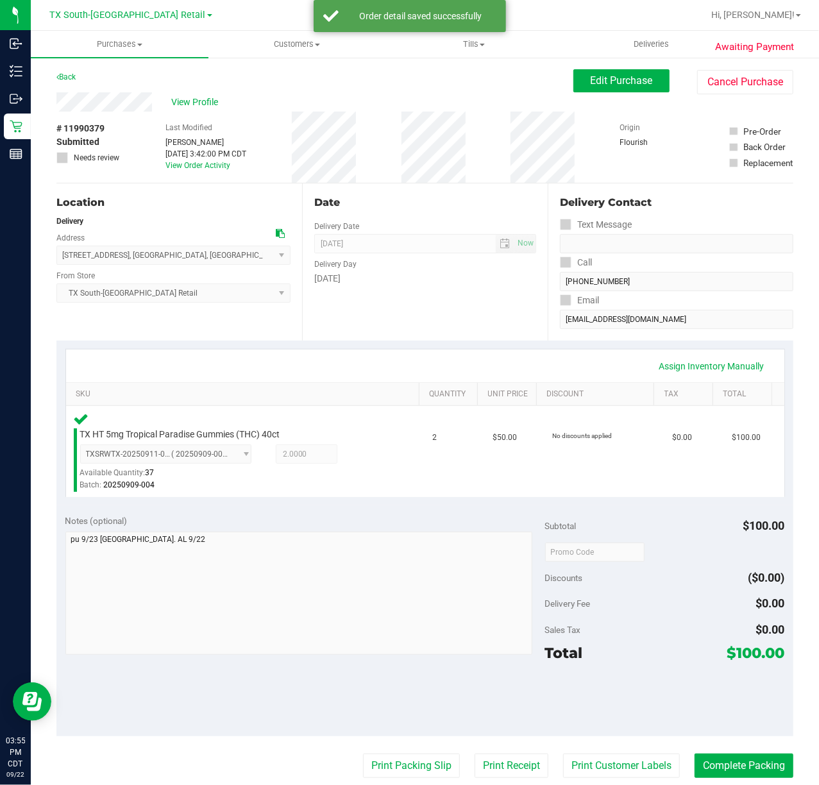
scroll to position [85, 0]
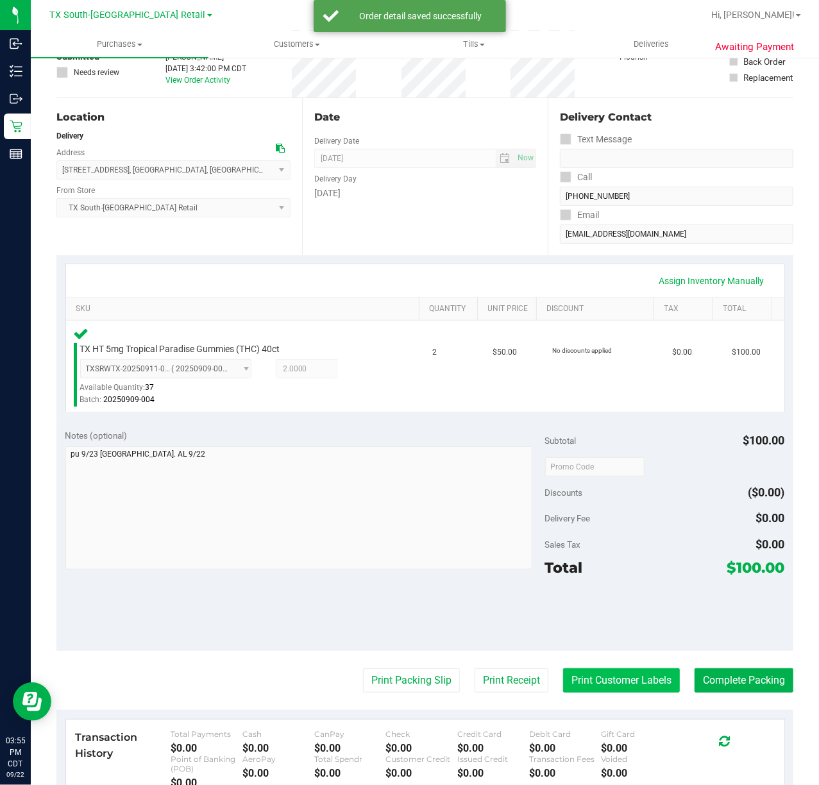
click at [612, 689] on button "Print Customer Labels" at bounding box center [621, 680] width 117 height 24
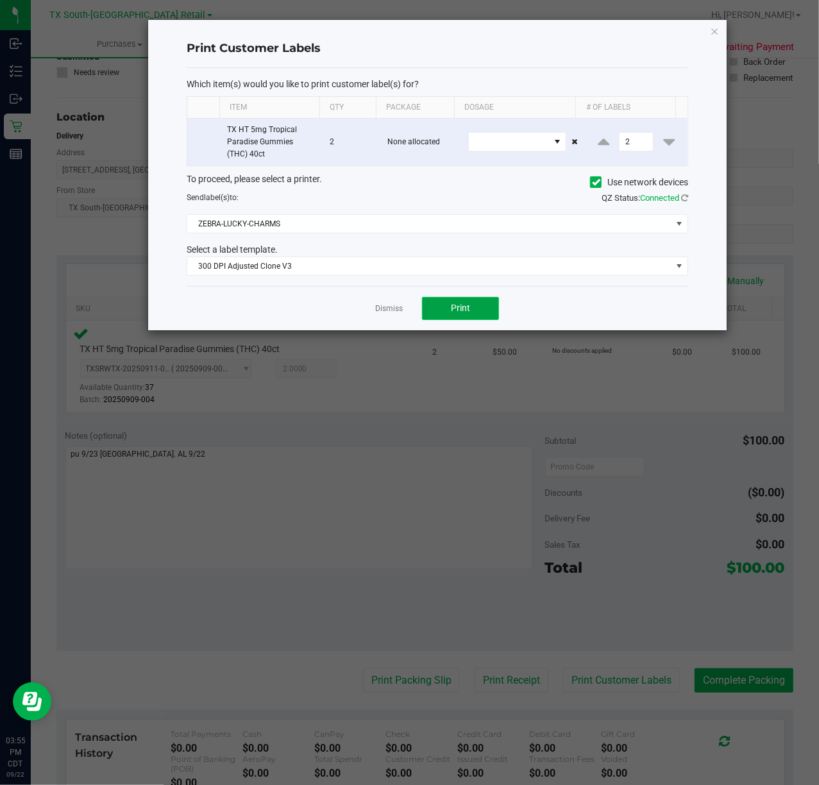
click at [473, 318] on button "Print" at bounding box center [460, 308] width 77 height 23
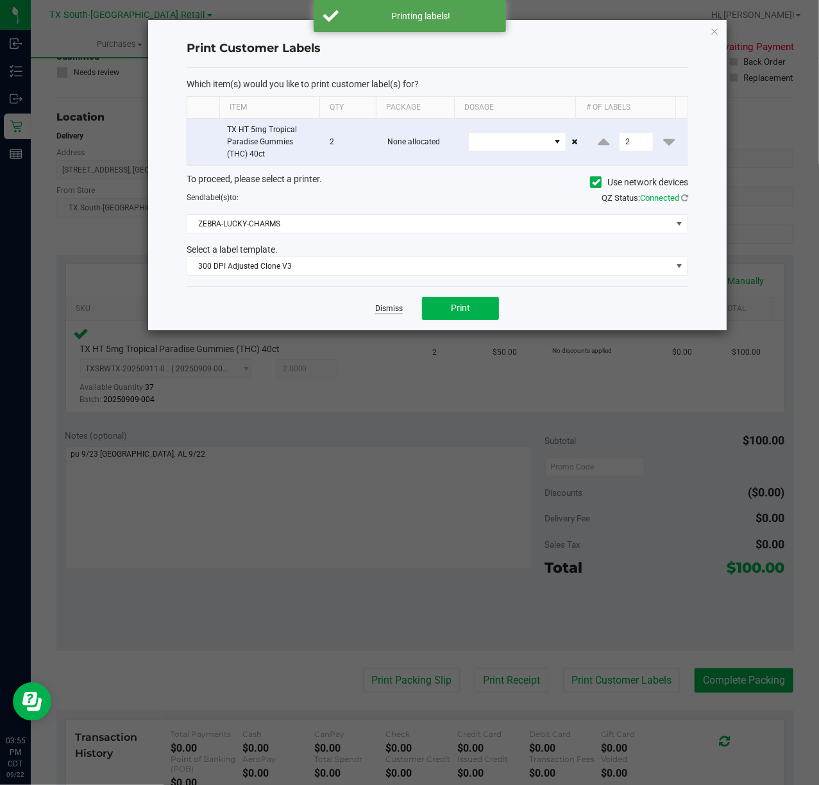
click at [390, 310] on link "Dismiss" at bounding box center [389, 308] width 28 height 11
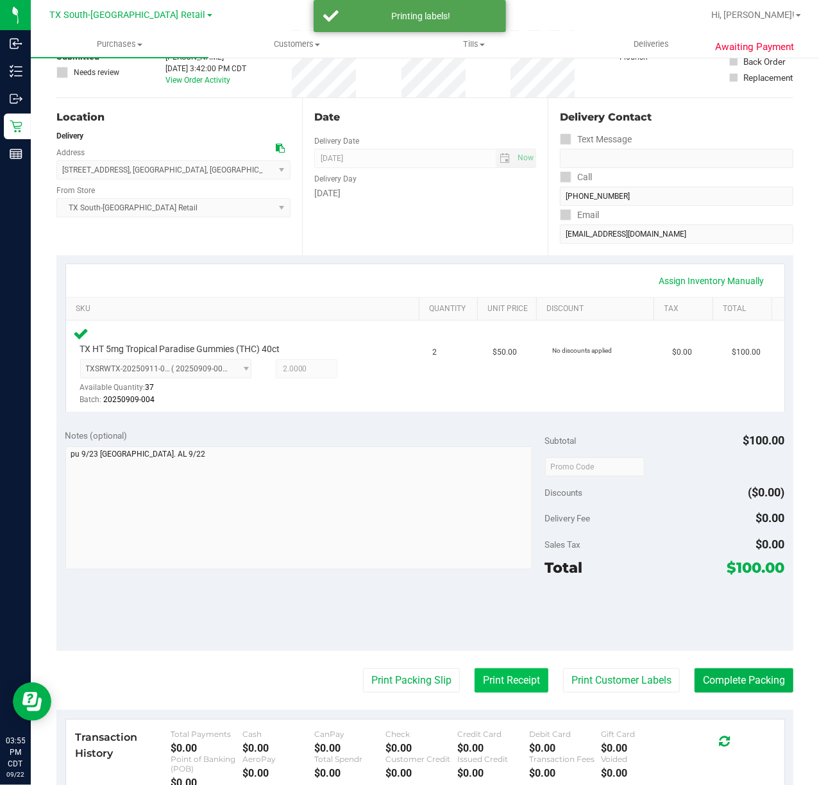
click at [521, 687] on button "Print Receipt" at bounding box center [511, 680] width 74 height 24
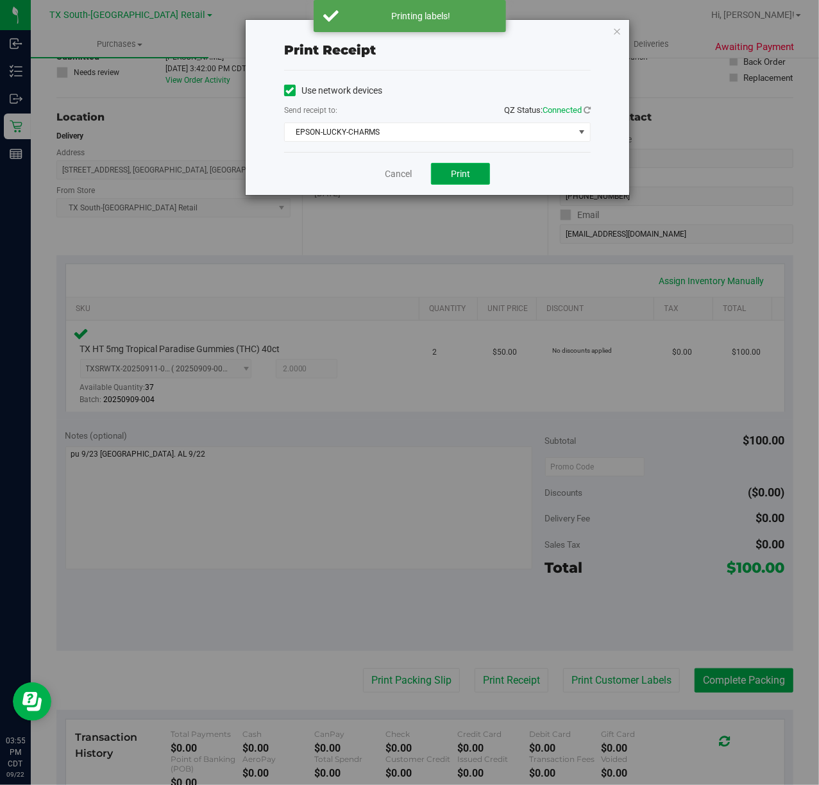
click at [482, 177] on button "Print" at bounding box center [460, 174] width 59 height 22
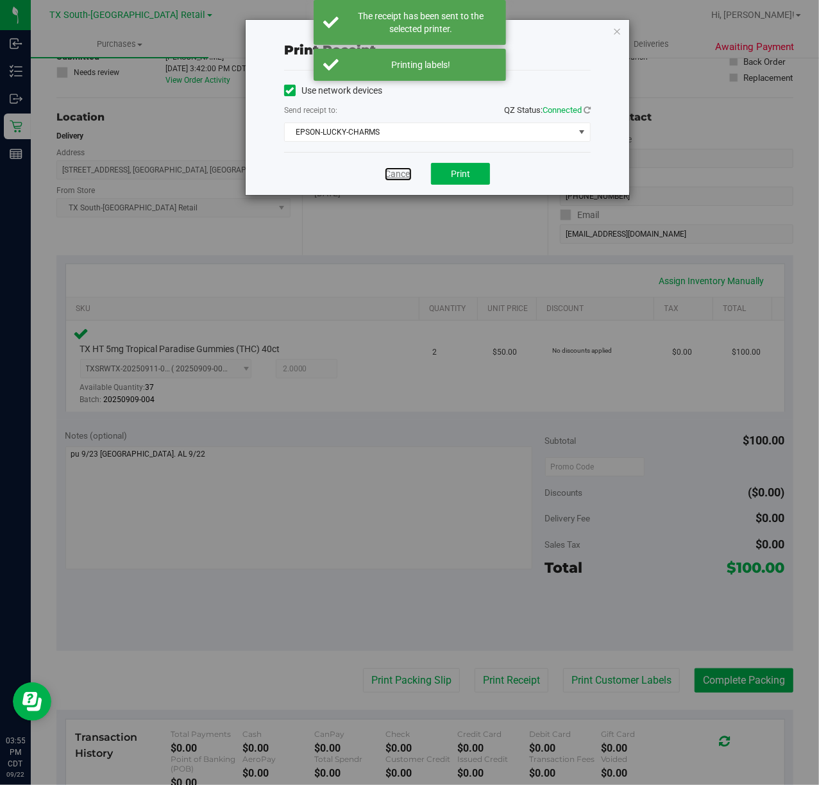
click at [403, 172] on link "Cancel" at bounding box center [398, 173] width 27 height 13
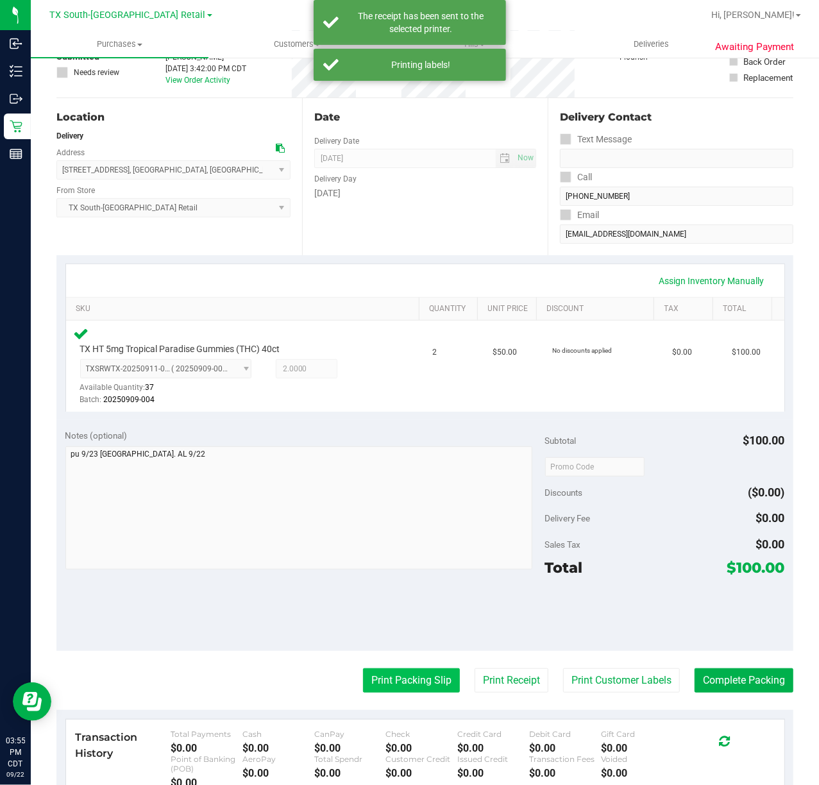
click at [383, 684] on button "Print Packing Slip" at bounding box center [411, 680] width 97 height 24
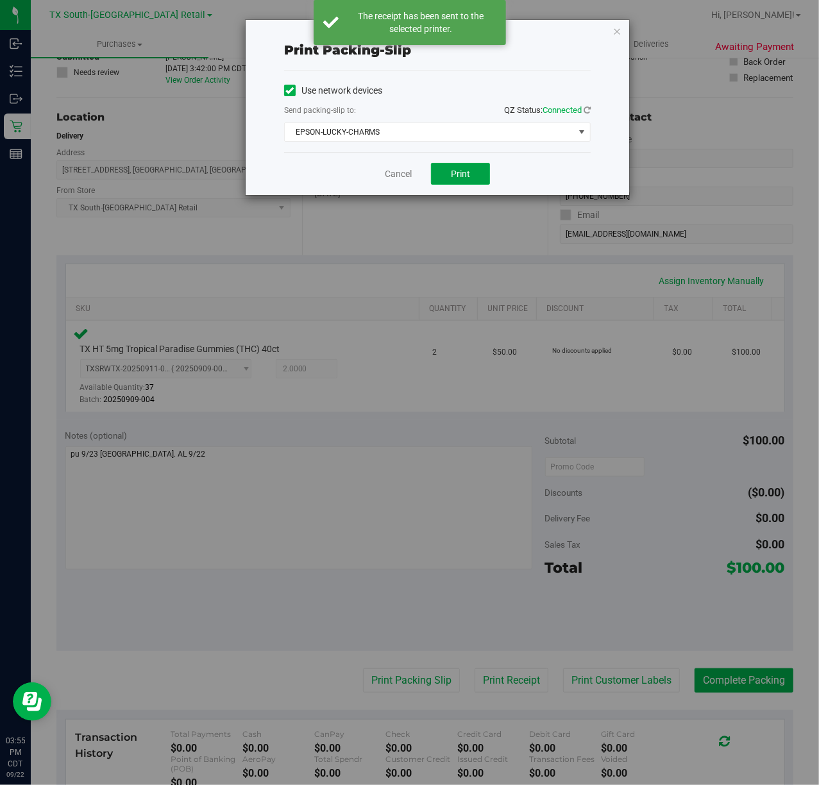
click at [467, 162] on div "Cancel Print" at bounding box center [437, 173] width 306 height 43
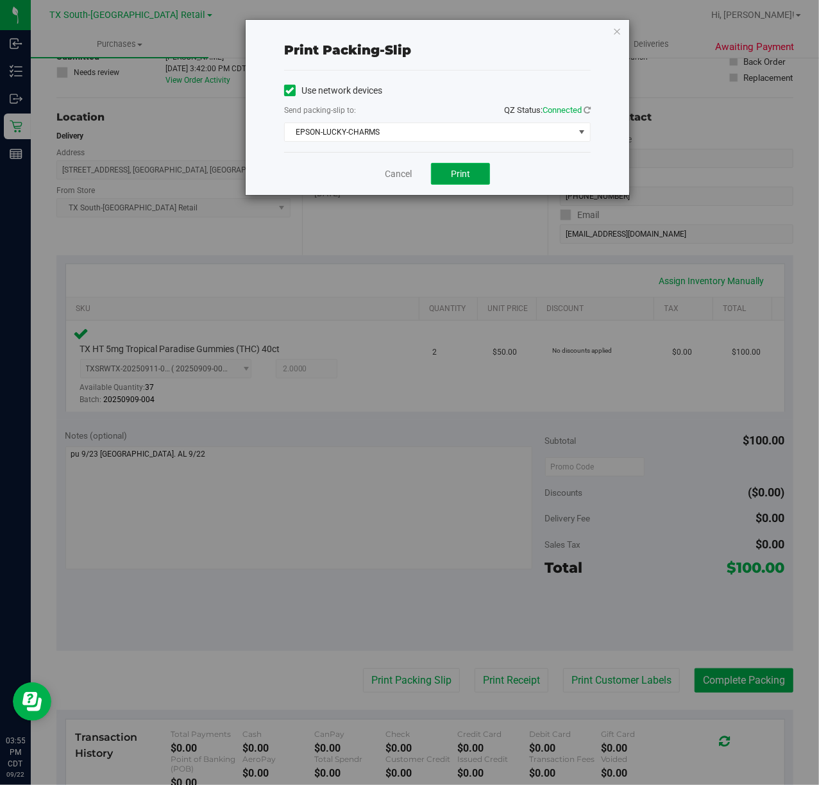
click at [460, 176] on span "Print" at bounding box center [460, 174] width 19 height 10
click at [394, 178] on link "Cancel" at bounding box center [398, 173] width 27 height 13
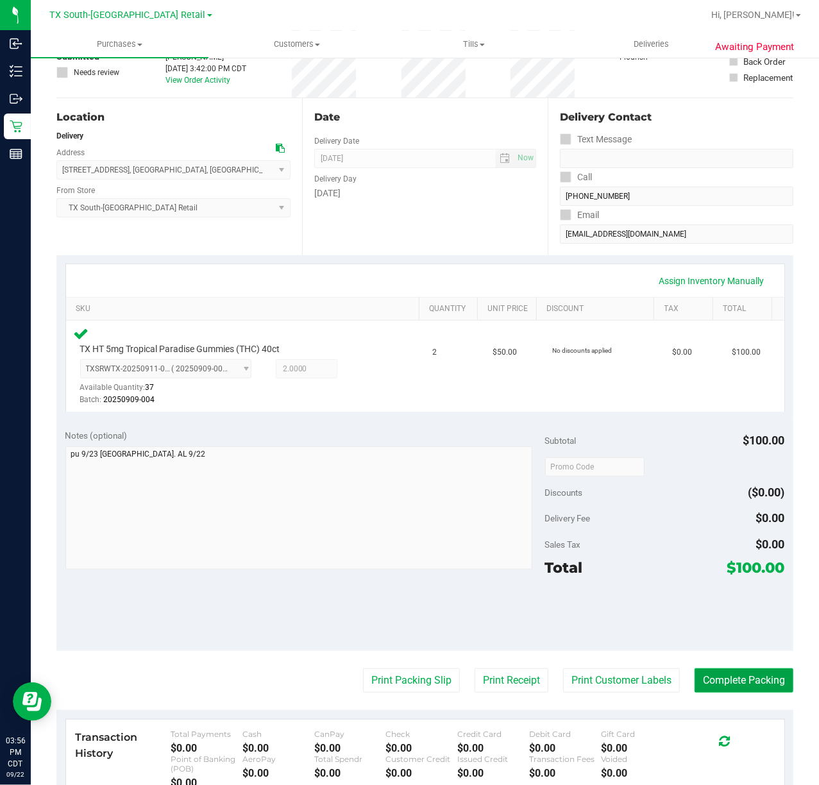
click at [749, 689] on button "Complete Packing" at bounding box center [743, 680] width 99 height 24
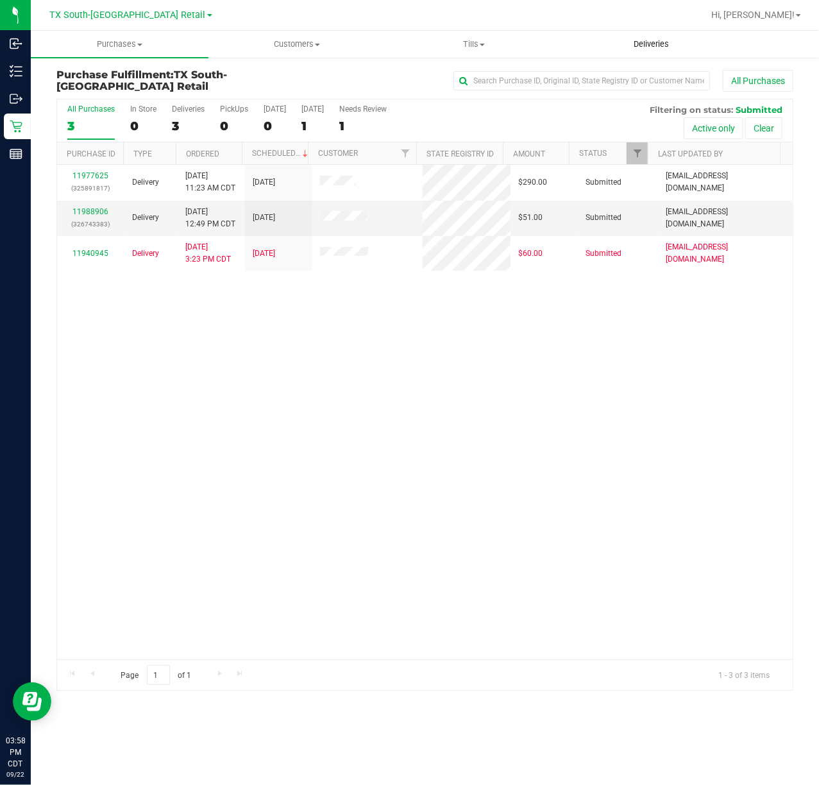
click at [651, 44] on span "Deliveries" at bounding box center [651, 44] width 70 height 12
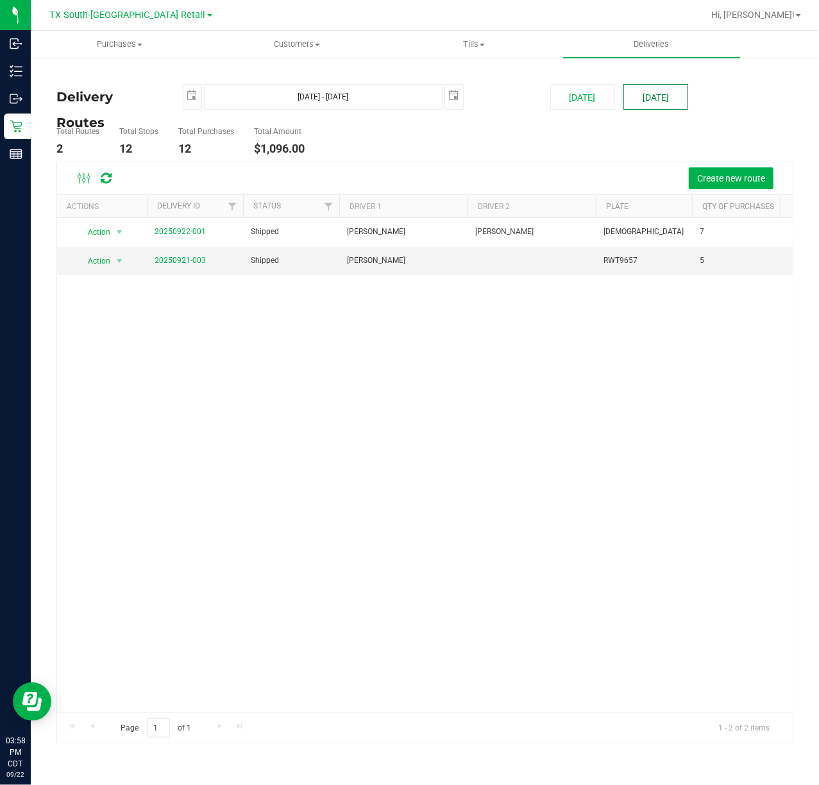
click at [655, 96] on button "Tomorrow" at bounding box center [655, 97] width 65 height 26
type input "Sep 23, 2025 - Sep 23, 2025"
type input "2025-09-23"
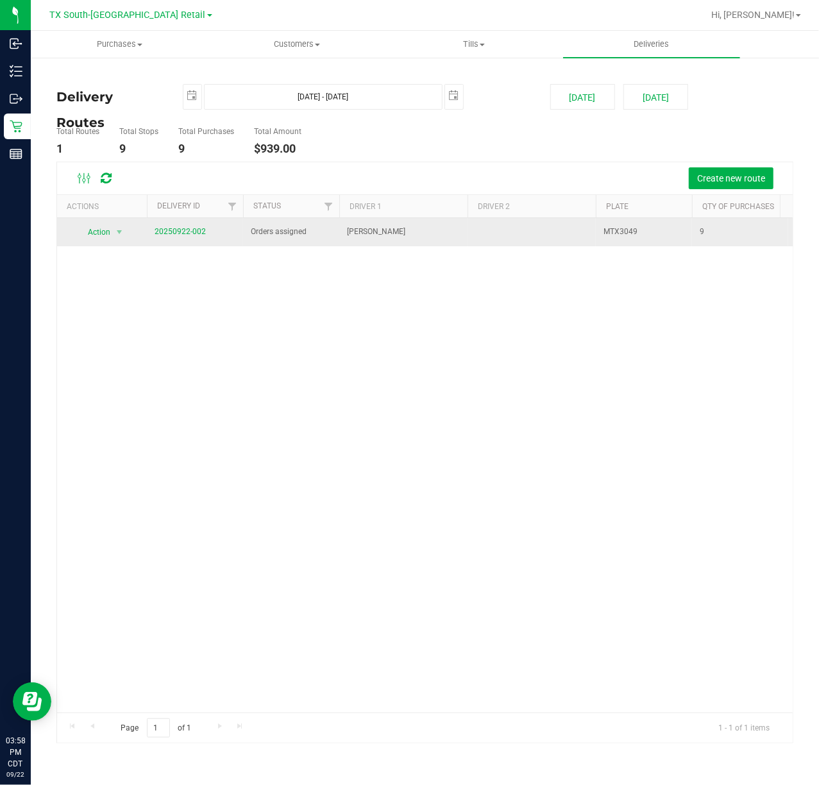
click at [176, 224] on td "20250922-002" at bounding box center [195, 232] width 96 height 28
click at [177, 224] on td "20250922-002" at bounding box center [195, 232] width 96 height 28
click at [180, 231] on link "20250922-002" at bounding box center [180, 231] width 51 height 9
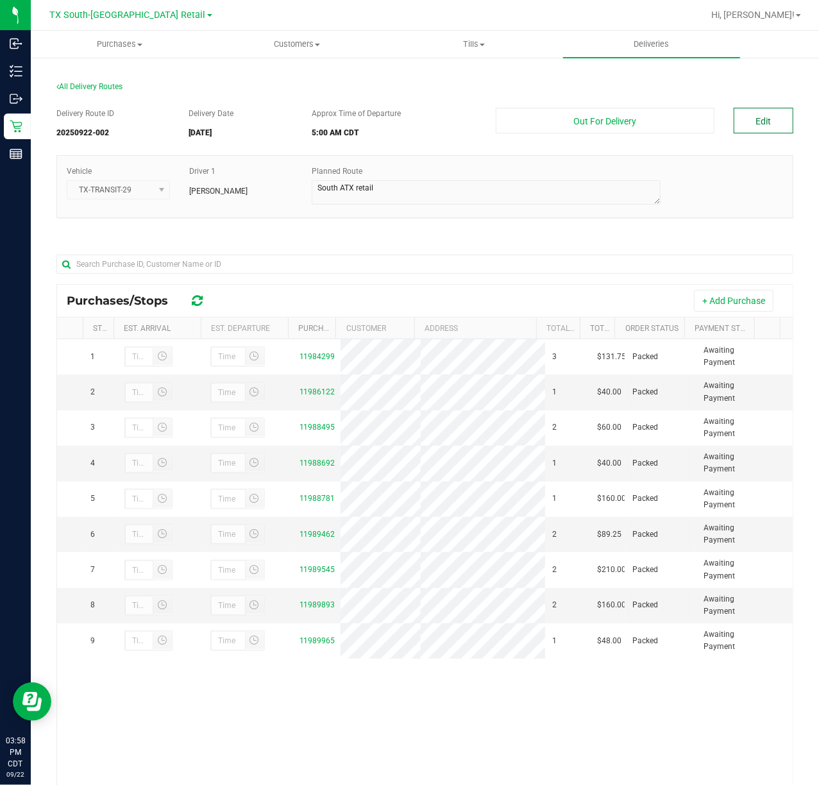
click at [750, 126] on button "Edit" at bounding box center [764, 121] width 60 height 26
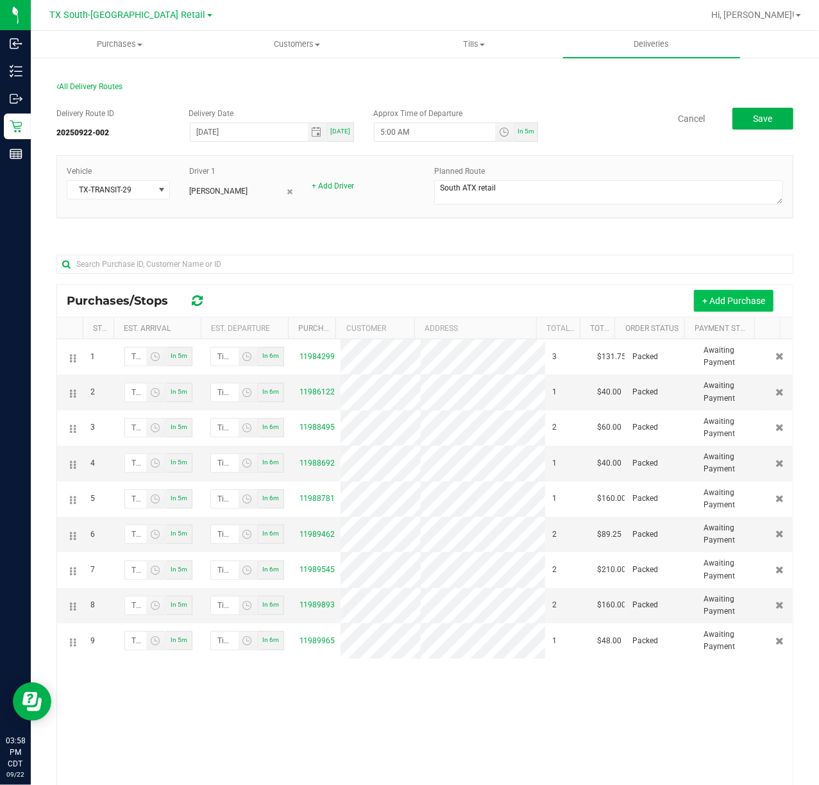
click at [732, 296] on button "+ Add Purchase" at bounding box center [734, 301] width 80 height 22
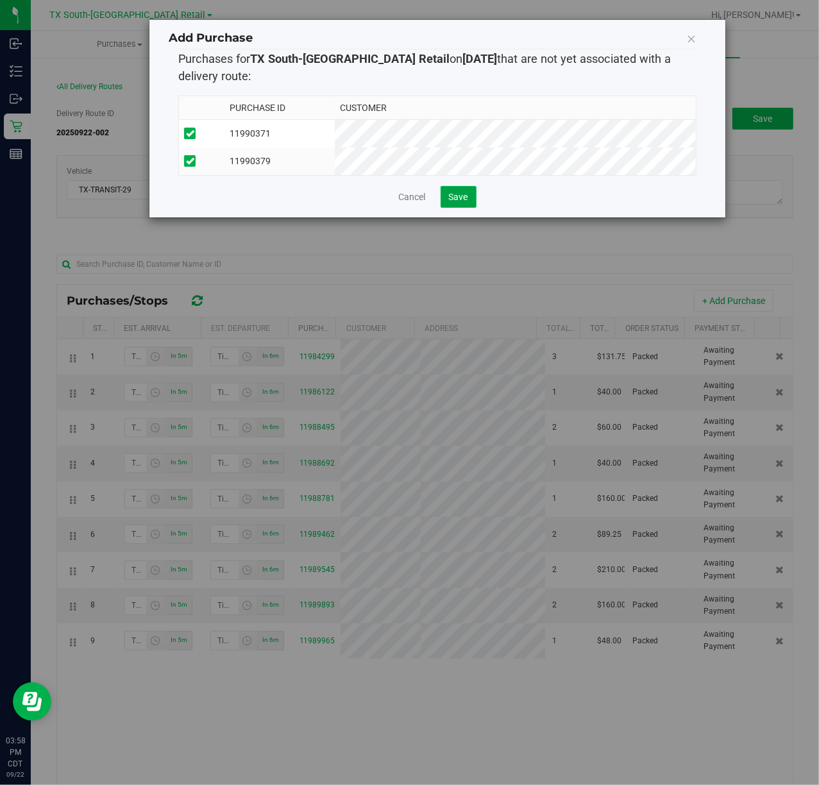
click at [467, 202] on span "Save" at bounding box center [458, 197] width 19 height 10
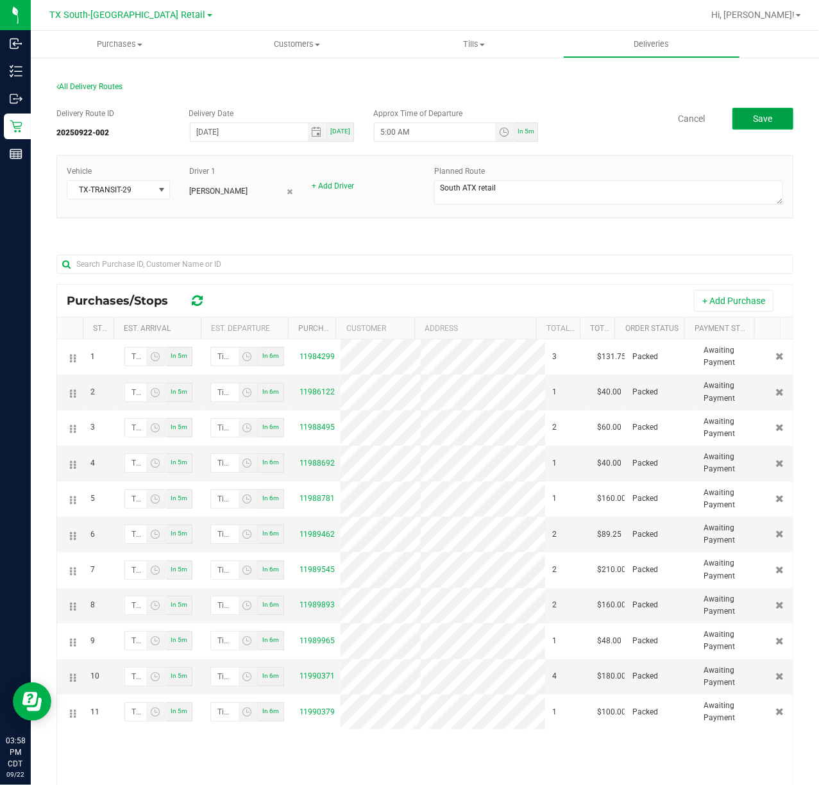
click at [732, 121] on button "Save" at bounding box center [762, 119] width 61 height 22
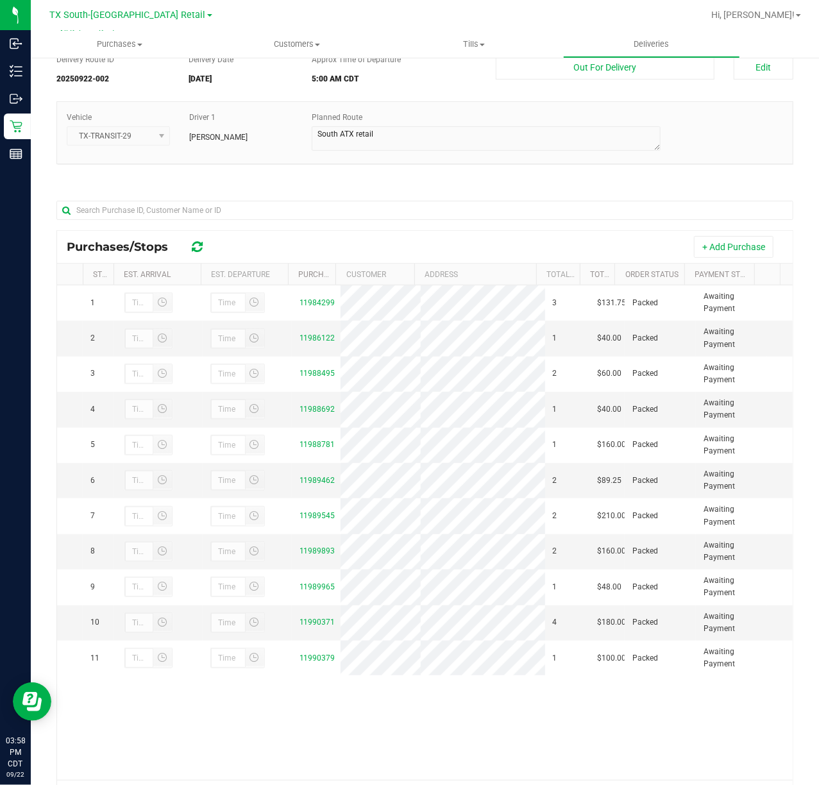
scroll to position [117, 0]
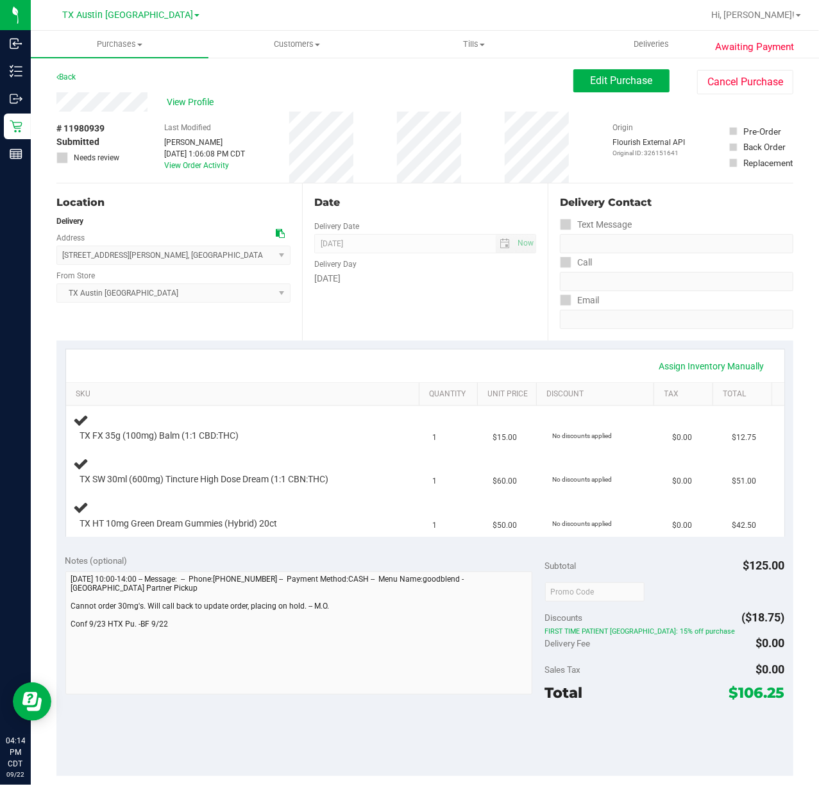
click at [378, 323] on div "Date Delivery Date [DATE] Now [DATE] 07:00 AM Now Delivery Day [DATE]" at bounding box center [425, 261] width 246 height 157
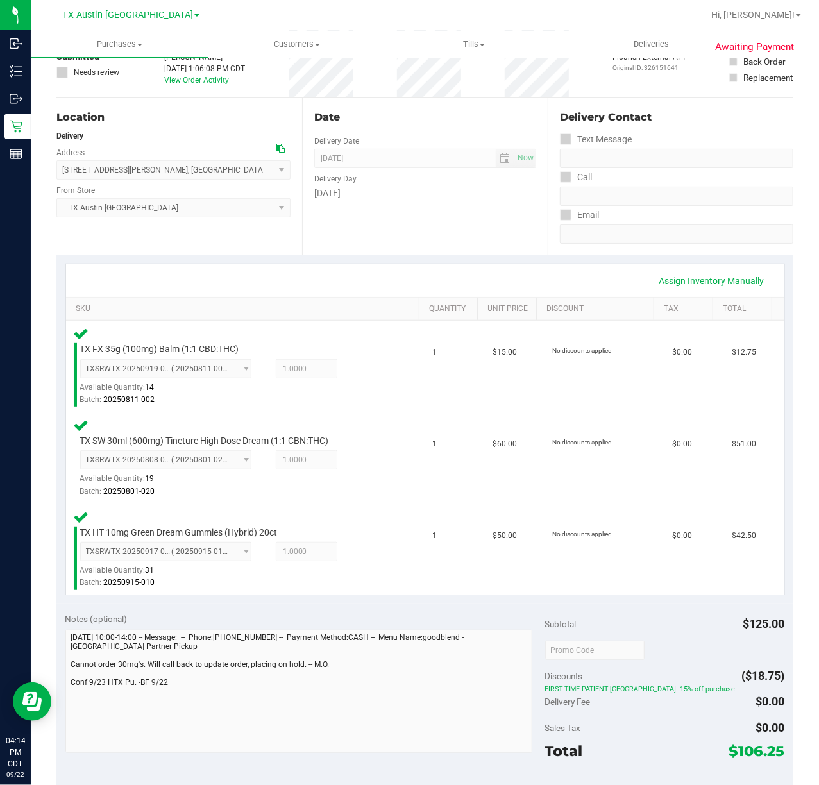
scroll to position [171, 0]
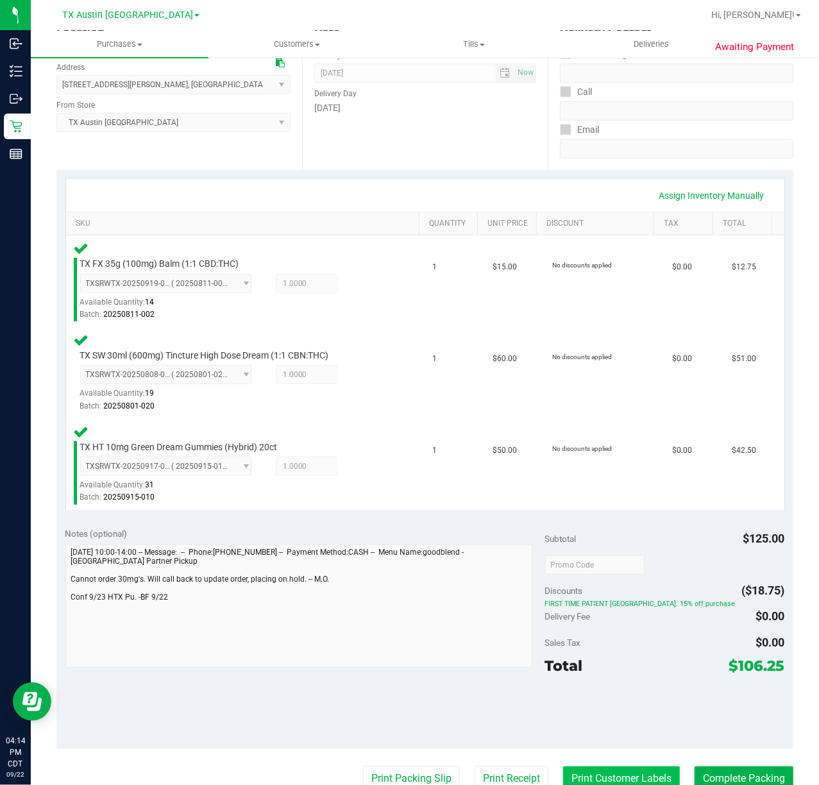
click at [608, 772] on button "Print Customer Labels" at bounding box center [621, 778] width 117 height 24
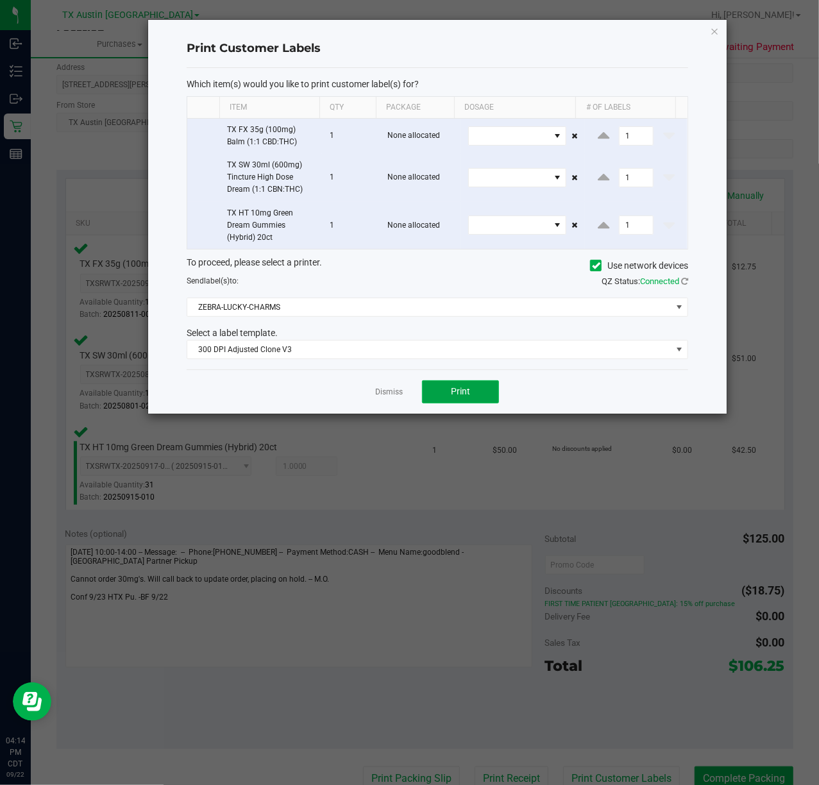
click at [444, 388] on button "Print" at bounding box center [460, 391] width 77 height 23
click at [386, 390] on link "Dismiss" at bounding box center [389, 392] width 28 height 11
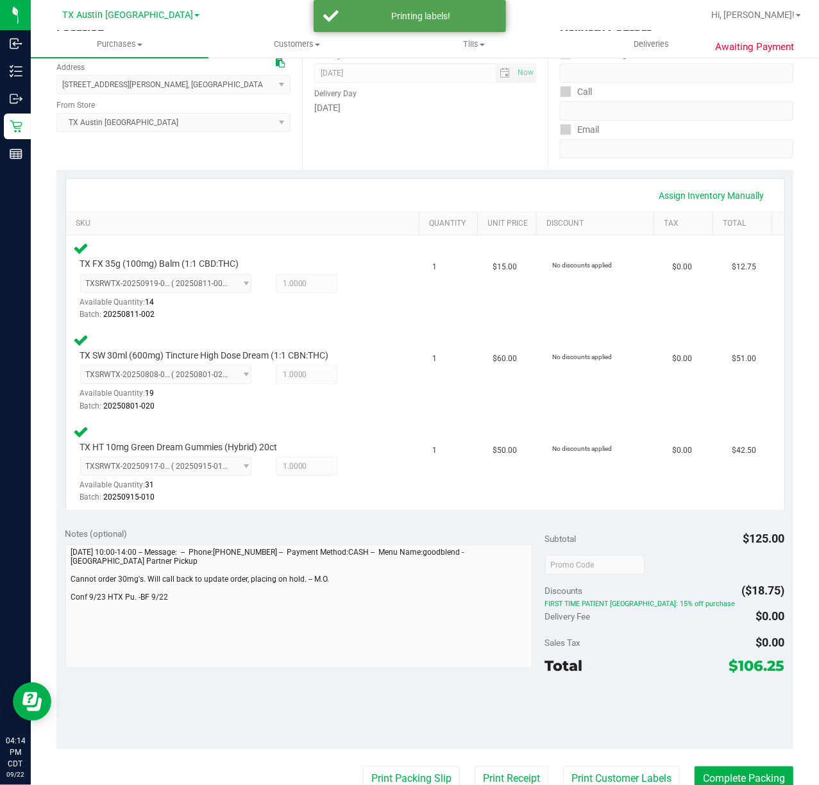
scroll to position [177, 0]
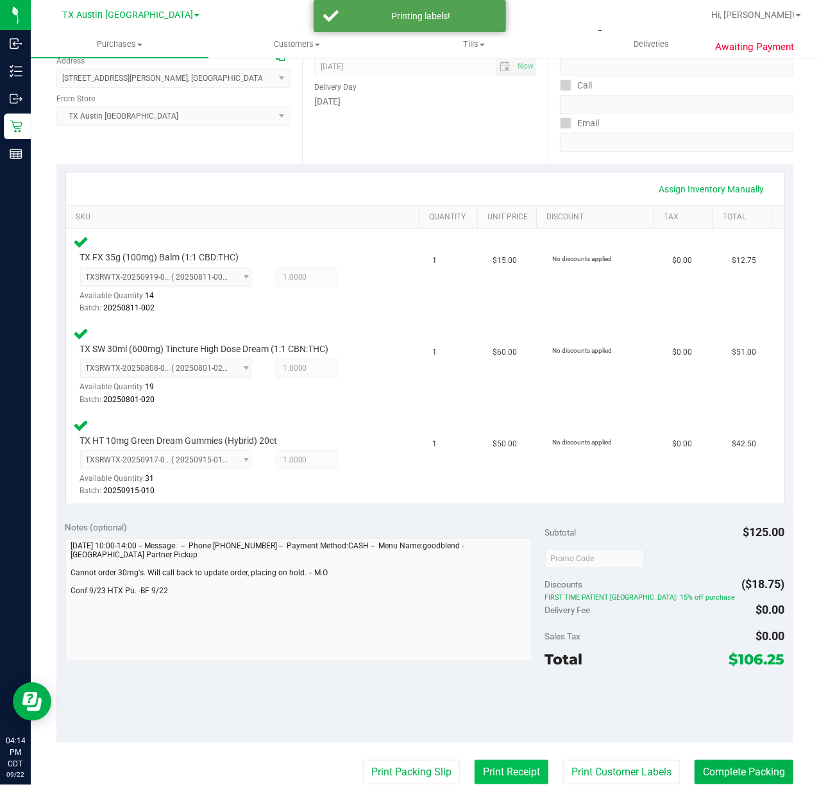
click at [491, 765] on button "Print Receipt" at bounding box center [511, 772] width 74 height 24
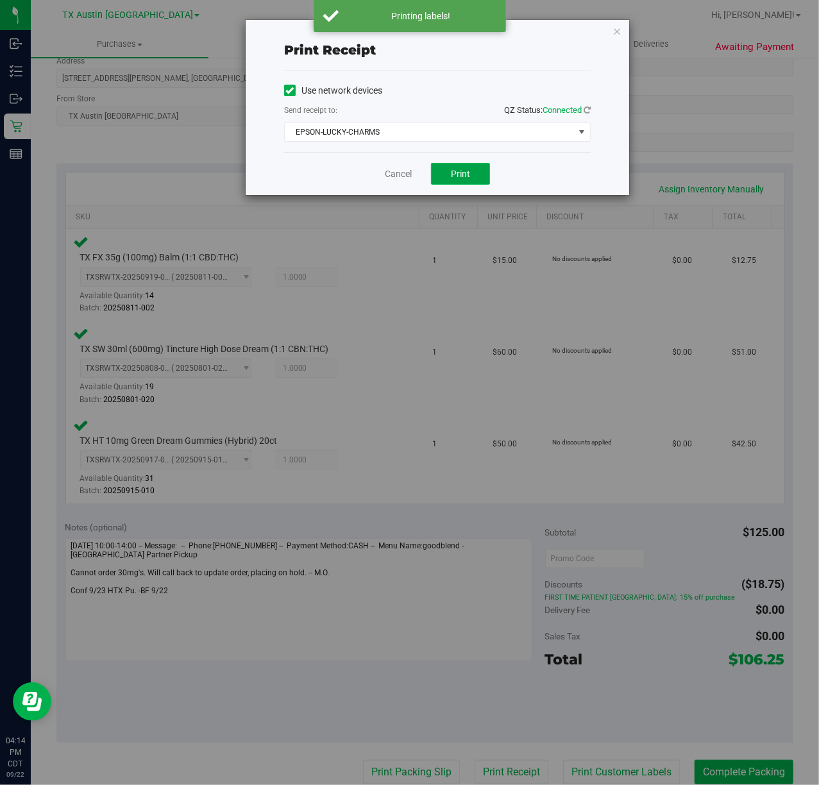
click at [474, 167] on button "Print" at bounding box center [460, 174] width 59 height 22
click at [383, 167] on div "Cancel Print" at bounding box center [437, 173] width 306 height 43
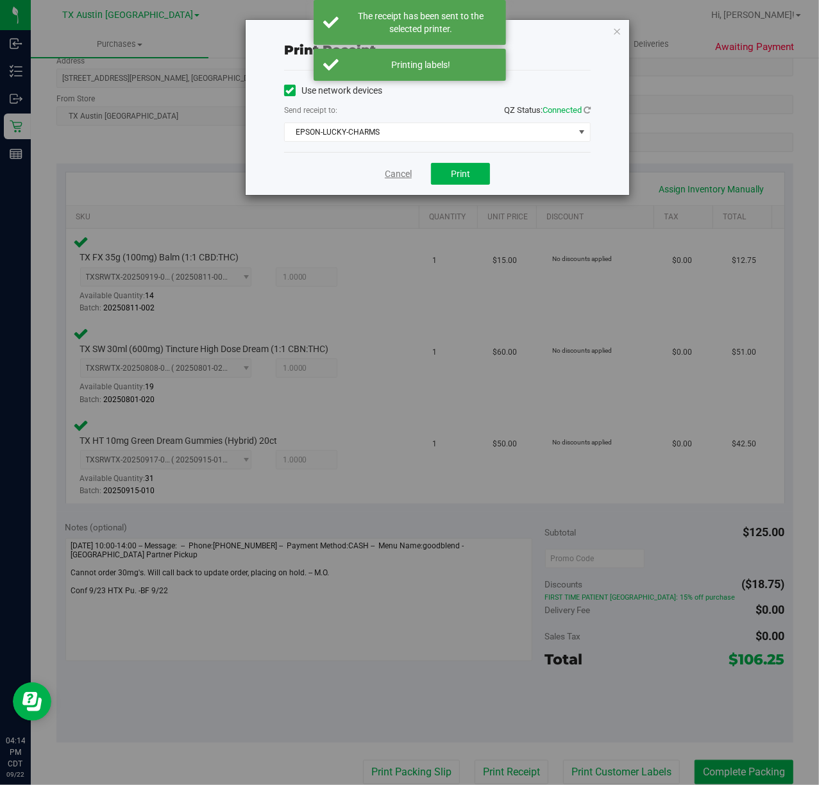
click at [385, 173] on link "Cancel" at bounding box center [398, 173] width 27 height 13
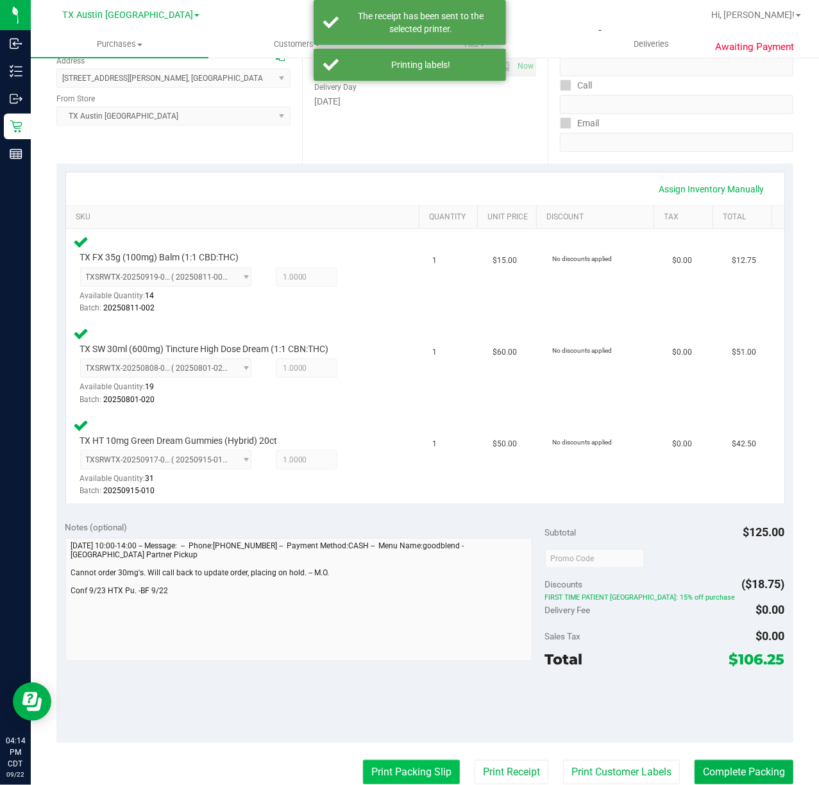
click at [373, 771] on button "Print Packing Slip" at bounding box center [411, 772] width 97 height 24
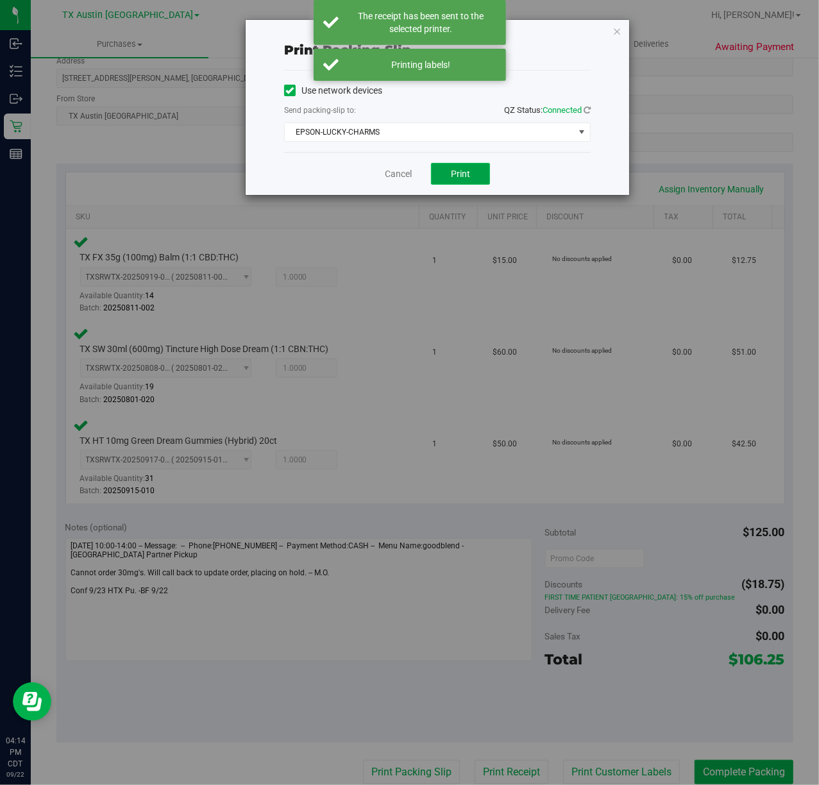
click at [465, 183] on button "Print" at bounding box center [460, 174] width 59 height 22
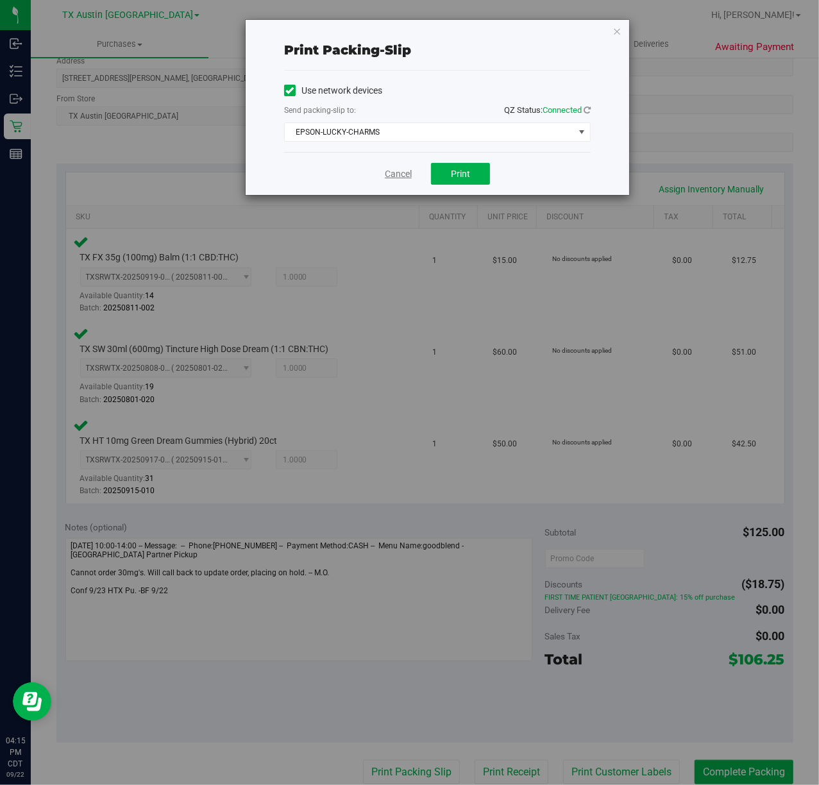
click at [392, 180] on link "Cancel" at bounding box center [398, 173] width 27 height 13
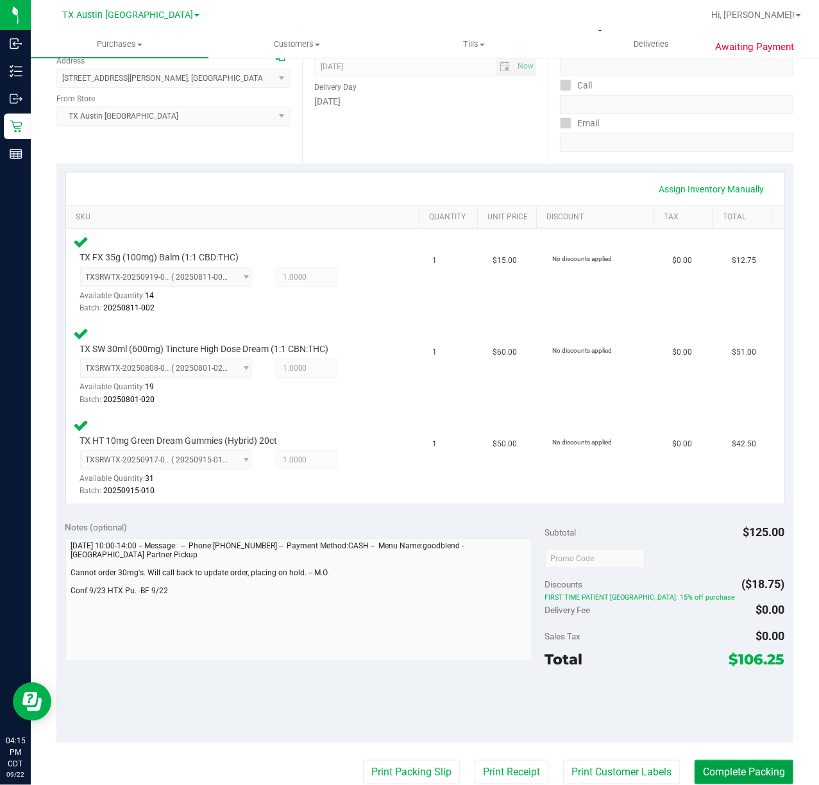
click at [716, 770] on button "Complete Packing" at bounding box center [743, 772] width 99 height 24
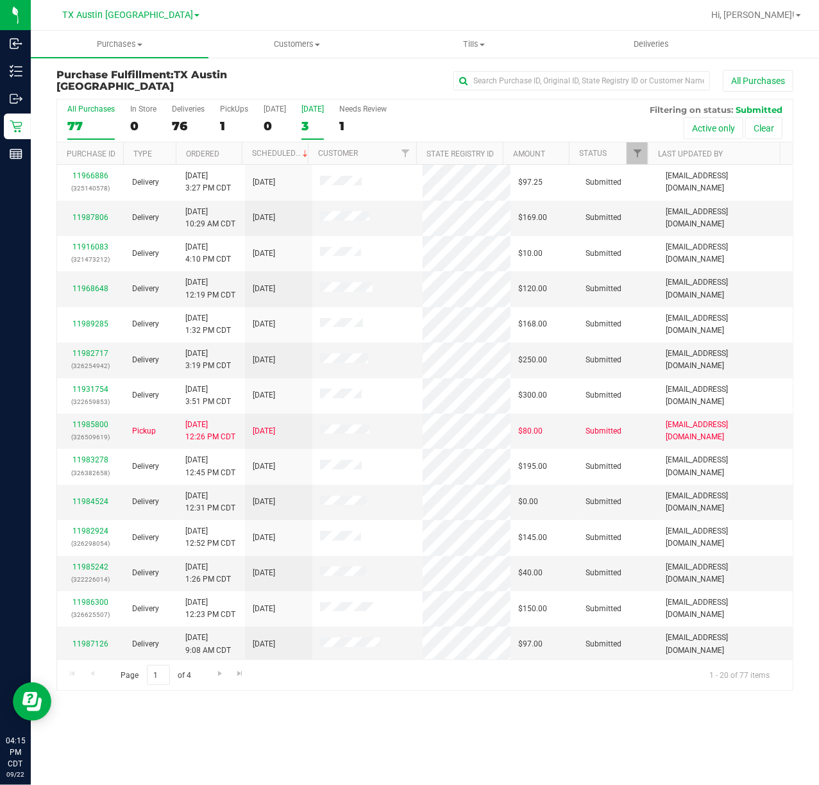
click at [316, 127] on div "3" at bounding box center [312, 126] width 22 height 15
click at [0, 0] on input "Tomorrow 3" at bounding box center [0, 0] width 0 height 0
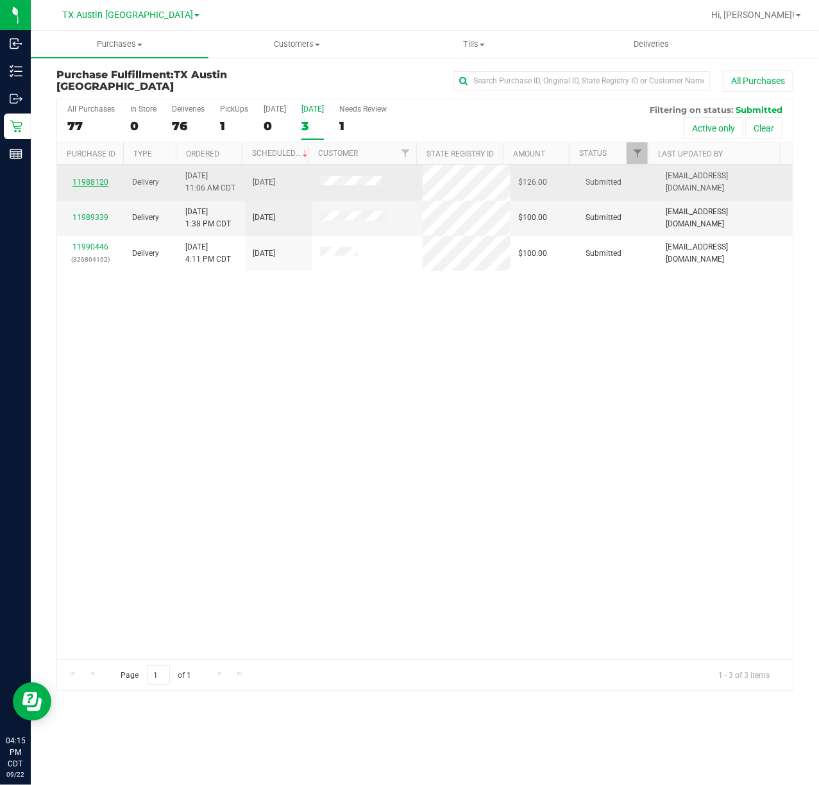
click at [91, 185] on link "11988120" at bounding box center [90, 182] width 36 height 9
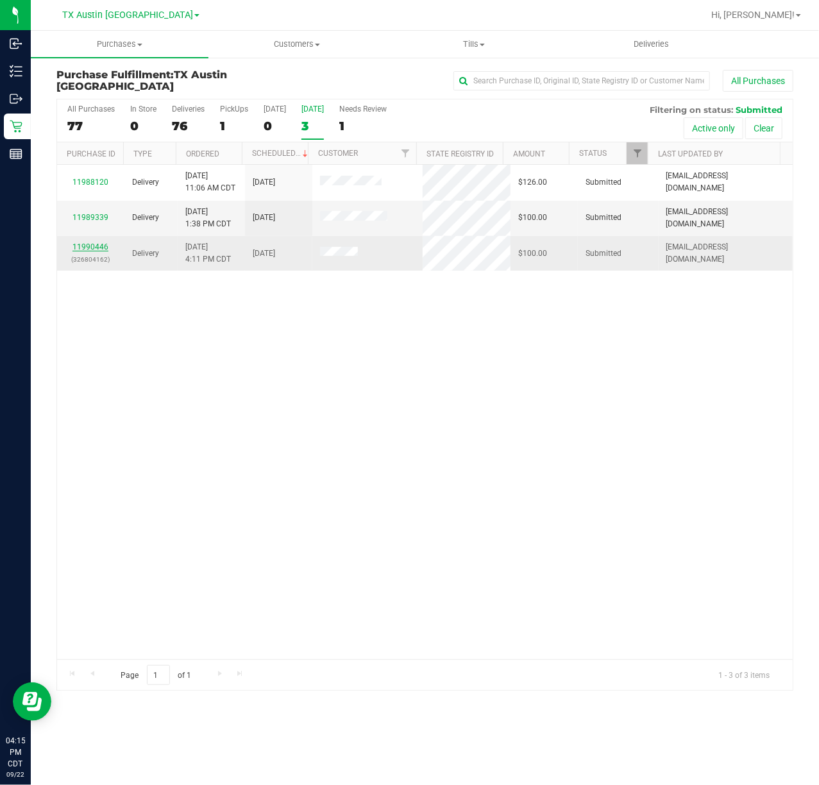
click at [88, 244] on link "11990446" at bounding box center [90, 246] width 36 height 9
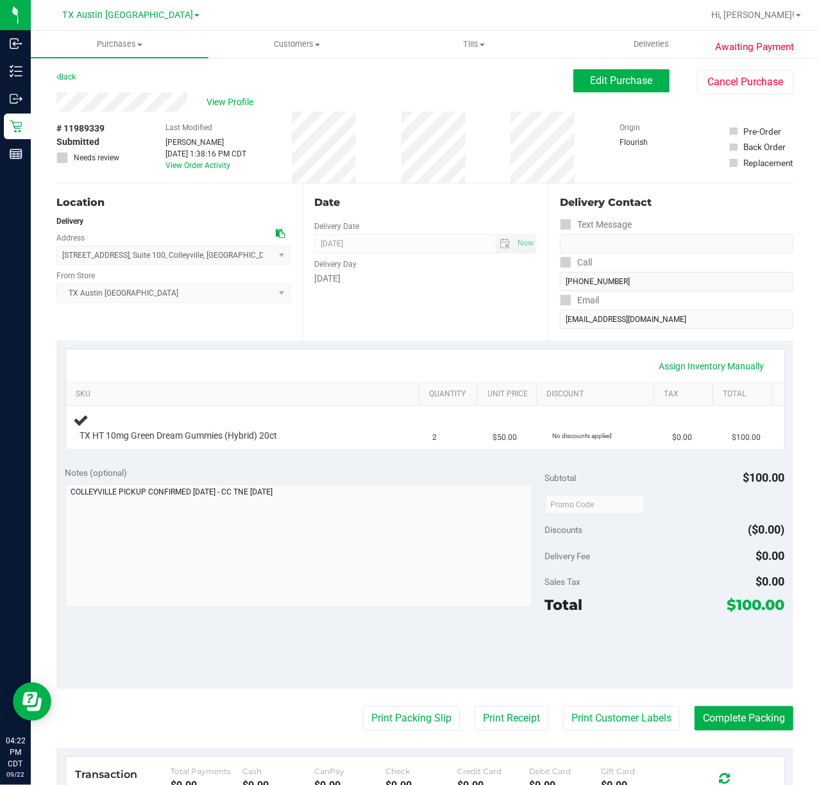
click at [464, 281] on div "[DATE]" at bounding box center [425, 278] width 222 height 13
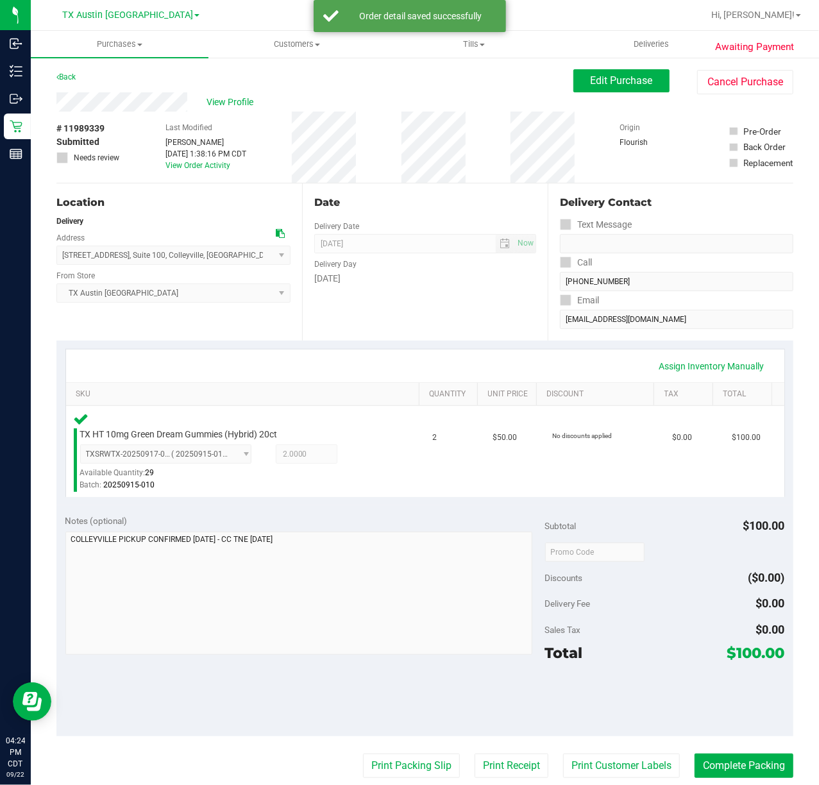
scroll to position [256, 0]
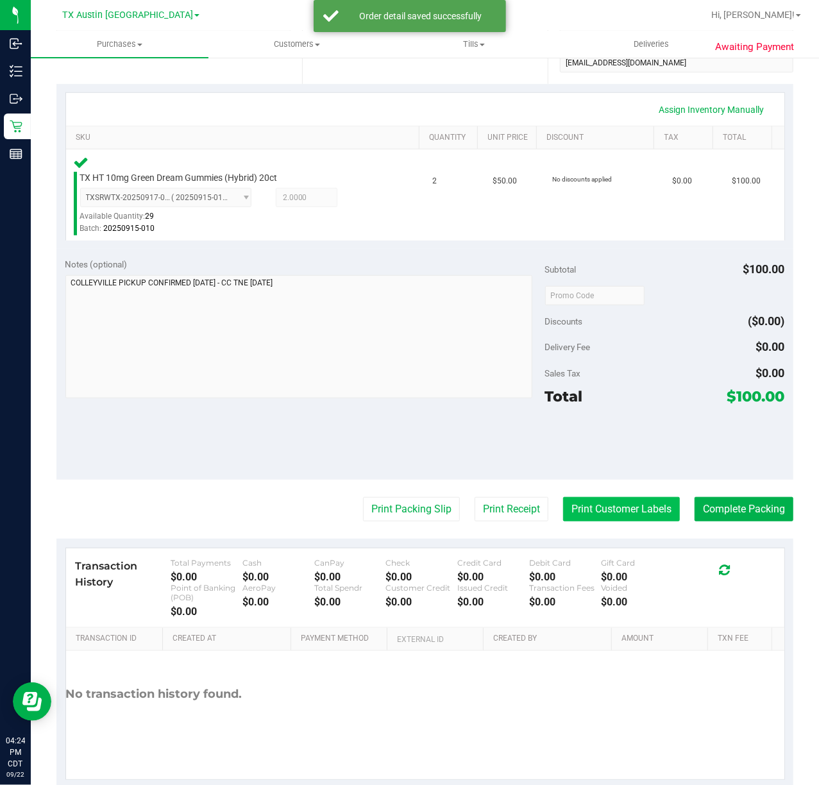
click at [572, 513] on button "Print Customer Labels" at bounding box center [621, 509] width 117 height 24
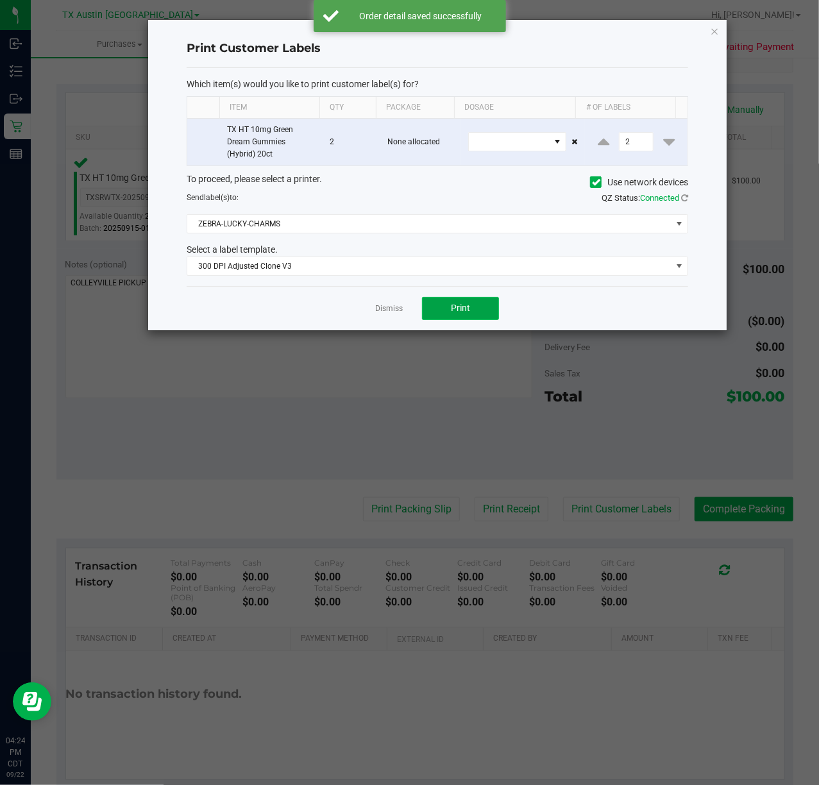
click at [436, 317] on button "Print" at bounding box center [460, 308] width 77 height 23
click at [396, 314] on link "Dismiss" at bounding box center [389, 308] width 28 height 11
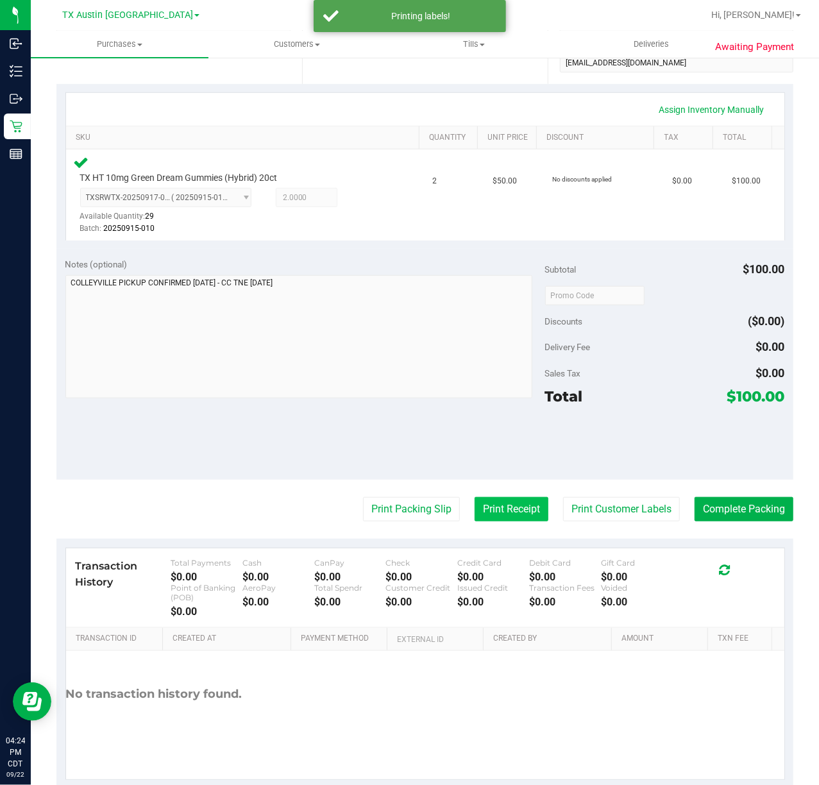
click at [494, 499] on button "Print Receipt" at bounding box center [511, 509] width 74 height 24
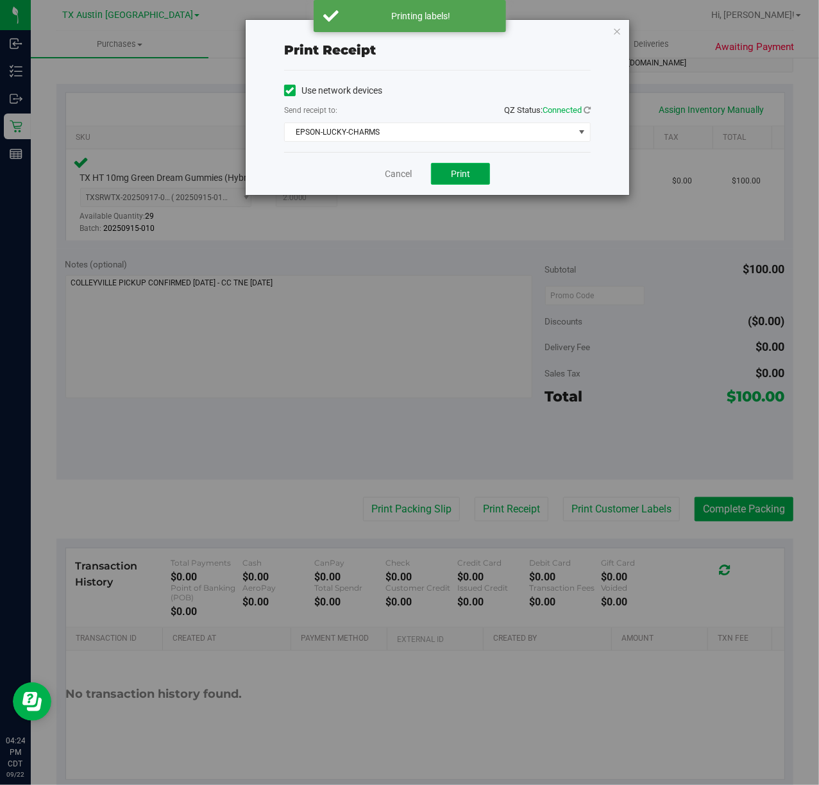
click at [432, 185] on button "Print" at bounding box center [460, 174] width 59 height 22
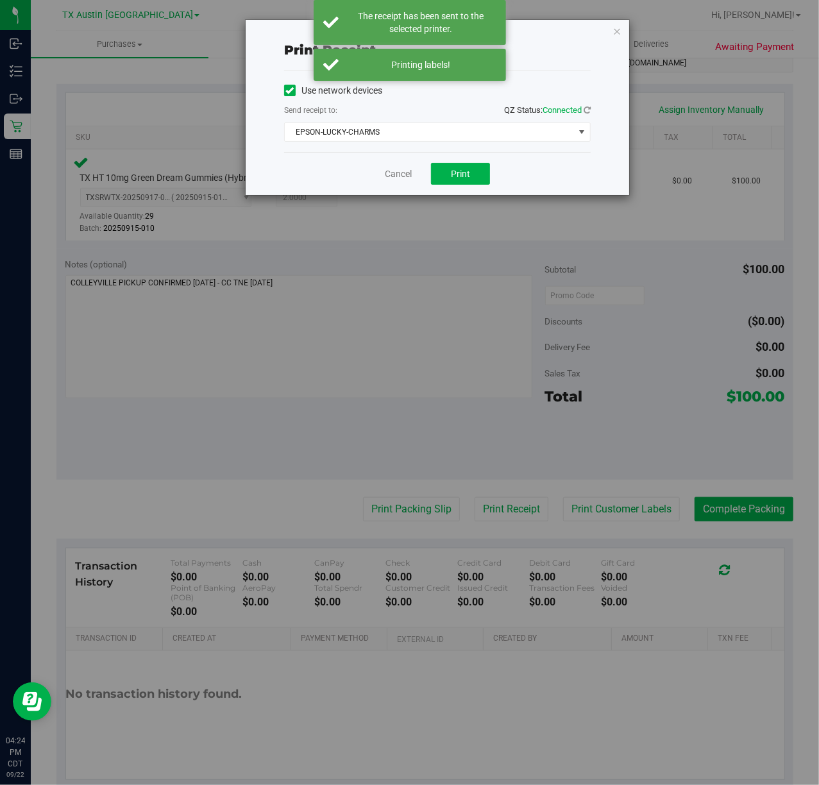
click at [412, 180] on div "Cancel Print" at bounding box center [437, 173] width 306 height 43
click at [390, 167] on link "Cancel" at bounding box center [398, 173] width 27 height 13
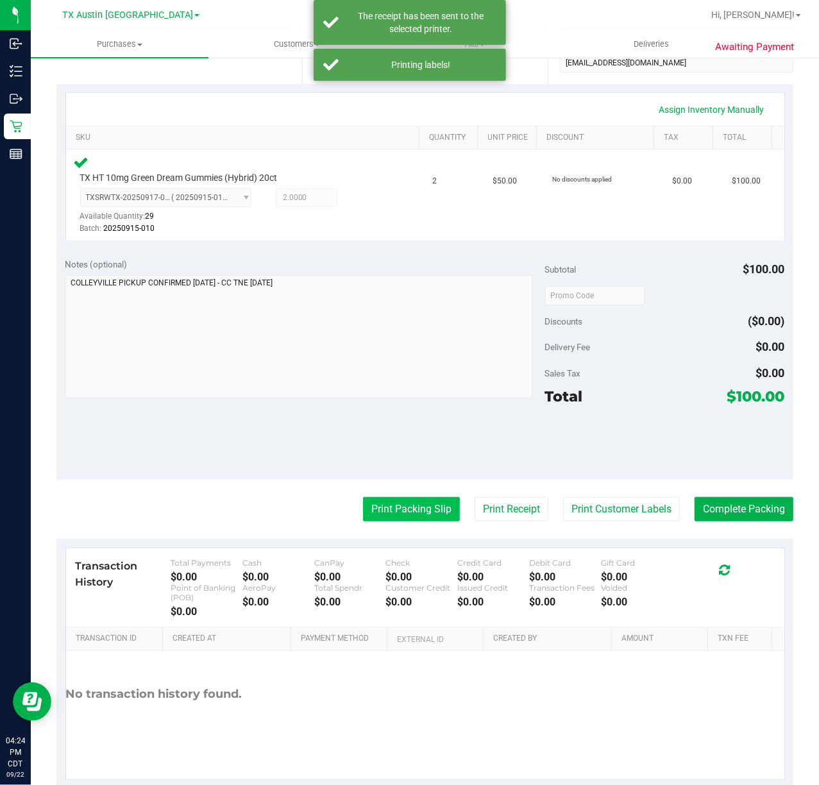
click at [403, 512] on button "Print Packing Slip" at bounding box center [411, 509] width 97 height 24
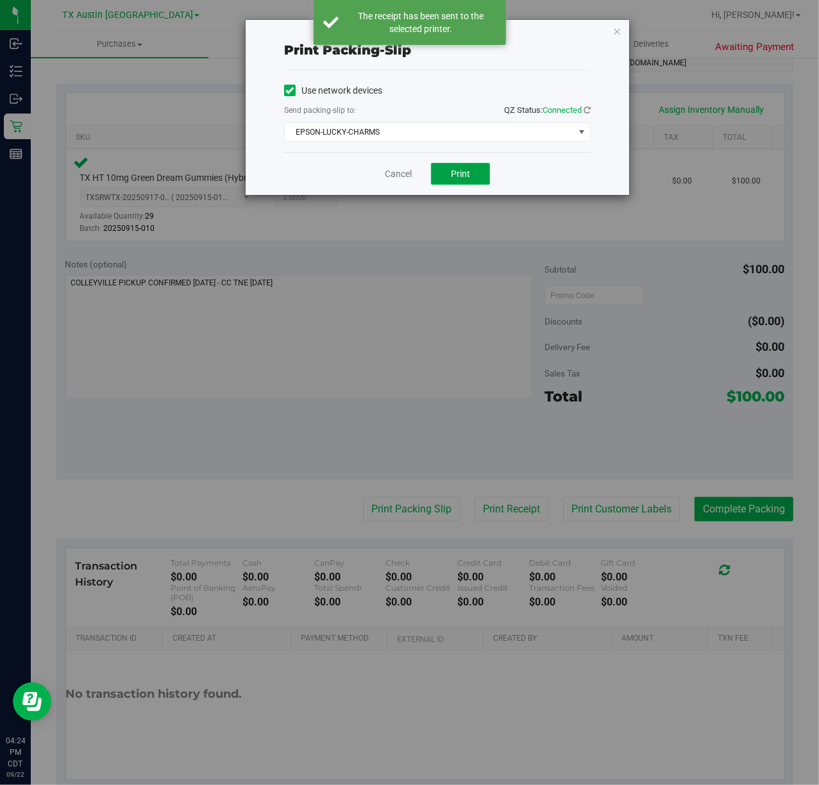
click at [468, 169] on span "Print" at bounding box center [460, 174] width 19 height 10
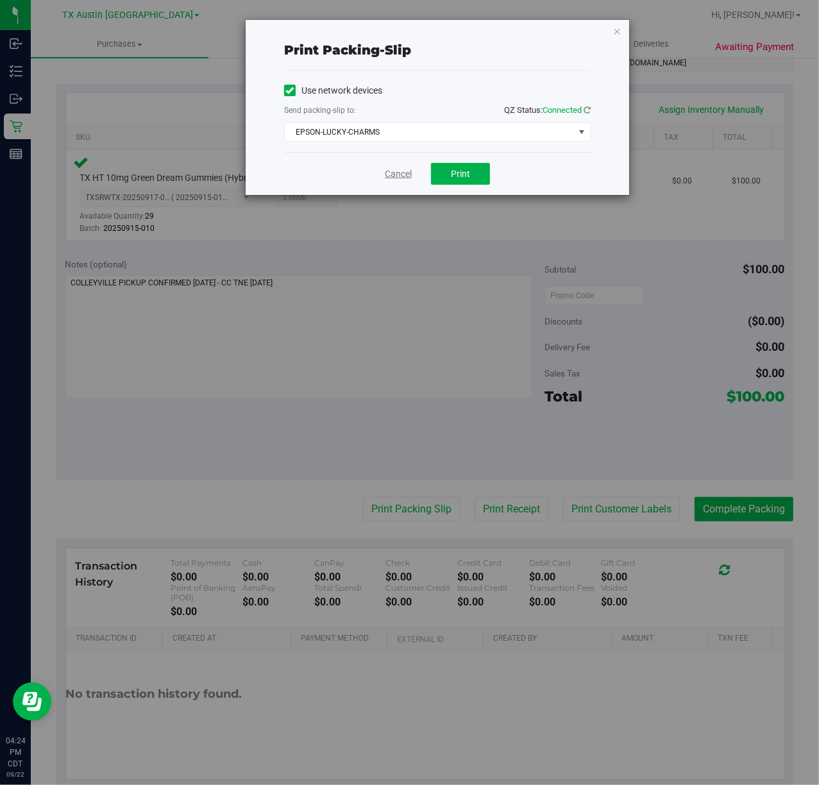
click at [388, 172] on link "Cancel" at bounding box center [398, 173] width 27 height 13
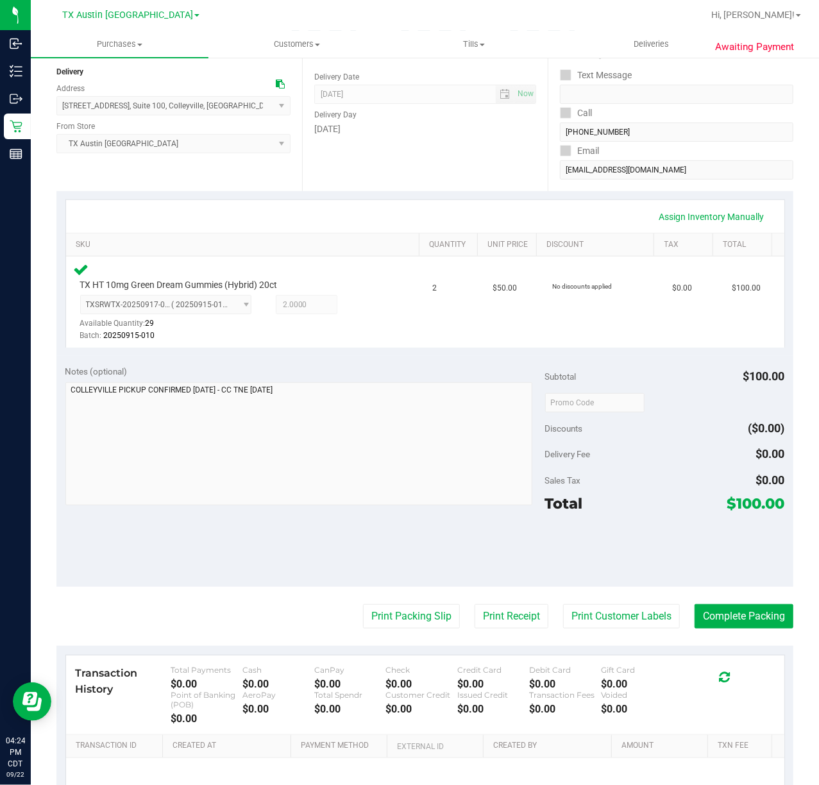
scroll to position [171, 0]
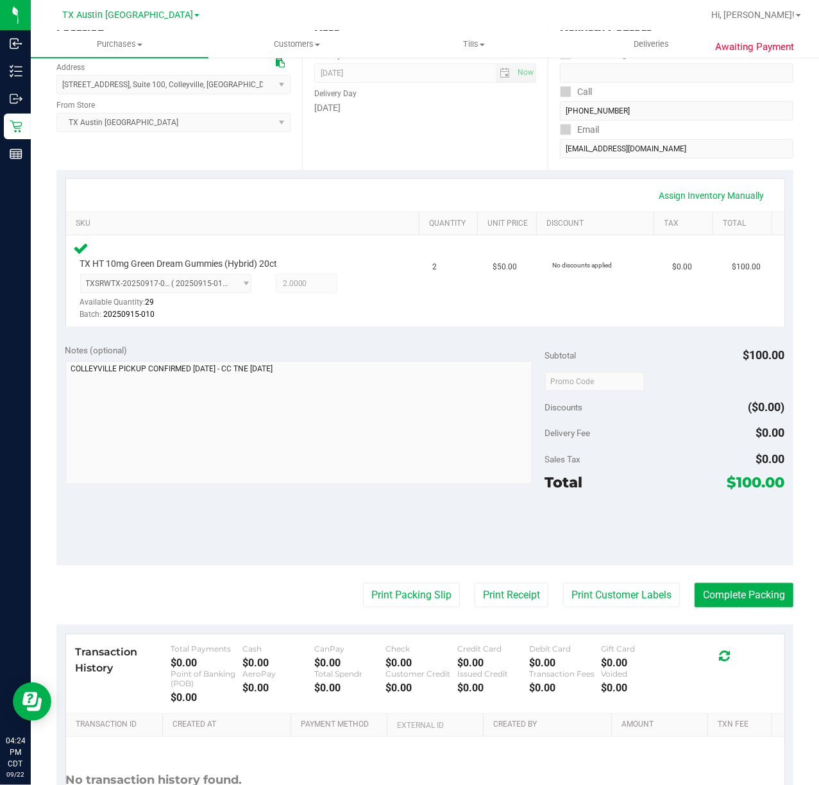
click at [750, 582] on purchase-details "Back Edit Purchase Cancel Purchase View Profile # 11989339 Submitted Needs revi…" at bounding box center [424, 386] width 737 height 975
click at [747, 593] on button "Complete Packing" at bounding box center [743, 595] width 99 height 24
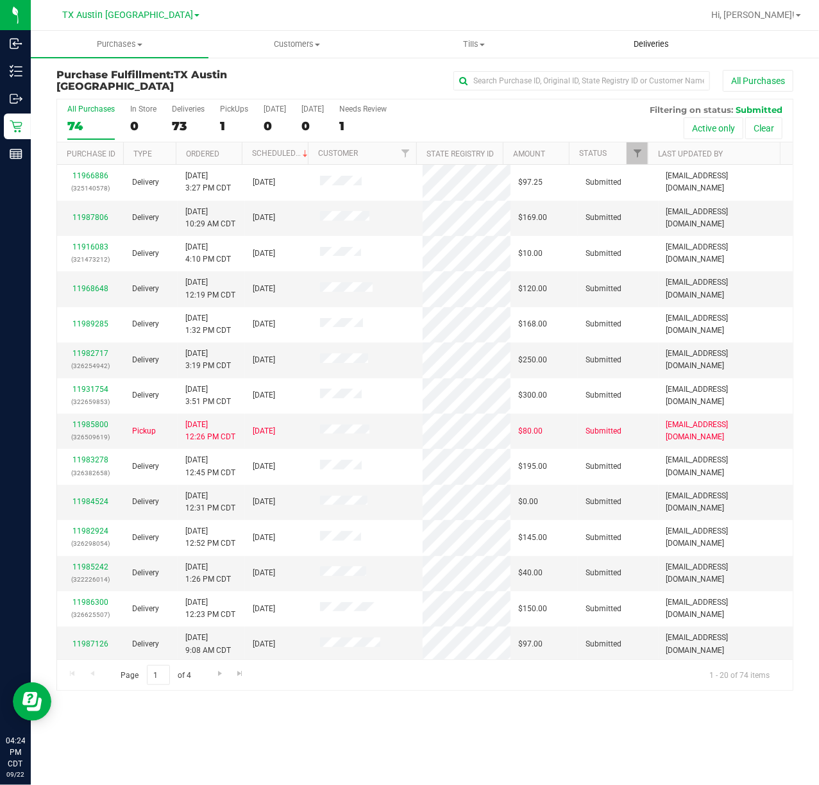
click at [660, 49] on span "Deliveries" at bounding box center [651, 44] width 70 height 12
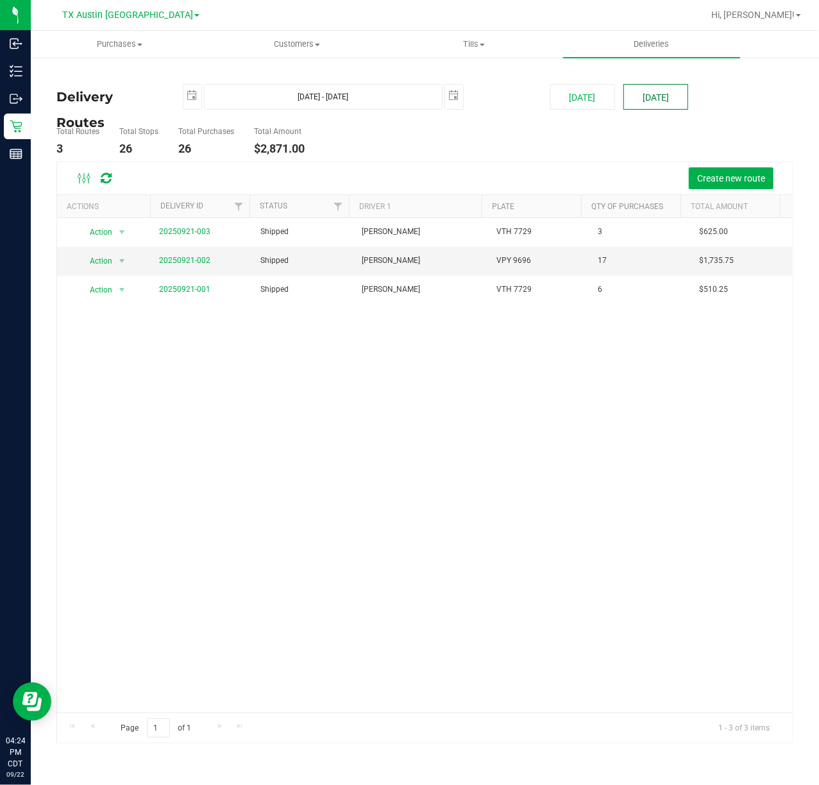
click at [659, 96] on button "[DATE]" at bounding box center [655, 97] width 65 height 26
type input "Sep 23, 2025 - Sep 23, 2025"
type input "2025-09-23"
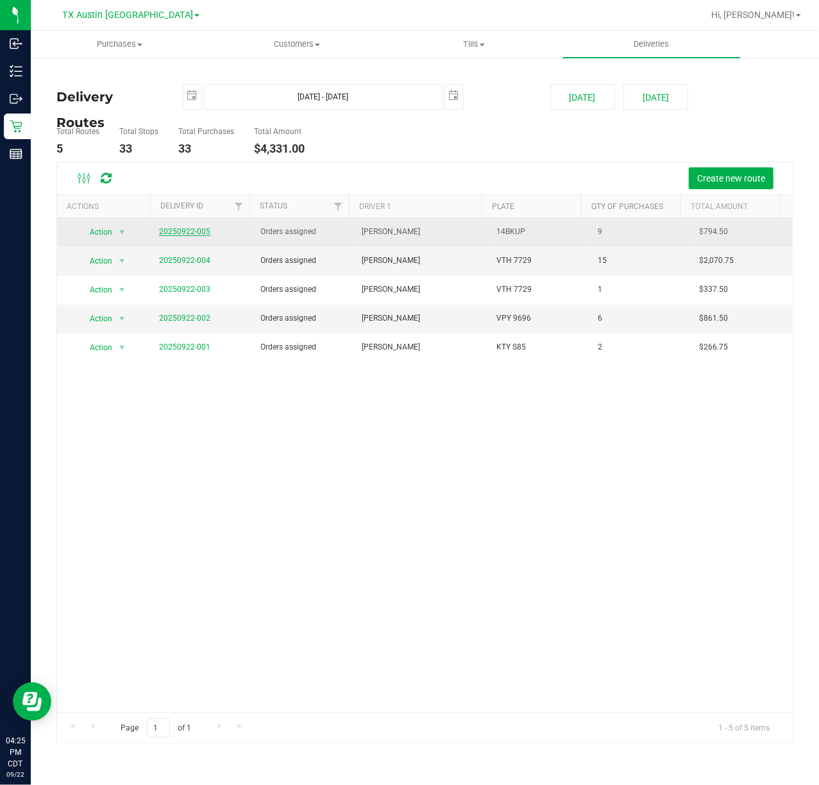
click at [193, 233] on link "20250922-005" at bounding box center [184, 231] width 51 height 9
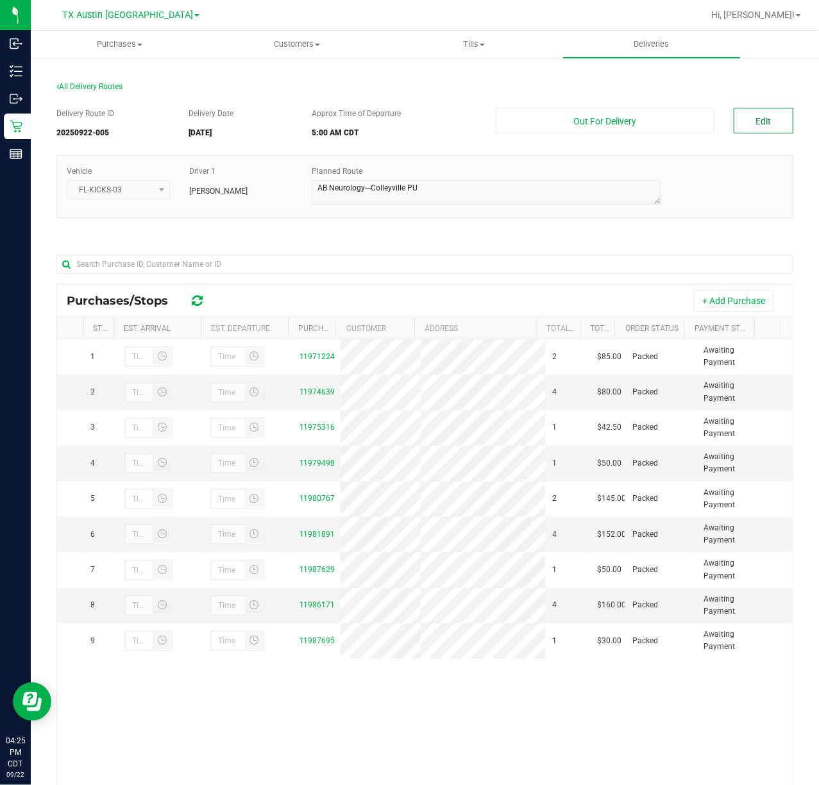
click at [759, 123] on button "Edit" at bounding box center [764, 121] width 60 height 26
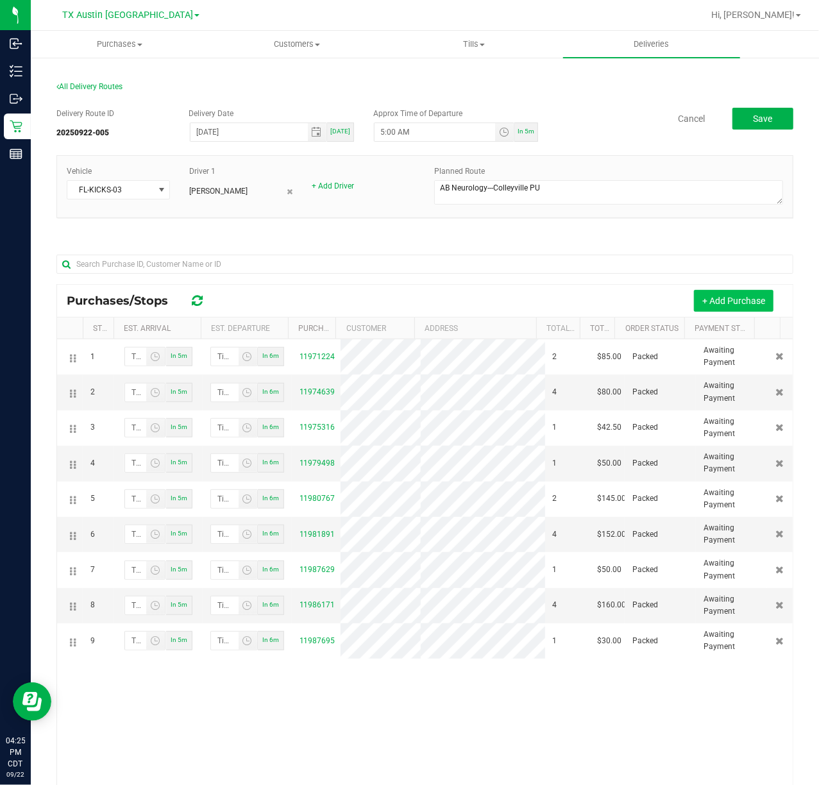
click at [731, 298] on button "+ Add Purchase" at bounding box center [734, 301] width 80 height 22
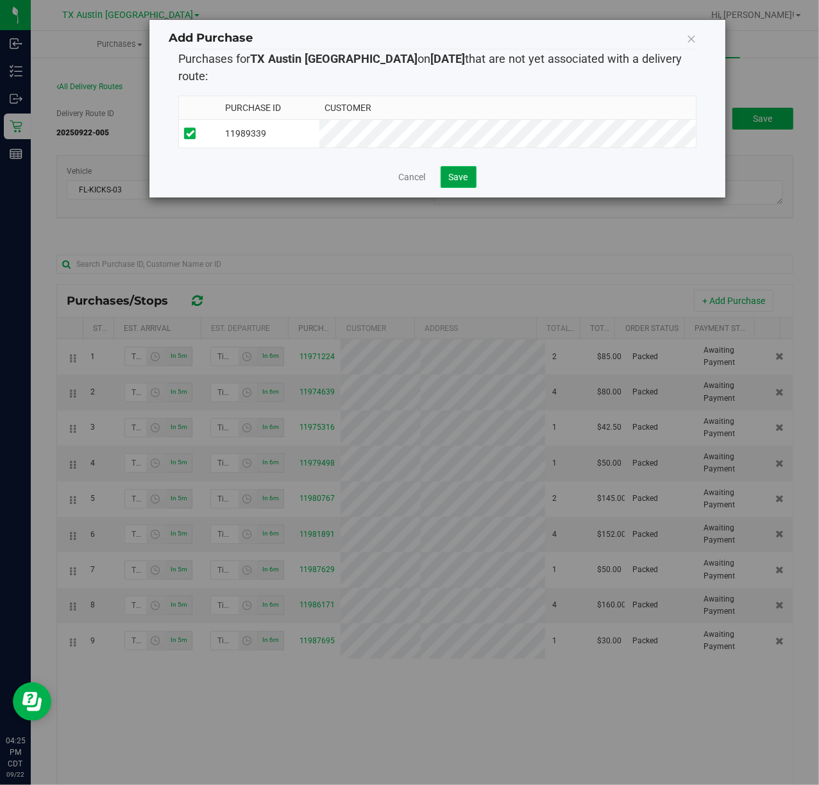
click at [465, 172] on span "Save" at bounding box center [458, 177] width 19 height 10
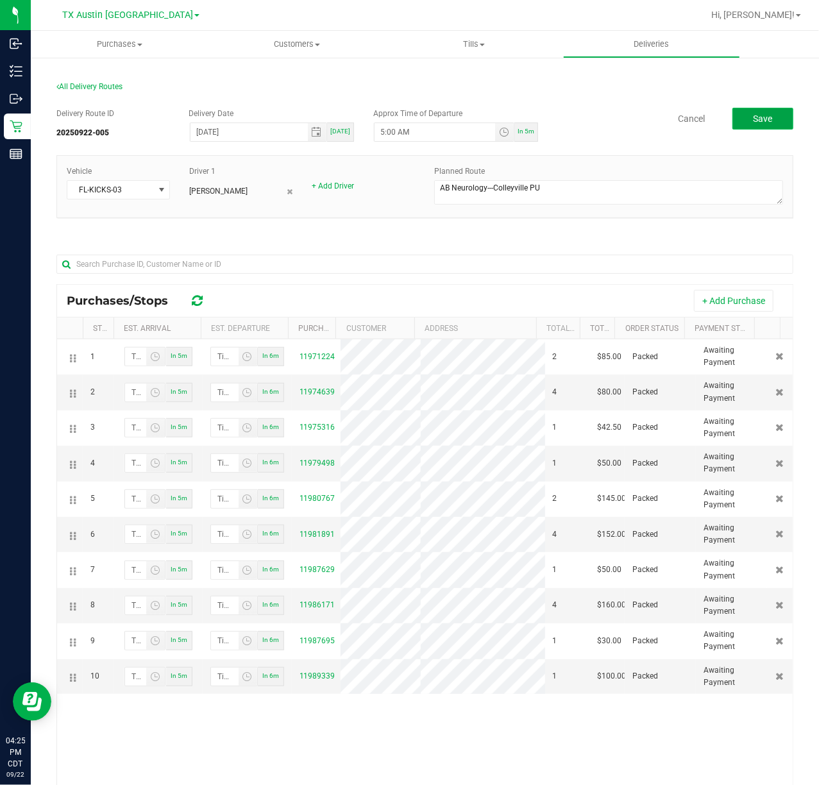
click at [752, 111] on button "Save" at bounding box center [762, 119] width 61 height 22
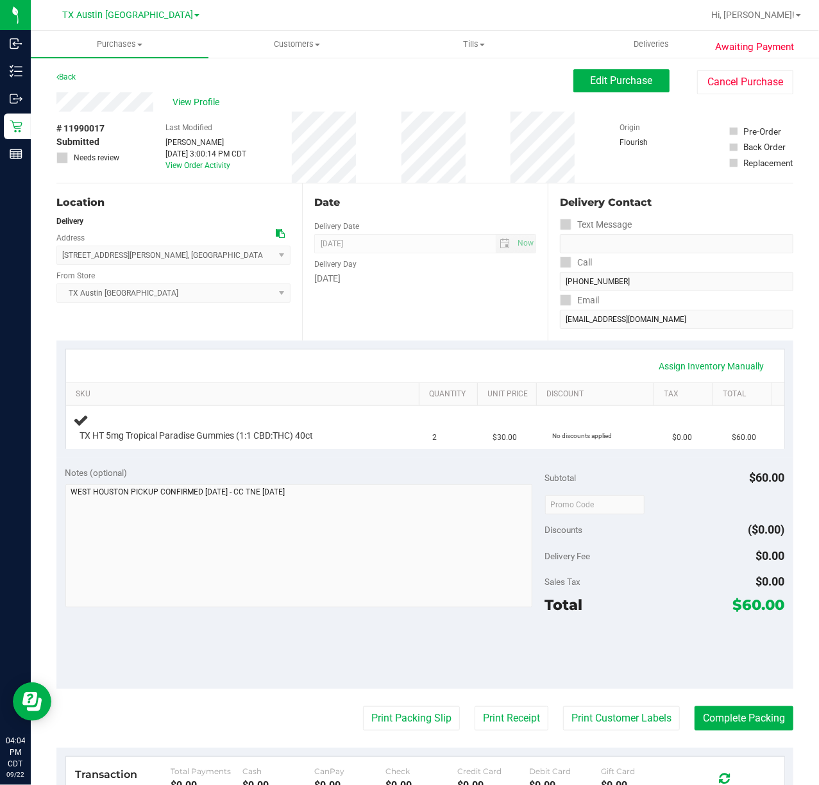
click at [481, 316] on div "Date Delivery Date [DATE] Now [DATE] 07:00 AM Now Delivery Day [DATE]" at bounding box center [425, 261] width 246 height 157
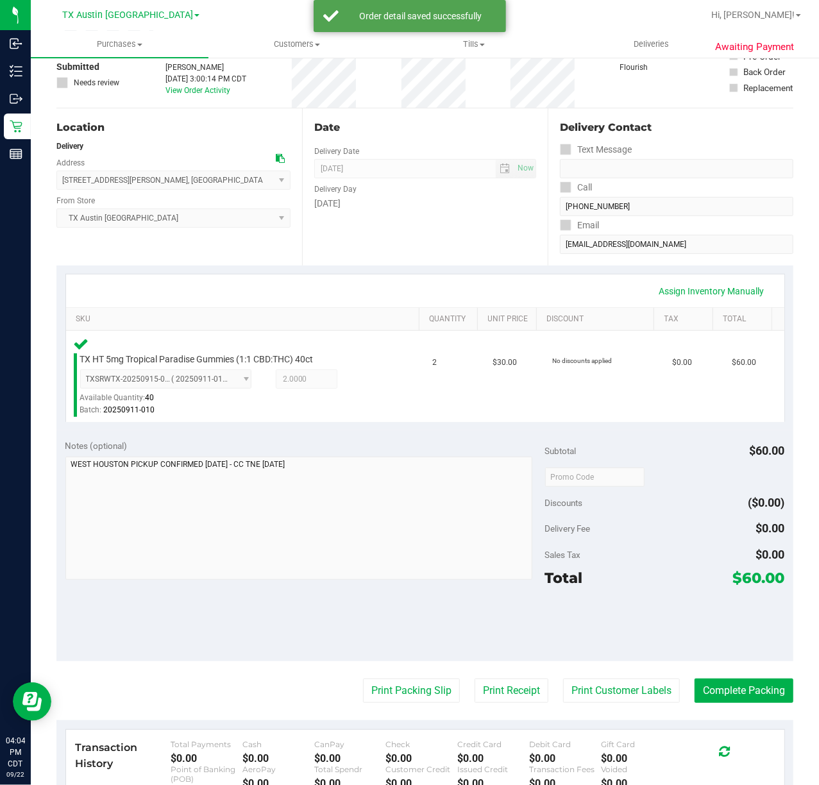
scroll to position [171, 0]
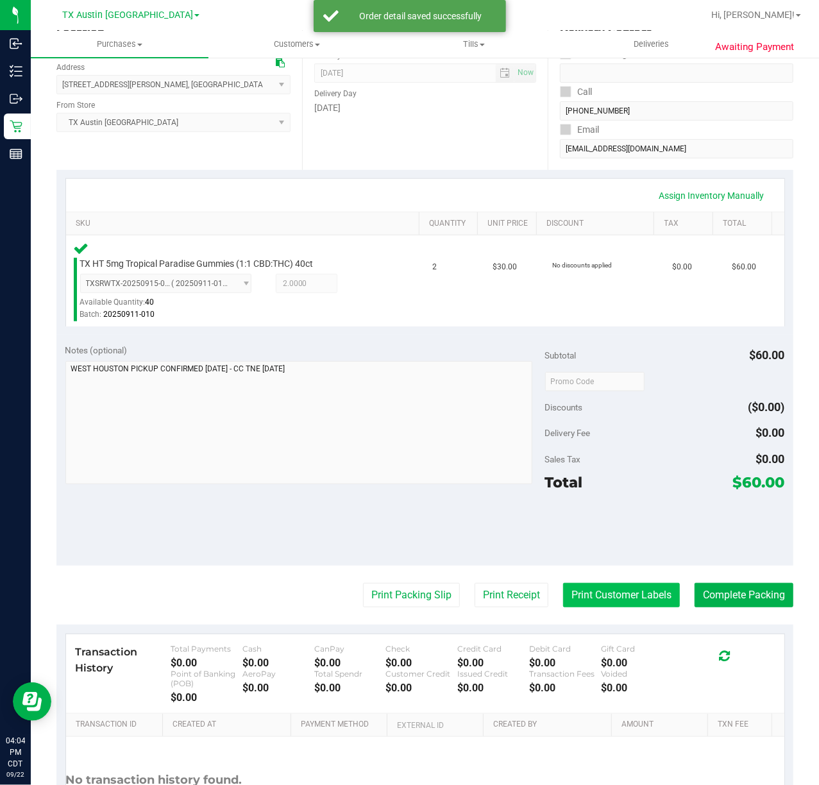
click at [626, 583] on button "Print Customer Labels" at bounding box center [621, 595] width 117 height 24
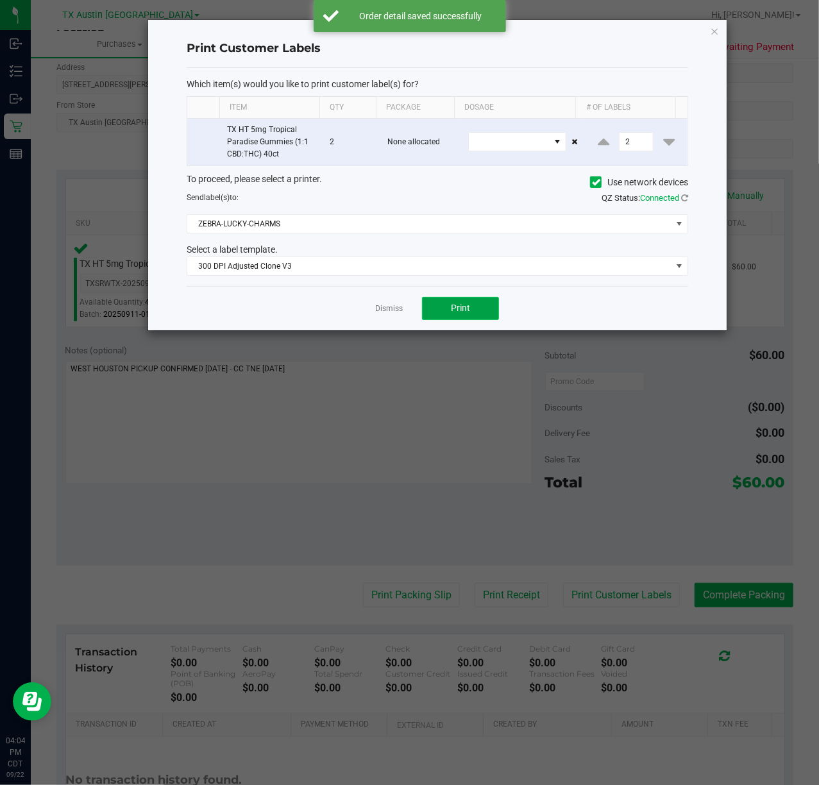
click at [460, 319] on button "Print" at bounding box center [460, 308] width 77 height 23
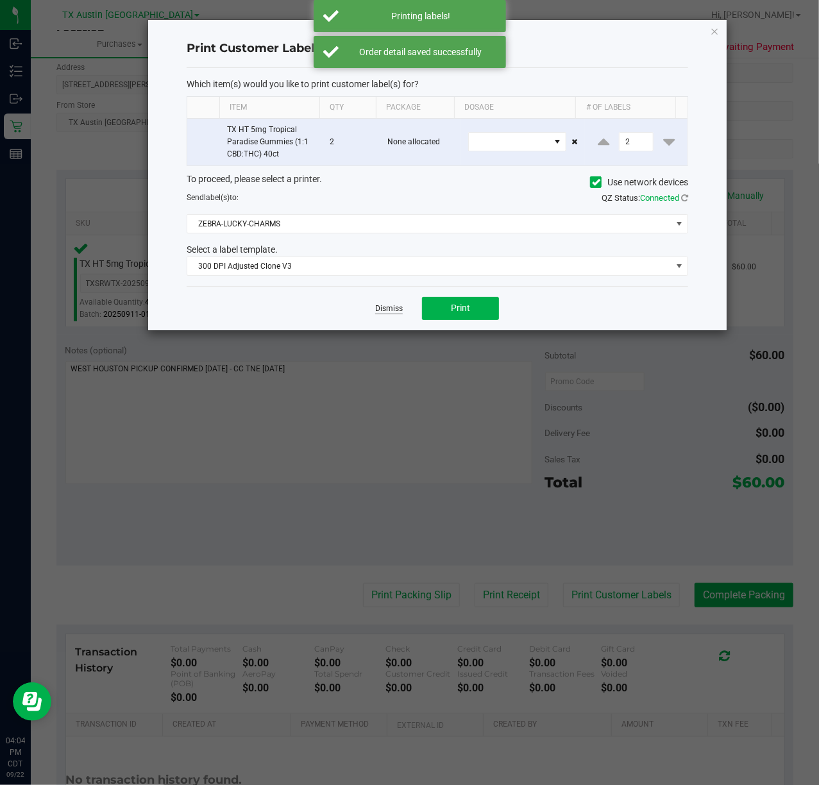
click at [391, 308] on link "Dismiss" at bounding box center [389, 308] width 28 height 11
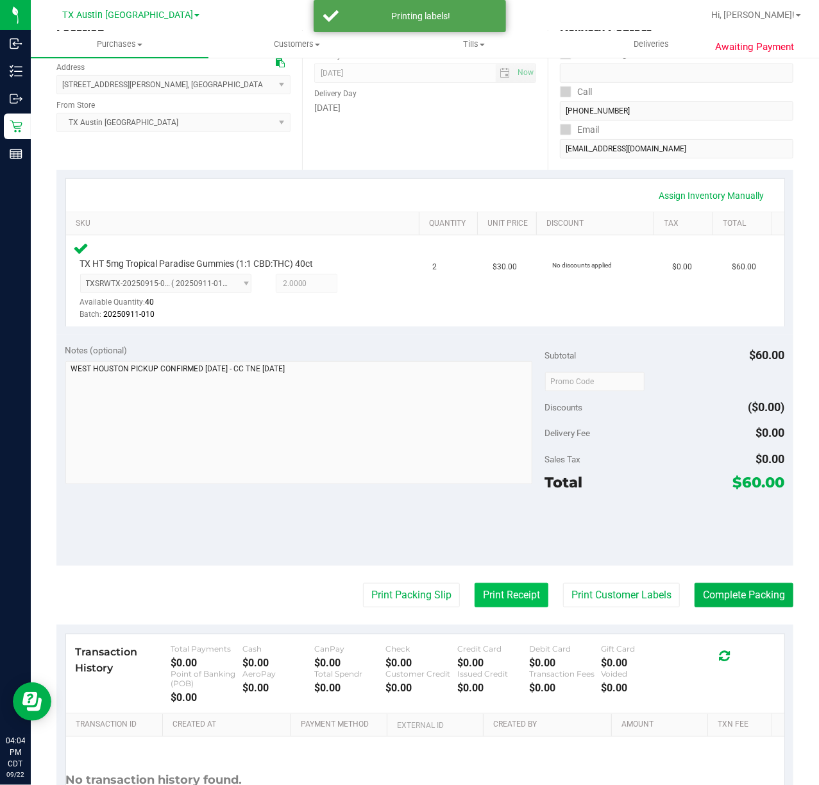
click at [489, 594] on button "Print Receipt" at bounding box center [511, 595] width 74 height 24
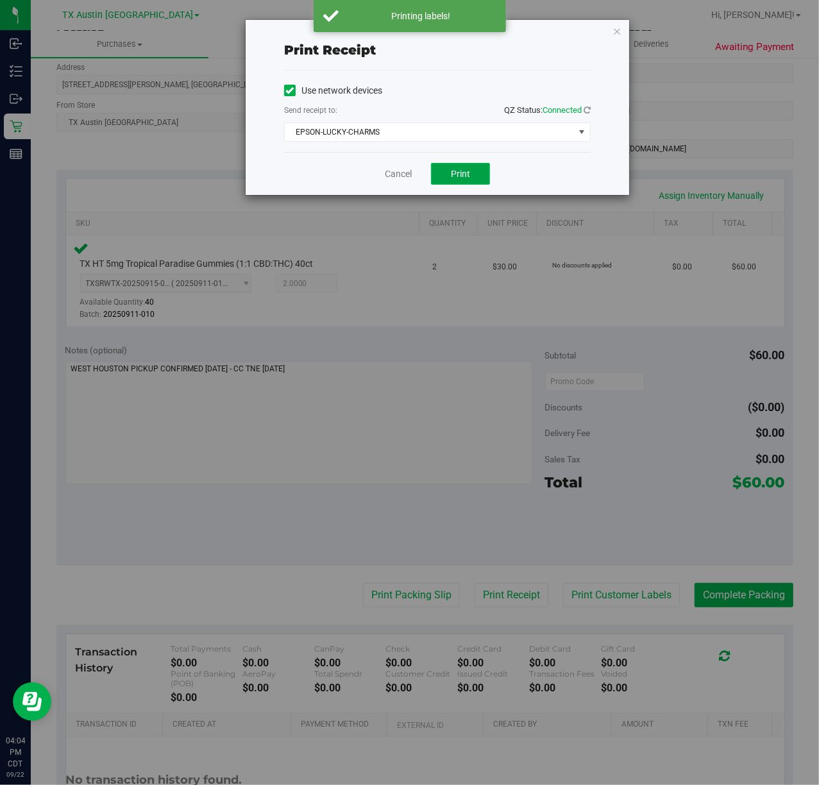
click at [467, 178] on span "Print" at bounding box center [460, 174] width 19 height 10
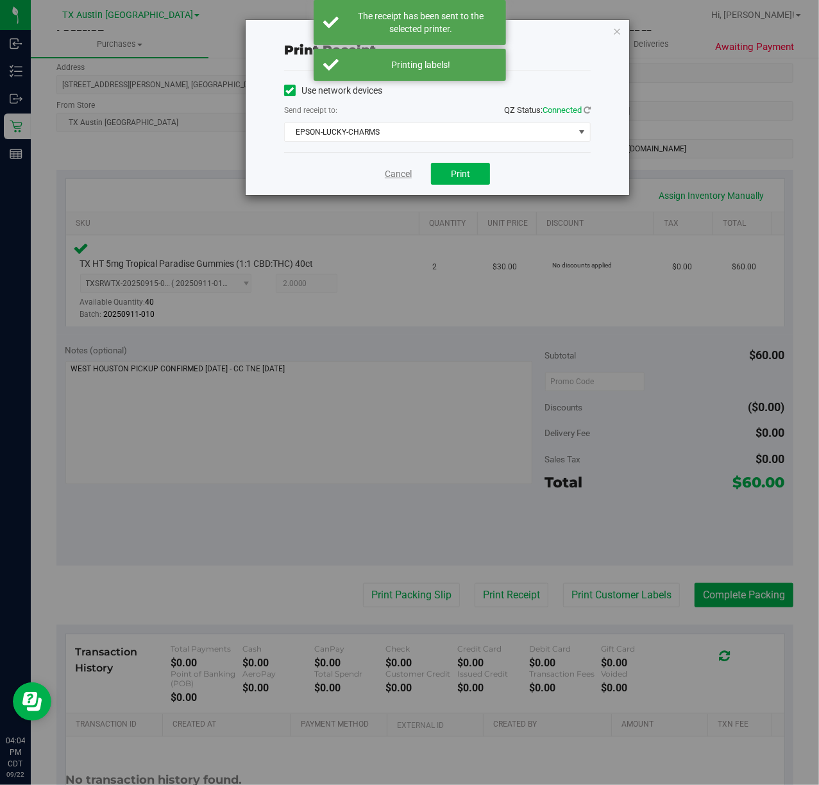
click at [398, 178] on link "Cancel" at bounding box center [398, 173] width 27 height 13
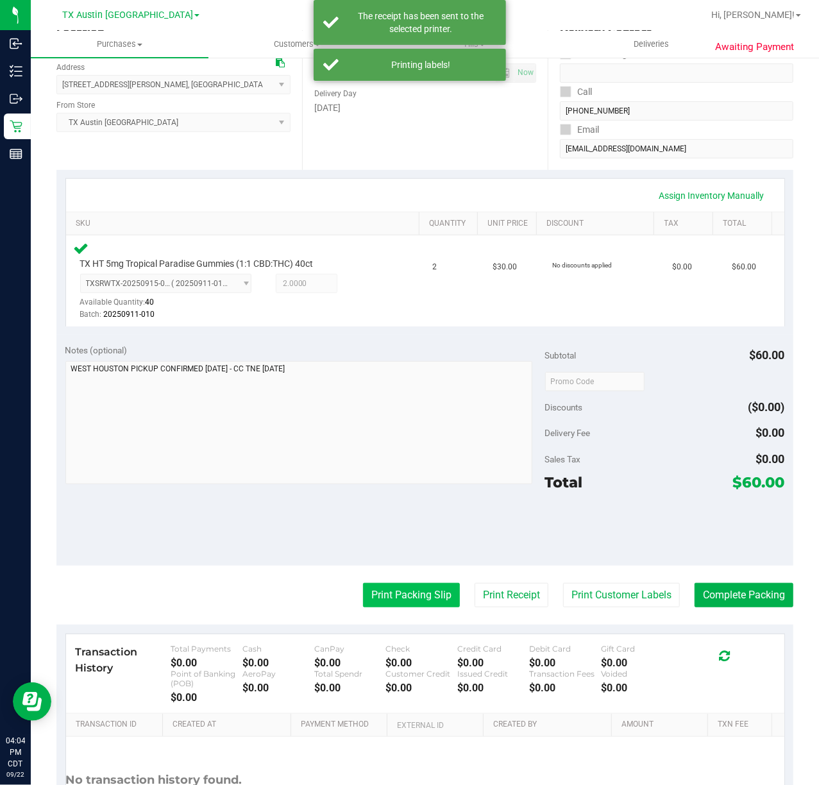
click at [392, 601] on button "Print Packing Slip" at bounding box center [411, 595] width 97 height 24
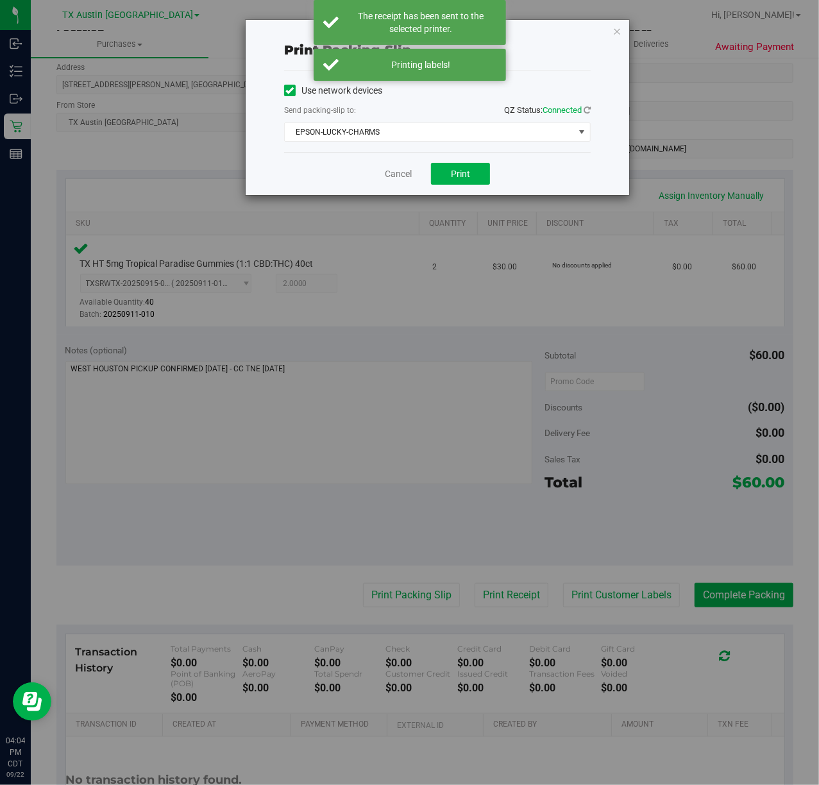
click at [468, 191] on div "Cancel Print" at bounding box center [437, 173] width 306 height 43
click at [473, 175] on button "Print" at bounding box center [460, 174] width 59 height 22
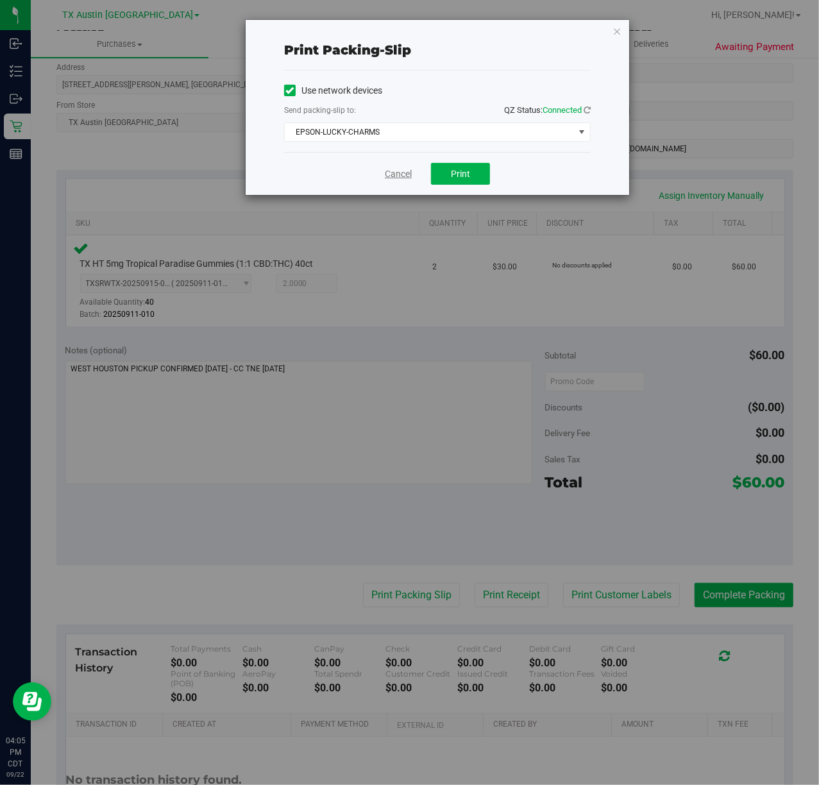
click at [406, 176] on link "Cancel" at bounding box center [398, 173] width 27 height 13
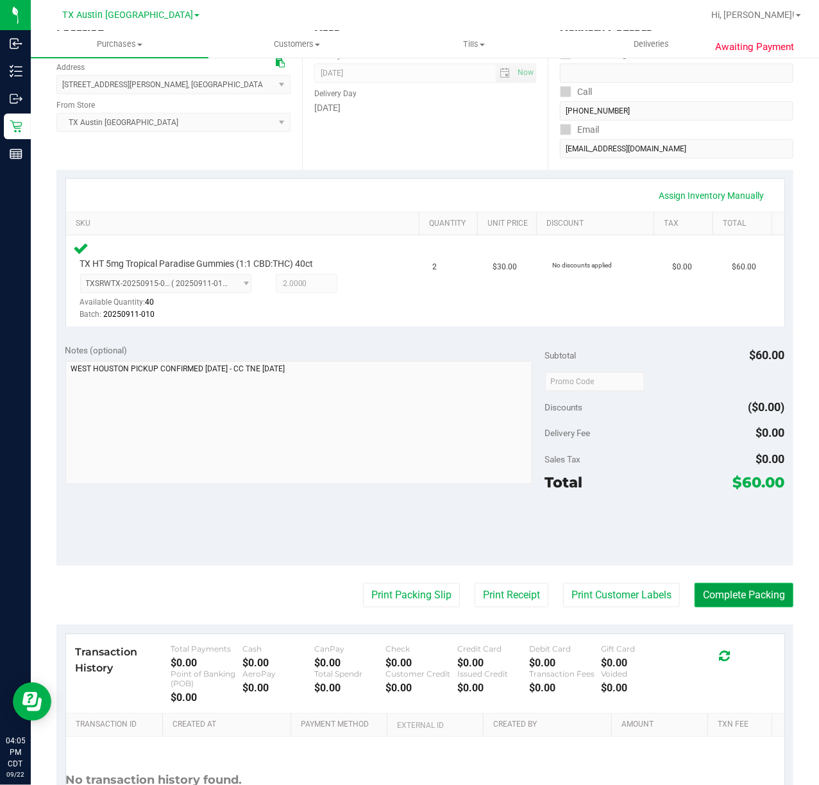
click at [745, 596] on button "Complete Packing" at bounding box center [743, 595] width 99 height 24
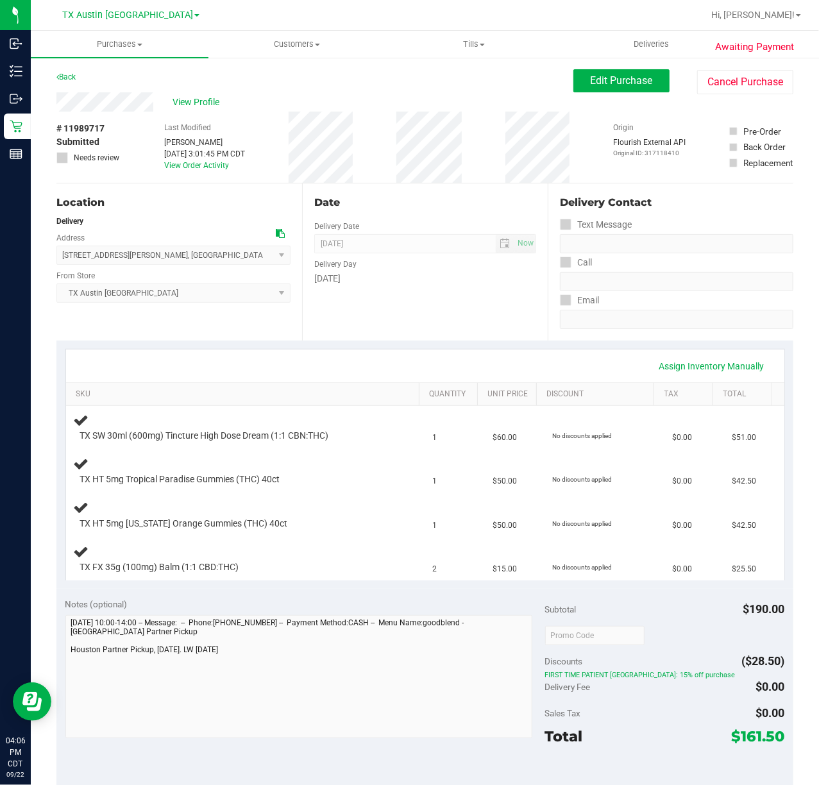
click at [463, 314] on div "Date Delivery Date [DATE] Now [DATE] 07:00 AM Now Delivery Day [DATE]" at bounding box center [425, 261] width 246 height 157
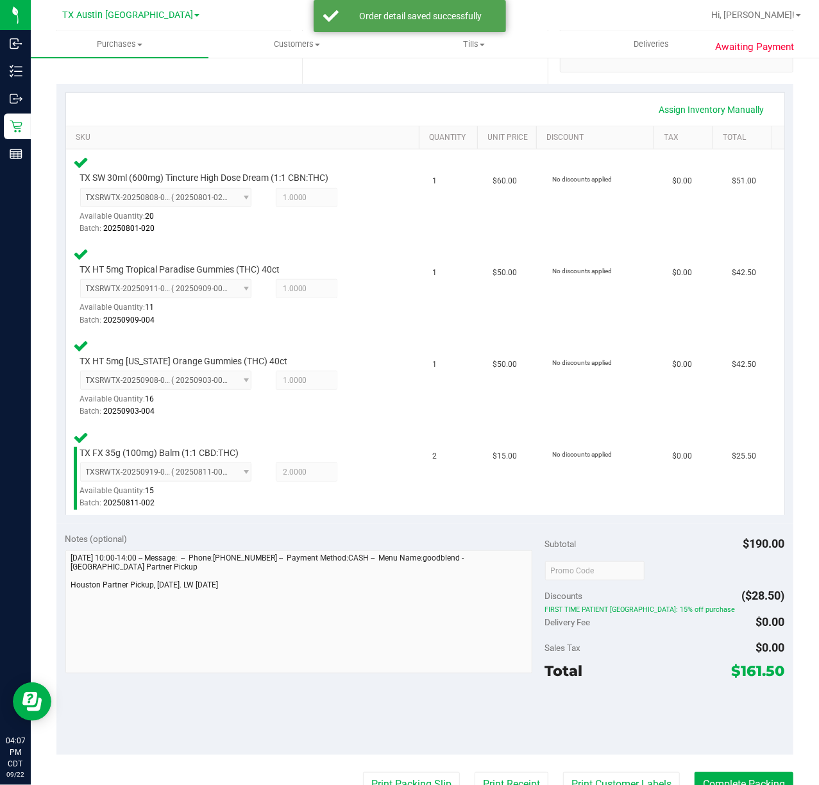
scroll to position [342, 0]
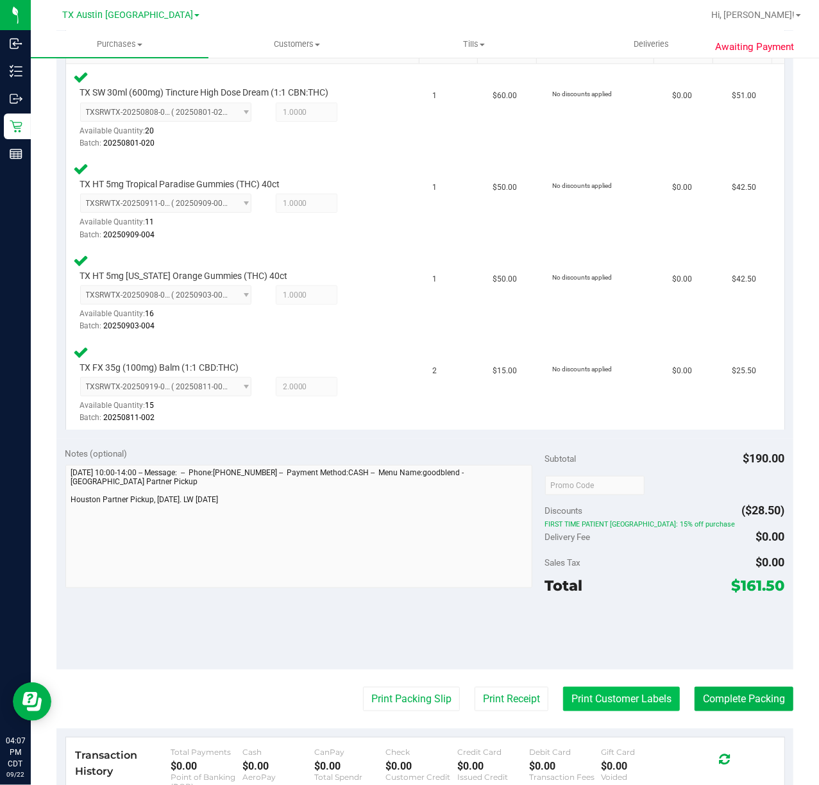
click at [594, 705] on button "Print Customer Labels" at bounding box center [621, 699] width 117 height 24
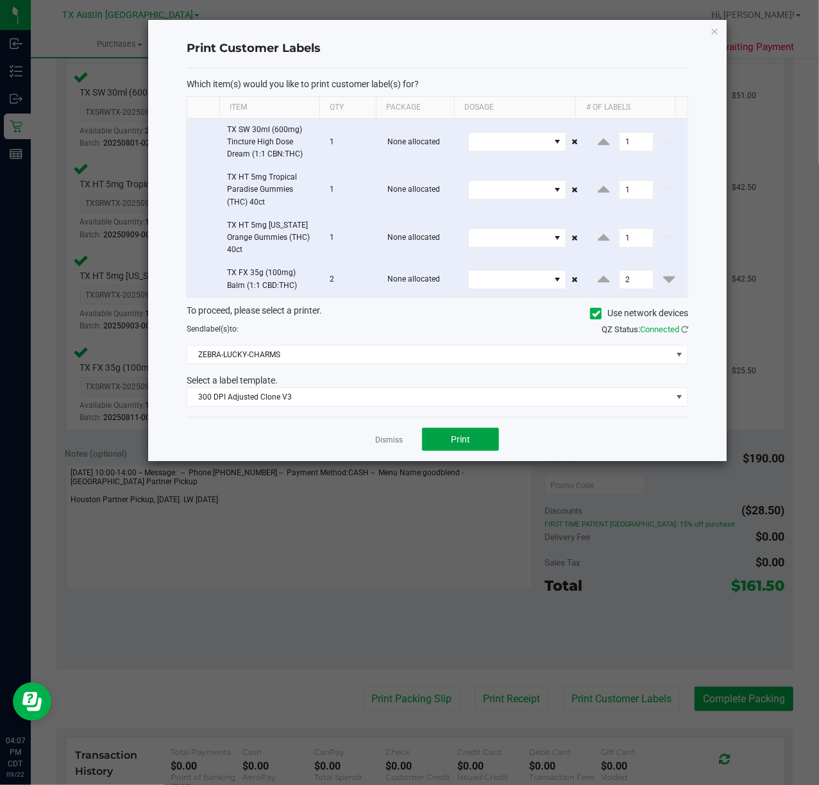
click at [444, 434] on button "Print" at bounding box center [460, 439] width 77 height 23
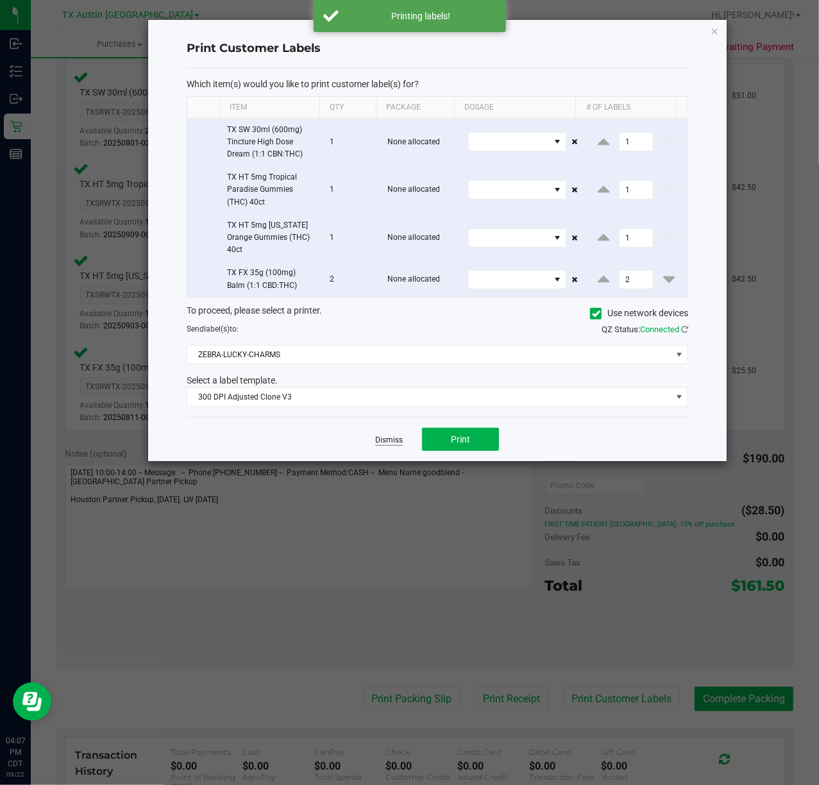
click at [383, 442] on link "Dismiss" at bounding box center [389, 440] width 28 height 11
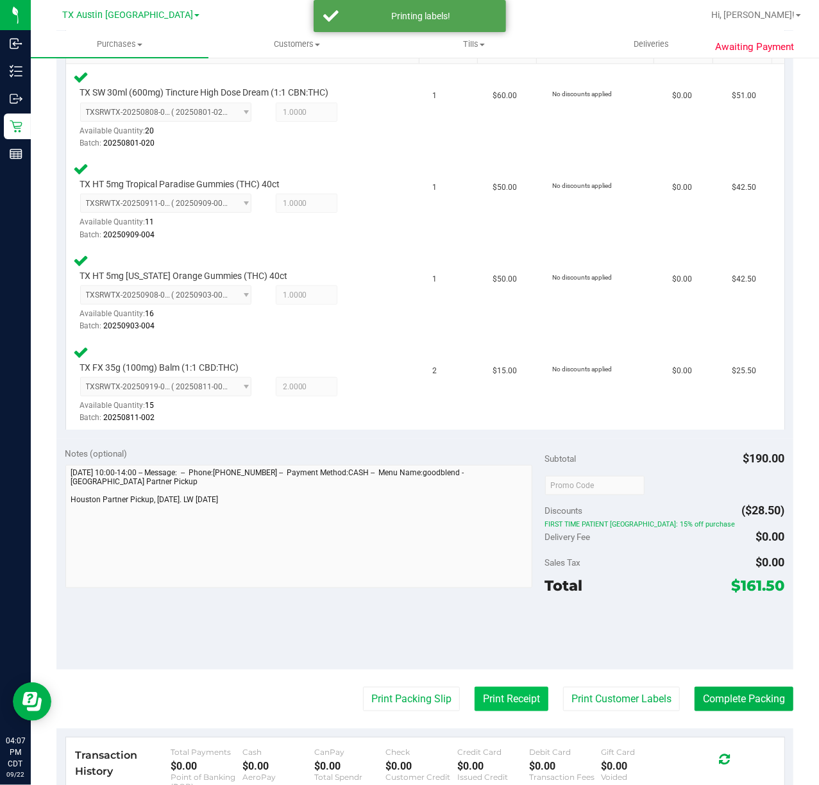
click at [491, 703] on button "Print Receipt" at bounding box center [511, 699] width 74 height 24
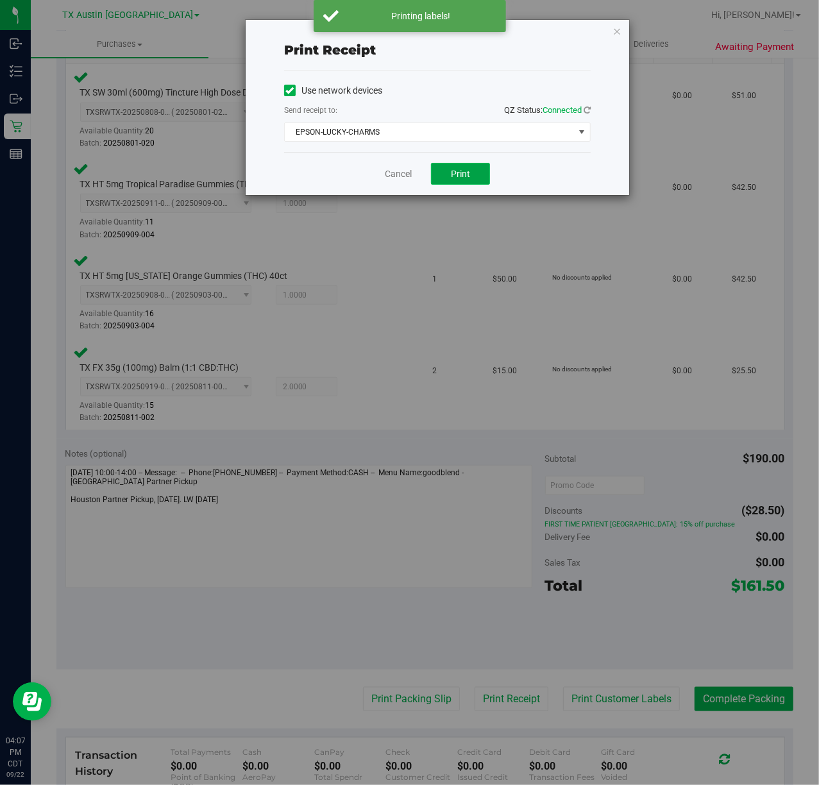
click at [452, 179] on span "Print" at bounding box center [460, 174] width 19 height 10
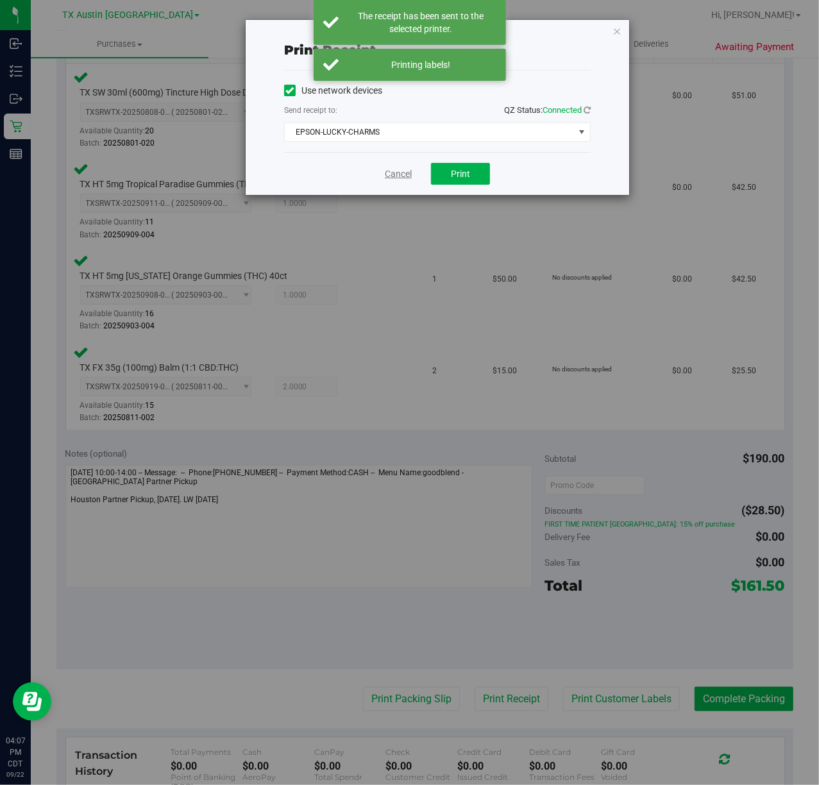
click at [390, 178] on link "Cancel" at bounding box center [398, 173] width 27 height 13
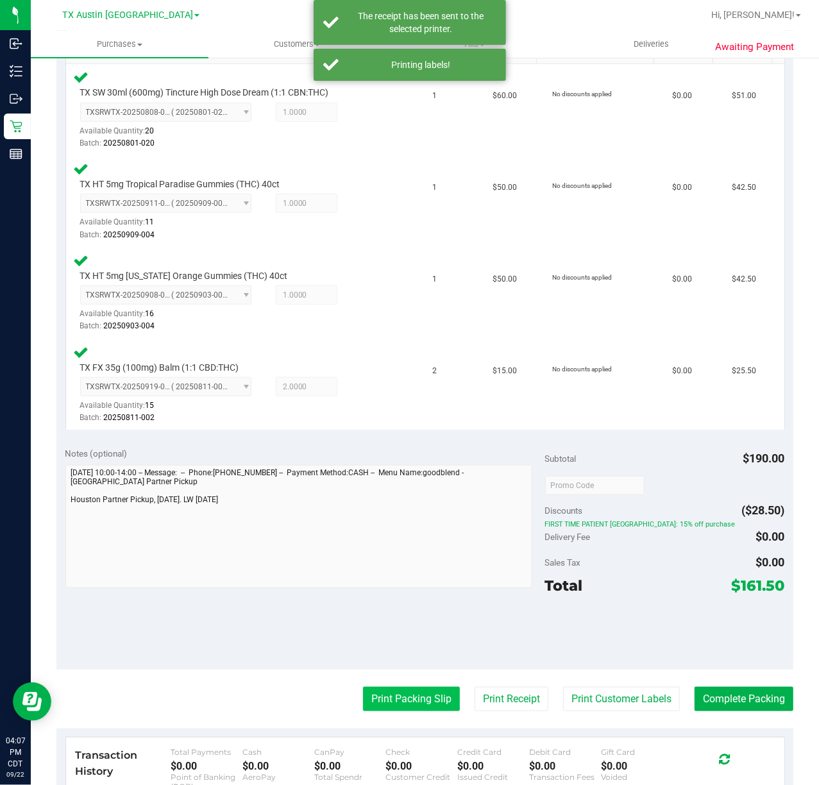
click at [385, 690] on button "Print Packing Slip" at bounding box center [411, 699] width 97 height 24
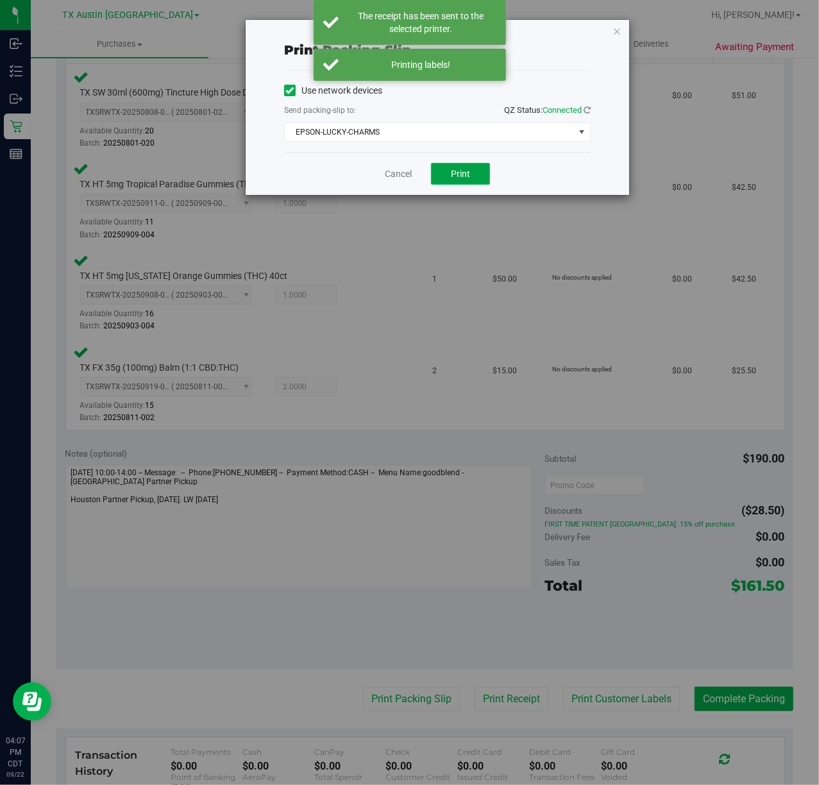
click at [452, 169] on span "Print" at bounding box center [460, 174] width 19 height 10
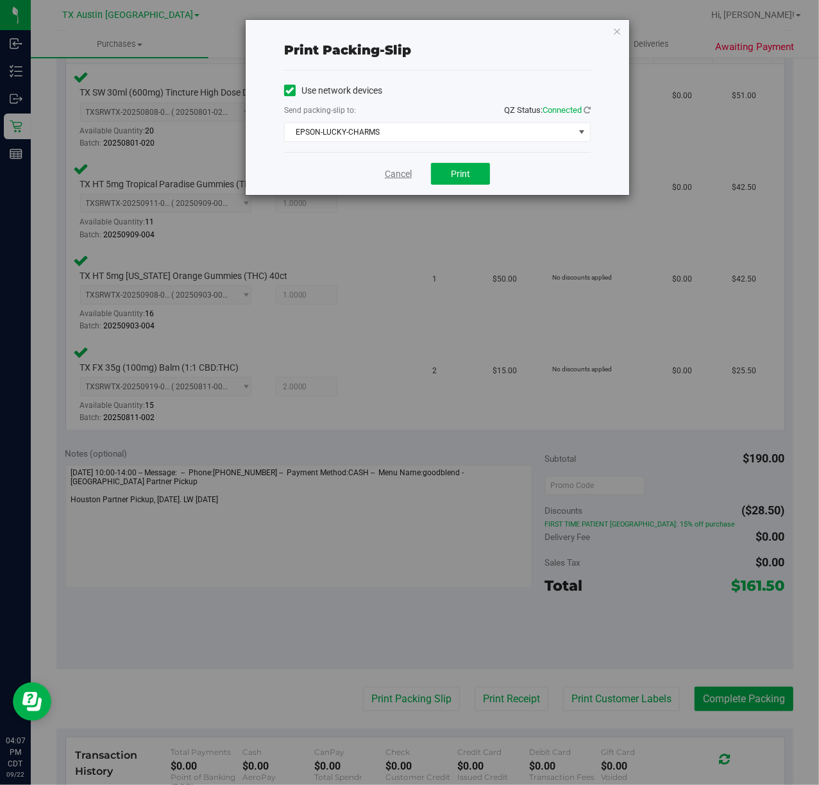
click at [408, 180] on link "Cancel" at bounding box center [398, 173] width 27 height 13
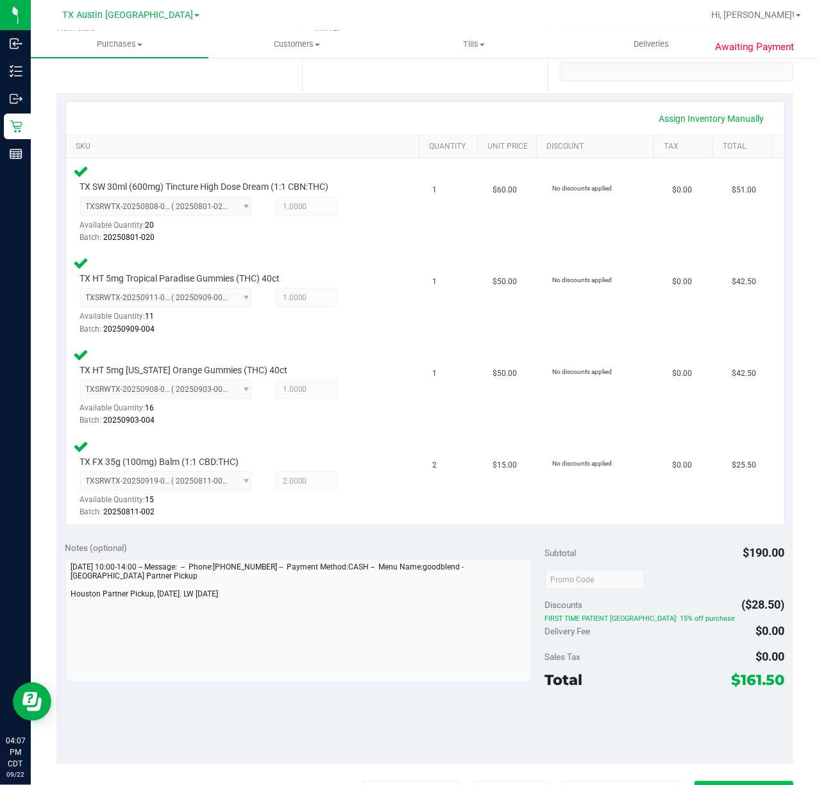
scroll to position [256, 0]
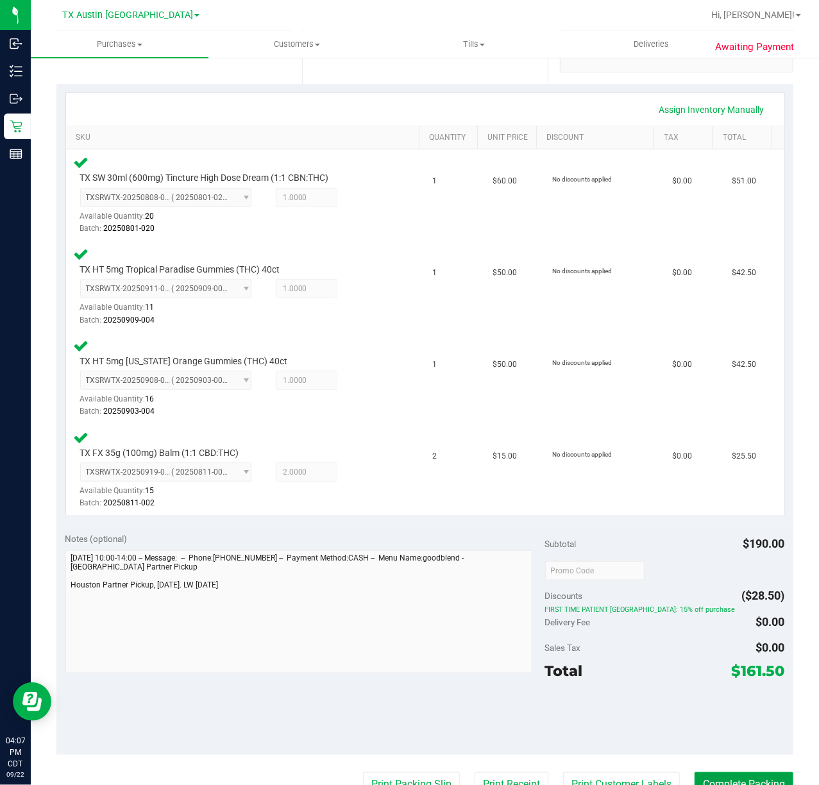
click at [705, 784] on button "Complete Packing" at bounding box center [743, 784] width 99 height 24
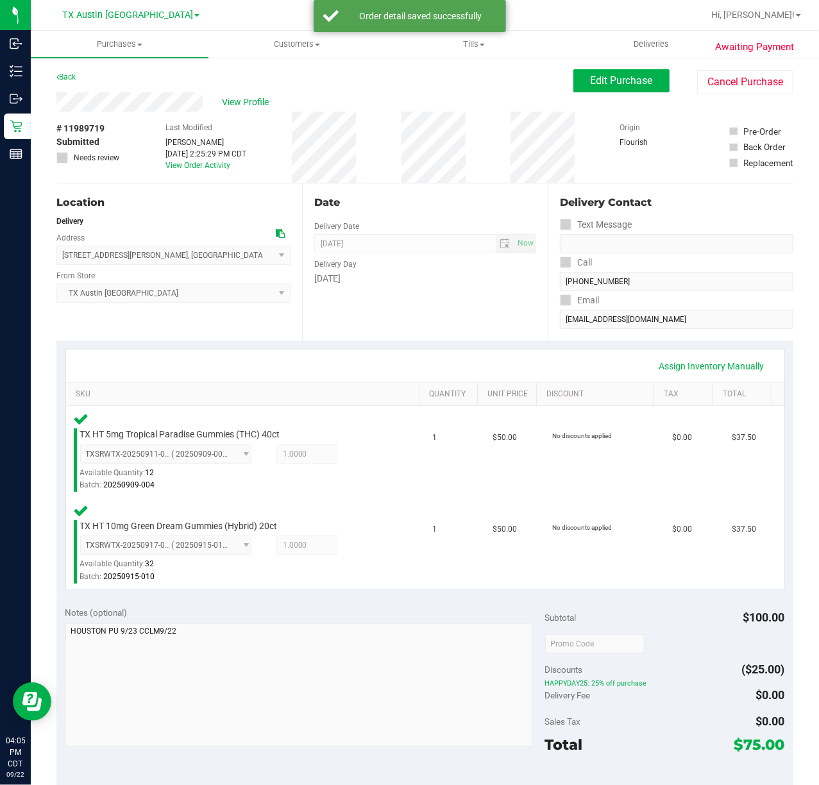
scroll to position [171, 0]
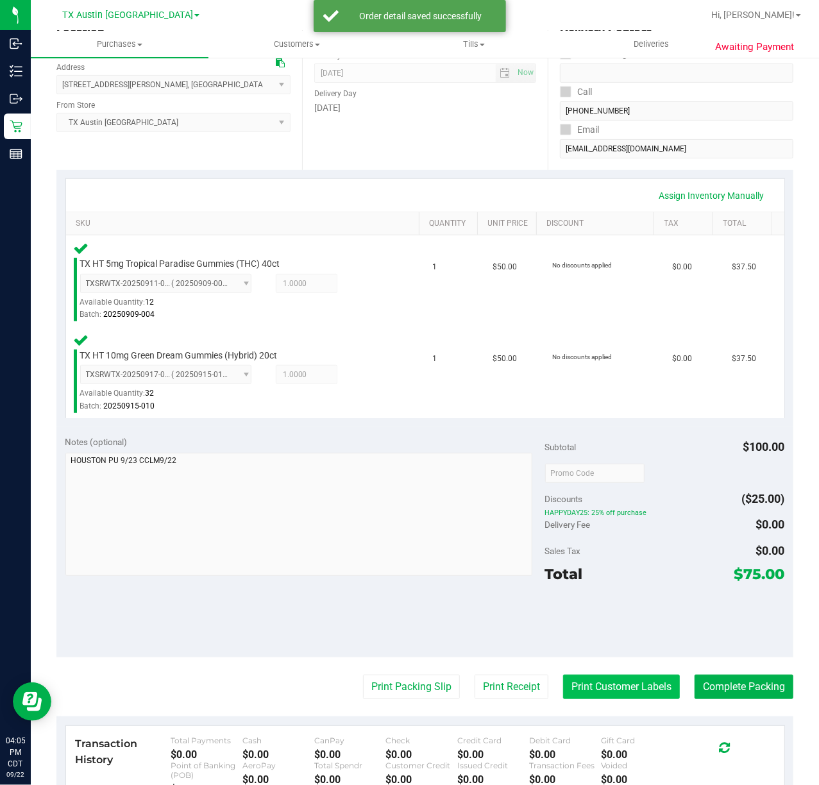
click at [580, 675] on button "Print Customer Labels" at bounding box center [621, 687] width 117 height 24
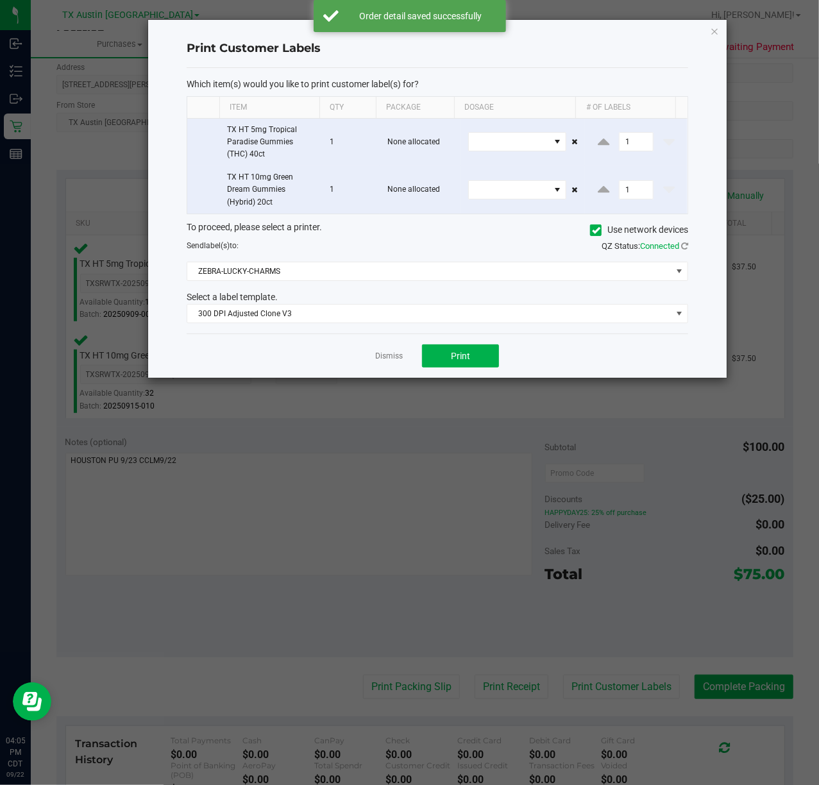
click at [471, 373] on div "Dismiss Print" at bounding box center [437, 355] width 501 height 44
click at [455, 349] on button "Print" at bounding box center [460, 355] width 77 height 23
click at [383, 355] on link "Dismiss" at bounding box center [389, 356] width 28 height 11
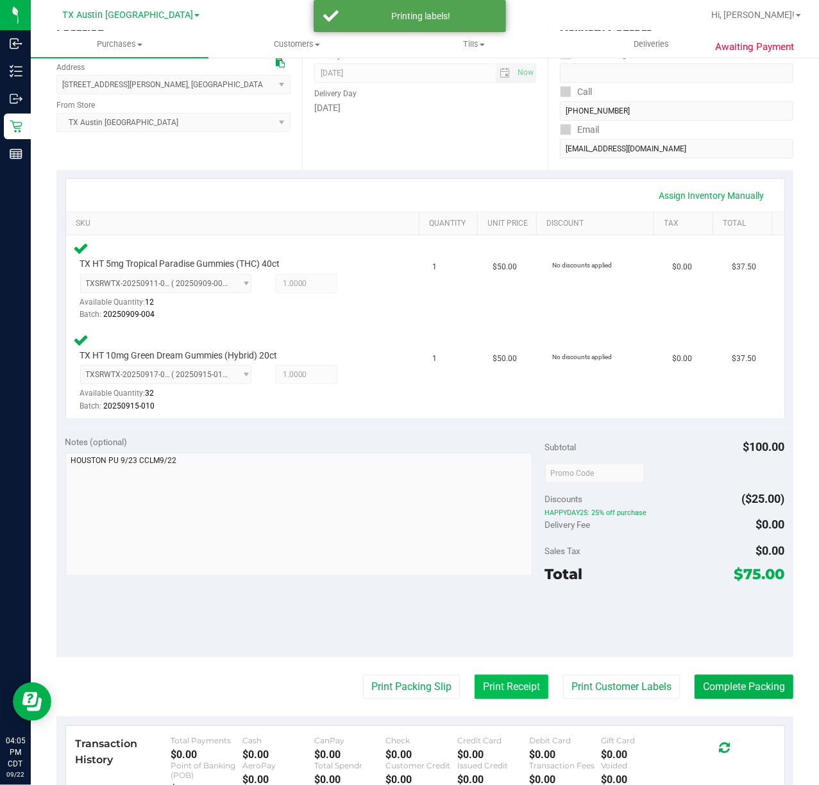
click at [475, 686] on button "Print Receipt" at bounding box center [511, 687] width 74 height 24
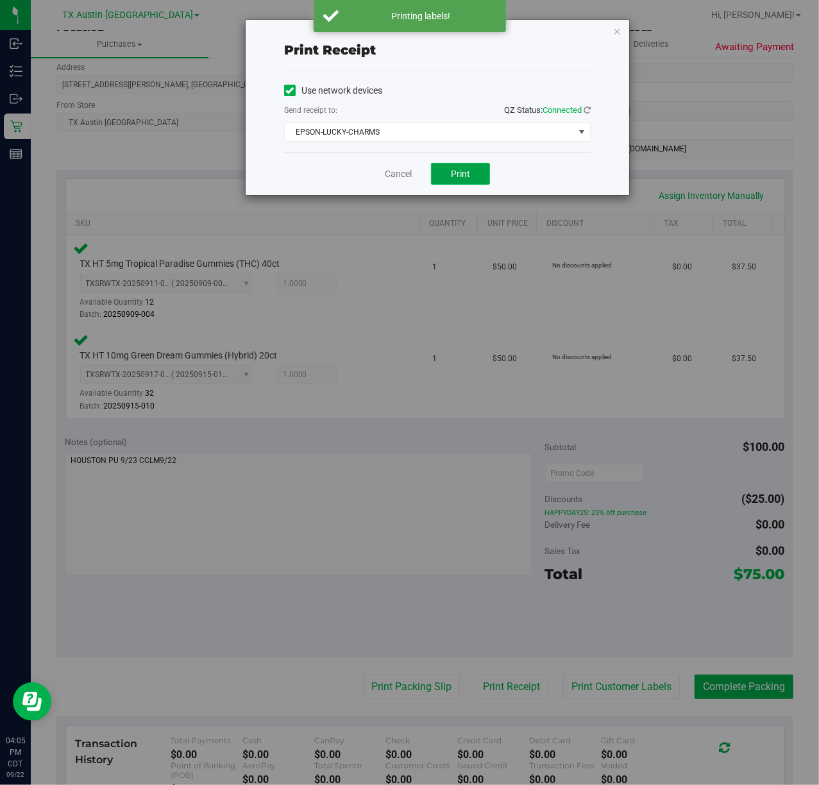
click at [467, 173] on span "Print" at bounding box center [460, 174] width 19 height 10
click at [398, 170] on link "Cancel" at bounding box center [393, 173] width 27 height 13
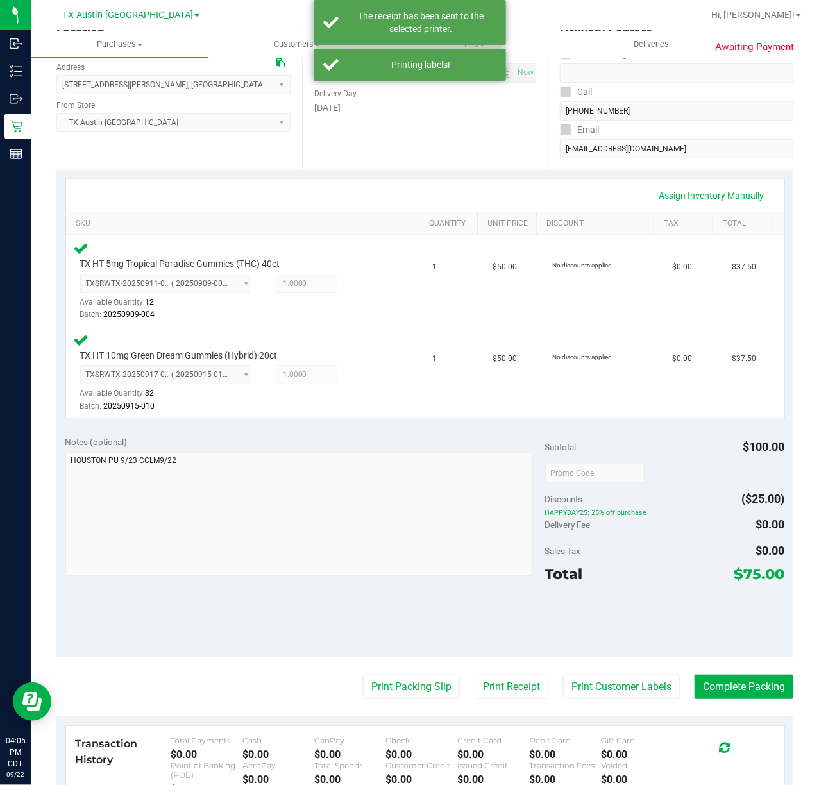
click at [396, 705] on purchase-details "Back Edit Purchase Cancel Purchase View Profile # 11989719 Submitted Needs revi…" at bounding box center [424, 432] width 737 height 1067
click at [386, 704] on purchase-details "Back Edit Purchase Cancel Purchase View Profile # 11989719 Submitted Needs revi…" at bounding box center [424, 432] width 737 height 1067
click at [395, 680] on button "Print Packing Slip" at bounding box center [411, 687] width 97 height 24
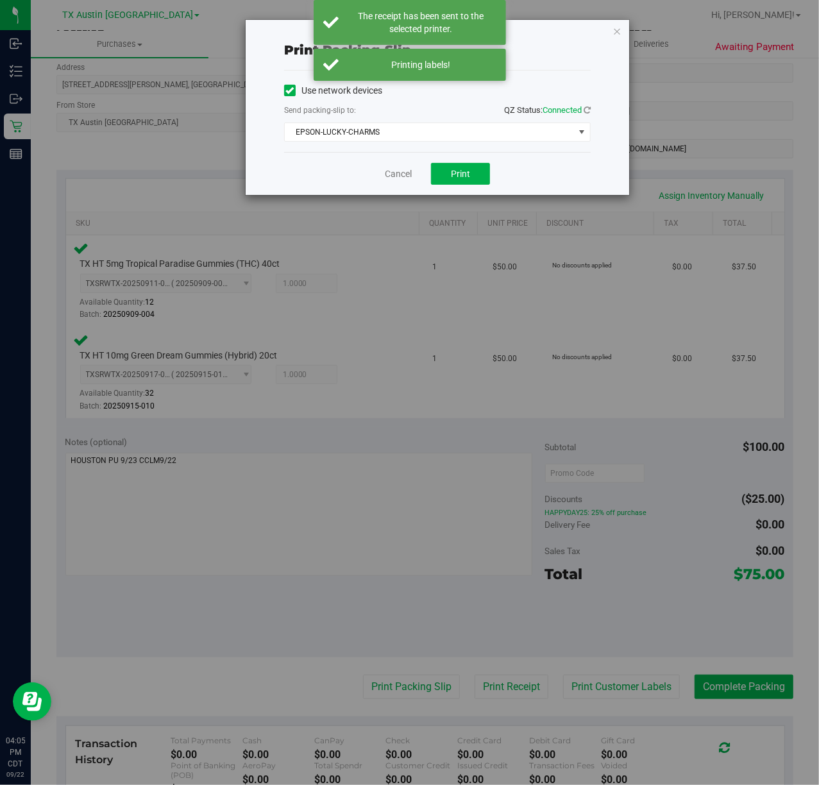
click at [457, 149] on div "Use network devices Send packing-slip to: QZ Status: Connected EPSON-LUCKY-CHAR…" at bounding box center [437, 111] width 306 height 81
click at [447, 170] on button "Print" at bounding box center [460, 174] width 59 height 22
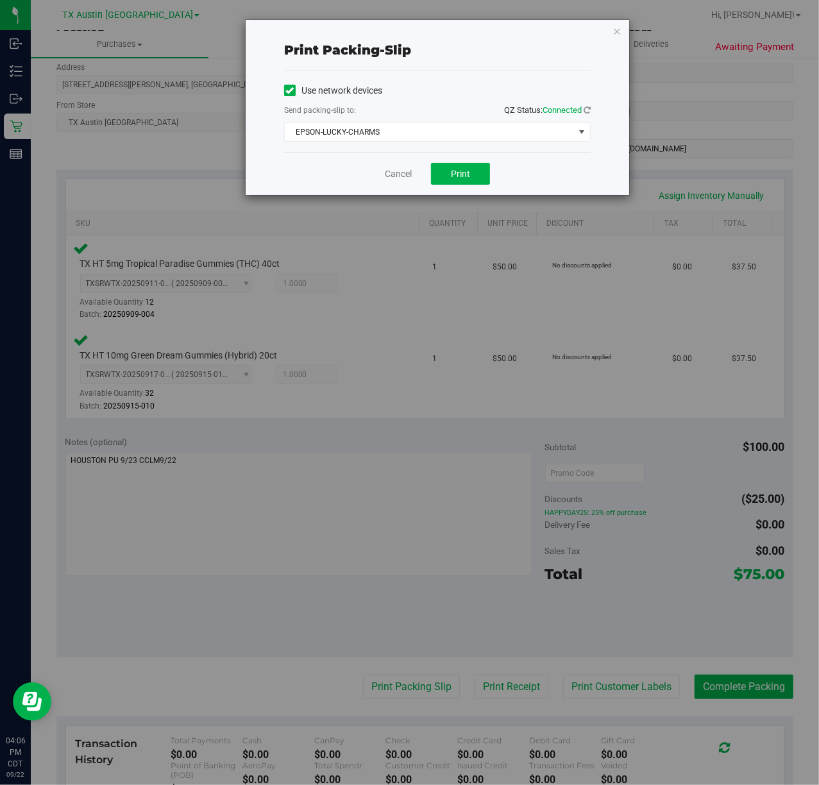
click at [376, 195] on div "Cancel Print" at bounding box center [437, 173] width 306 height 43
click at [391, 178] on link "Cancel" at bounding box center [398, 173] width 27 height 13
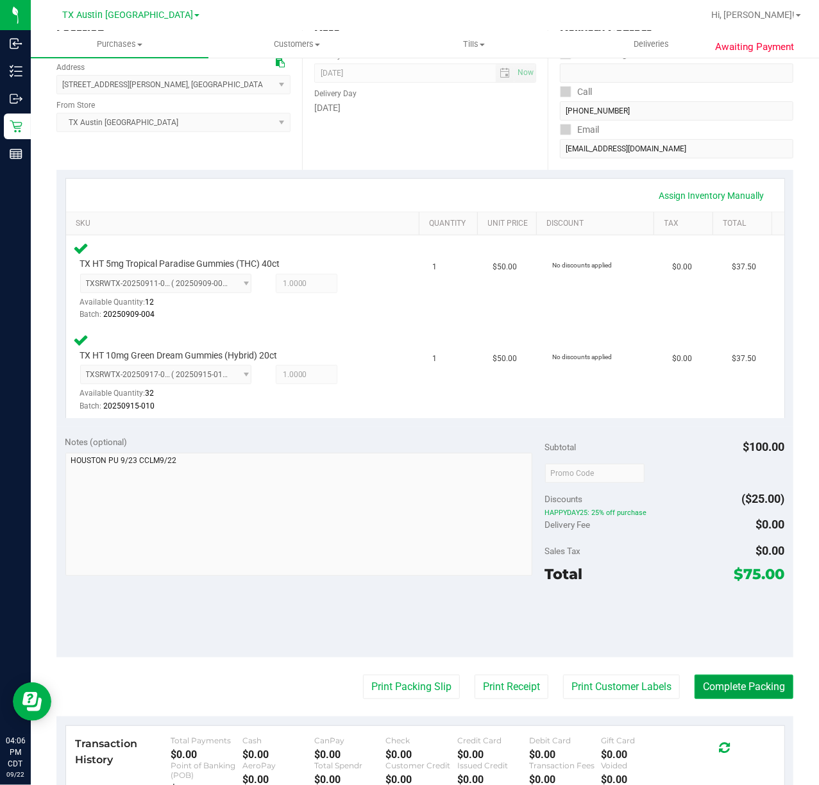
click at [707, 685] on button "Complete Packing" at bounding box center [743, 687] width 99 height 24
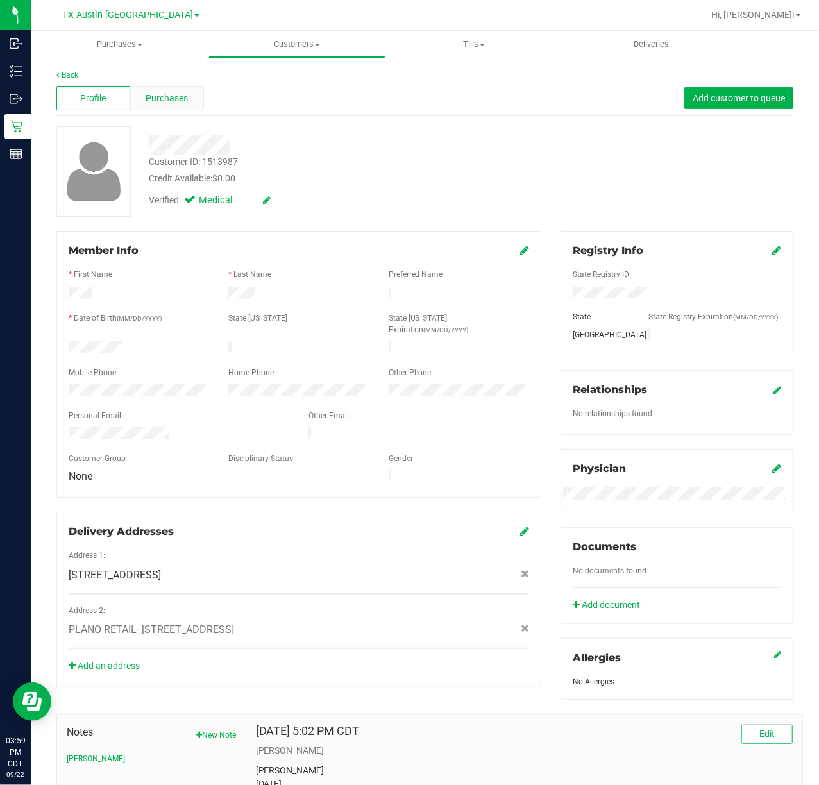
click at [160, 96] on span "Purchases" at bounding box center [167, 98] width 42 height 13
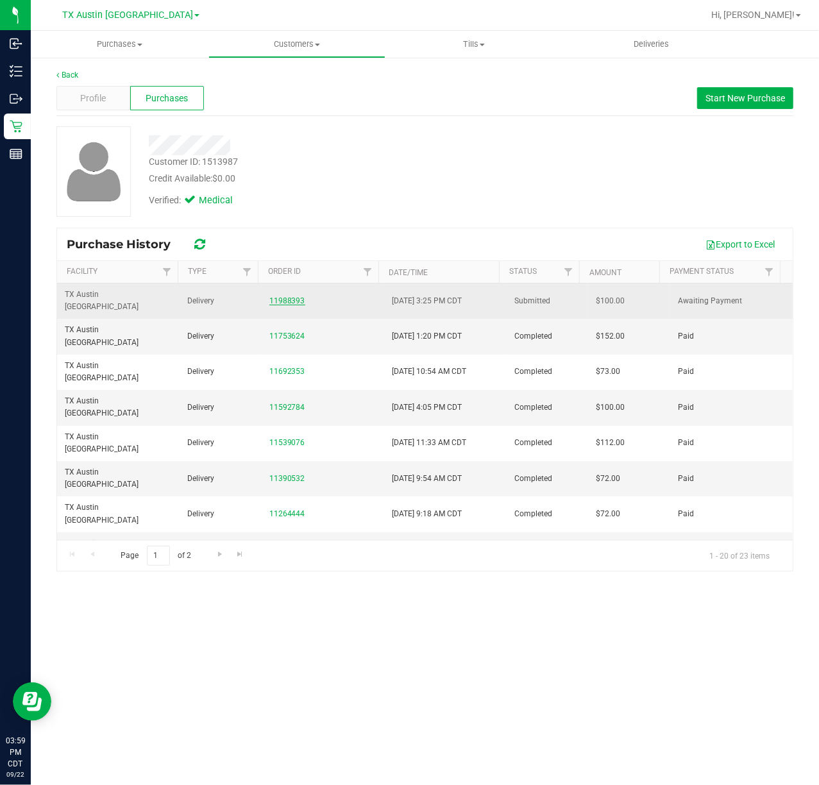
click at [290, 296] on link "11988393" at bounding box center [287, 300] width 36 height 9
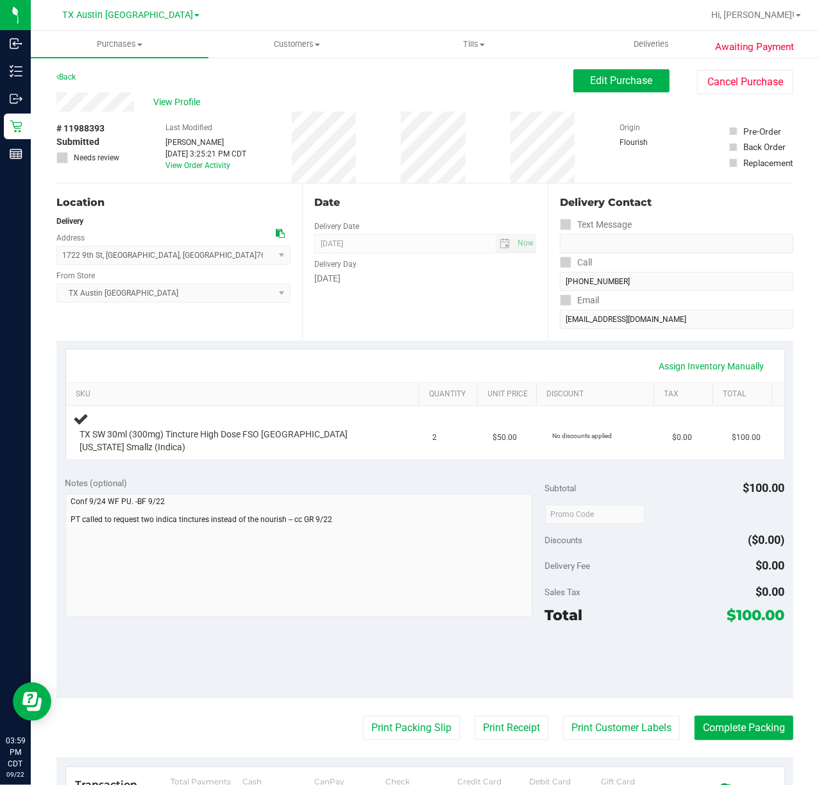
click at [493, 362] on div "Assign Inventory Manually" at bounding box center [425, 366] width 695 height 22
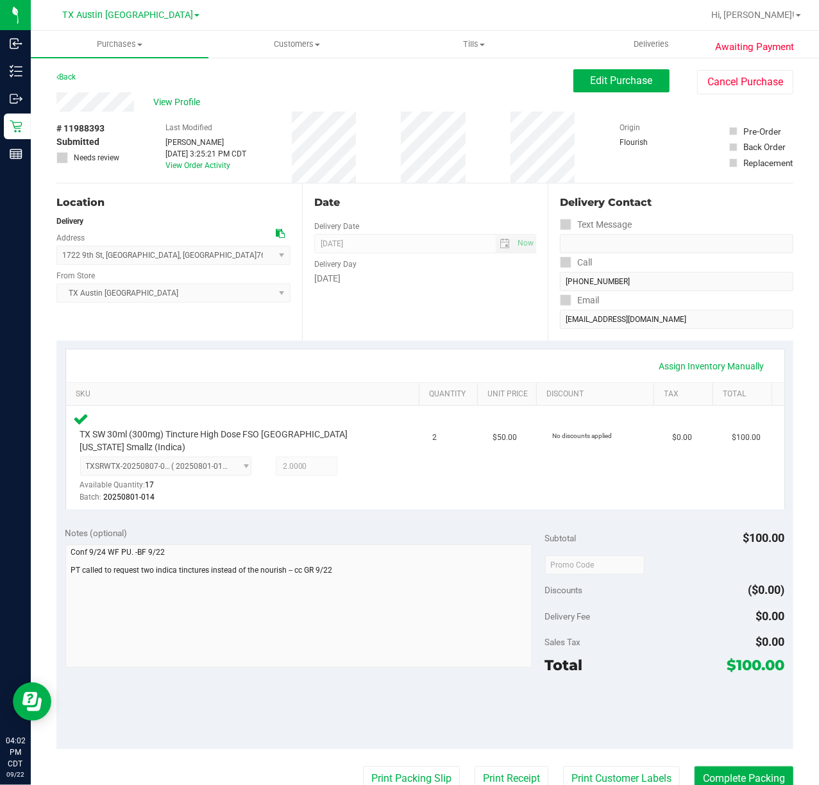
click at [441, 364] on div "Assign Inventory Manually" at bounding box center [425, 366] width 695 height 22
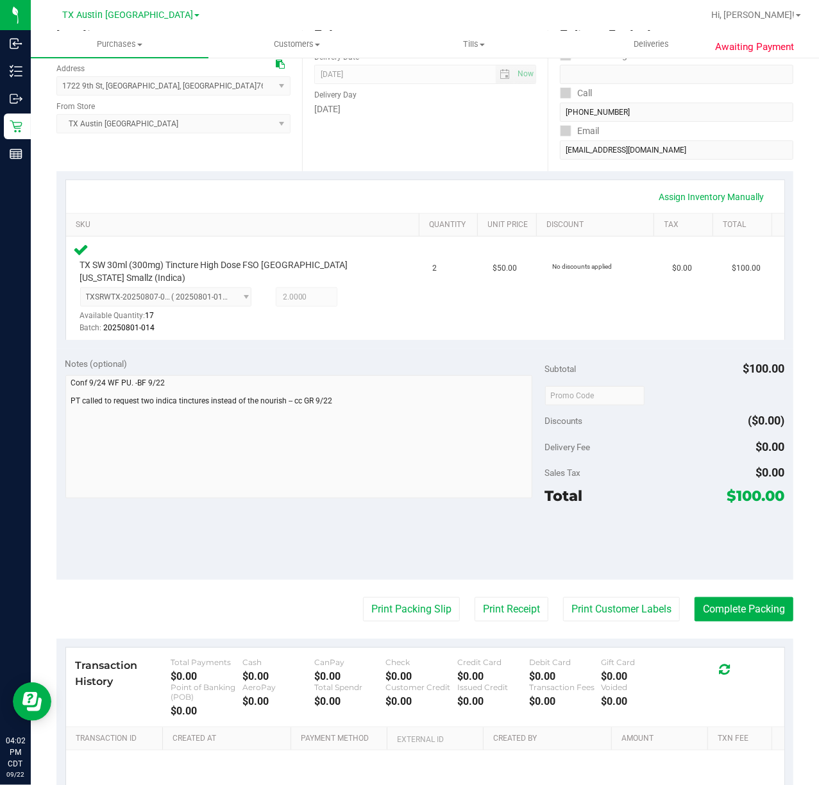
scroll to position [171, 0]
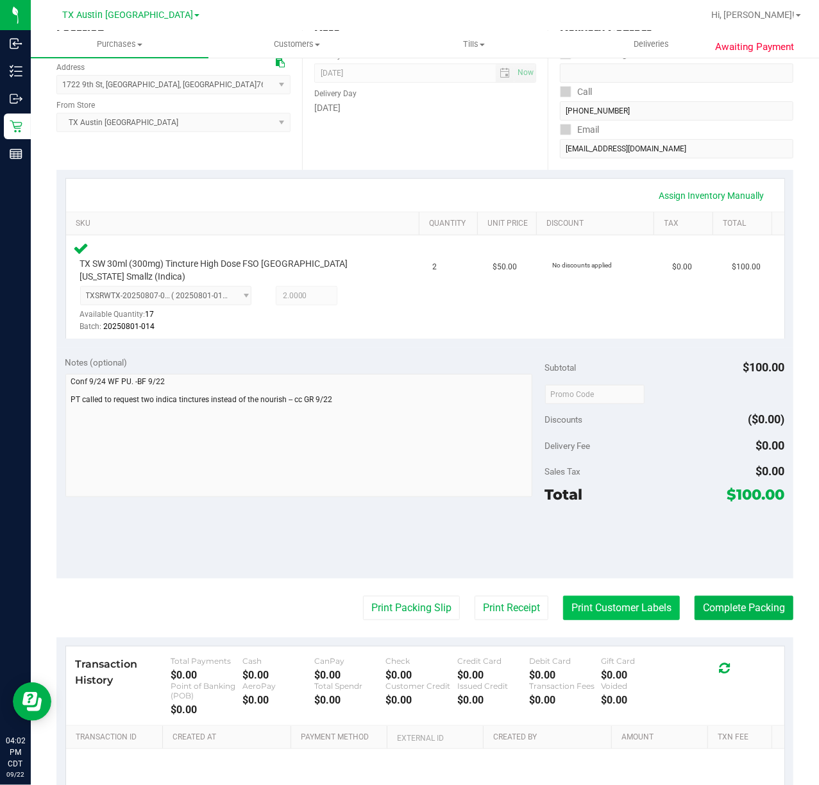
click at [605, 598] on button "Print Customer Labels" at bounding box center [621, 608] width 117 height 24
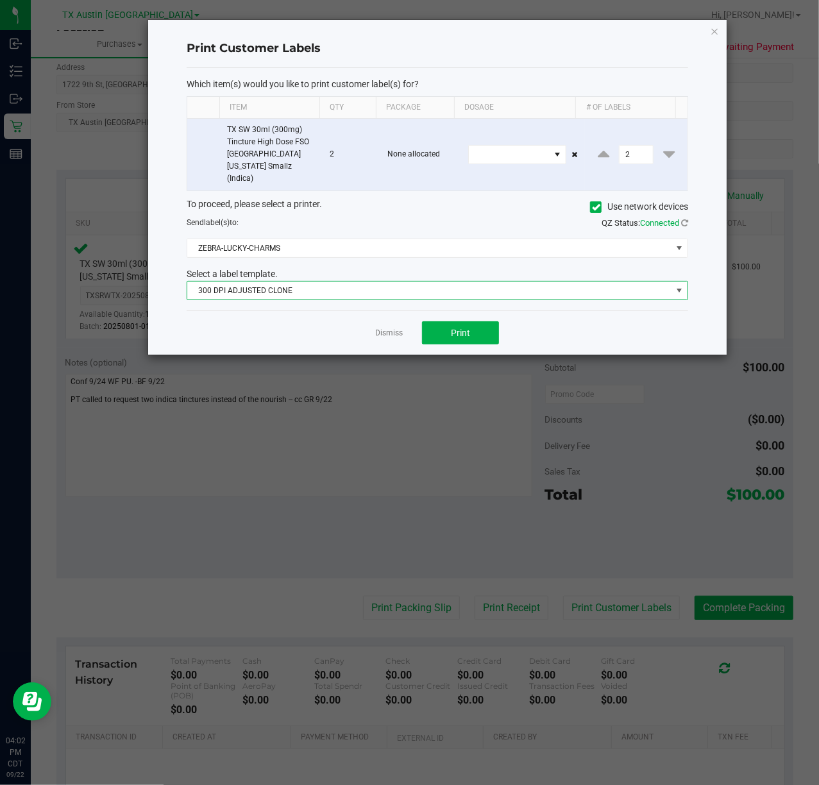
click at [444, 285] on span "300 DPI ADJUSTED CLONE" at bounding box center [429, 290] width 484 height 18
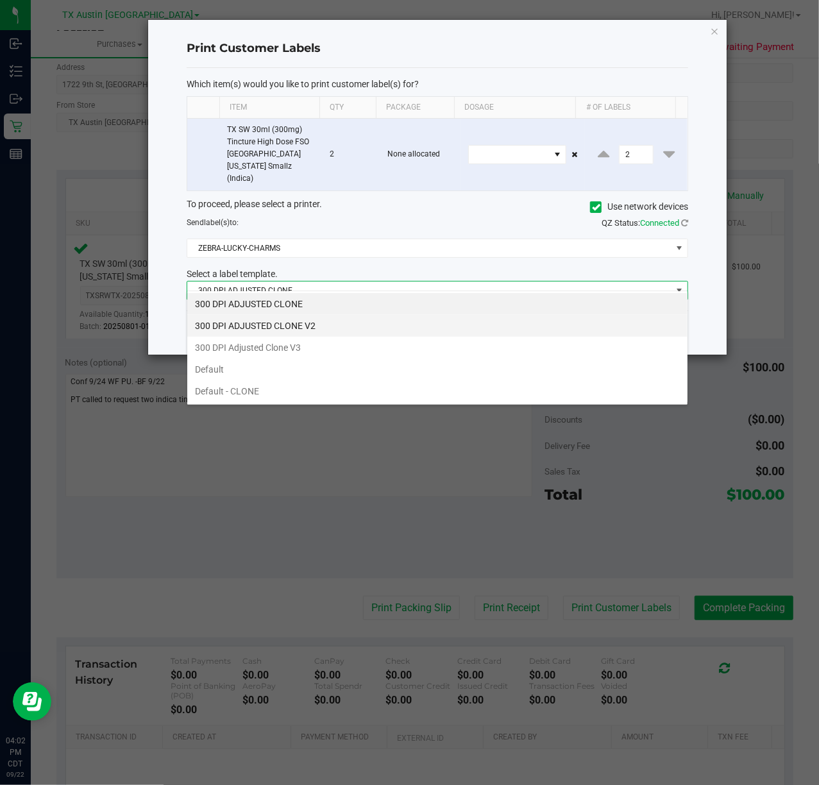
scroll to position [19, 501]
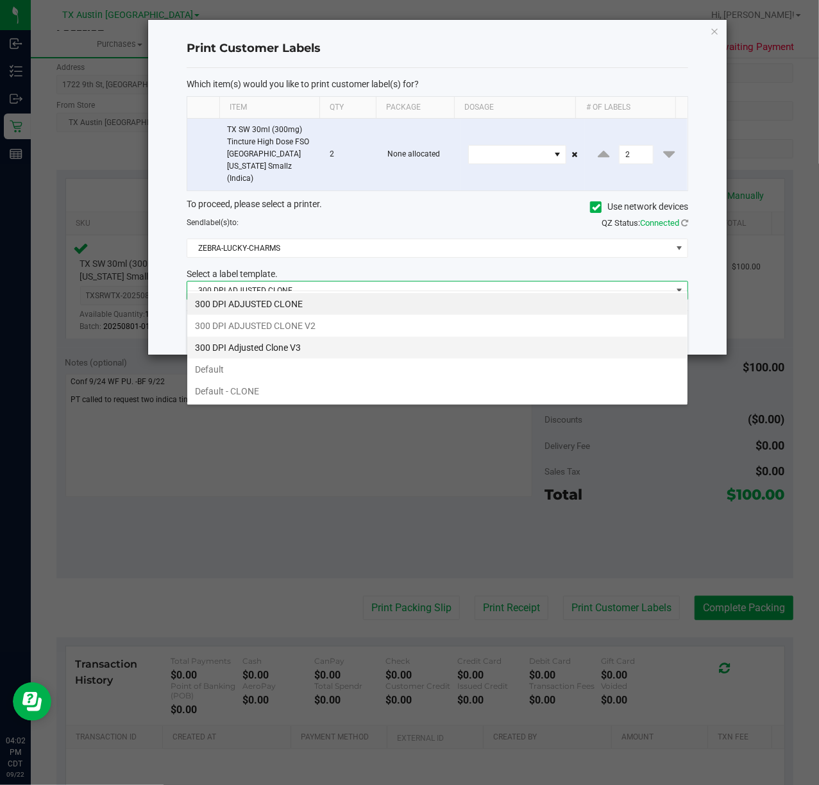
click at [423, 348] on li "300 DPI Adjusted Clone V3" at bounding box center [437, 348] width 500 height 22
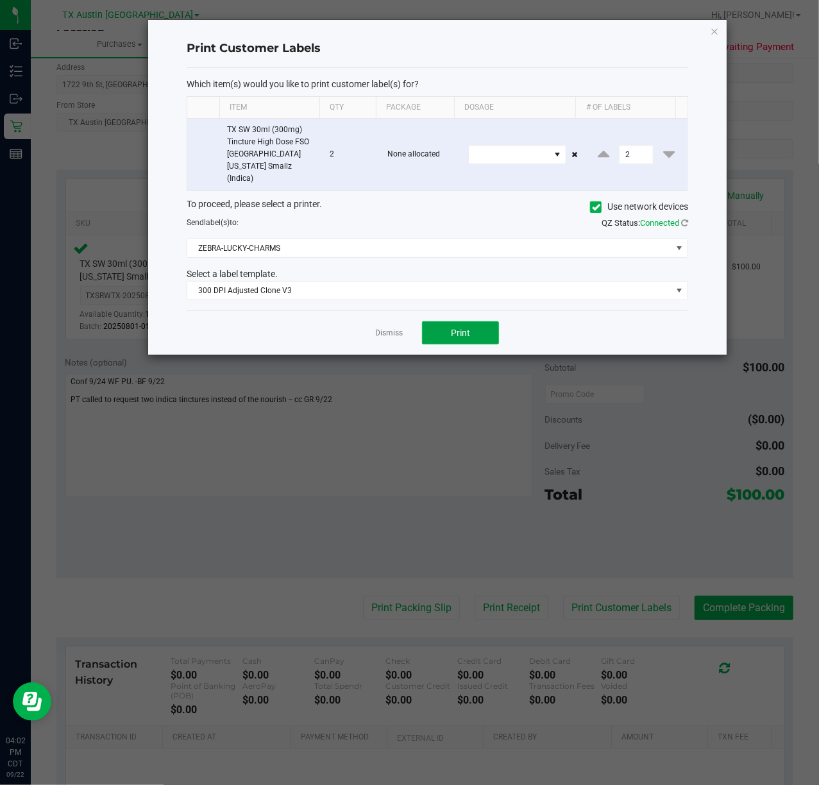
click at [432, 324] on button "Print" at bounding box center [460, 332] width 77 height 23
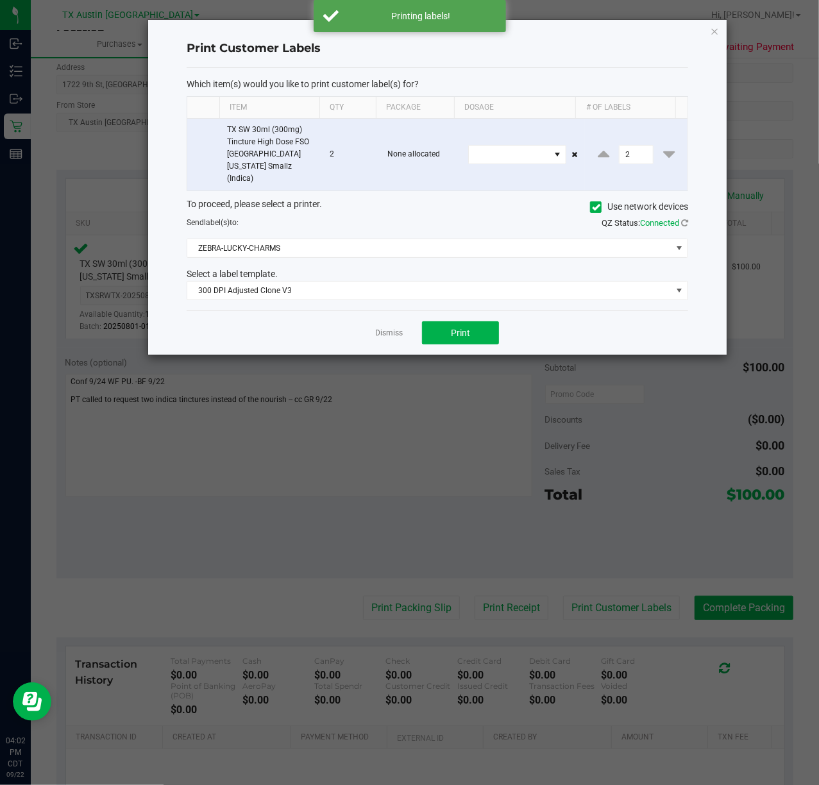
click at [405, 324] on div "Dismiss Print" at bounding box center [437, 332] width 501 height 44
click at [398, 328] on link "Dismiss" at bounding box center [389, 333] width 28 height 11
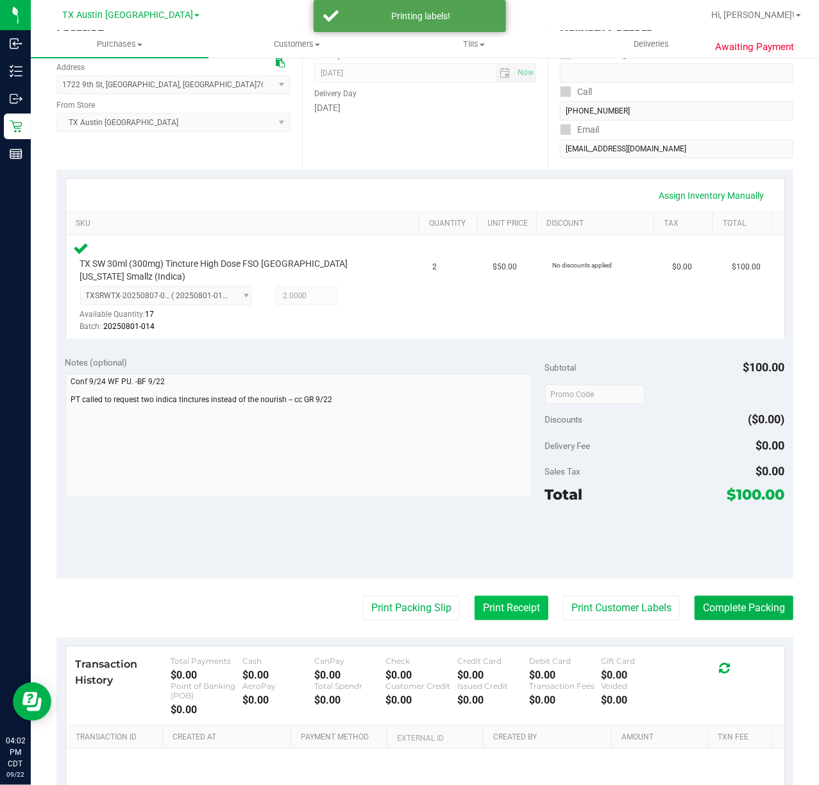
click at [487, 596] on button "Print Receipt" at bounding box center [511, 608] width 74 height 24
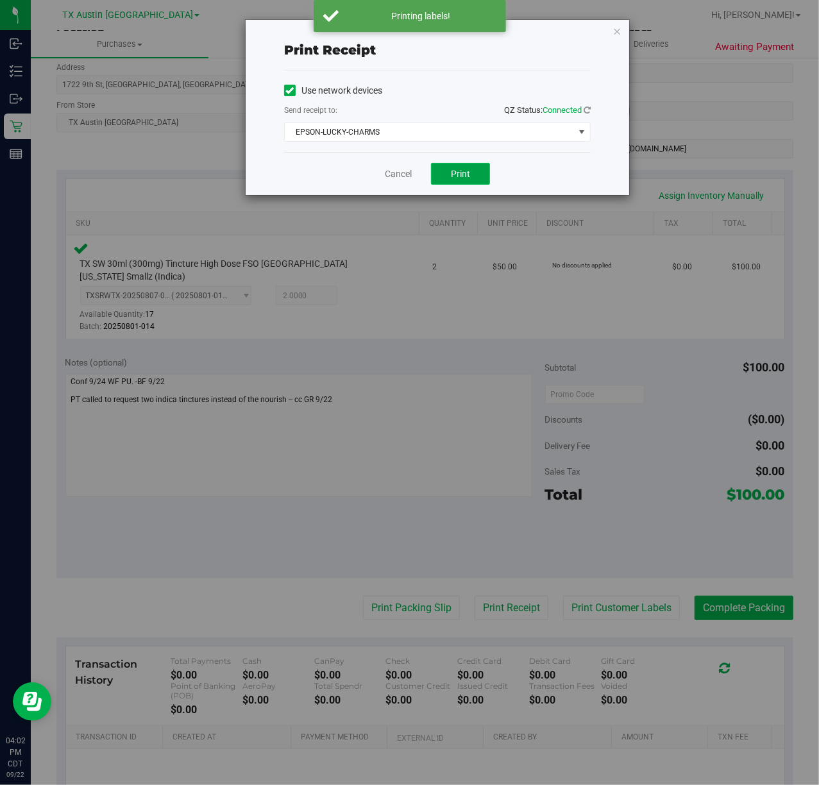
click at [453, 178] on span "Print" at bounding box center [460, 174] width 19 height 10
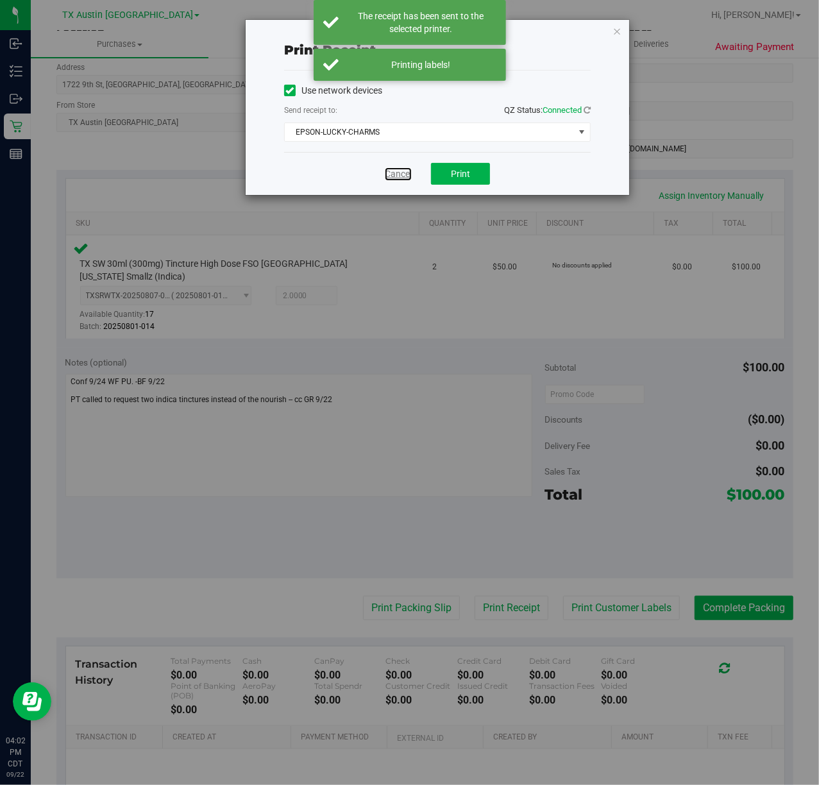
drag, startPoint x: 398, startPoint y: 178, endPoint x: 466, endPoint y: 403, distance: 234.5
click at [396, 178] on link "Cancel" at bounding box center [398, 173] width 27 height 13
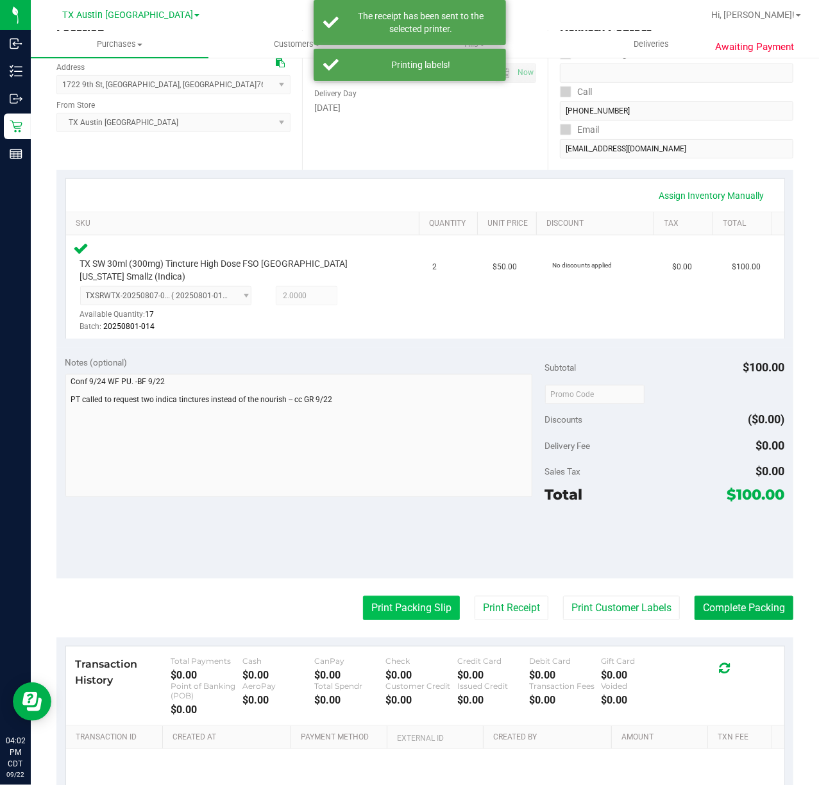
click at [419, 583] on purchase-details "Back Edit Purchase Cancel Purchase View Profile # 11988393 Submitted Needs revi…" at bounding box center [424, 392] width 737 height 987
click at [429, 358] on div "Notes (optional)" at bounding box center [305, 428] width 480 height 144
click at [418, 599] on button "Print Packing Slip" at bounding box center [411, 608] width 97 height 24
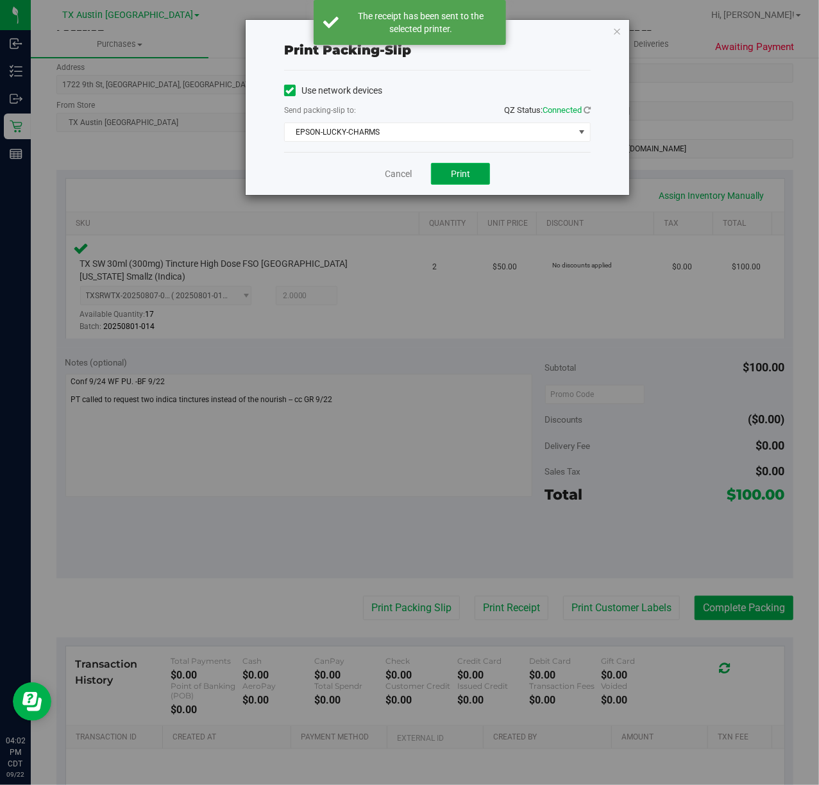
click at [463, 179] on span "Print" at bounding box center [460, 174] width 19 height 10
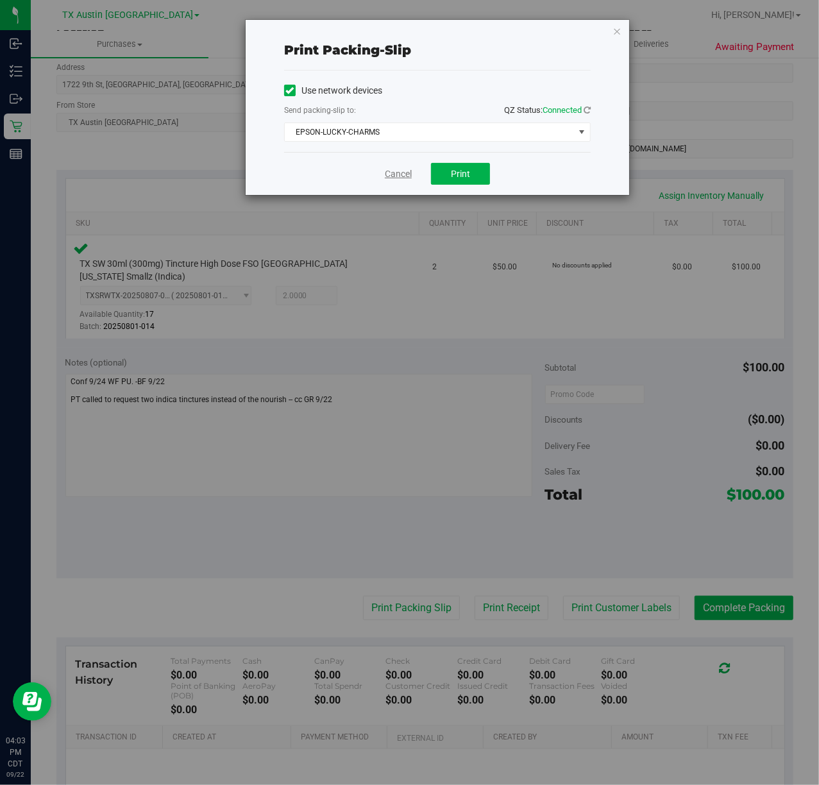
click at [389, 175] on link "Cancel" at bounding box center [398, 173] width 27 height 13
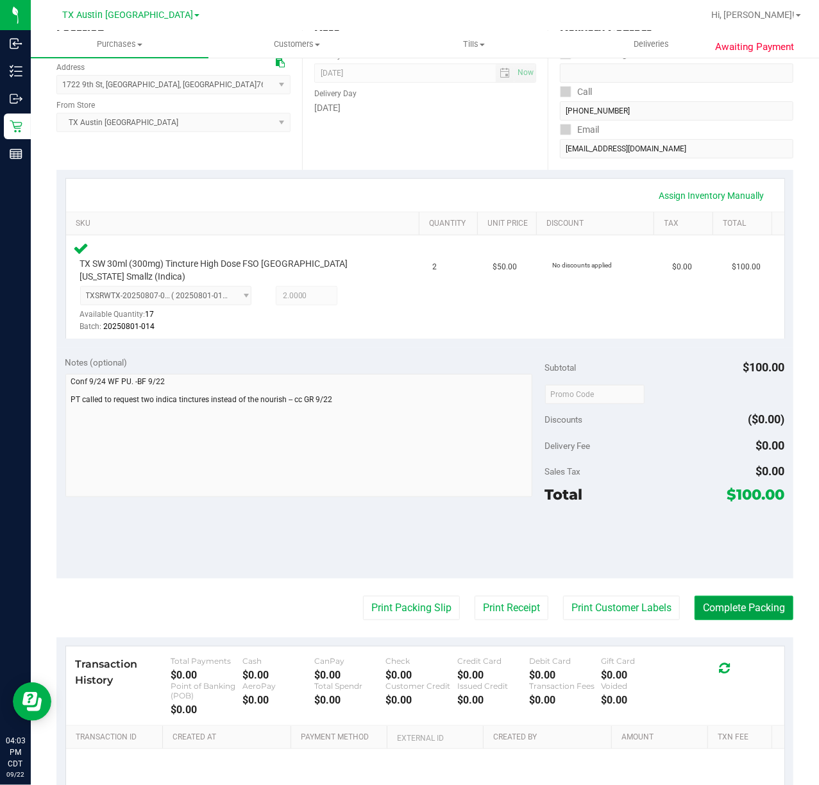
click at [757, 596] on button "Complete Packing" at bounding box center [743, 608] width 99 height 24
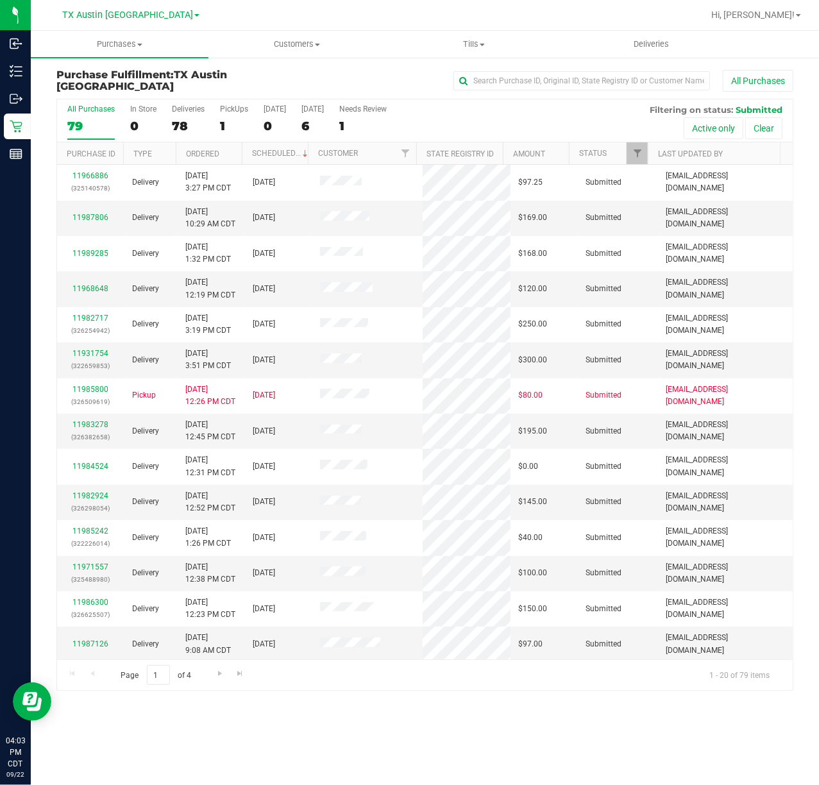
click at [90, 140] on label "All Purchases 79" at bounding box center [90, 122] width 47 height 35
click at [0, 0] on input "All Purchases 79" at bounding box center [0, 0] width 0 height 0
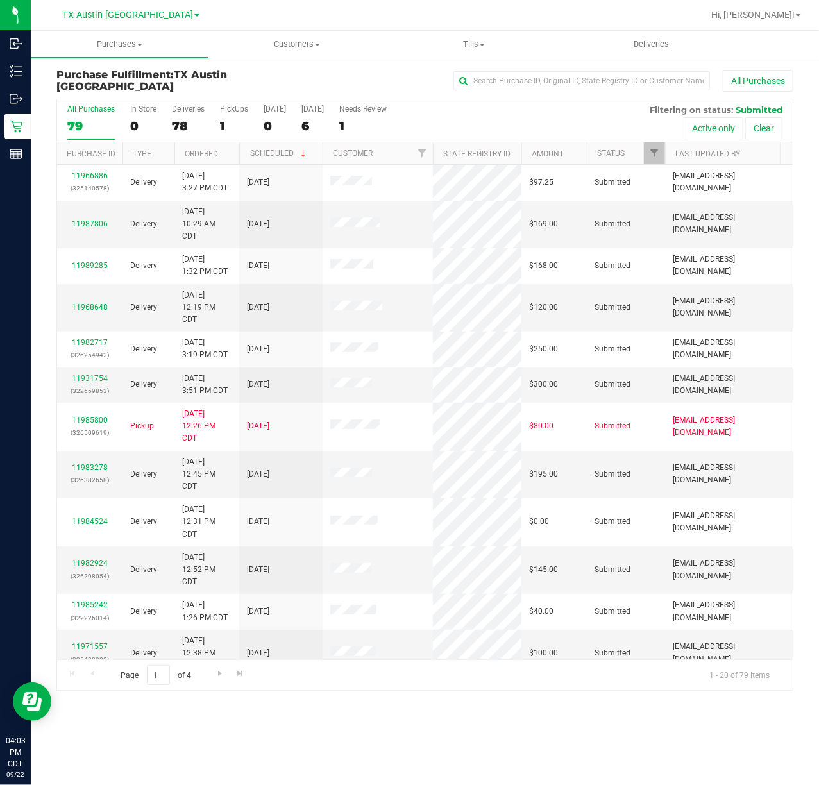
drag, startPoint x: 305, startPoint y: 144, endPoint x: 327, endPoint y: 149, distance: 22.3
click at [327, 149] on div "Purchase ID Type Ordered Scheduled Customer State Registry ID Address Amount St…" at bounding box center [418, 153] width 723 height 22
click at [313, 152] on th "Scheduled" at bounding box center [280, 153] width 83 height 22
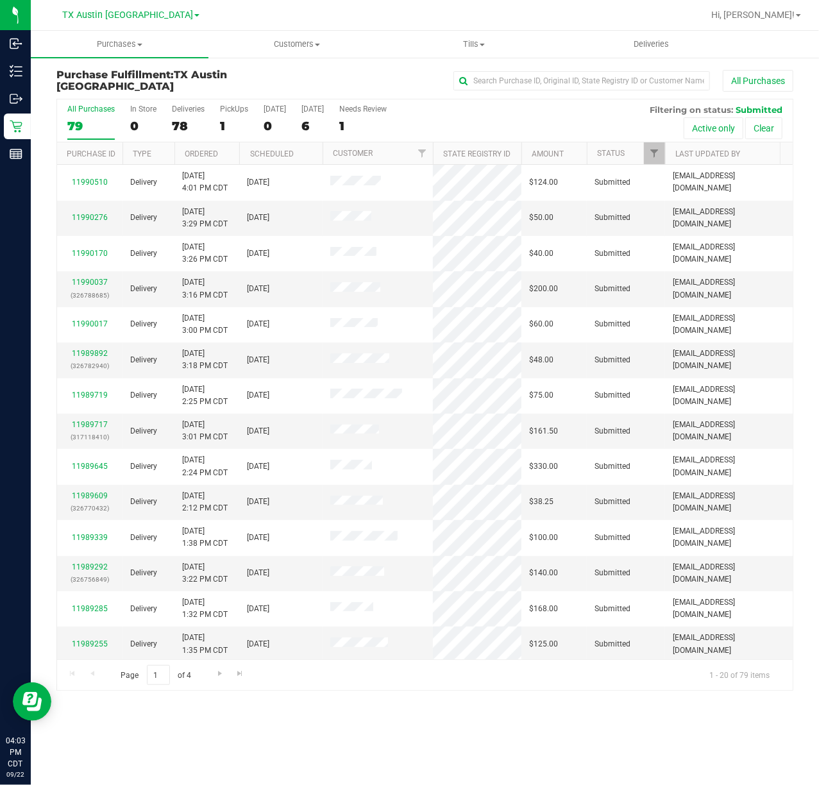
click at [312, 152] on th "Scheduled" at bounding box center [280, 153] width 83 height 22
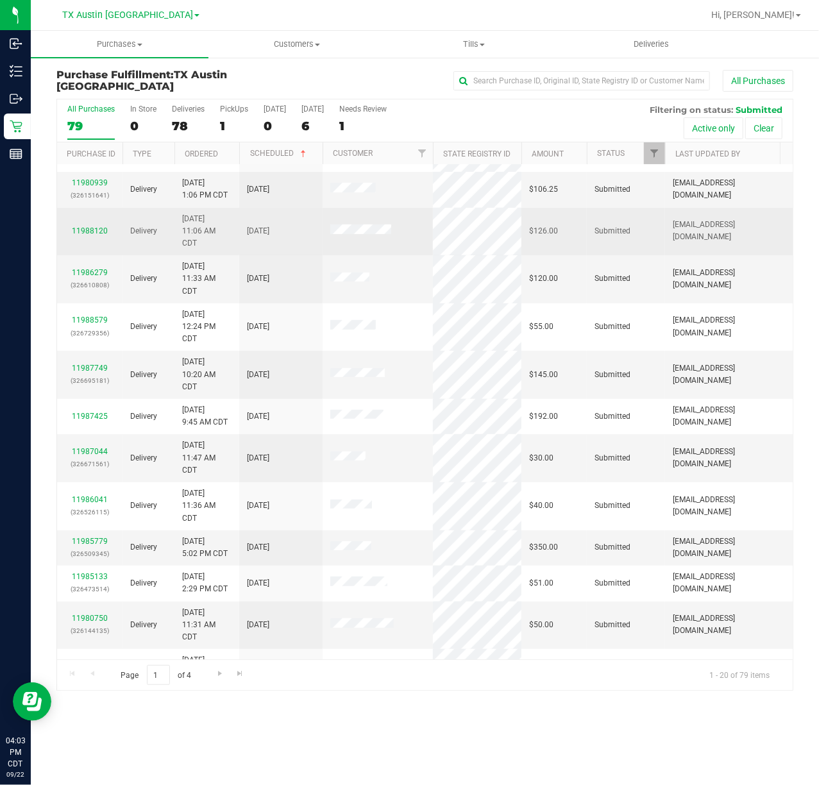
scroll to position [232, 0]
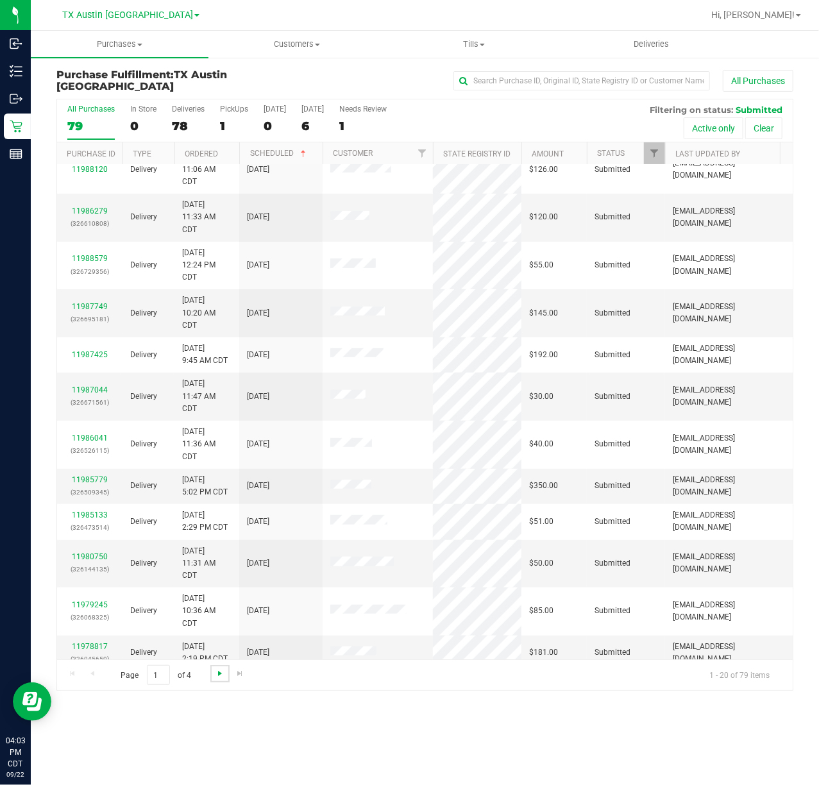
click at [223, 675] on span "Go to the next page" at bounding box center [220, 673] width 10 height 10
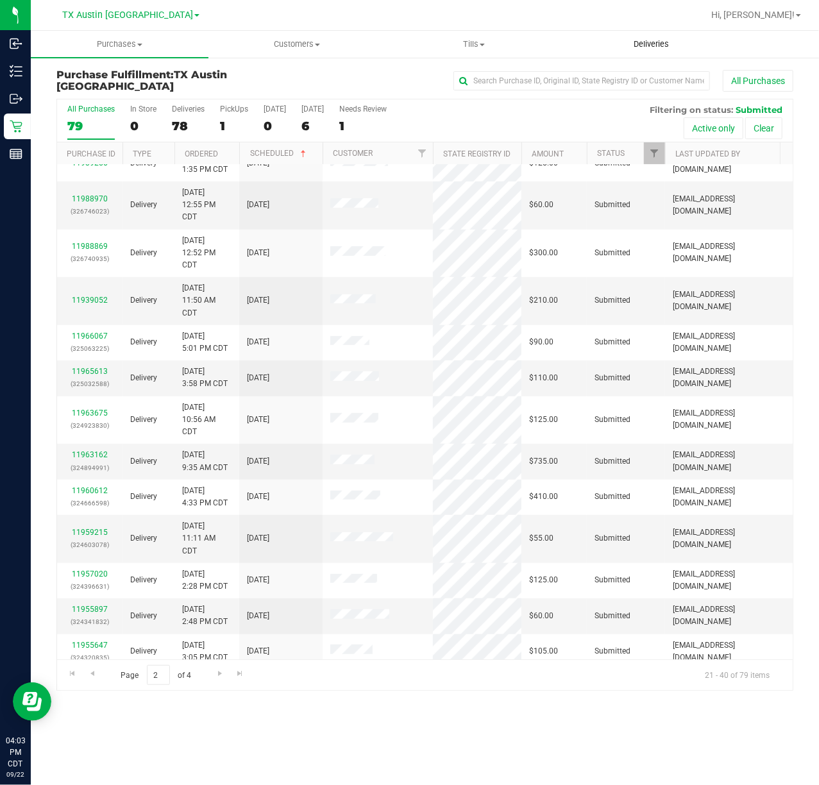
click at [639, 47] on span "Deliveries" at bounding box center [651, 44] width 70 height 12
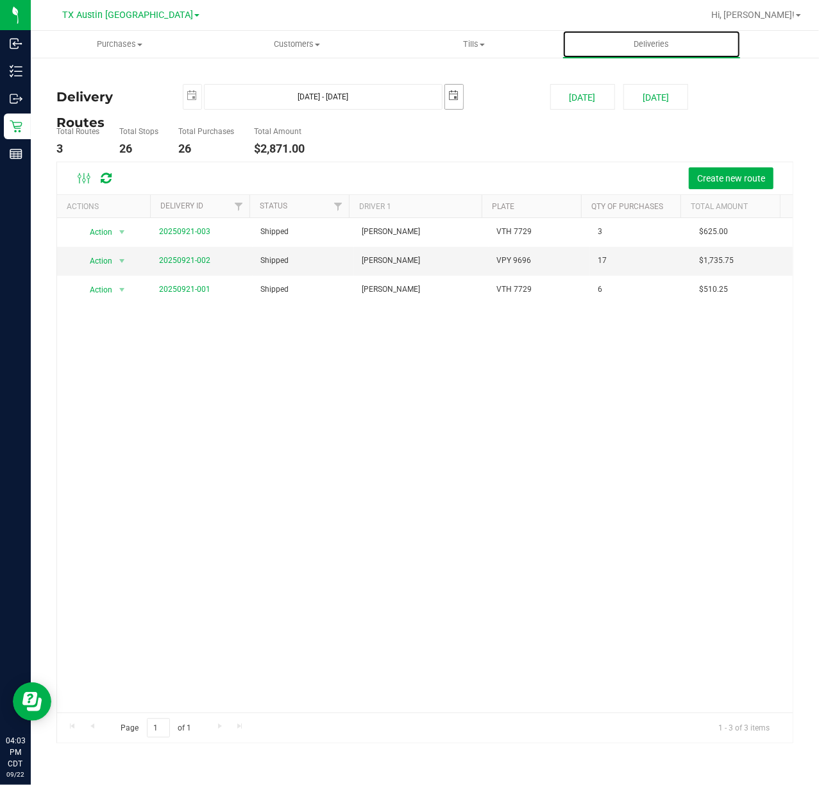
click at [446, 106] on span "select" at bounding box center [454, 96] width 18 height 22
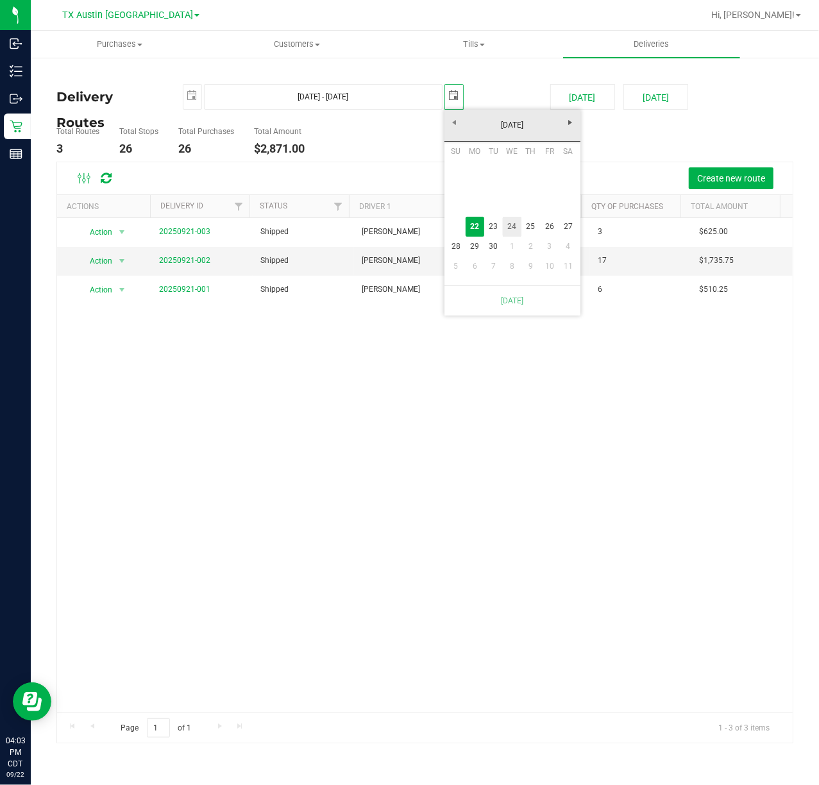
click at [517, 234] on link "24" at bounding box center [512, 227] width 19 height 20
type input "Sep 22, 2025 - Sep 24, 2025"
type input "2025-09-24"
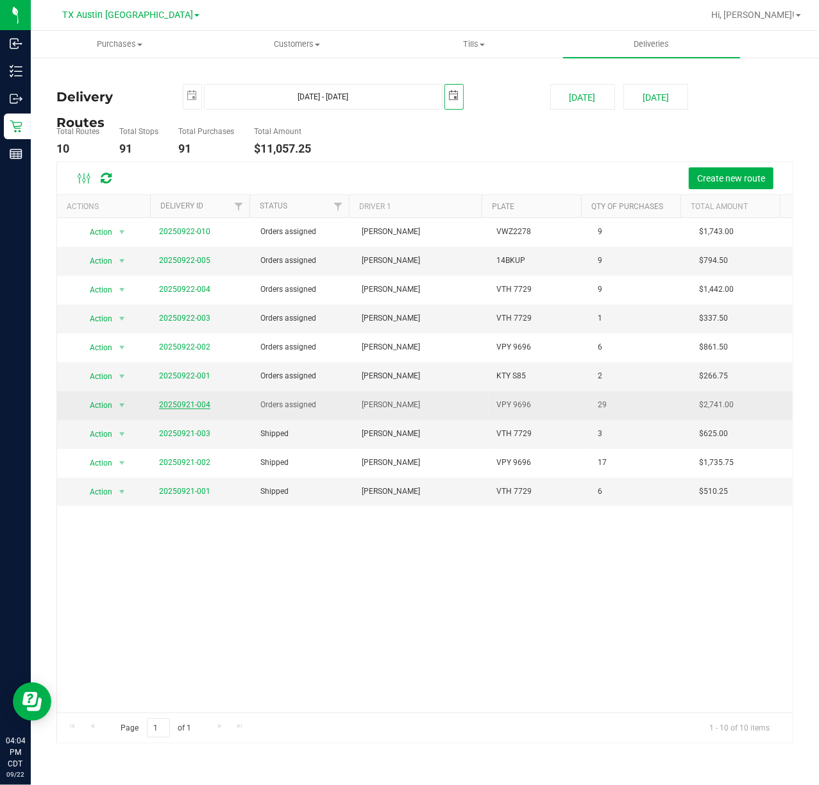
click at [195, 409] on link "20250921-004" at bounding box center [184, 404] width 51 height 9
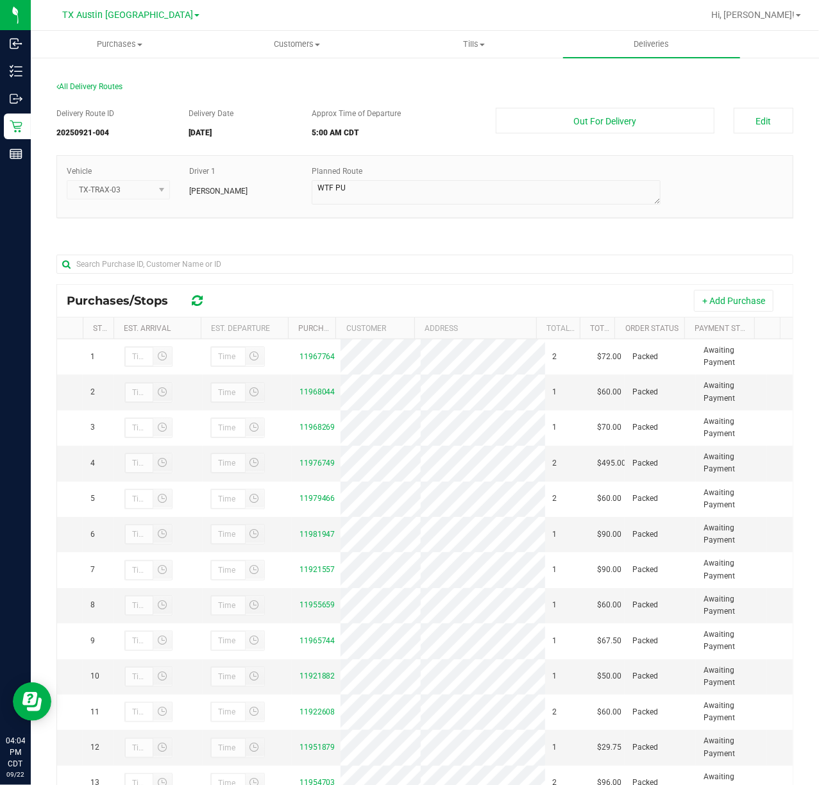
click at [771, 135] on div "Delivery Route ID 20250921-004 Delivery Date 09/24/2025 Approx Time of Departur…" at bounding box center [424, 126] width 737 height 36
click at [760, 129] on button "Edit" at bounding box center [764, 121] width 60 height 26
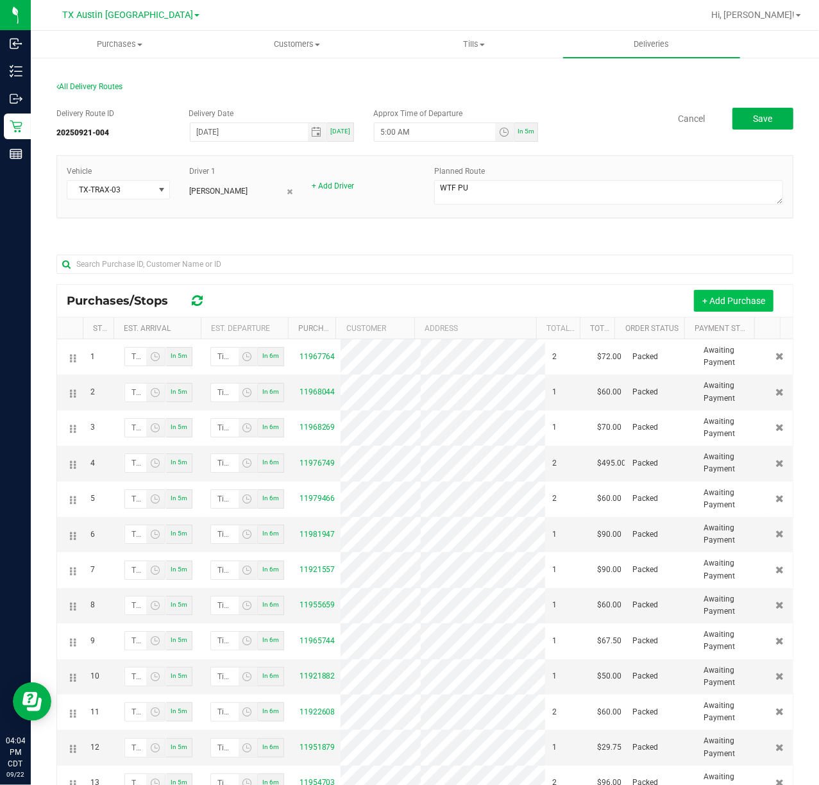
click at [732, 293] on button "+ Add Purchase" at bounding box center [734, 301] width 80 height 22
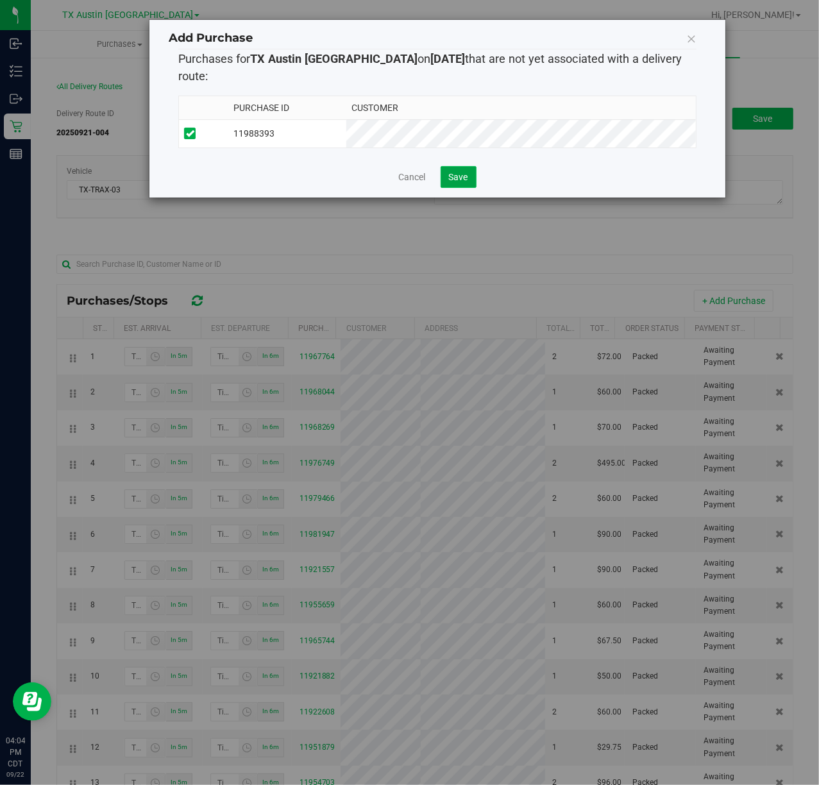
click at [463, 172] on span "Save" at bounding box center [458, 177] width 19 height 10
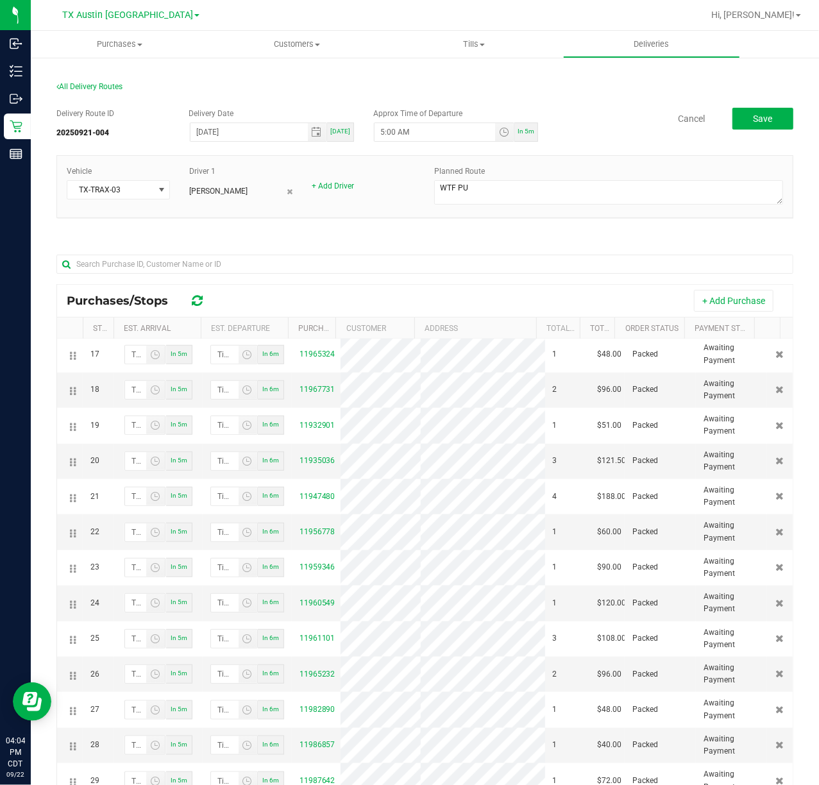
click at [760, 131] on div "Delivery Route ID 20250921-004 Delivery Date 09/24/2025 Today Approx Time of De…" at bounding box center [424, 126] width 737 height 36
click at [766, 117] on button "Save" at bounding box center [762, 119] width 61 height 22
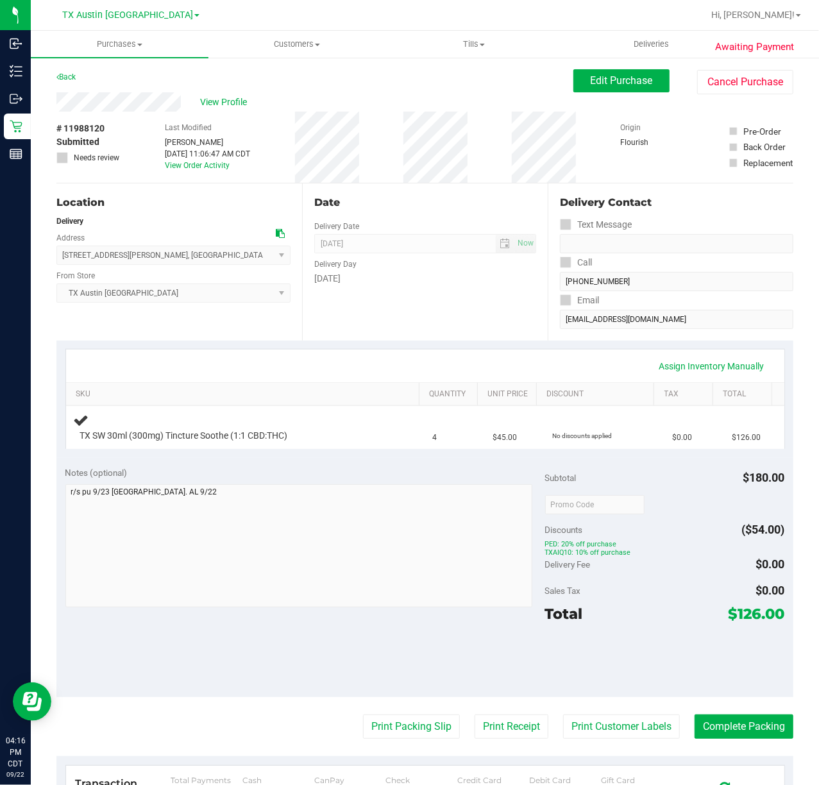
click at [390, 289] on div "Date Delivery Date [DATE] Now [DATE] 07:00 AM Now Delivery Day [DATE]" at bounding box center [425, 261] width 246 height 157
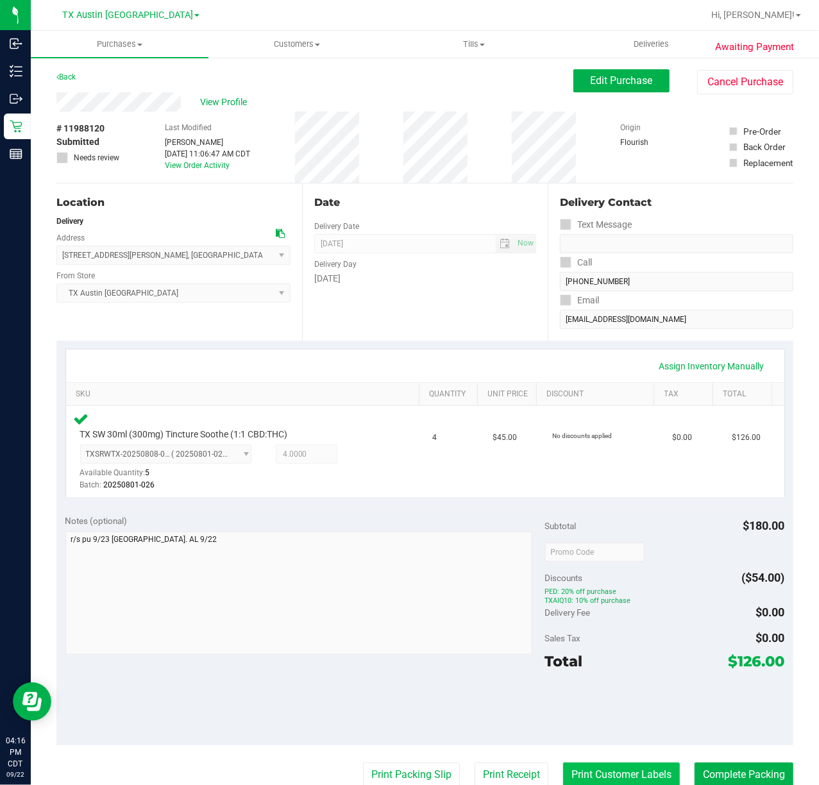
click at [586, 782] on button "Print Customer Labels" at bounding box center [621, 774] width 117 height 24
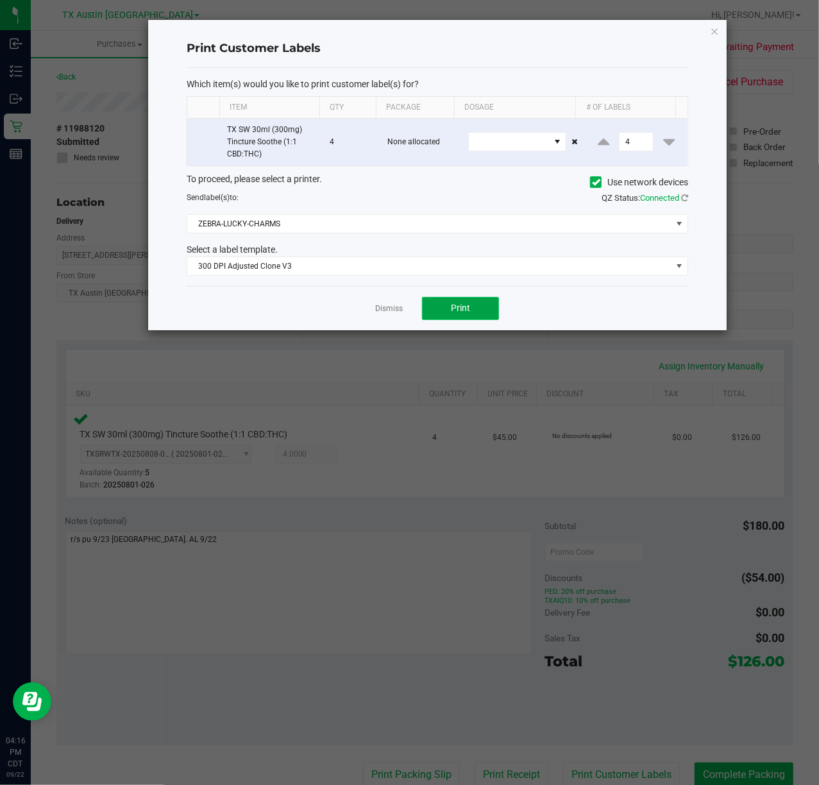
click at [463, 312] on span "Print" at bounding box center [460, 308] width 19 height 10
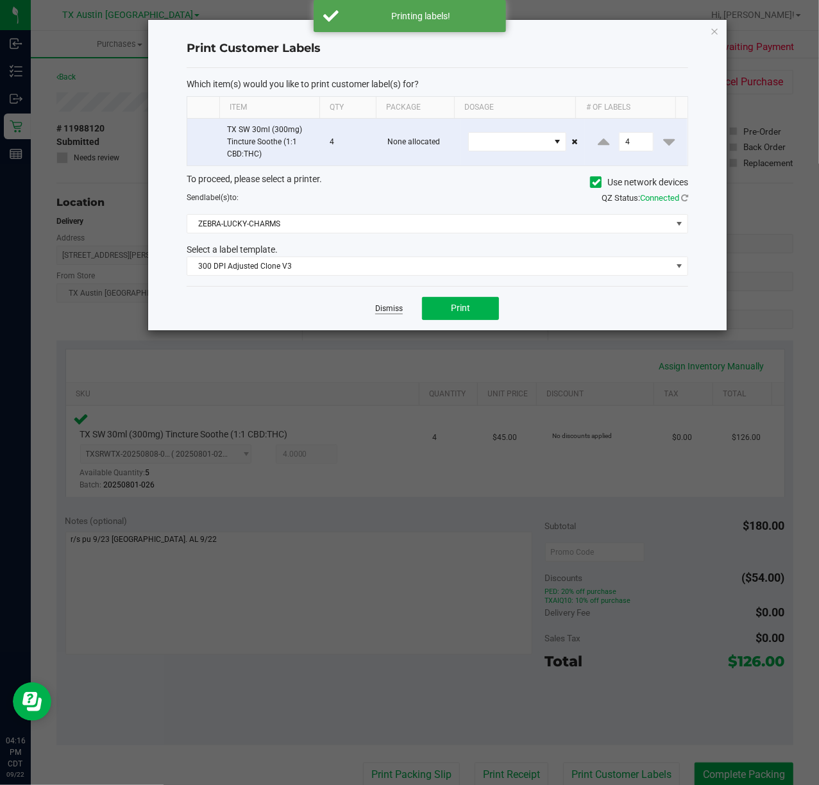
click at [391, 309] on link "Dismiss" at bounding box center [389, 308] width 28 height 11
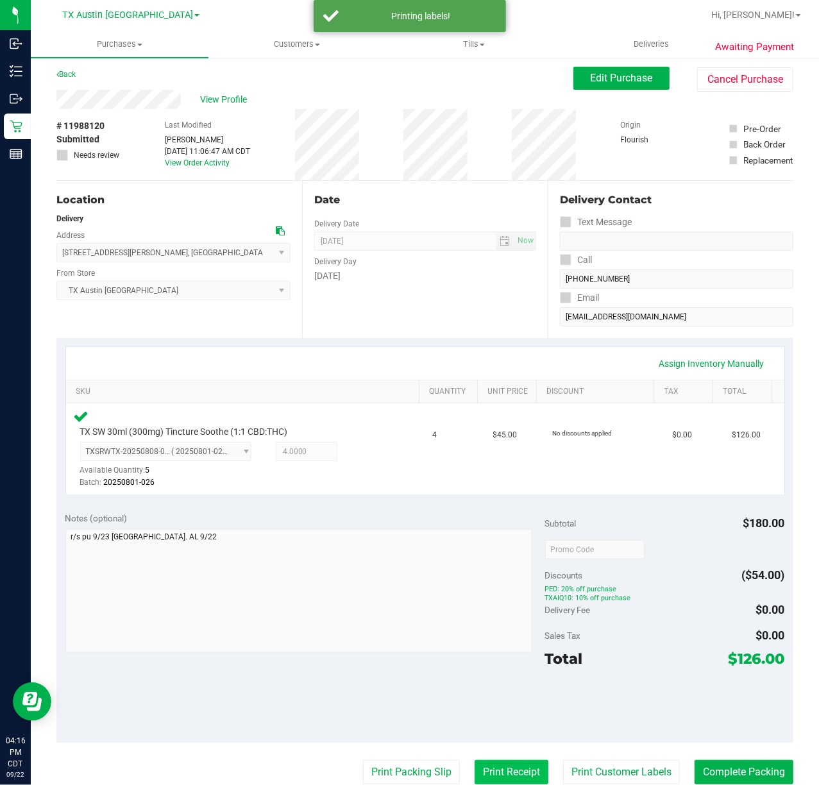
click at [486, 760] on button "Print Receipt" at bounding box center [511, 772] width 74 height 24
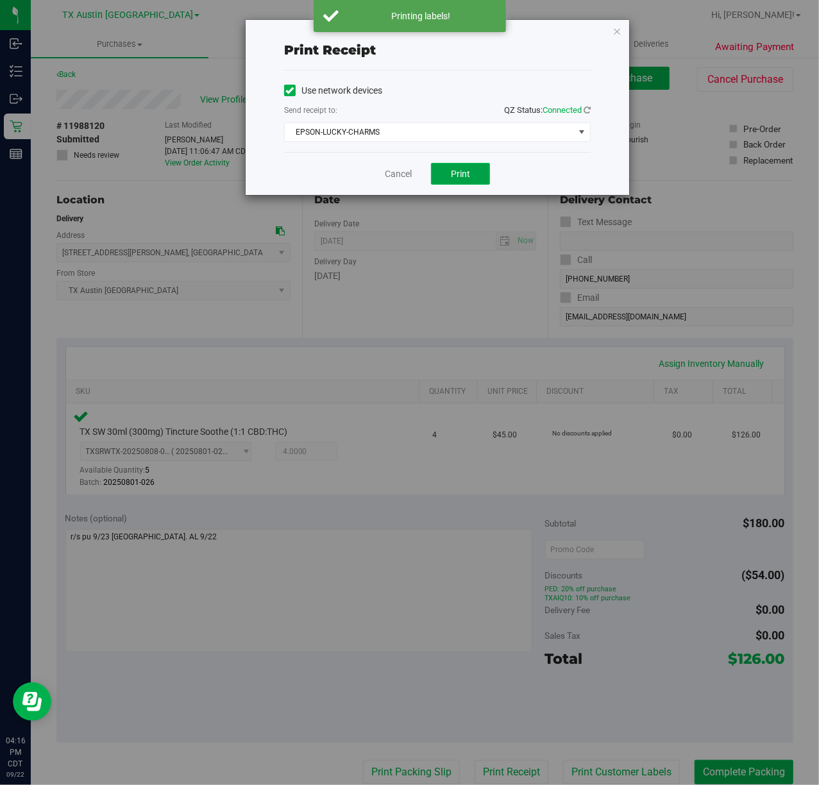
click at [480, 167] on button "Print" at bounding box center [460, 174] width 59 height 22
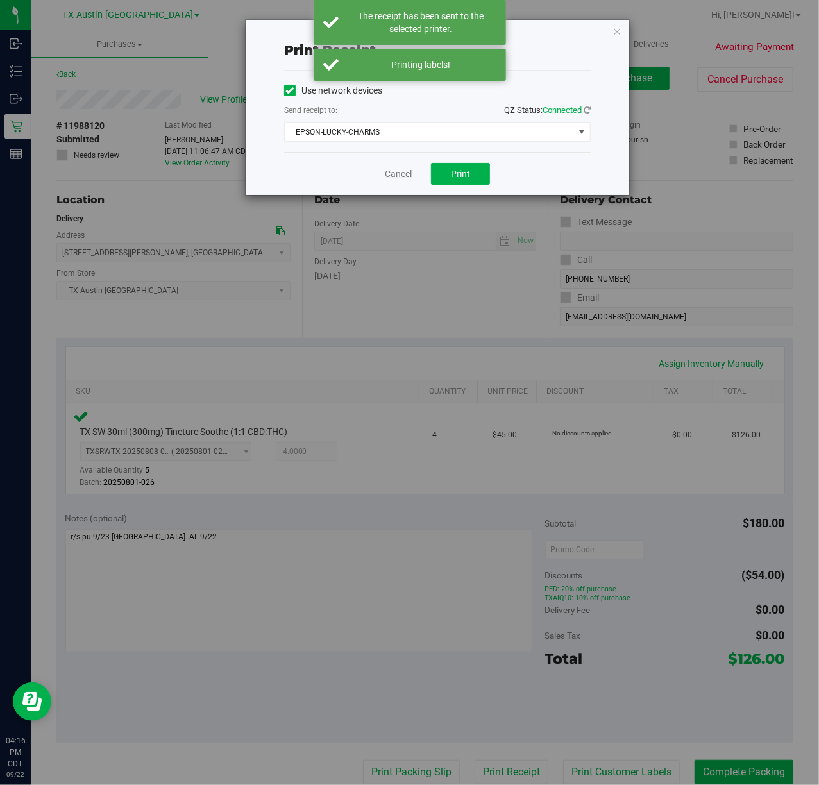
click at [405, 176] on link "Cancel" at bounding box center [398, 173] width 27 height 13
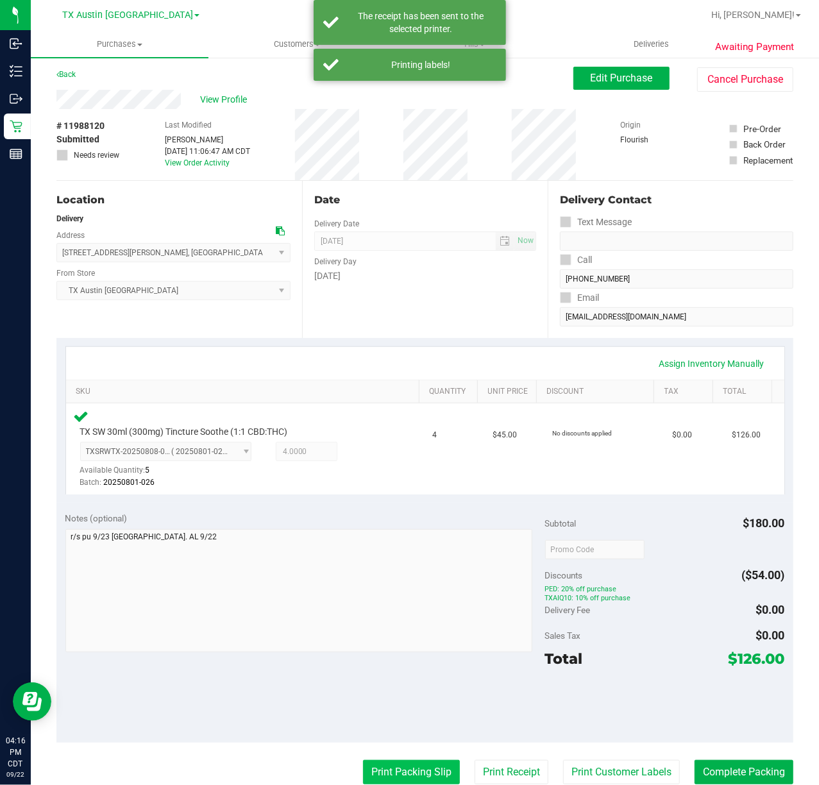
drag, startPoint x: 415, startPoint y: 757, endPoint x: 406, endPoint y: 763, distance: 11.2
click at [415, 757] on purchase-details "Back Edit Purchase Cancel Purchase View Profile # 11988120 Submitted Needs revi…" at bounding box center [424, 559] width 737 height 984
click at [406, 764] on button "Print Packing Slip" at bounding box center [411, 772] width 97 height 24
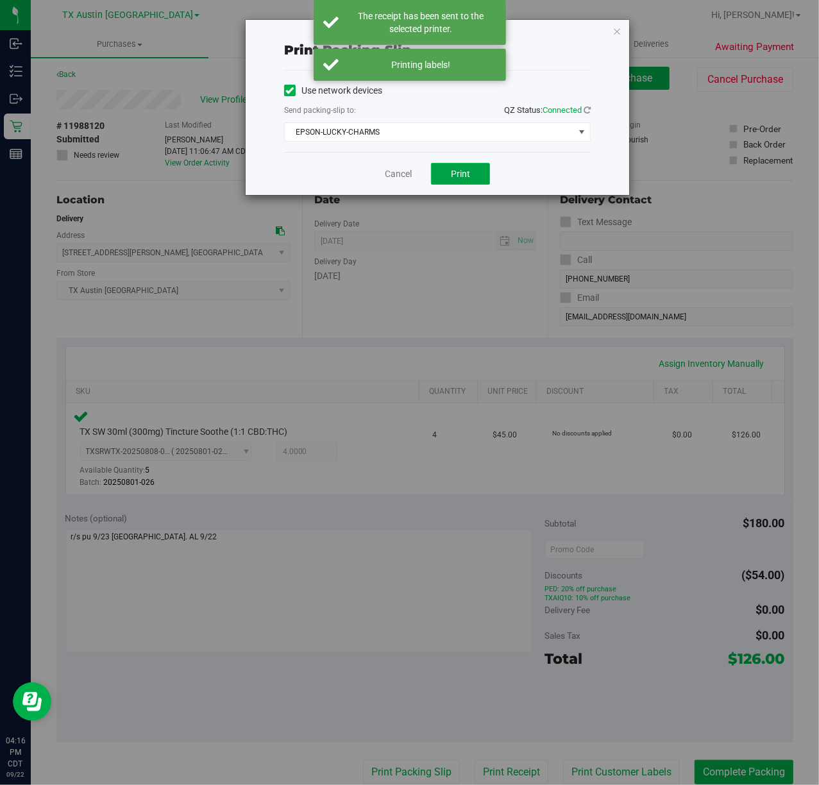
click at [470, 175] on button "Print" at bounding box center [460, 174] width 59 height 22
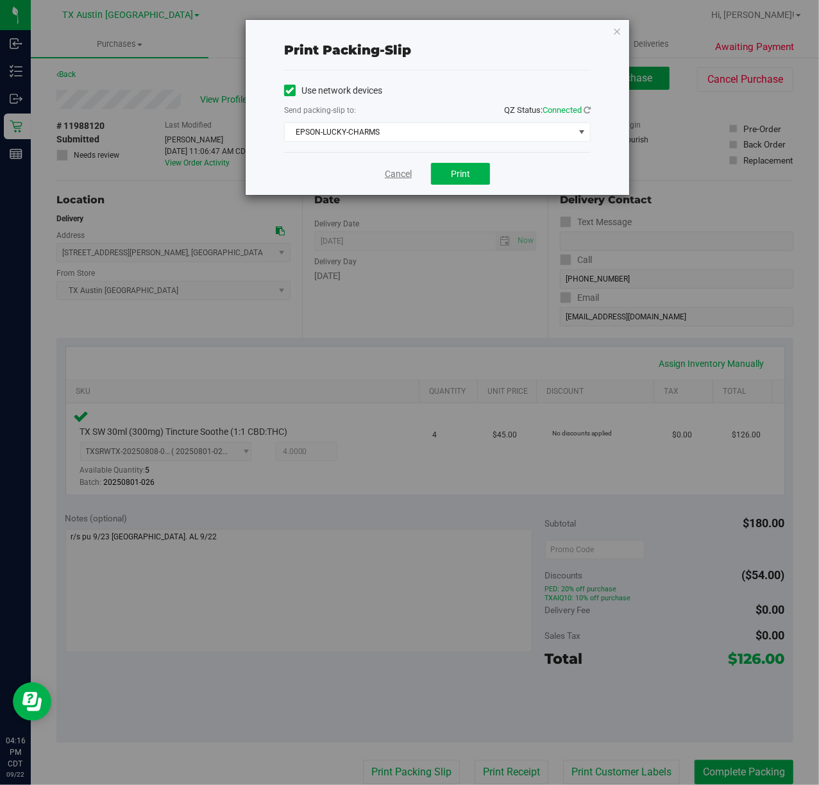
click at [401, 176] on link "Cancel" at bounding box center [398, 173] width 27 height 13
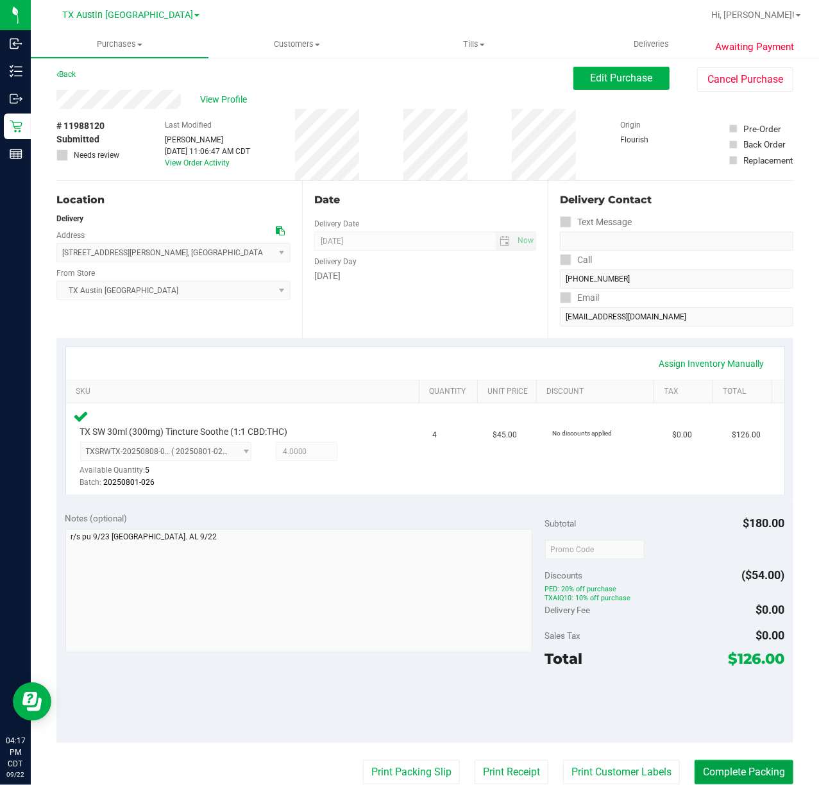
click at [739, 773] on button "Complete Packing" at bounding box center [743, 772] width 99 height 24
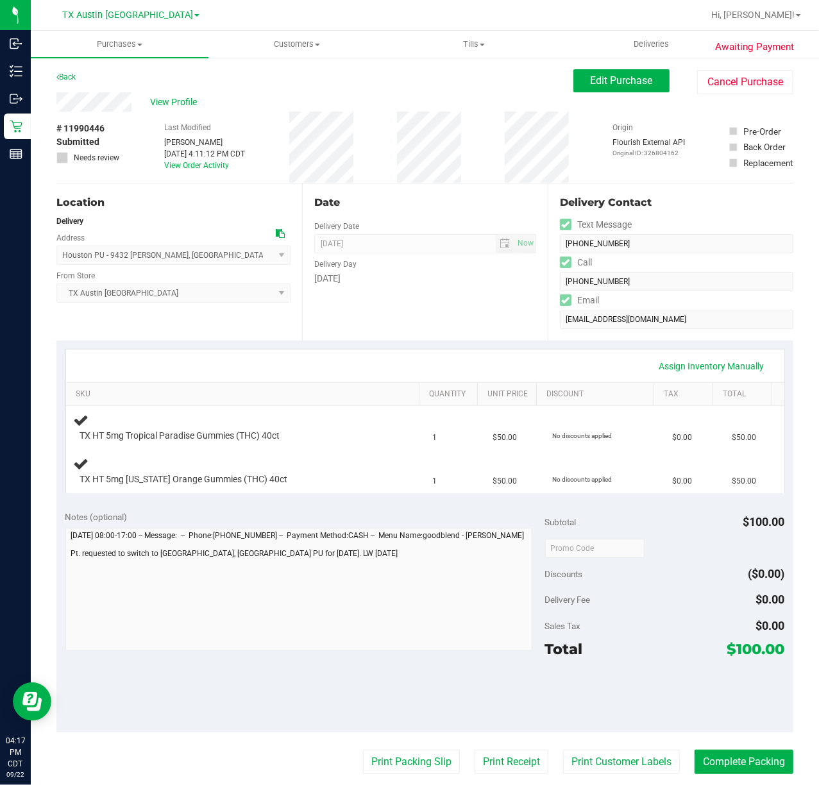
click at [496, 306] on div "Date Delivery Date 09/23/2025 Now 09/23/2025 07:00 AM Now Delivery Day Tuesday" at bounding box center [425, 261] width 246 height 157
click at [408, 308] on div "Date Delivery Date 09/23/2025 Now 09/23/2025 07:00 AM Now Delivery Day Tuesday" at bounding box center [425, 261] width 246 height 157
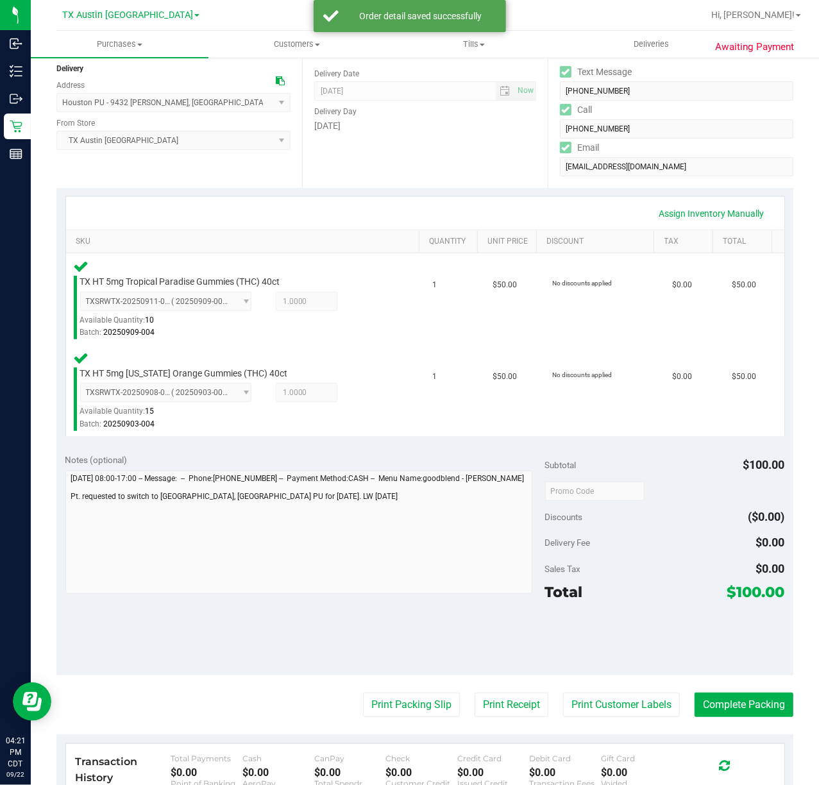
scroll to position [171, 0]
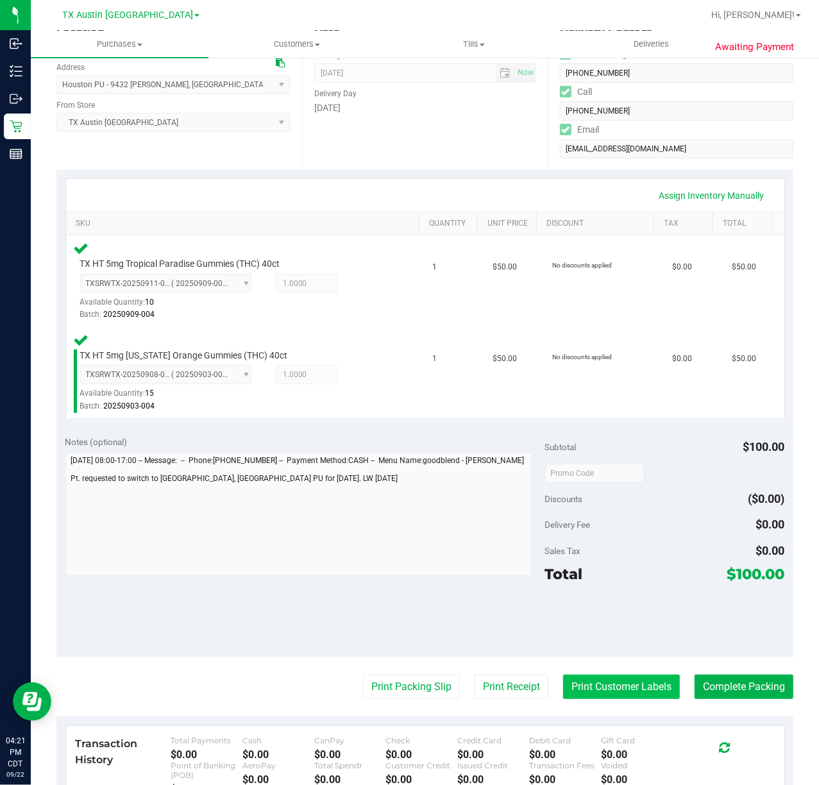
click at [622, 688] on button "Print Customer Labels" at bounding box center [621, 687] width 117 height 24
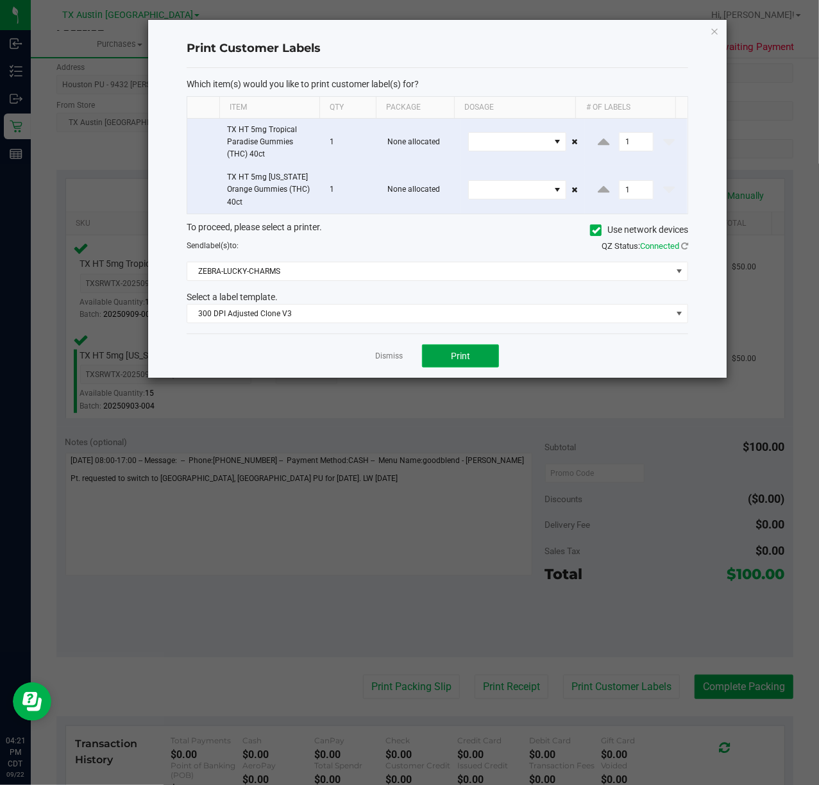
click at [460, 352] on button "Print" at bounding box center [460, 355] width 77 height 23
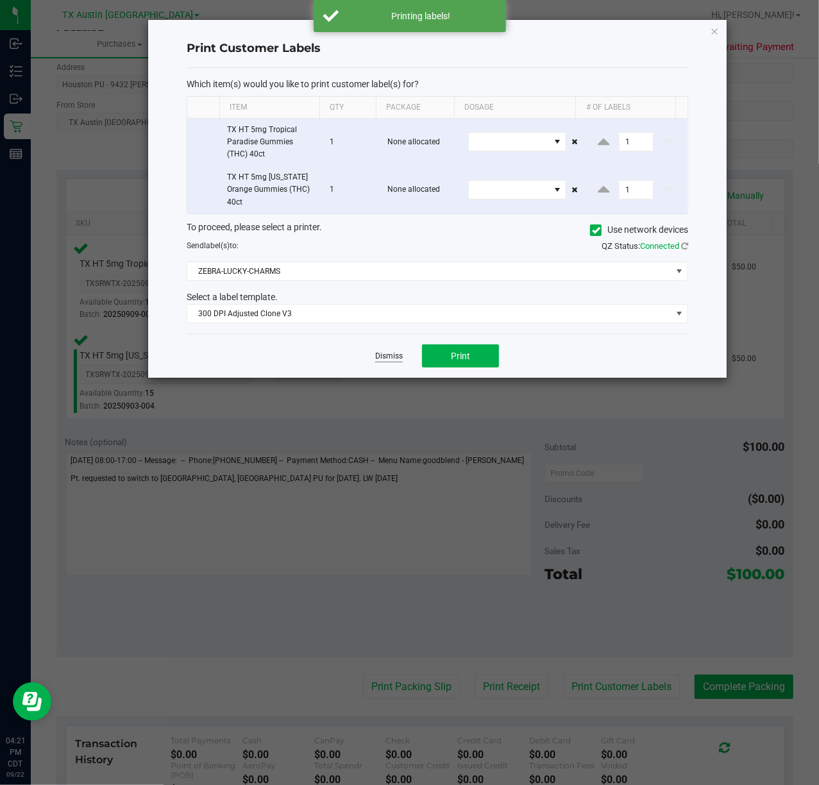
click at [385, 356] on link "Dismiss" at bounding box center [389, 356] width 28 height 11
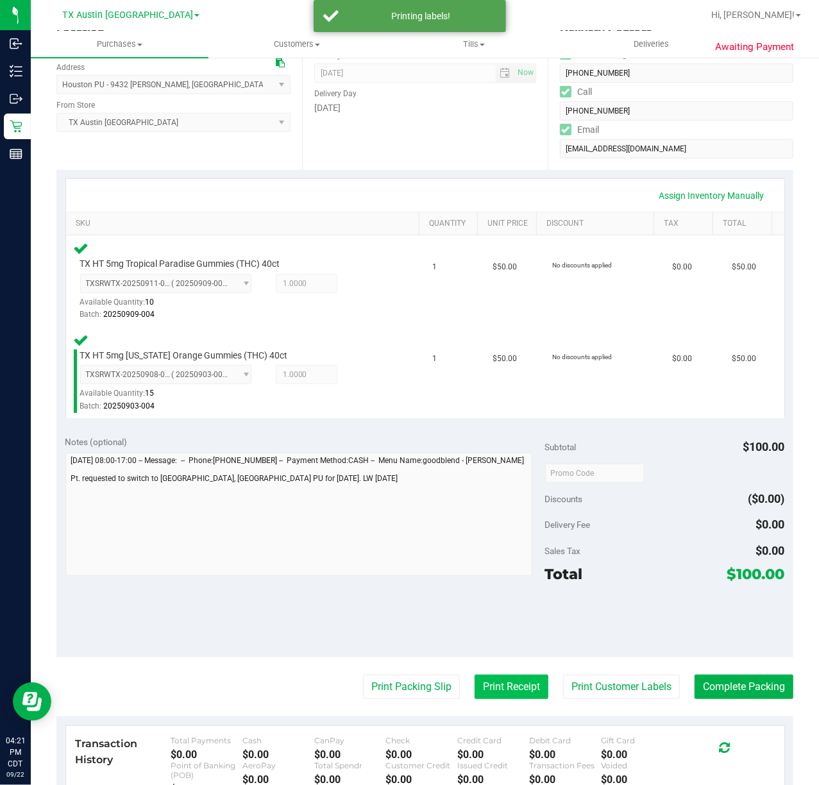
click at [516, 684] on button "Print Receipt" at bounding box center [511, 687] width 74 height 24
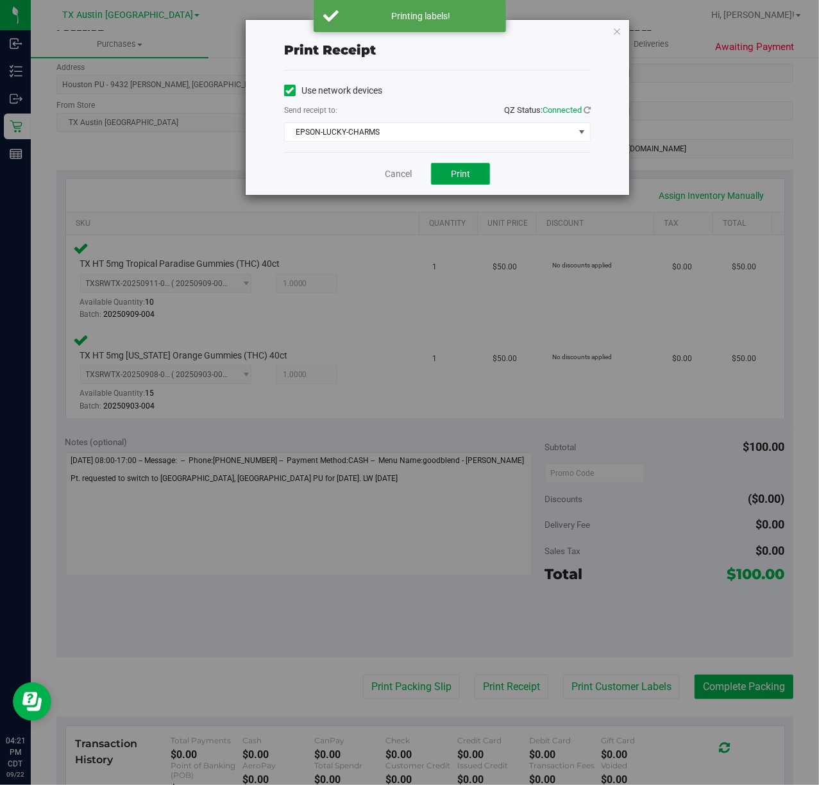
click at [433, 172] on button "Print" at bounding box center [460, 174] width 59 height 22
click at [407, 177] on link "Cancel" at bounding box center [393, 173] width 27 height 13
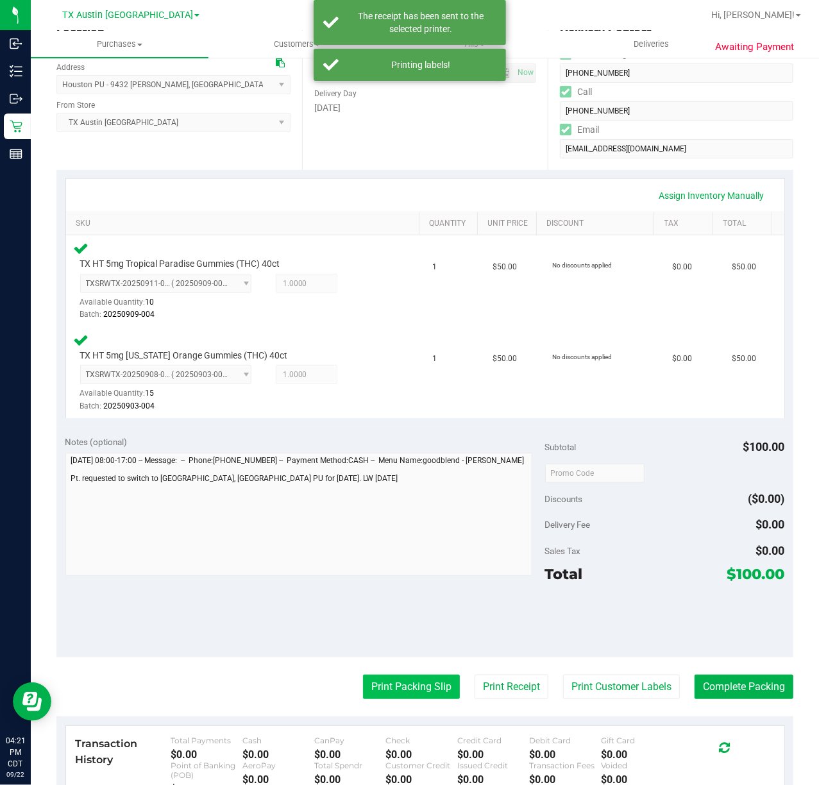
click at [424, 684] on button "Print Packing Slip" at bounding box center [411, 687] width 97 height 24
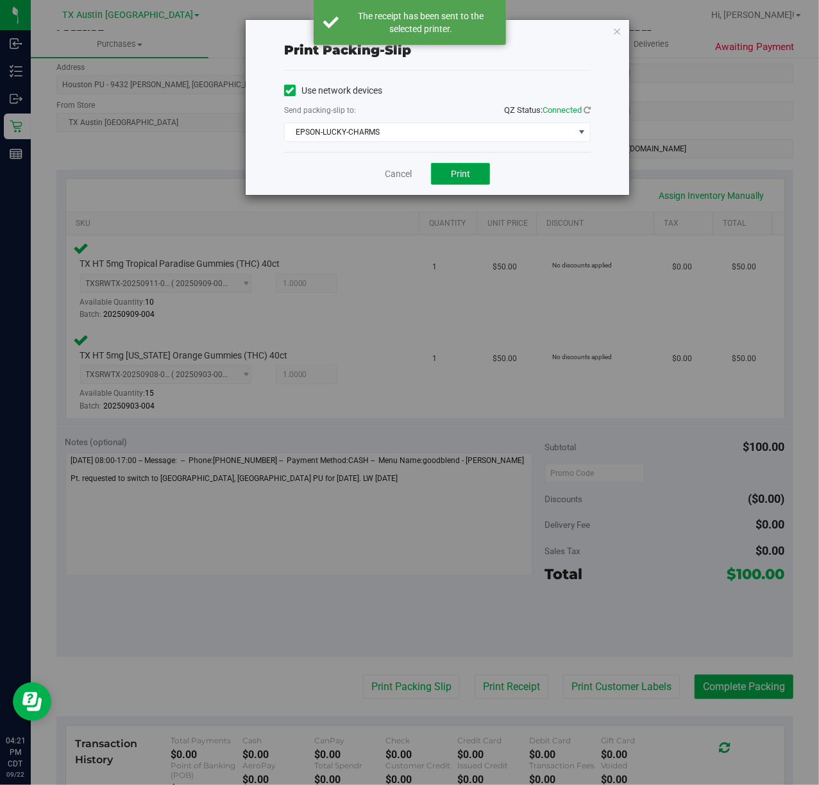
click at [474, 165] on button "Print" at bounding box center [460, 174] width 59 height 22
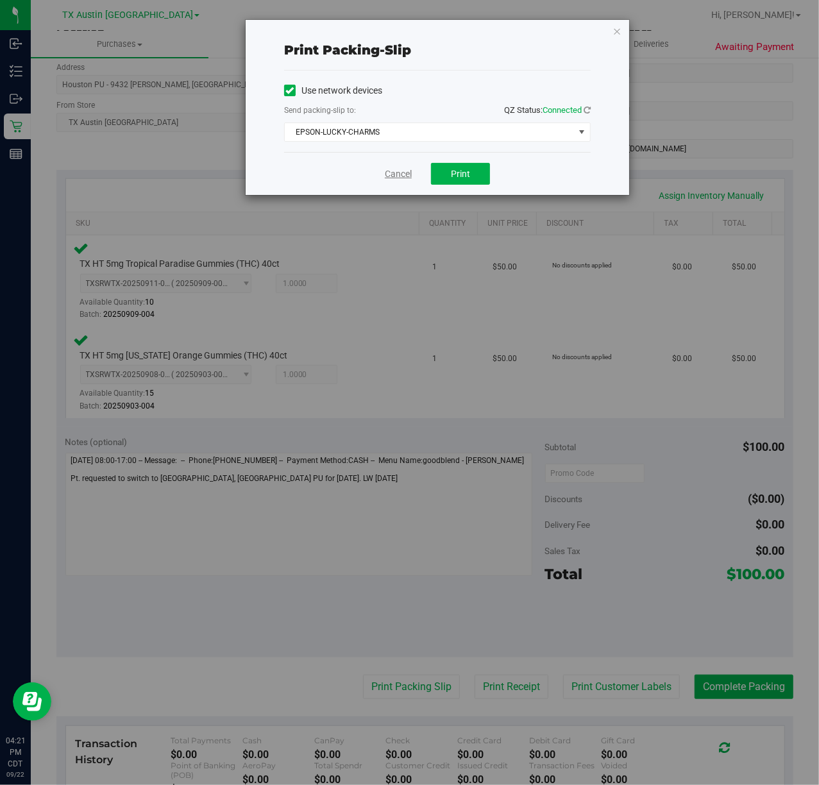
click at [400, 180] on link "Cancel" at bounding box center [398, 173] width 27 height 13
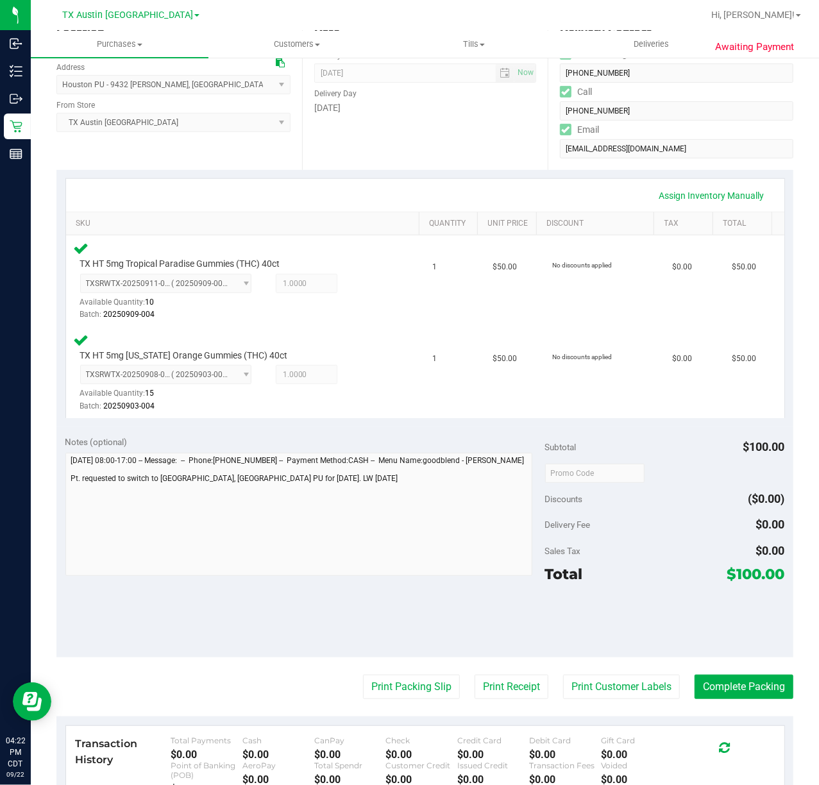
click at [734, 673] on purchase-details "Back Edit Purchase Cancel Purchase View Profile # 11990446 Submitted Needs revi…" at bounding box center [424, 432] width 737 height 1067
click at [732, 696] on button "Complete Packing" at bounding box center [743, 687] width 99 height 24
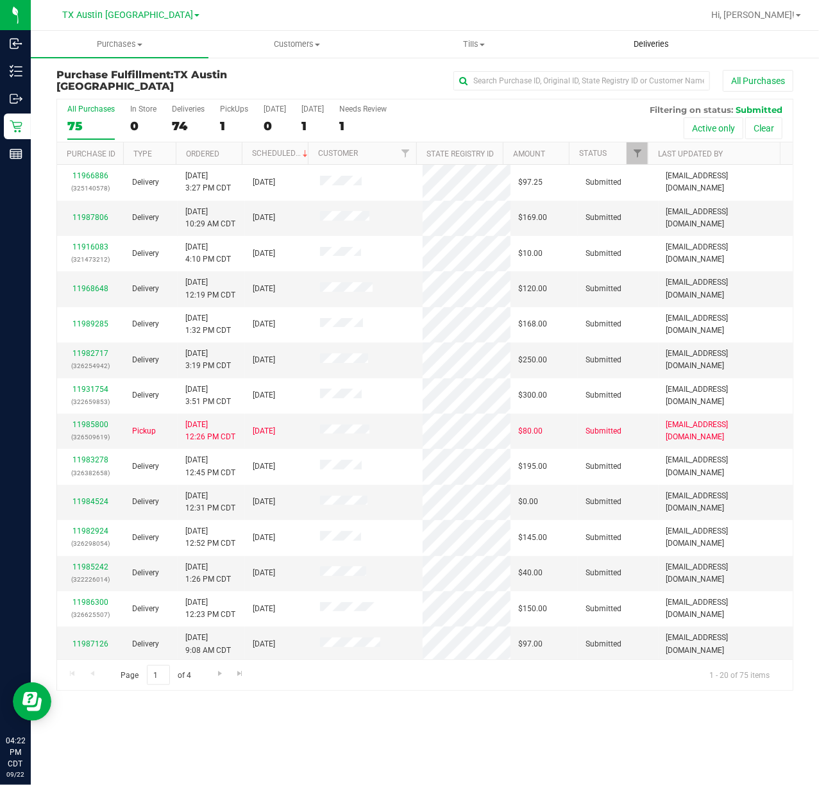
click at [614, 37] on uib-tab-heading "Deliveries" at bounding box center [652, 44] width 176 height 26
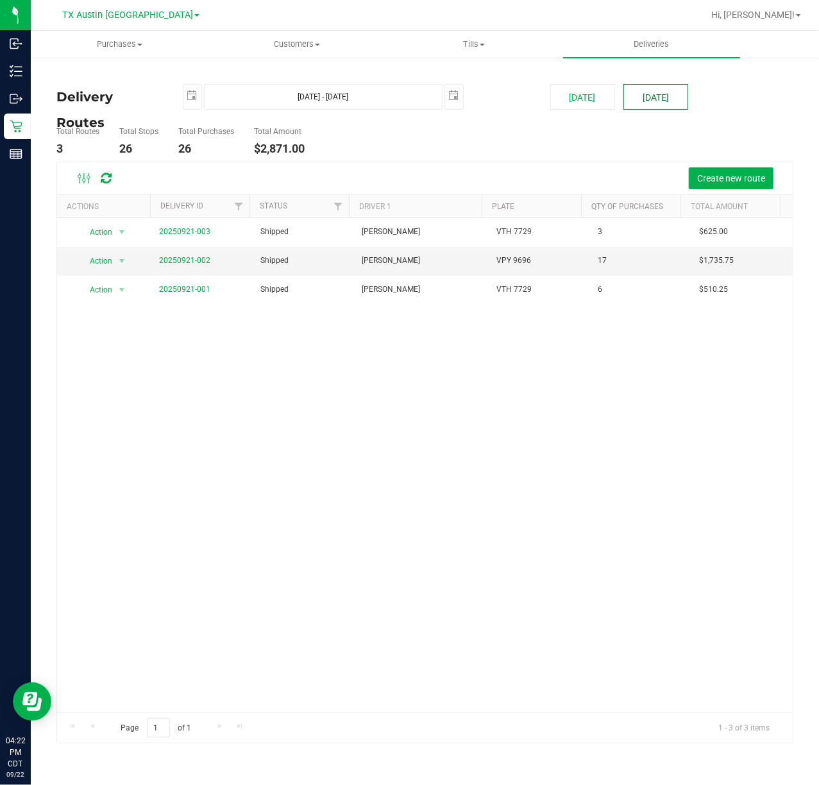
click at [669, 103] on button "Tomorrow" at bounding box center [655, 97] width 65 height 26
type input "Sep 23, 2025 - Sep 23, 2025"
type input "2025-09-23"
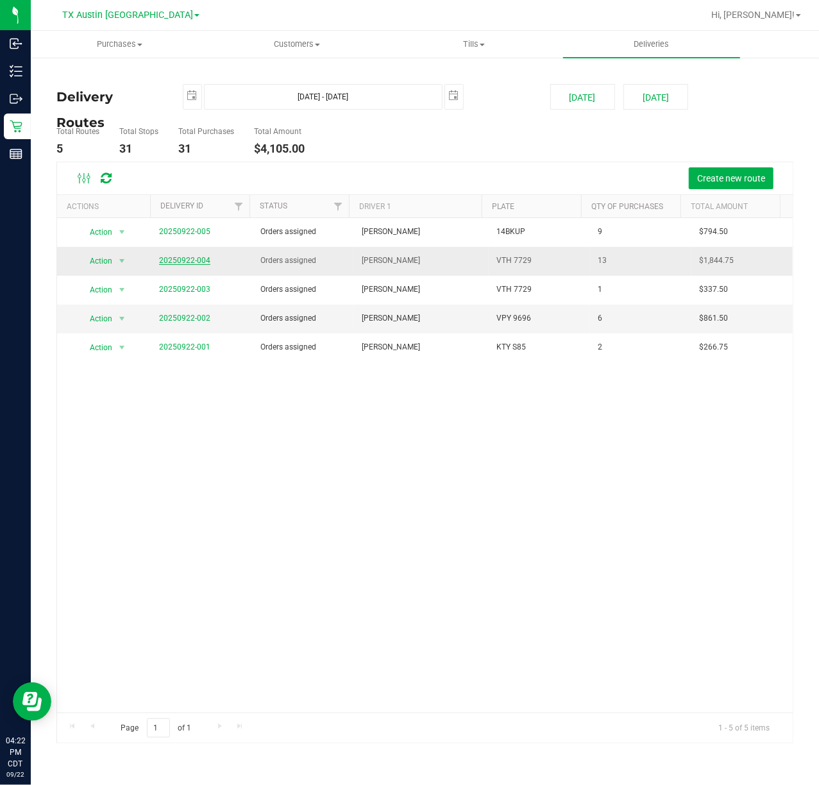
click at [170, 262] on link "20250922-004" at bounding box center [184, 260] width 51 height 9
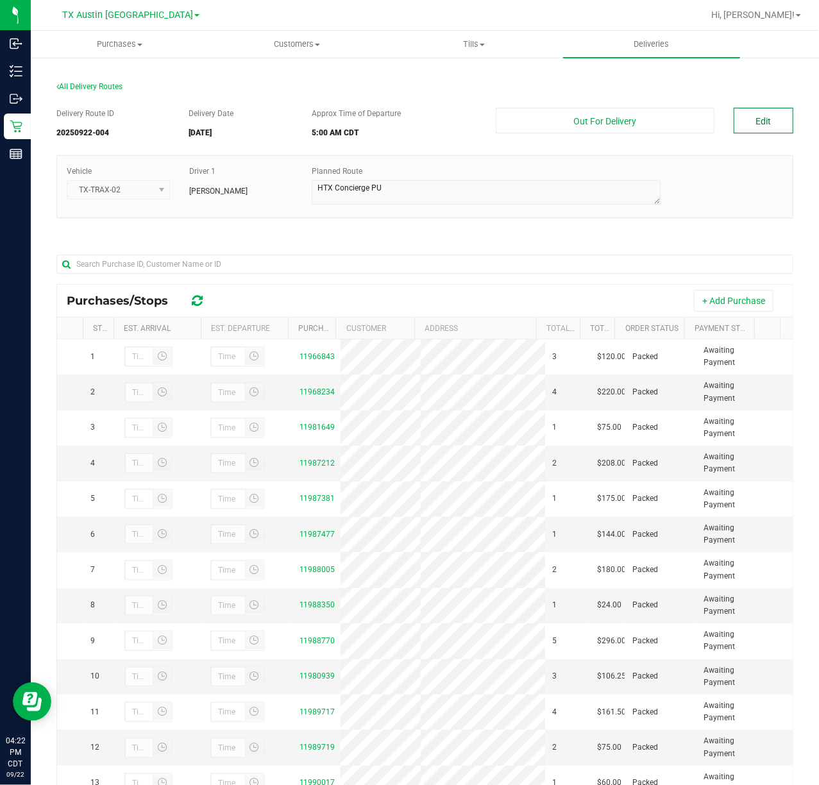
click at [734, 123] on button "Edit" at bounding box center [764, 121] width 60 height 26
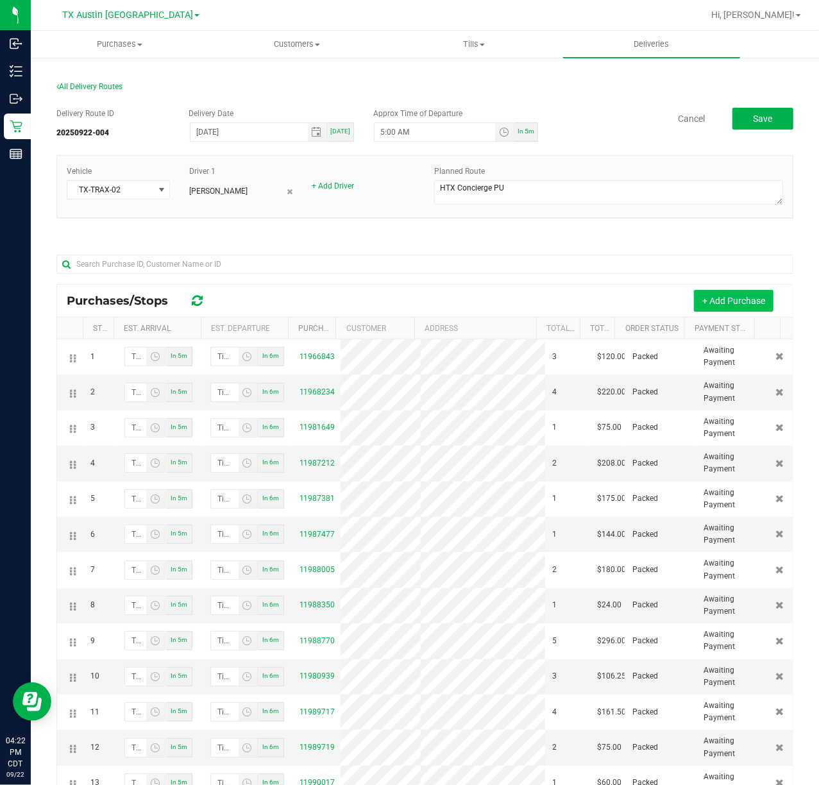
click at [696, 300] on button "+ Add Purchase" at bounding box center [734, 301] width 80 height 22
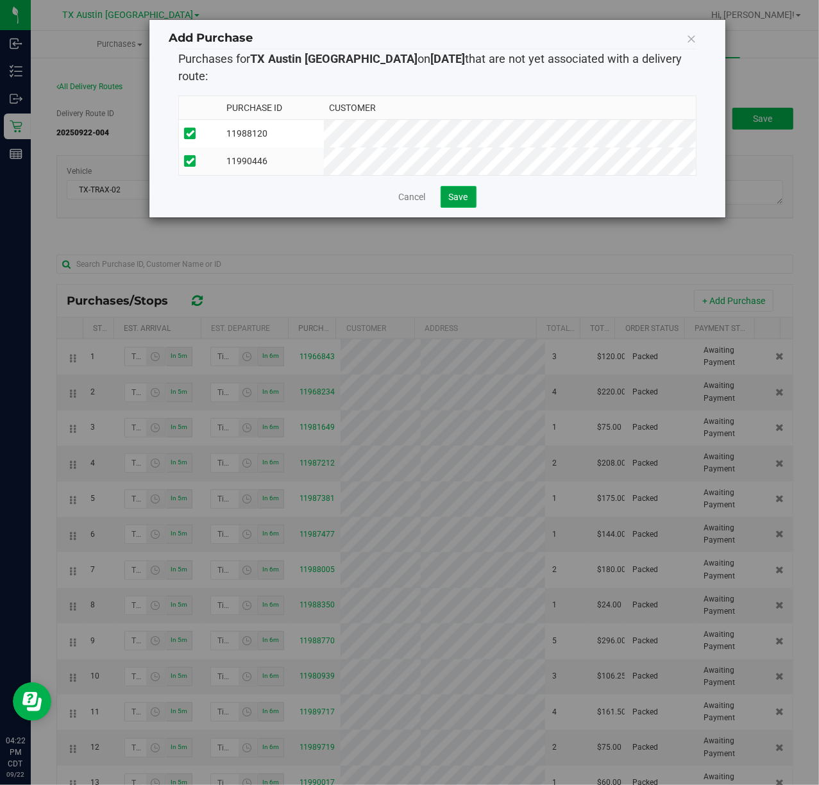
click at [462, 196] on span "Save" at bounding box center [458, 197] width 19 height 10
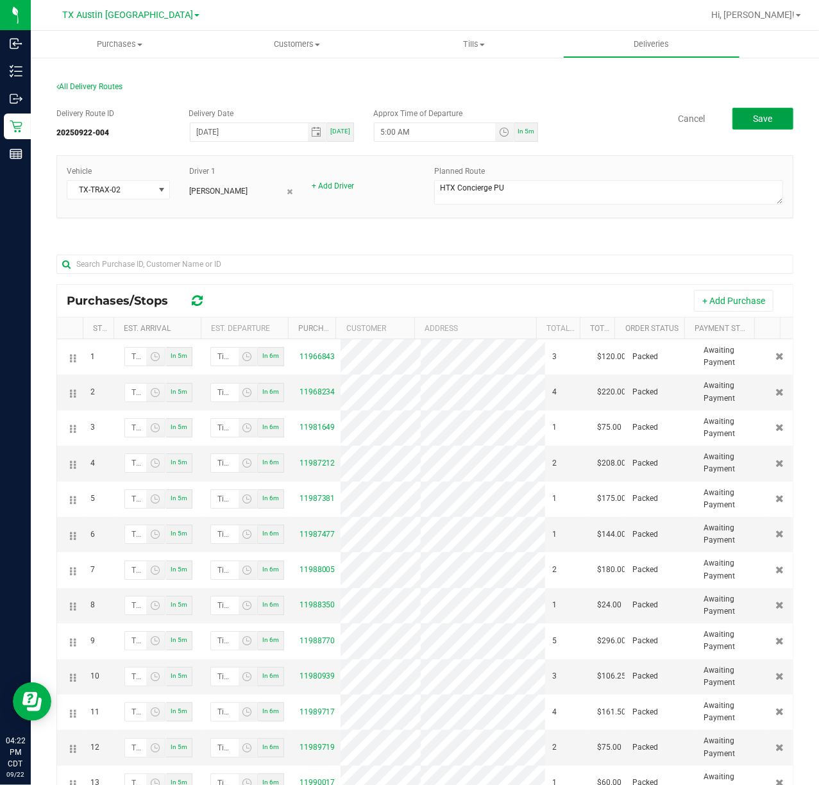
click at [732, 114] on button "Save" at bounding box center [762, 119] width 61 height 22
